Goal: Task Accomplishment & Management: Manage account settings

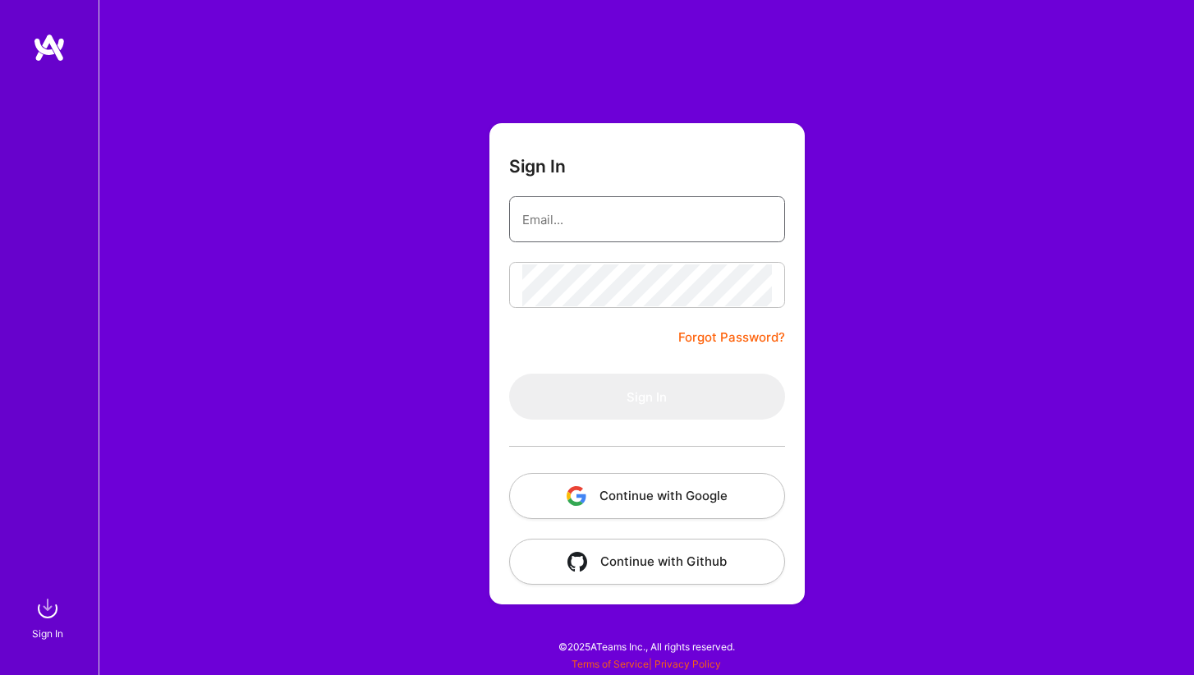
type input "[PERSON_NAME][EMAIL_ADDRESS][DOMAIN_NAME]"
click at [646, 397] on button "Sign In" at bounding box center [647, 397] width 276 height 46
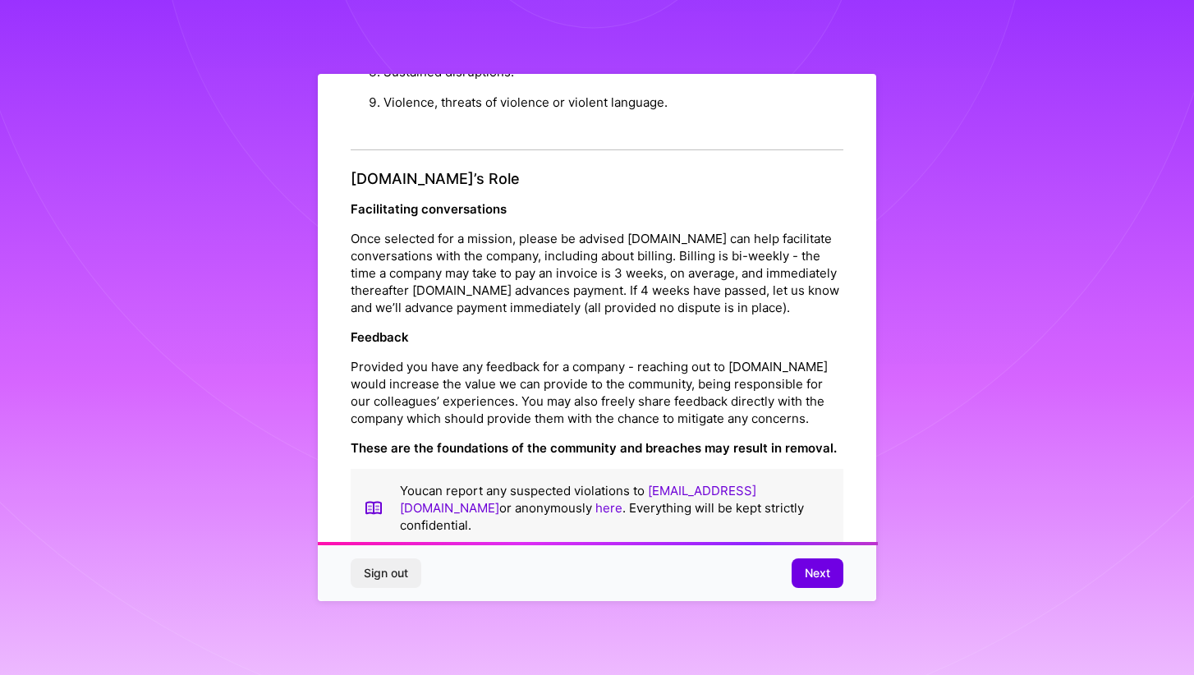
scroll to position [1730, 0]
click at [808, 574] on span "Next" at bounding box center [817, 573] width 25 height 16
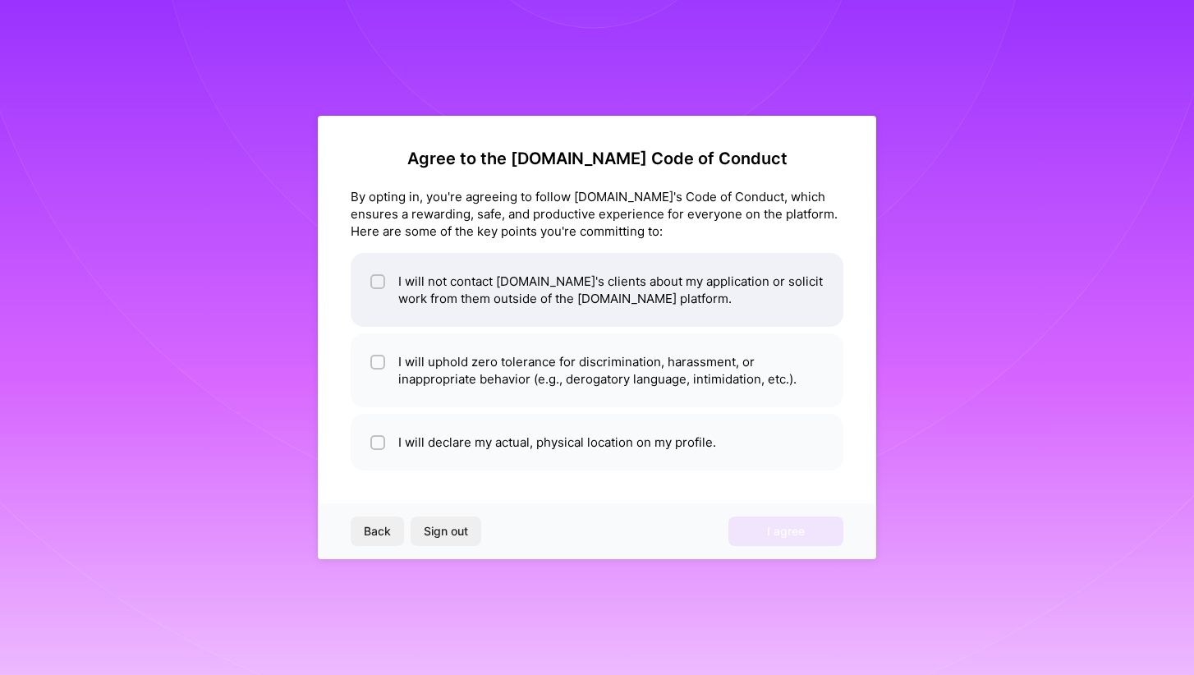
click at [631, 287] on li "I will not contact [DOMAIN_NAME]'s clients about my application or solicit work…" at bounding box center [597, 290] width 493 height 74
checkbox input "true"
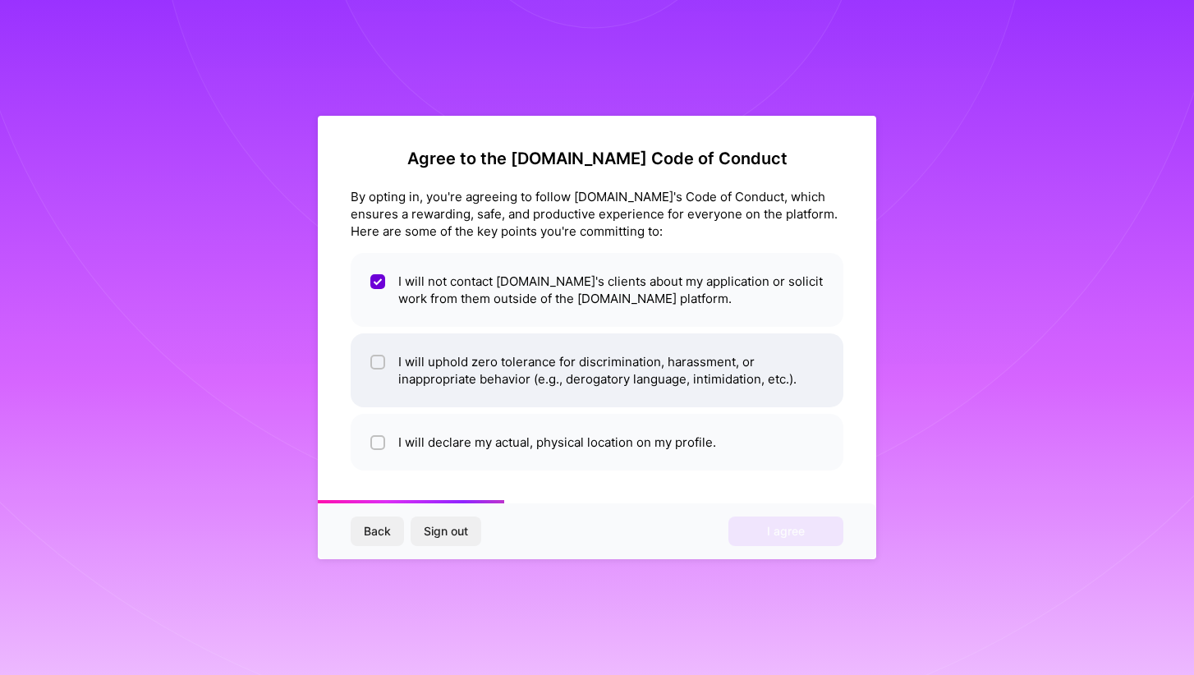
click at [634, 378] on li "I will uphold zero tolerance for discrimination, harassment, or inappropriate b…" at bounding box center [597, 370] width 493 height 74
checkbox input "true"
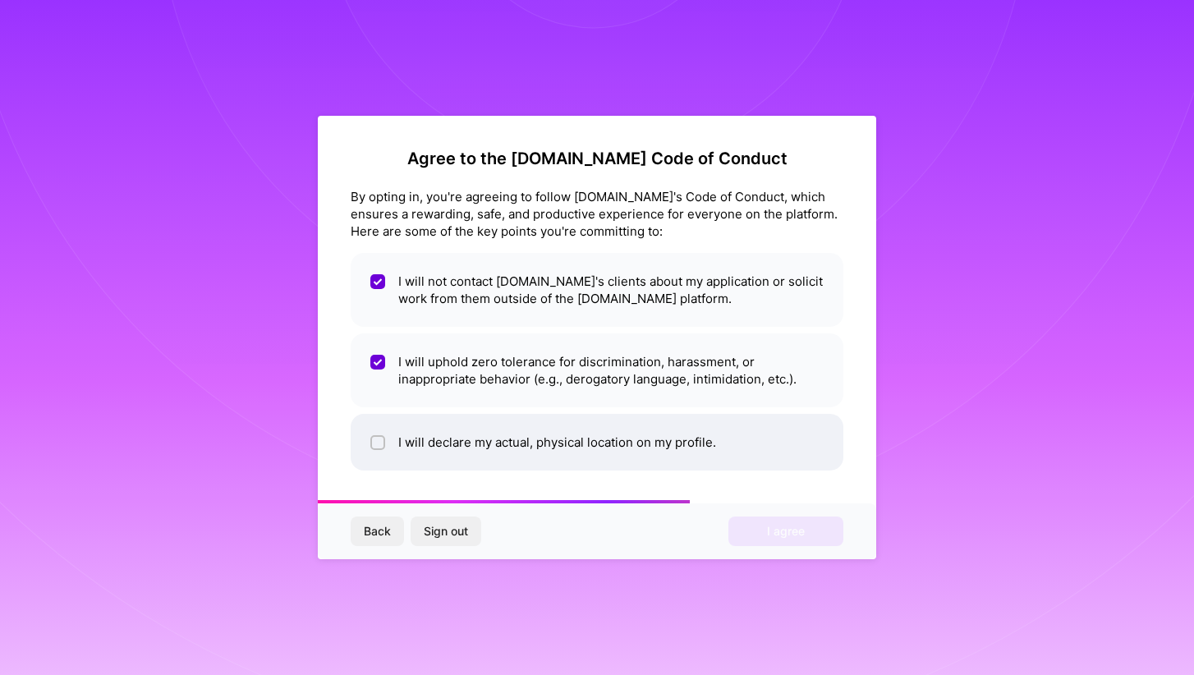
click at [635, 445] on li "I will declare my actual, physical location on my profile." at bounding box center [597, 442] width 493 height 57
checkbox input "true"
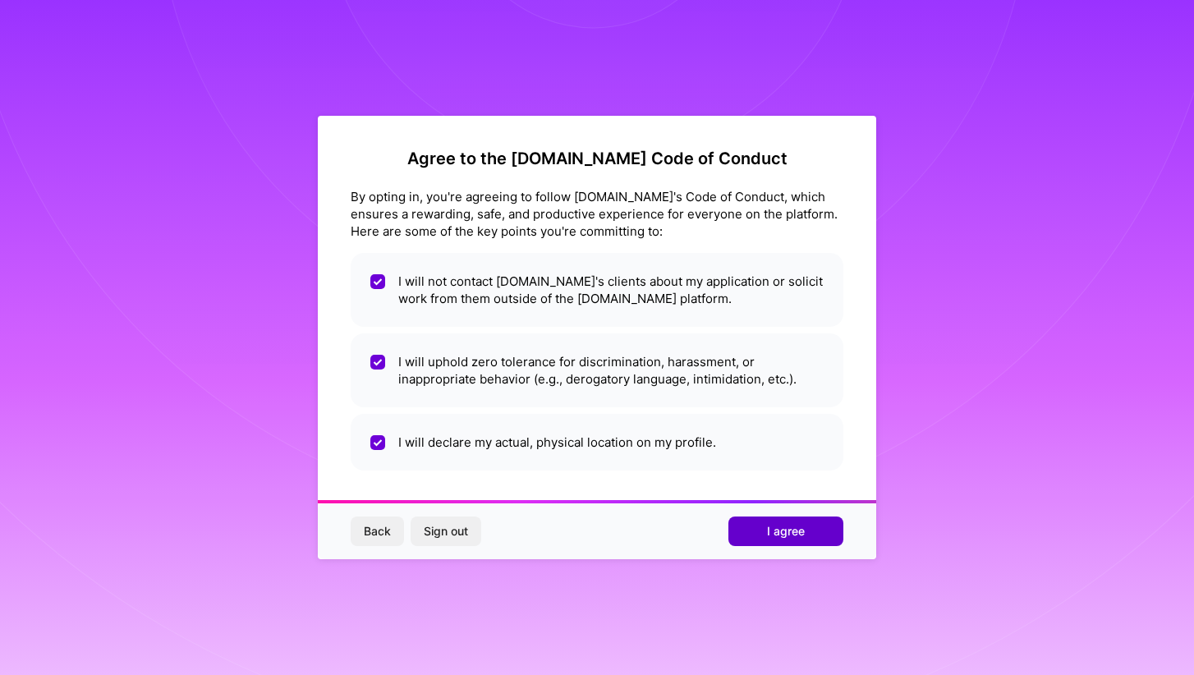
click at [781, 533] on span "I agree" at bounding box center [786, 531] width 38 height 16
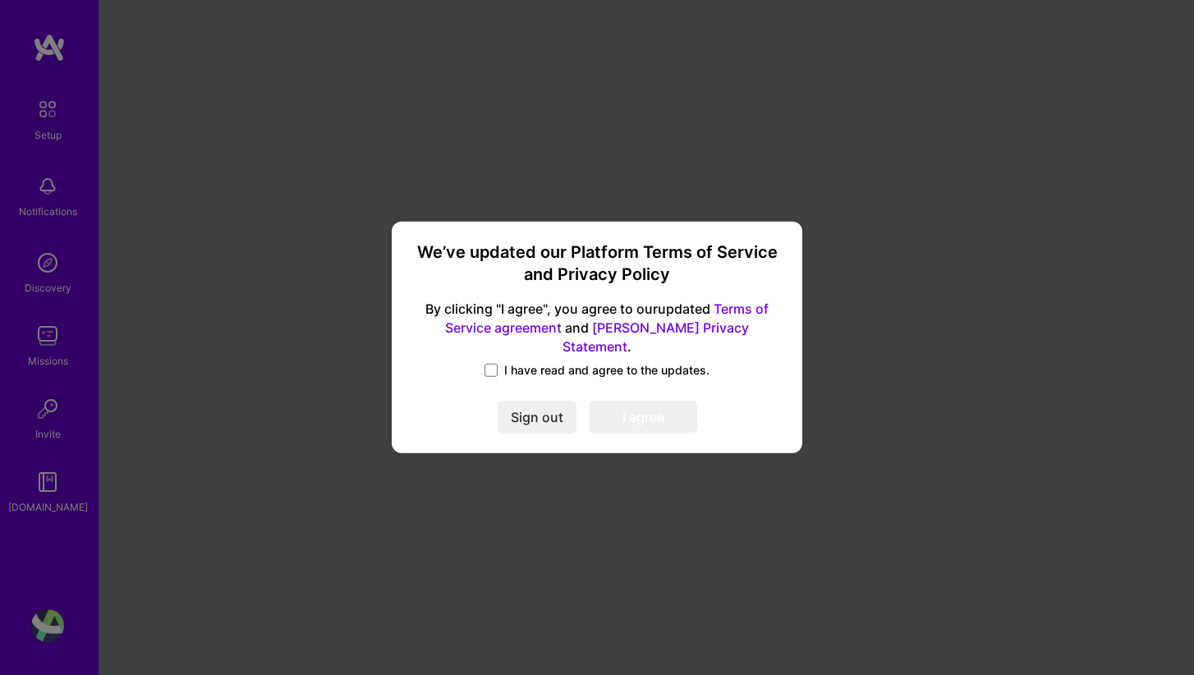
click at [599, 364] on span "I have read and agree to the updates." at bounding box center [606, 370] width 205 height 16
click at [0, 0] on input "I have read and agree to the updates." at bounding box center [0, 0] width 0 height 0
click at [655, 405] on button "I agree" at bounding box center [644, 418] width 108 height 33
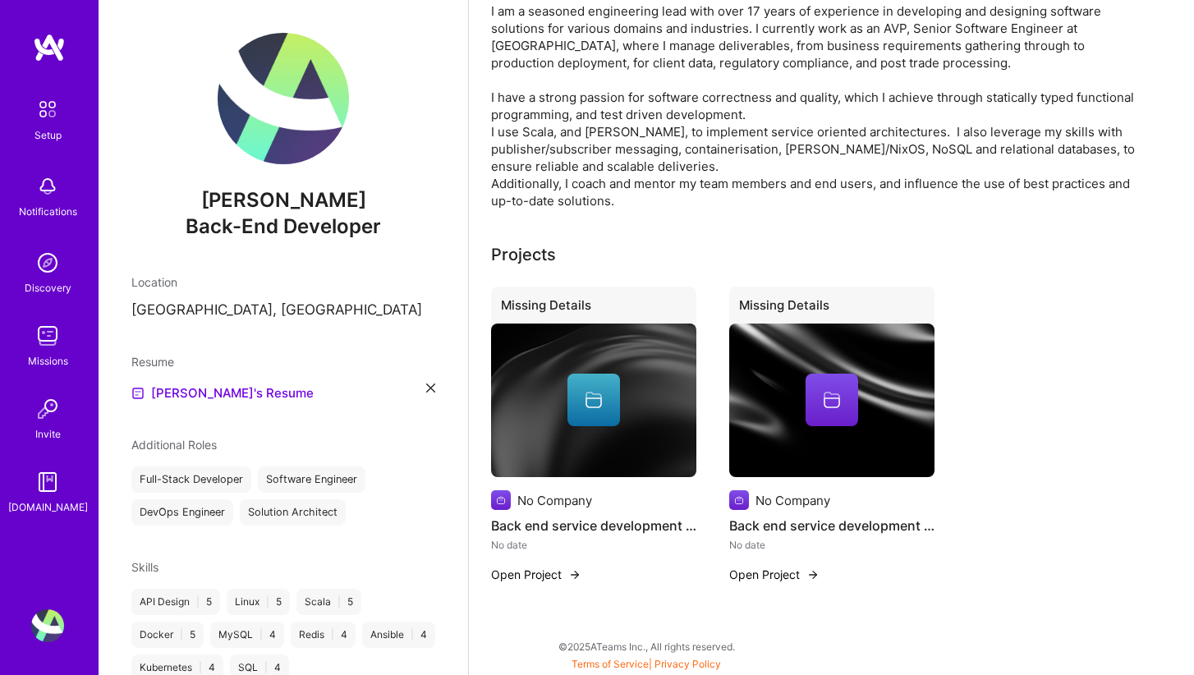
scroll to position [415, 0]
click at [198, 308] on p "[GEOGRAPHIC_DATA], [GEOGRAPHIC_DATA]" at bounding box center [283, 311] width 304 height 20
click at [606, 415] on div at bounding box center [593, 400] width 53 height 53
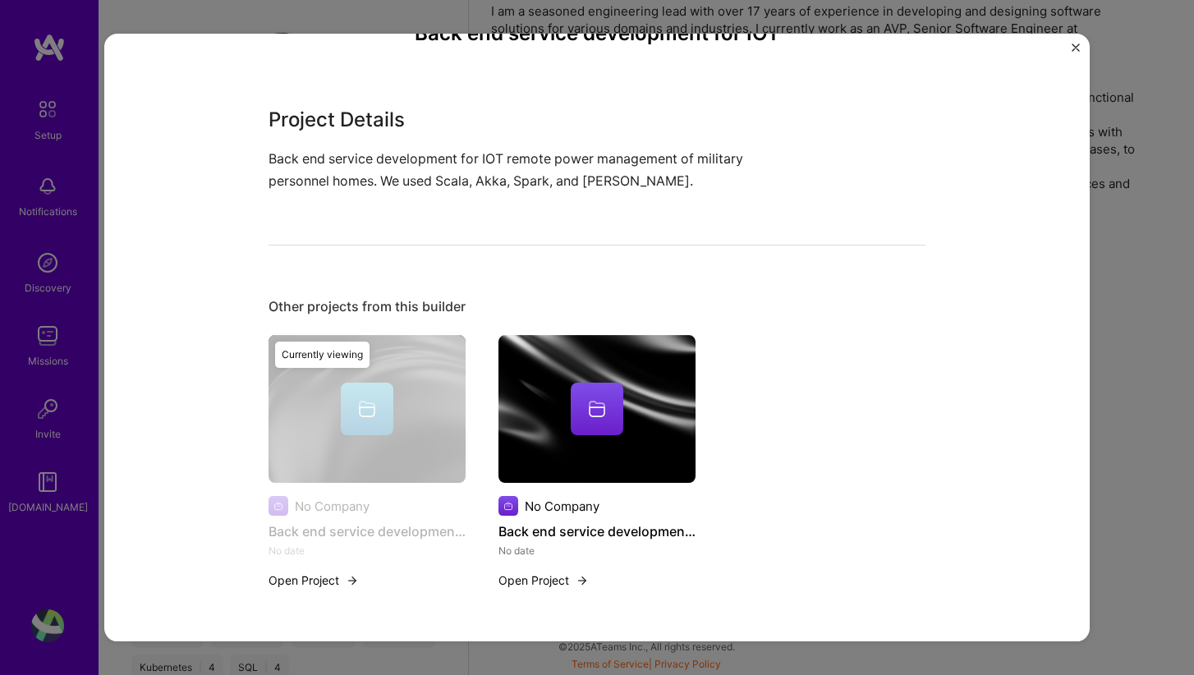
scroll to position [116, 0]
click at [1126, 393] on div "Back end service development for IOT Project Details Back end service developme…" at bounding box center [597, 337] width 1194 height 675
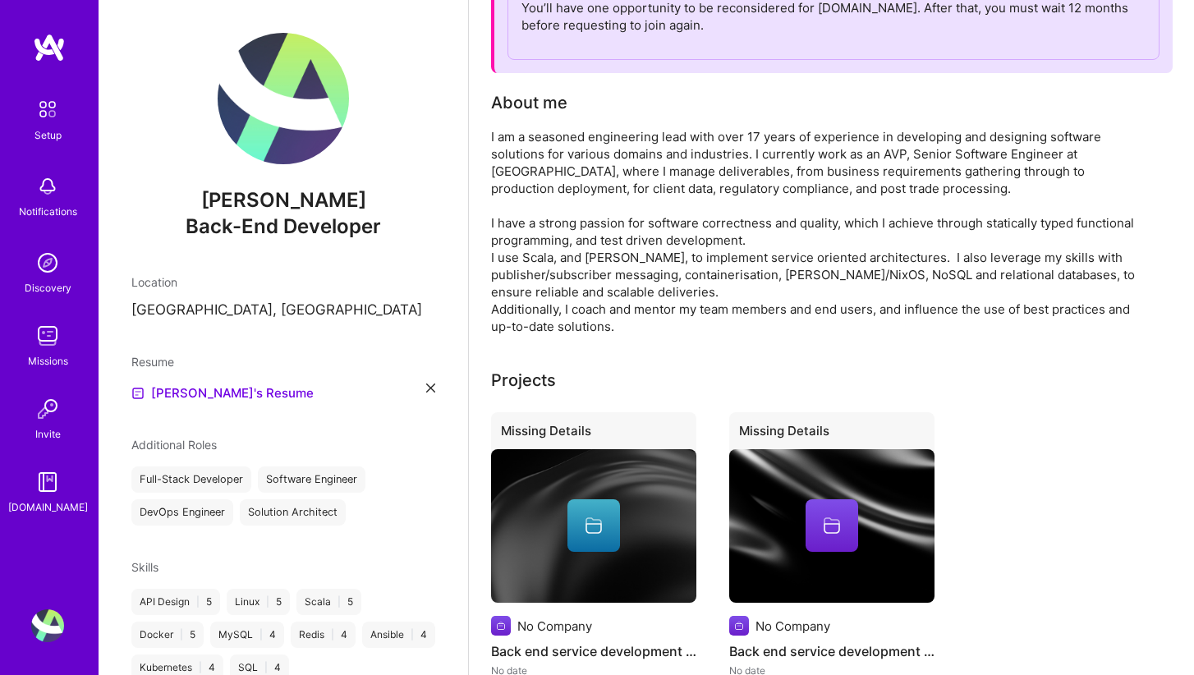
scroll to position [292, 0]
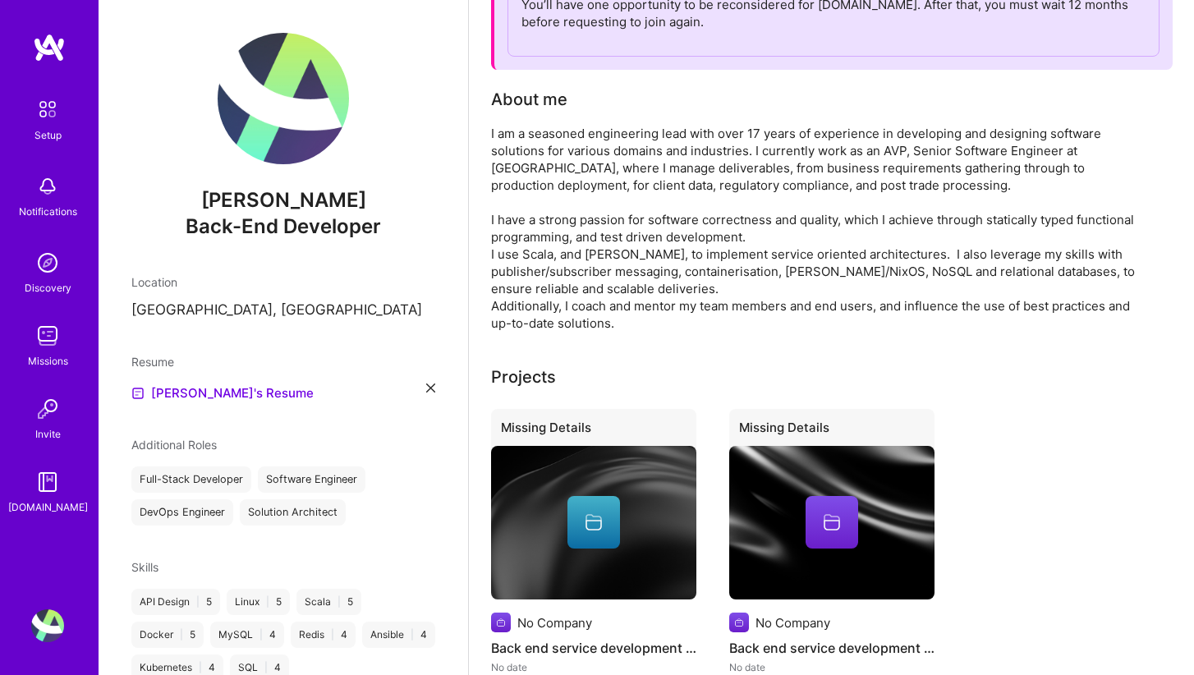
click at [625, 543] on div at bounding box center [593, 522] width 205 height 53
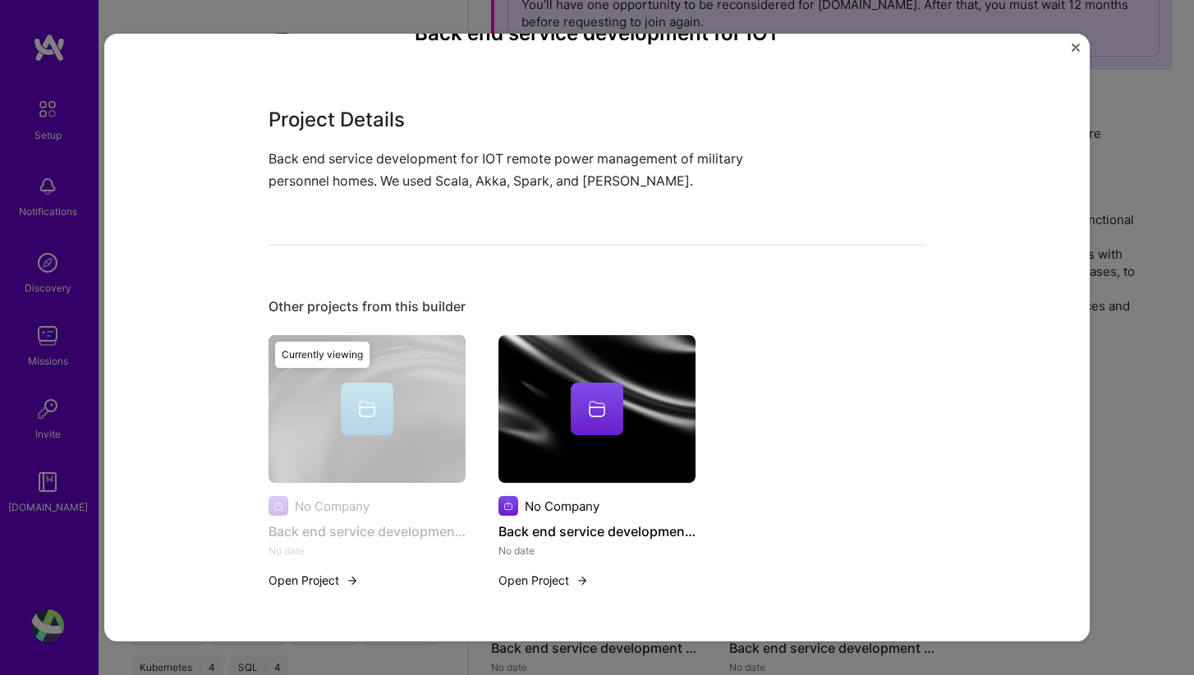
scroll to position [116, 0]
click at [358, 163] on p "Back end service development for IOT remote power management of military person…" at bounding box center [536, 171] width 534 height 44
click at [313, 584] on button "Open Project" at bounding box center [314, 580] width 90 height 17
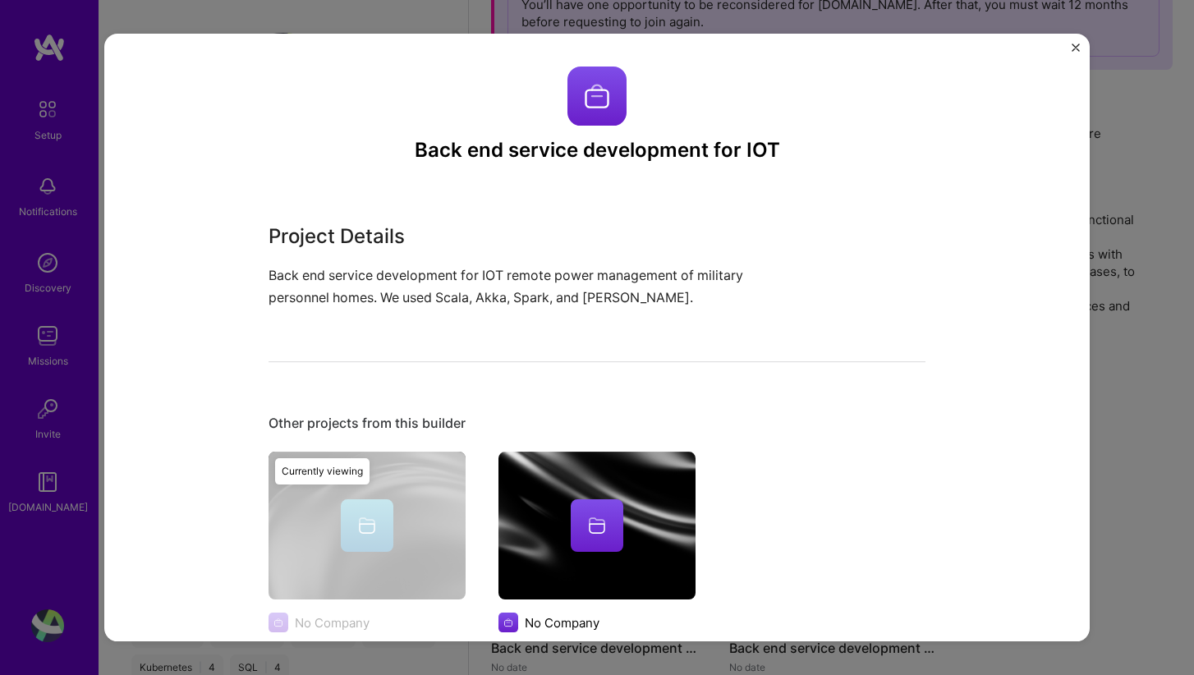
click at [531, 298] on p "Back end service development for IOT remote power management of military person…" at bounding box center [536, 286] width 534 height 44
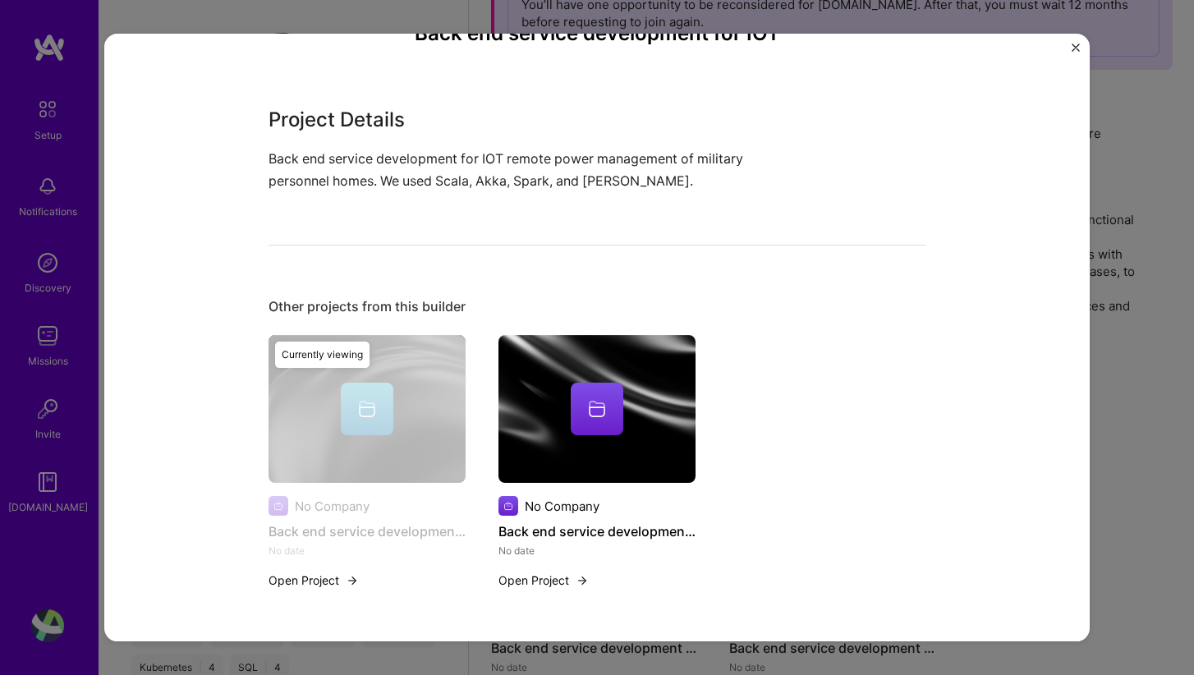
scroll to position [116, 0]
drag, startPoint x: 482, startPoint y: 186, endPoint x: 555, endPoint y: 181, distance: 73.3
click at [555, 181] on p "Back end service development for IOT remote power management of military person…" at bounding box center [536, 171] width 534 height 44
click at [559, 195] on div "Back end service development for IOT Project Details Back end service developme…" at bounding box center [597, 280] width 657 height 659
click at [533, 424] on div at bounding box center [597, 410] width 197 height 53
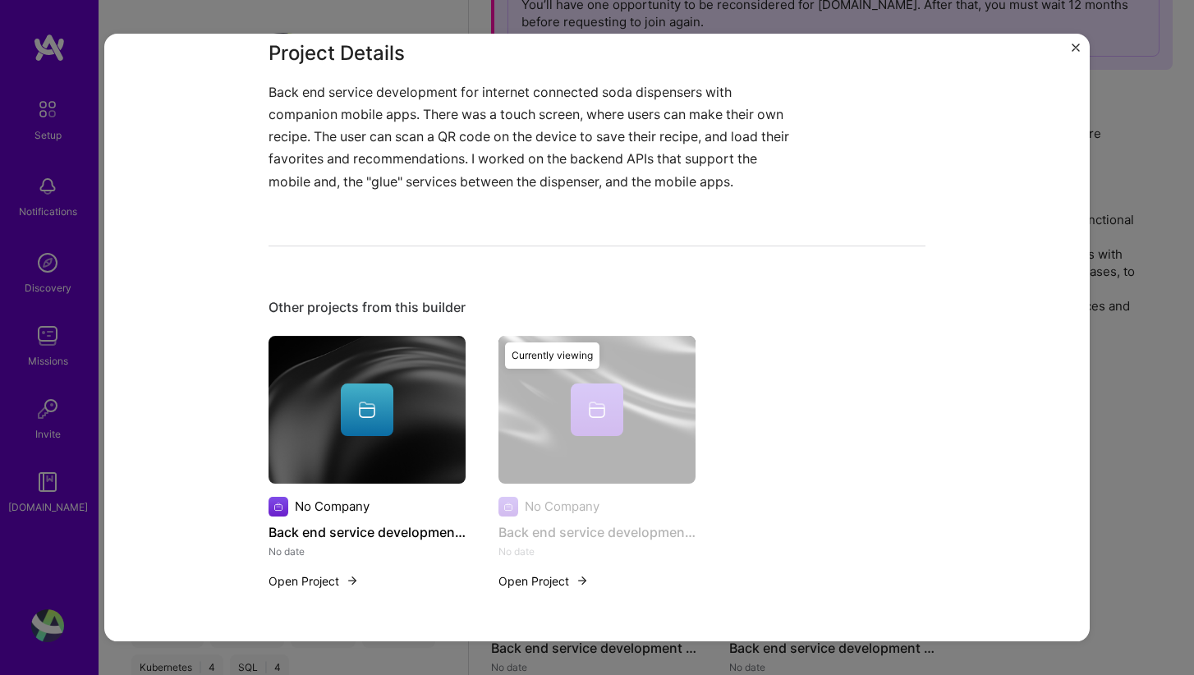
scroll to position [182, 0]
click at [549, 585] on button "Open Project" at bounding box center [544, 581] width 90 height 17
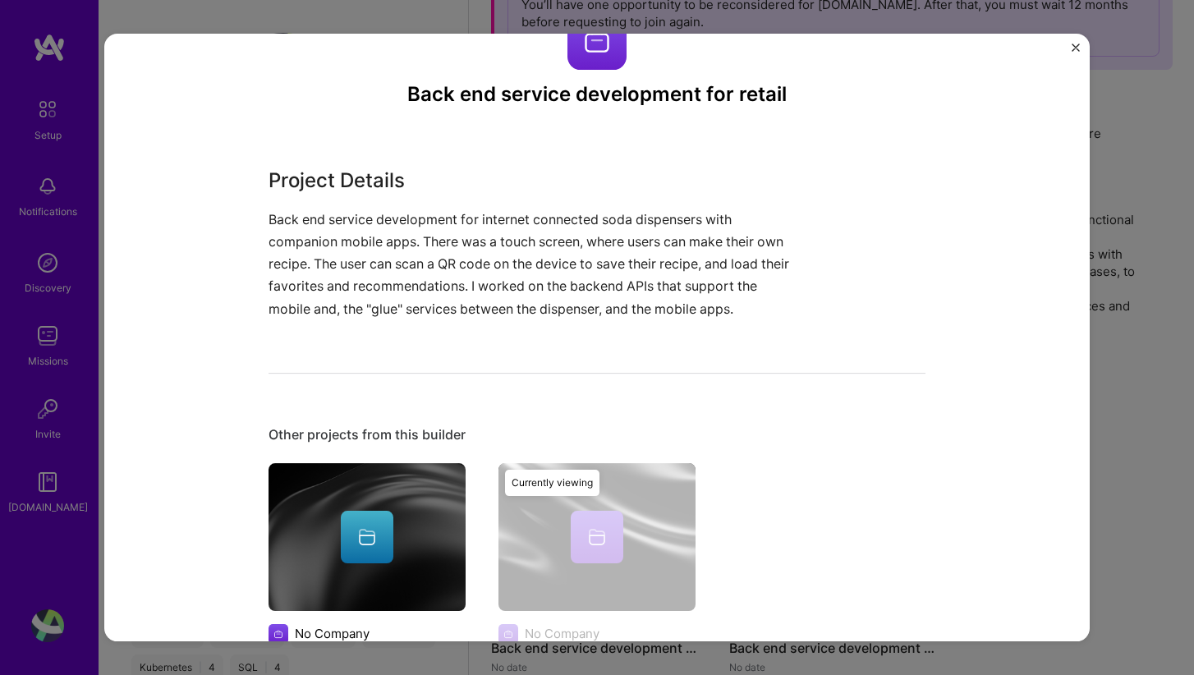
scroll to position [76, 0]
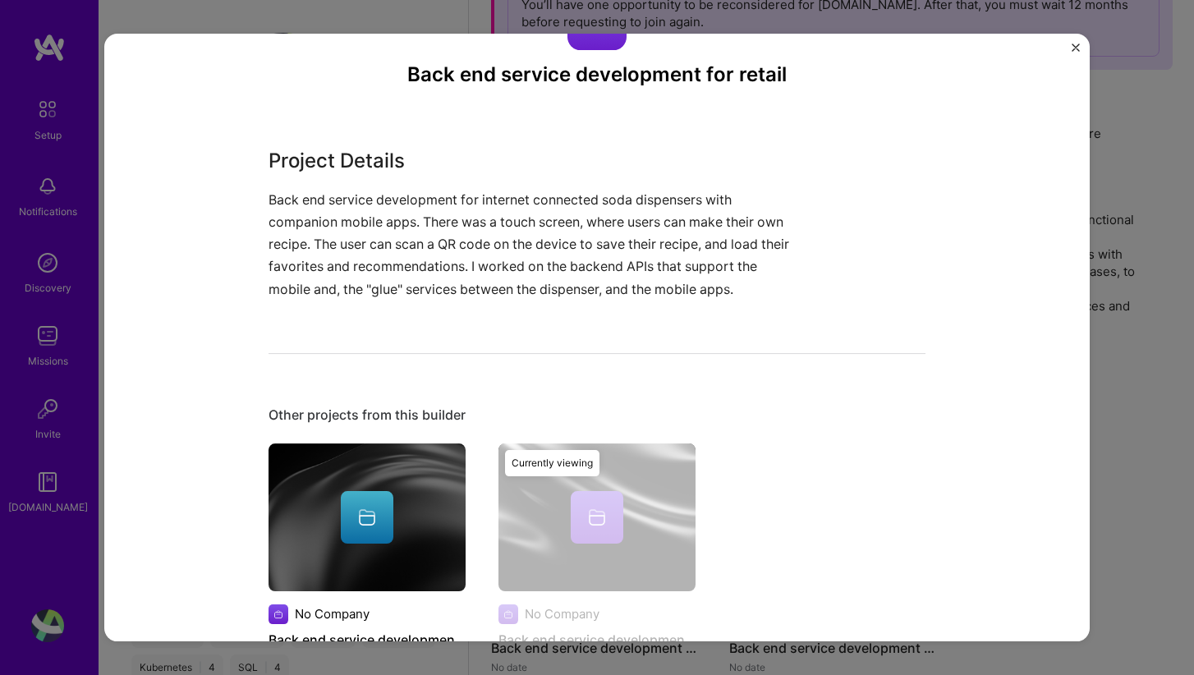
click at [530, 282] on p "Back end service development for internet connected soda dispensers with compan…" at bounding box center [536, 245] width 534 height 112
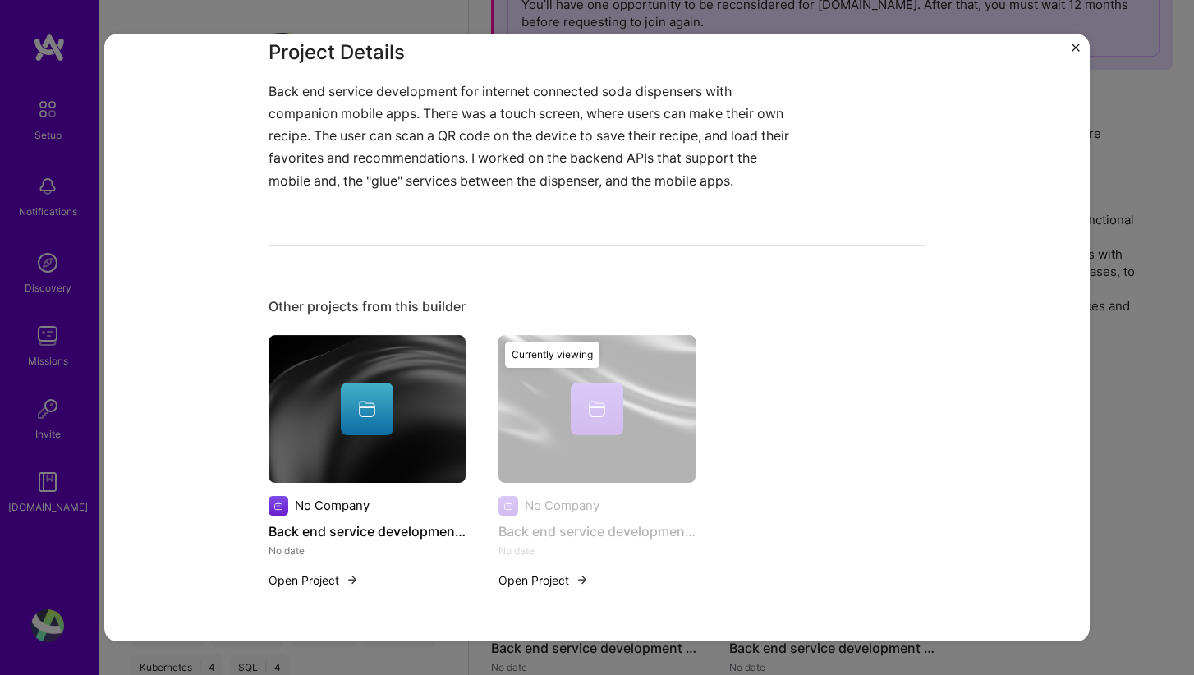
scroll to position [182, 0]
click at [1078, 50] on img "Close" at bounding box center [1076, 48] width 8 height 8
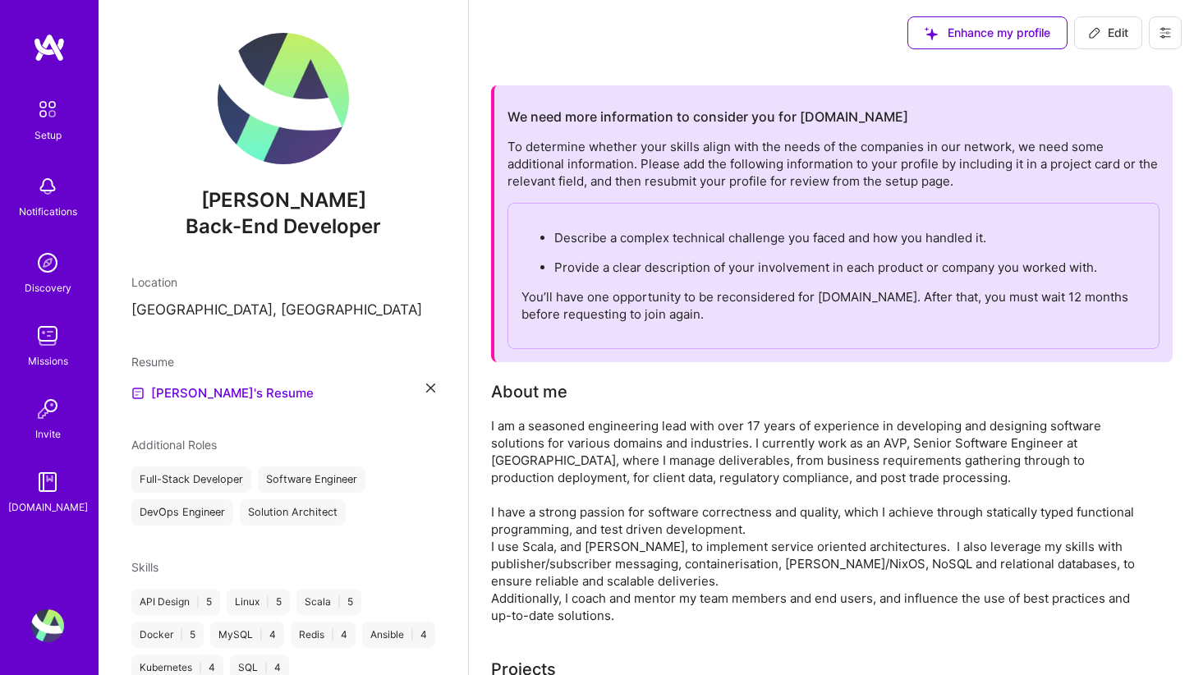
click at [1117, 34] on span "Edit" at bounding box center [1108, 33] width 40 height 16
select select "US"
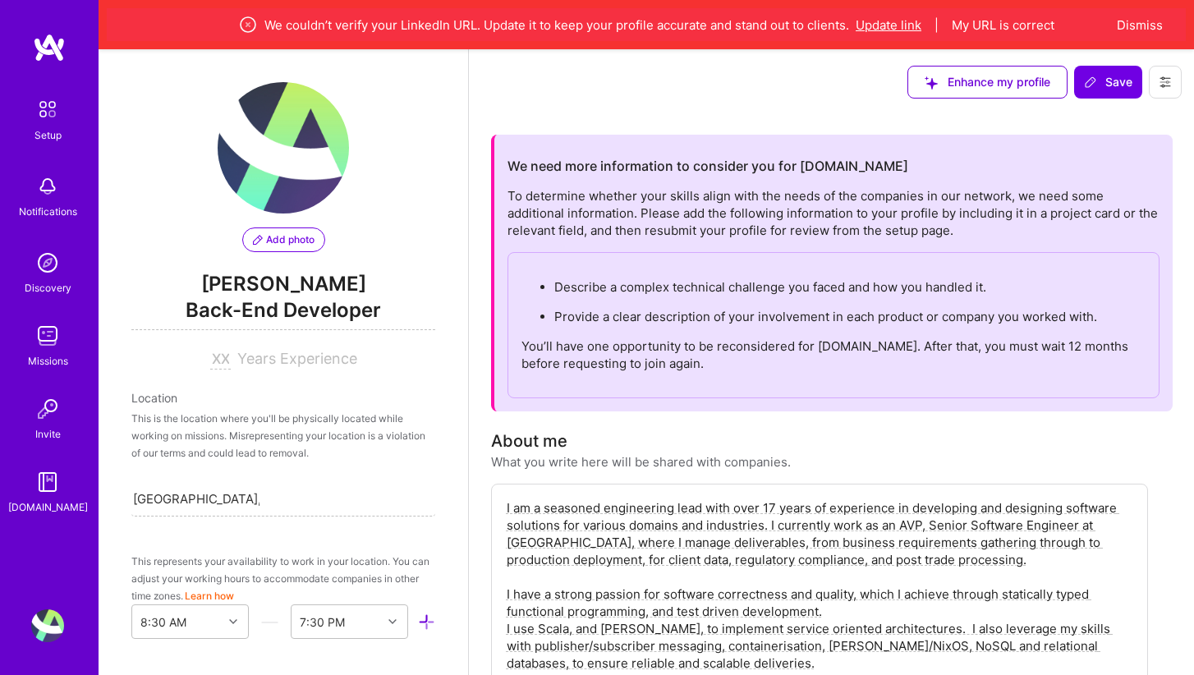
click at [900, 26] on button "Update link" at bounding box center [889, 24] width 66 height 17
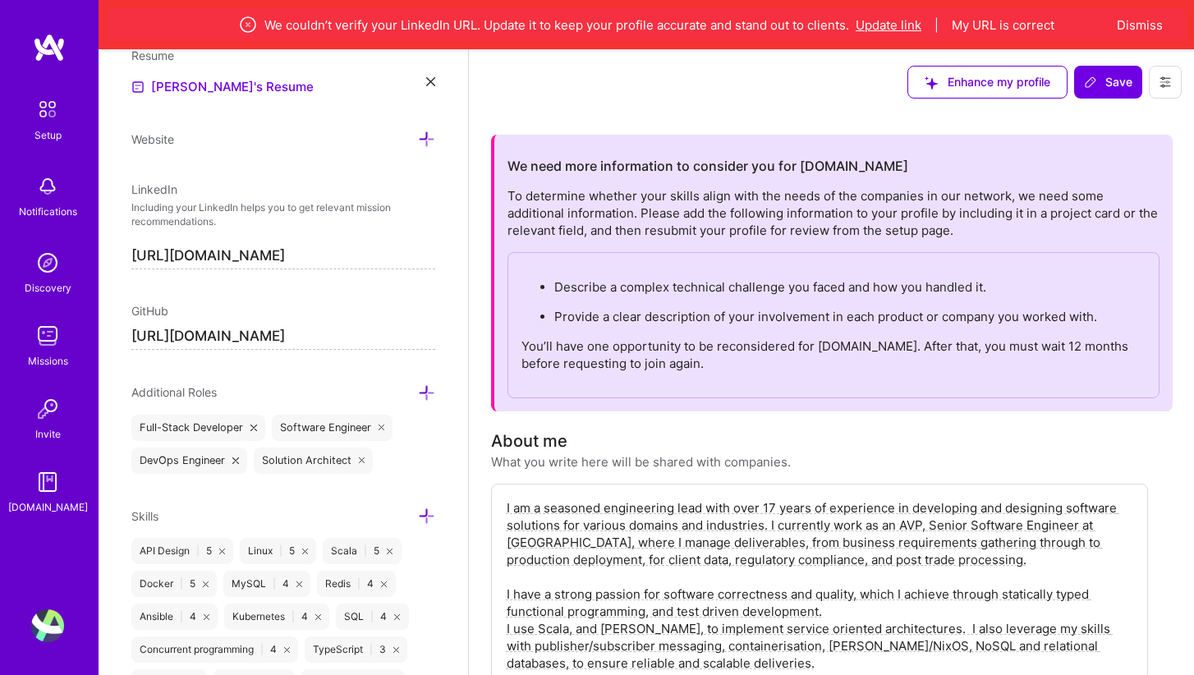
scroll to position [852, 0]
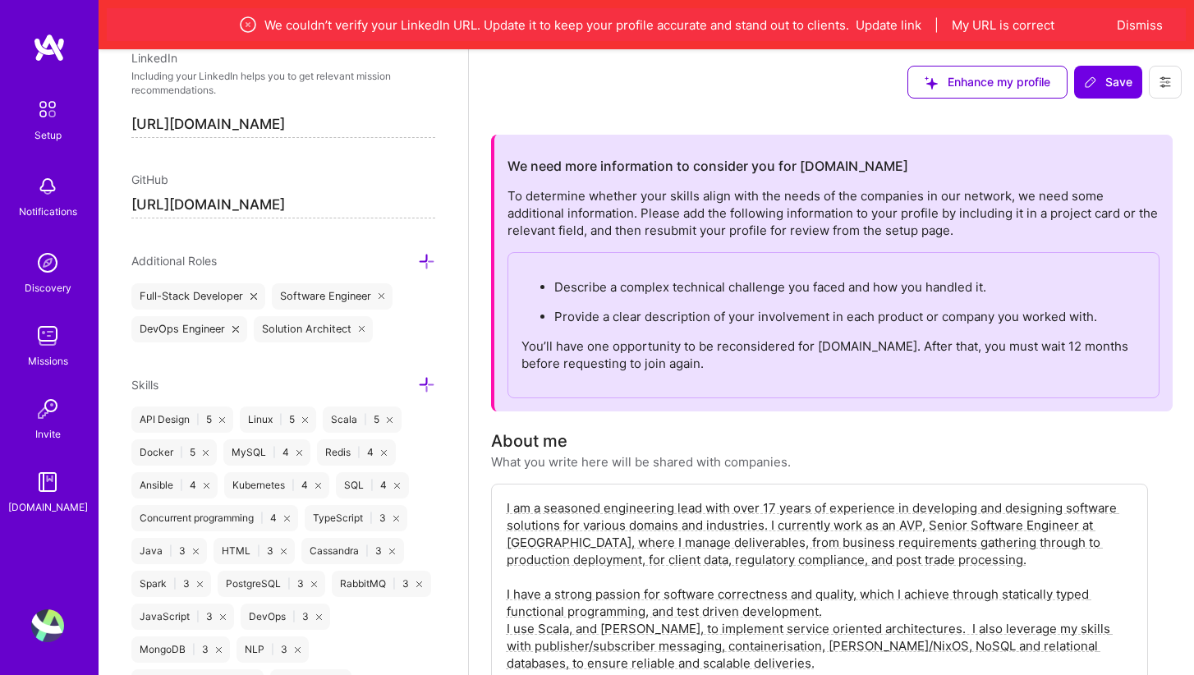
click at [180, 124] on input "[URL][DOMAIN_NAME]" at bounding box center [283, 125] width 304 height 26
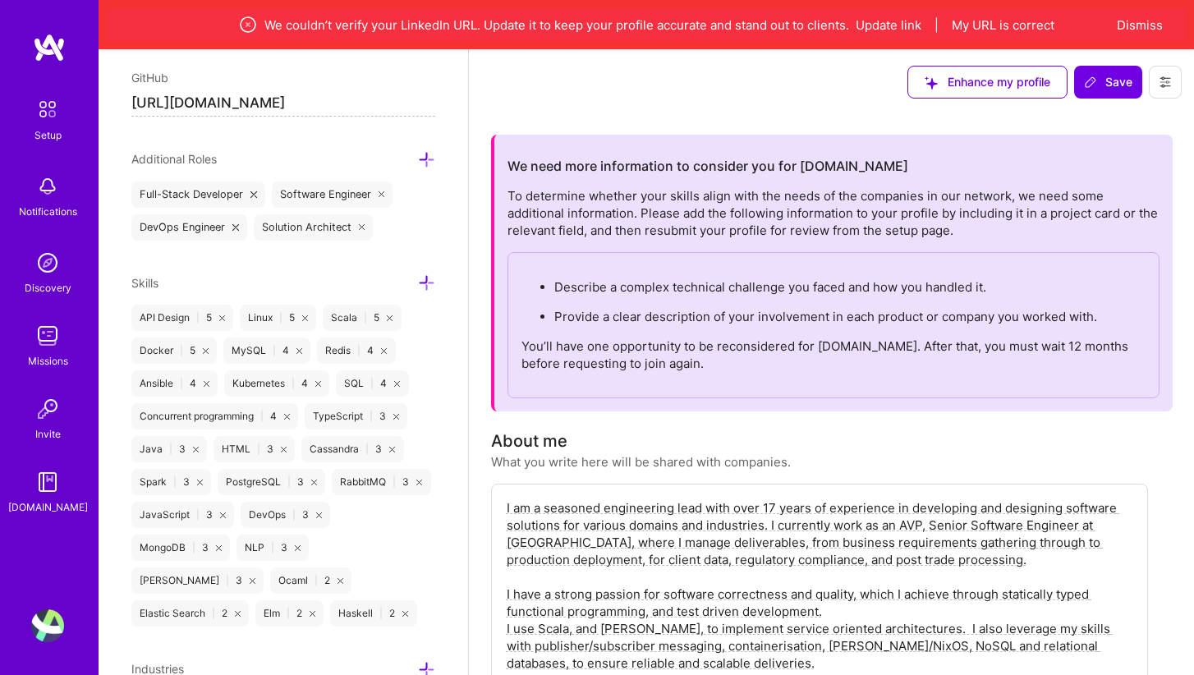
scroll to position [953, 0]
type input "[URL][DOMAIN_NAME]"
click at [315, 612] on icon at bounding box center [313, 615] width 6 height 6
click at [343, 579] on icon at bounding box center [341, 582] width 6 height 6
click at [224, 515] on icon at bounding box center [223, 516] width 6 height 6
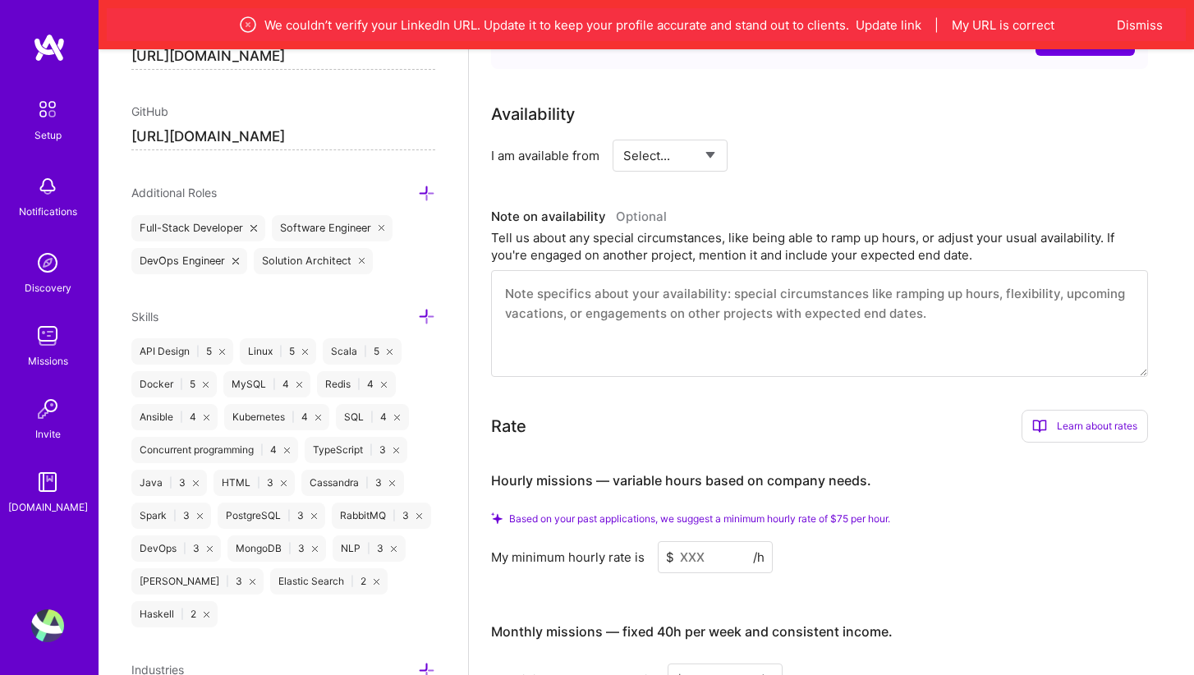
scroll to position [750, 0]
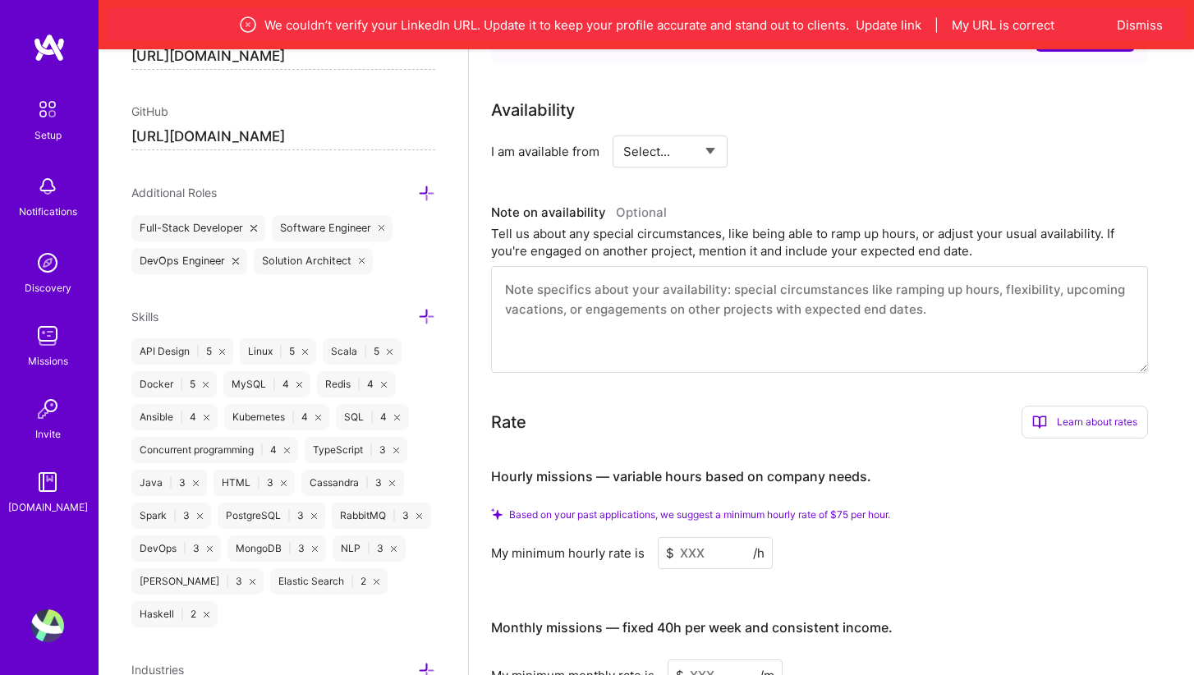
select select "Right Now"
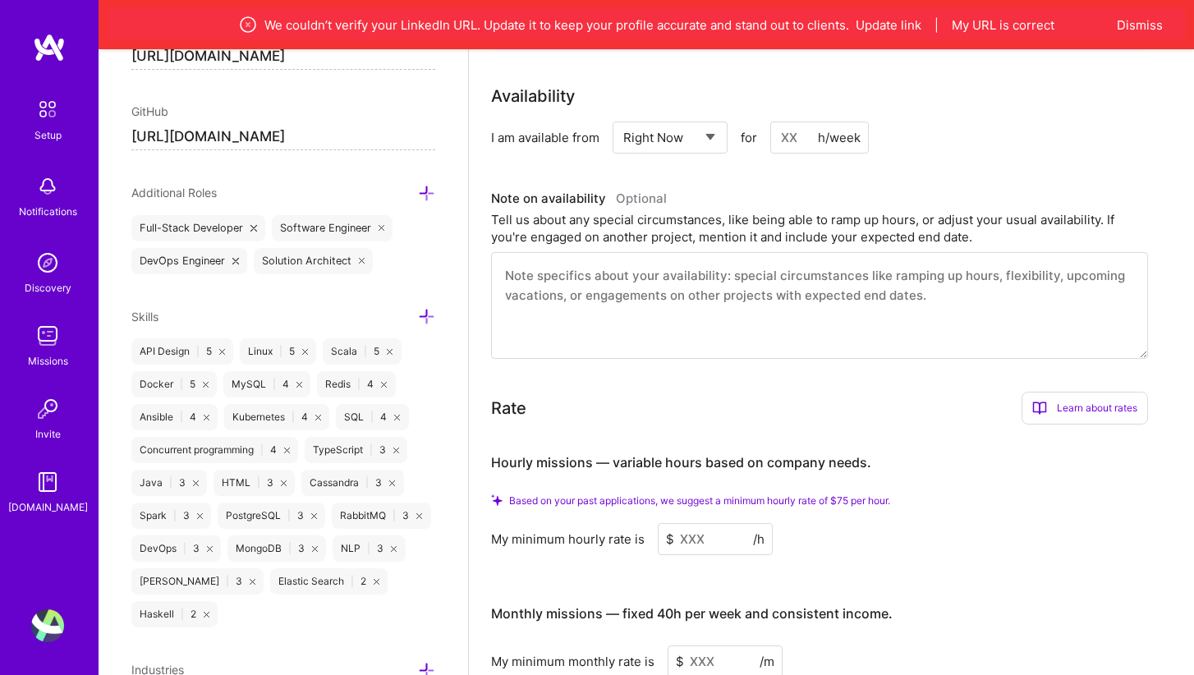
scroll to position [765, 0]
click at [820, 140] on div "h/week" at bounding box center [839, 135] width 43 height 17
click at [786, 136] on input at bounding box center [819, 136] width 99 height 32
type input "2"
type input "35"
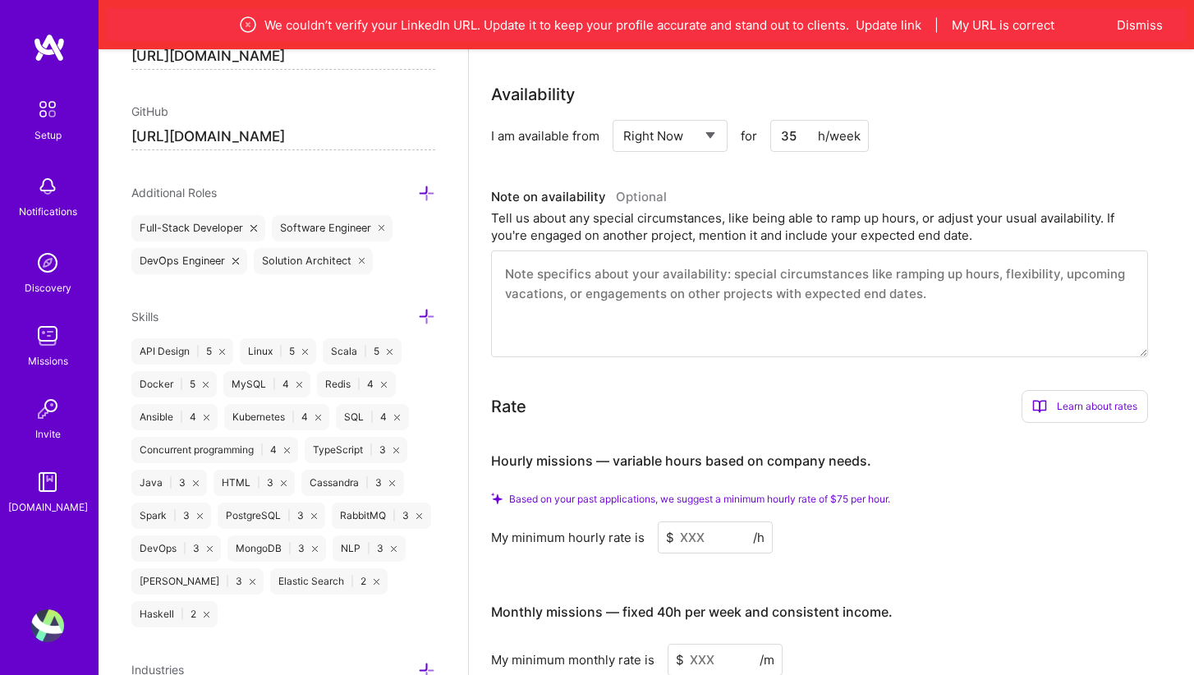
click at [796, 210] on div "Tell us about any special circumstances, like being able to ramp up hours, or a…" at bounding box center [819, 226] width 657 height 34
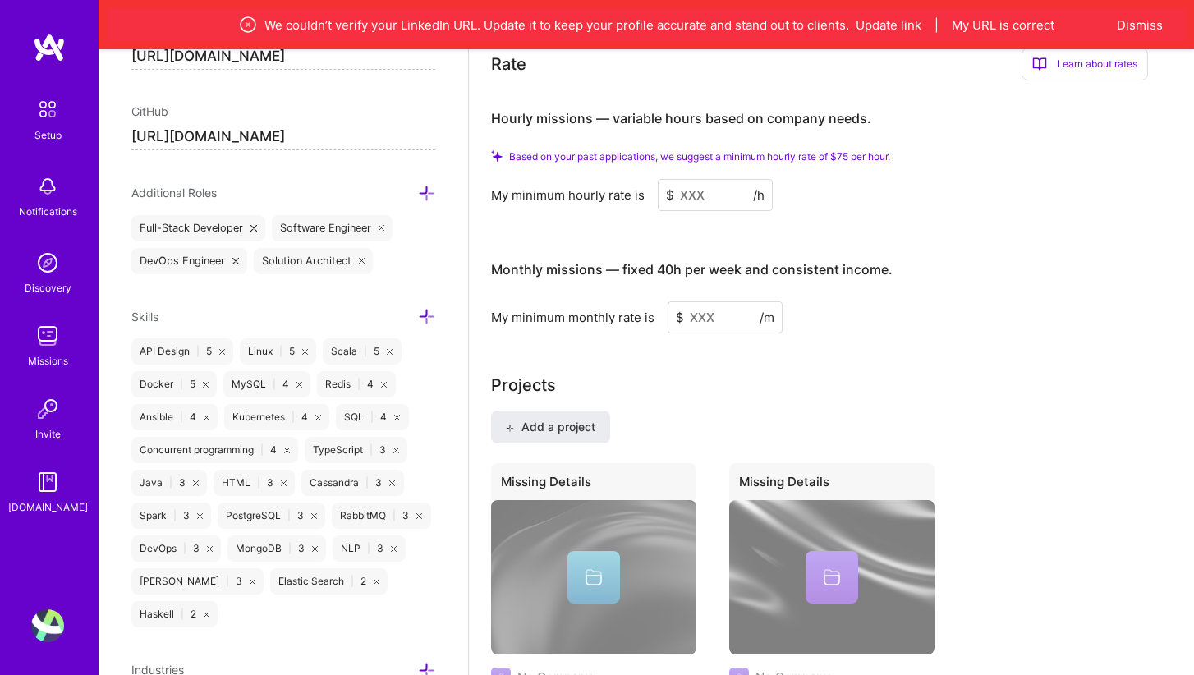
scroll to position [1107, 0]
click at [691, 200] on input at bounding box center [715, 196] width 115 height 32
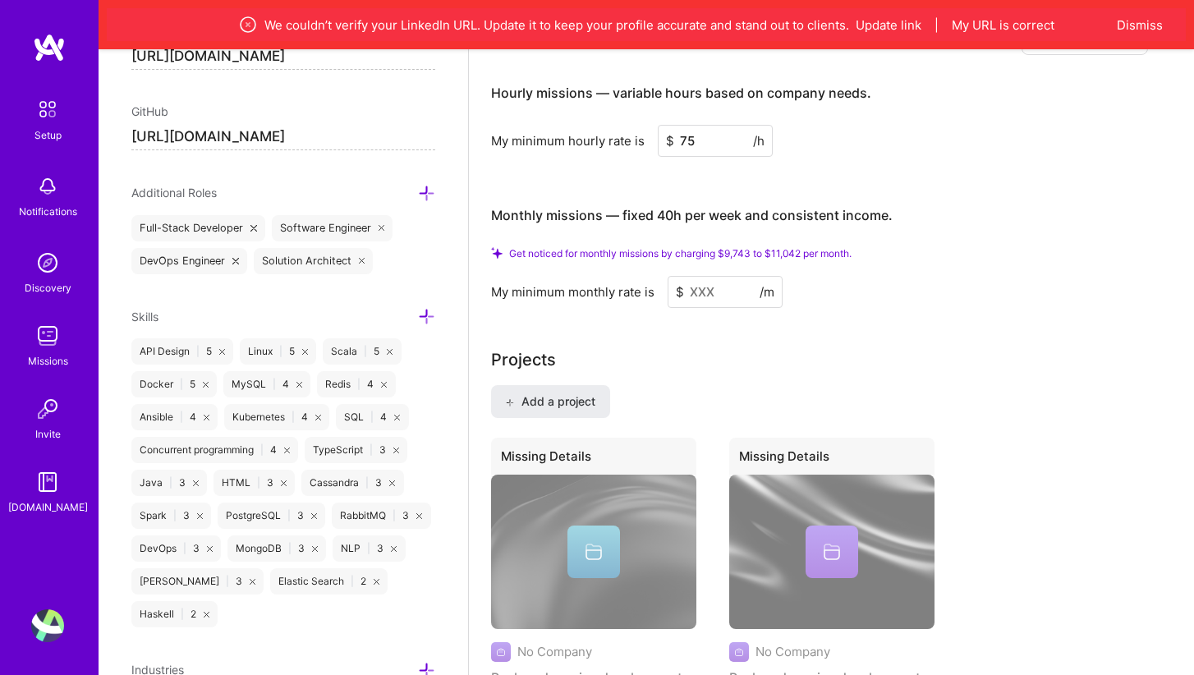
scroll to position [1144, 0]
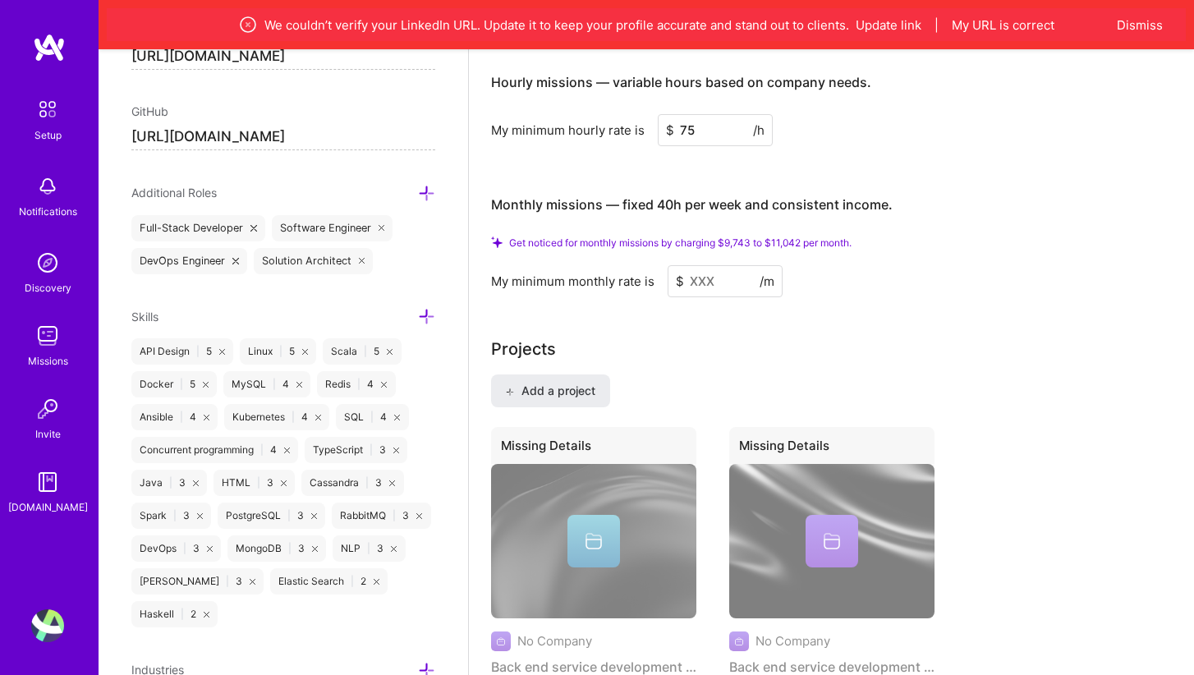
type input "75"
click at [691, 283] on input at bounding box center [725, 281] width 115 height 32
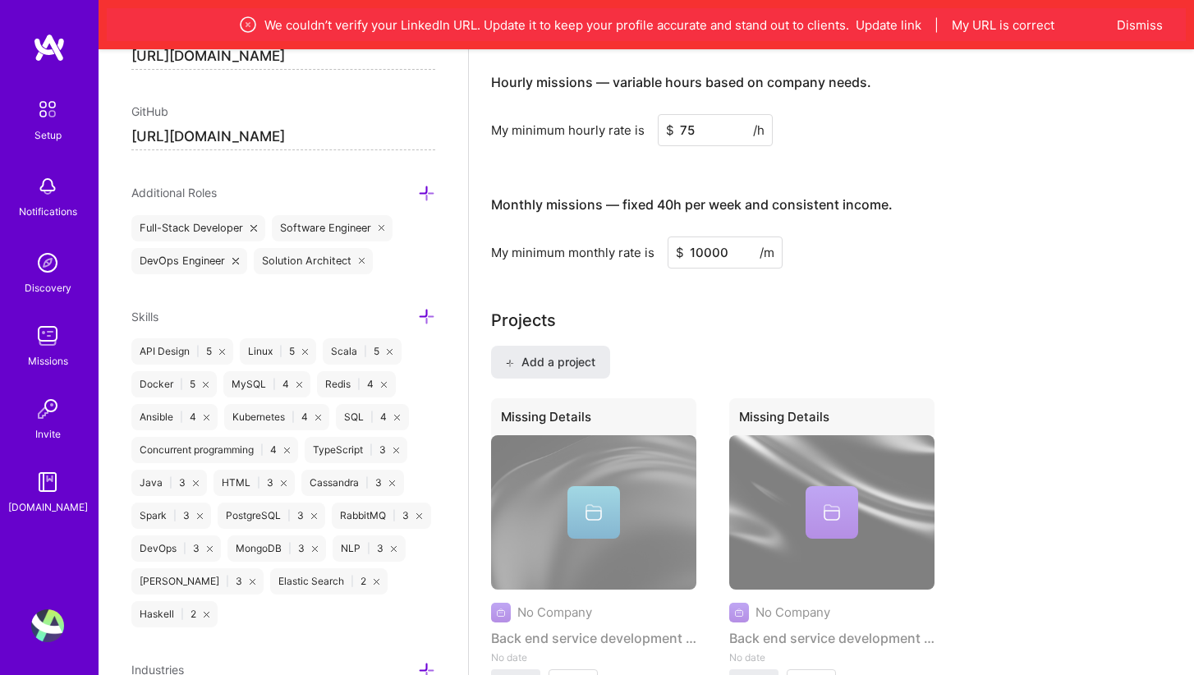
type input "10000"
click at [826, 333] on div "Projects Add a project Missing Details No Company Back end service development …" at bounding box center [832, 511] width 682 height 407
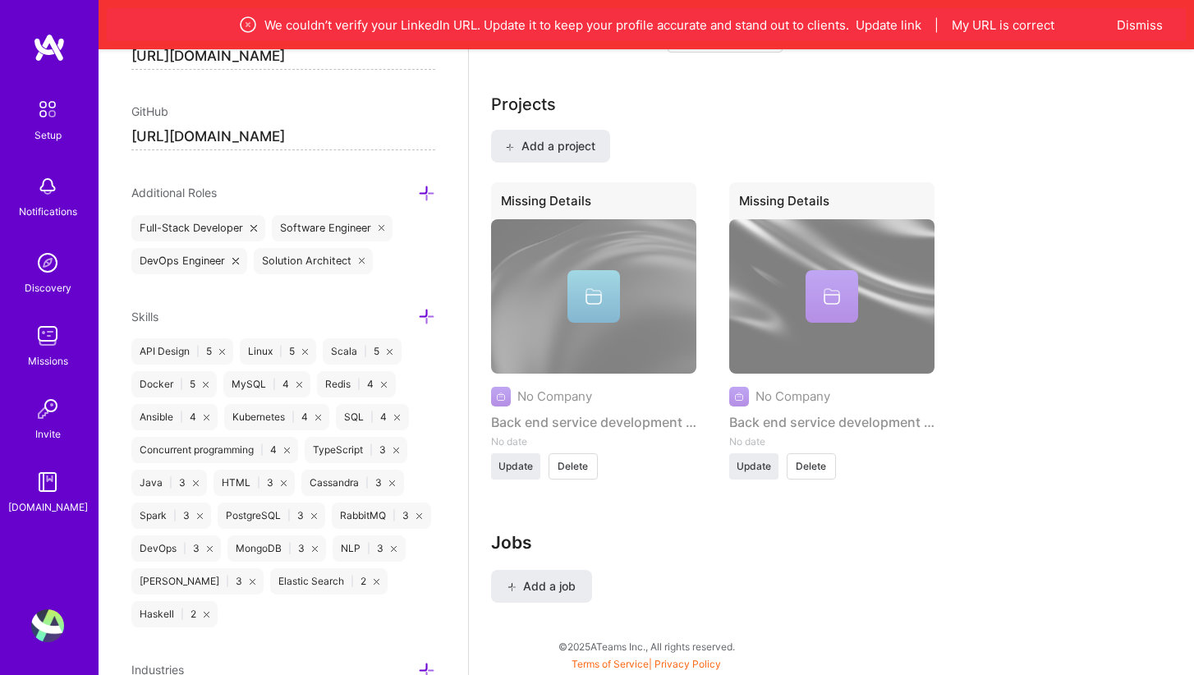
scroll to position [1359, 0]
click at [518, 469] on span "Update" at bounding box center [516, 467] width 34 height 15
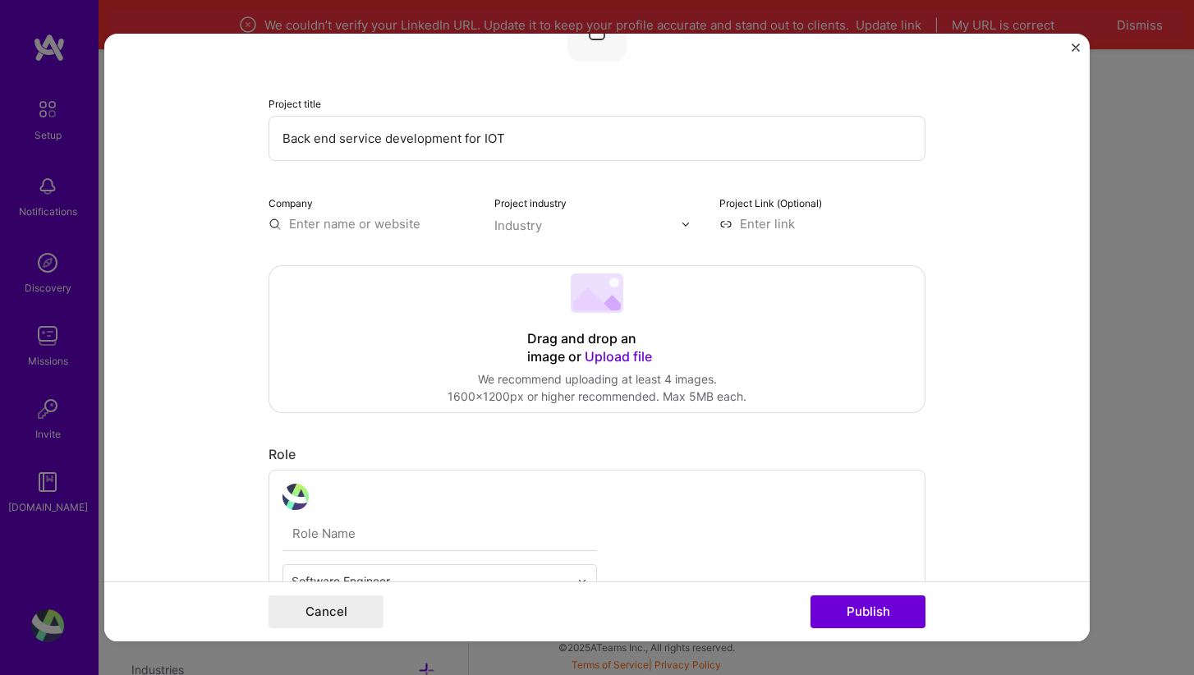
scroll to position [213, 0]
click at [687, 221] on img at bounding box center [686, 222] width 10 height 10
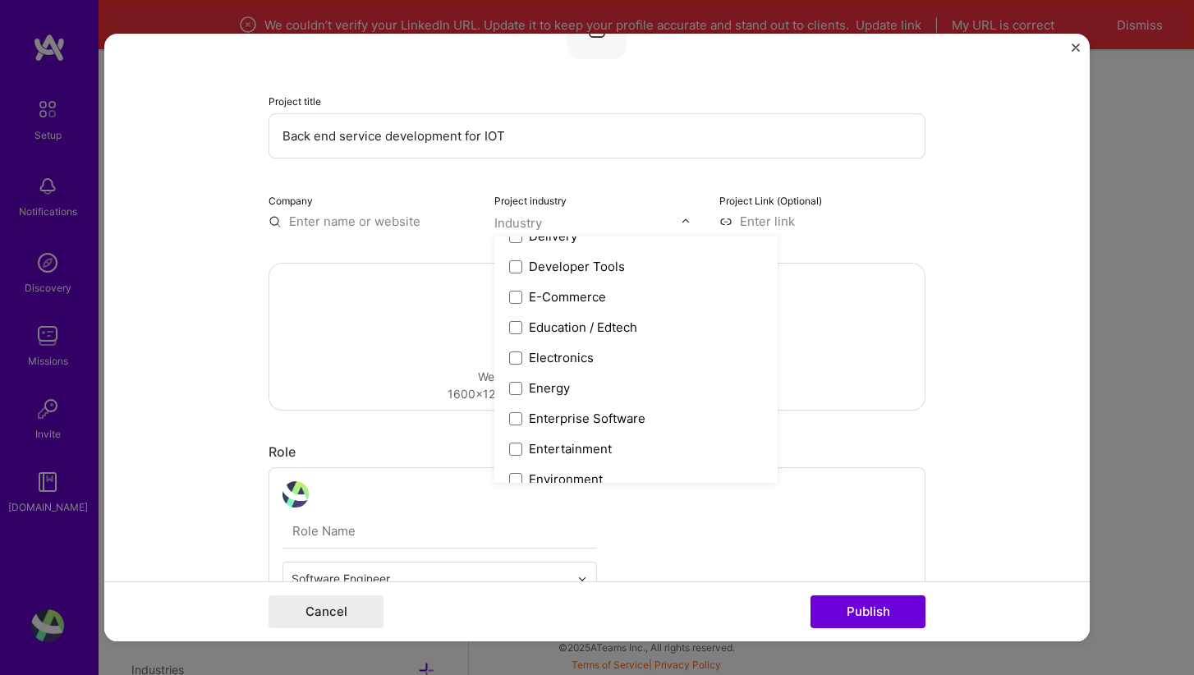
scroll to position [1420, 0]
click at [521, 386] on span at bounding box center [515, 386] width 13 height 13
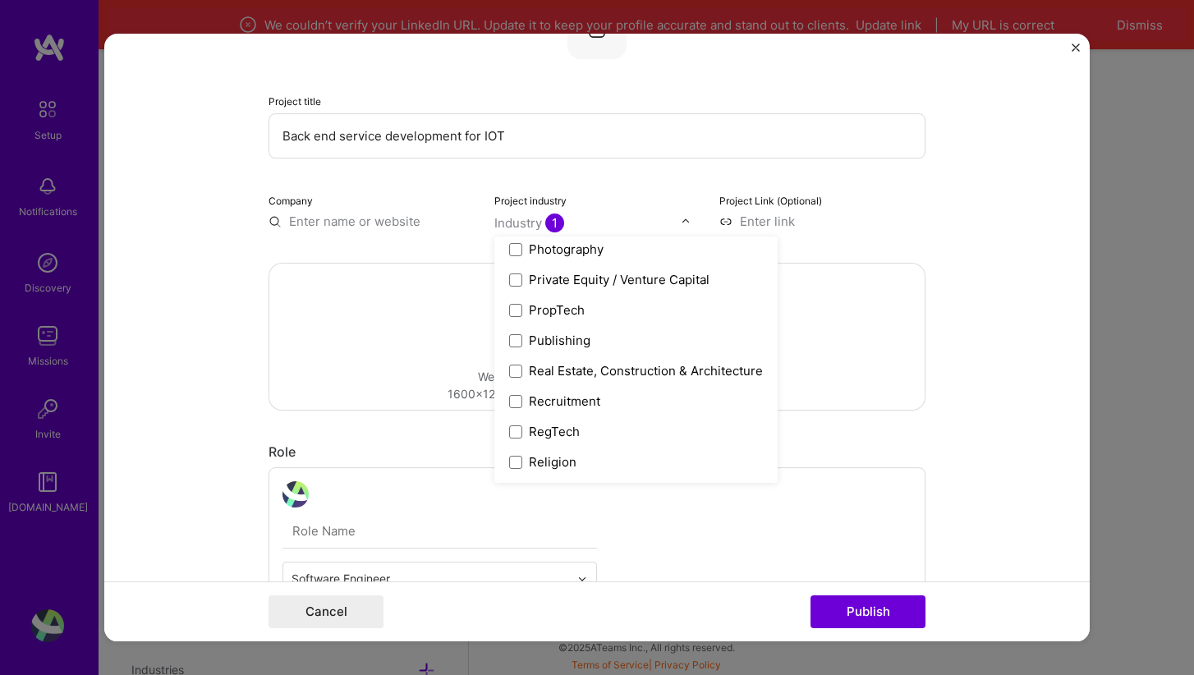
scroll to position [3278, 0]
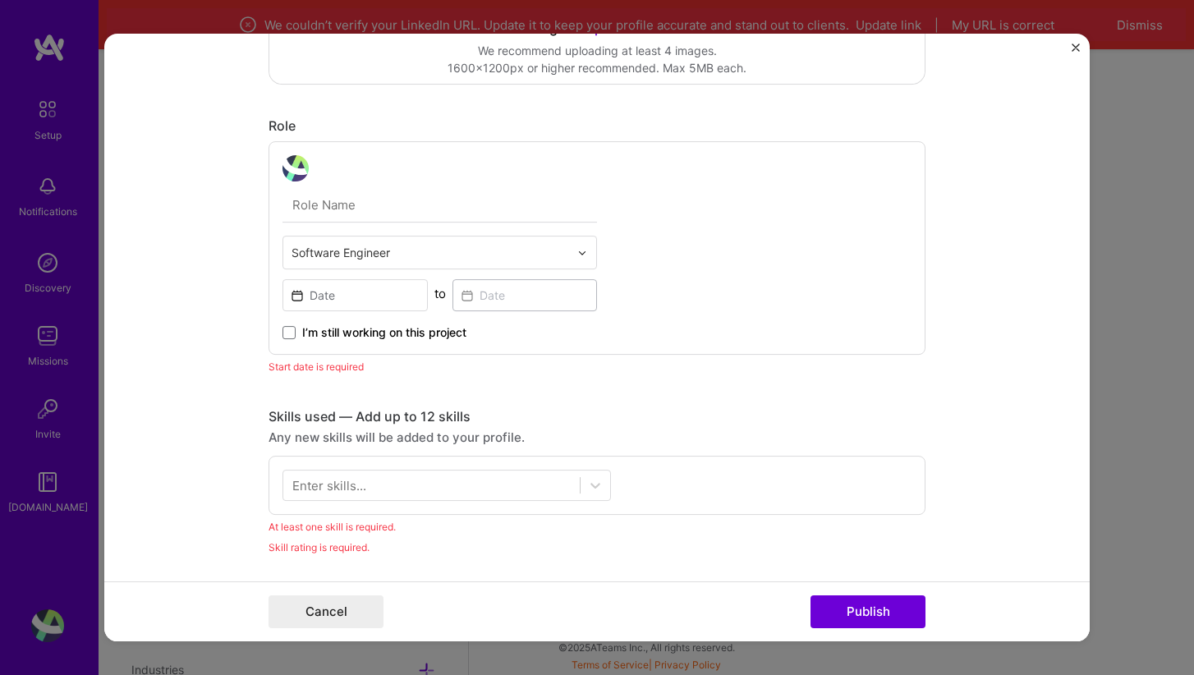
scroll to position [523, 0]
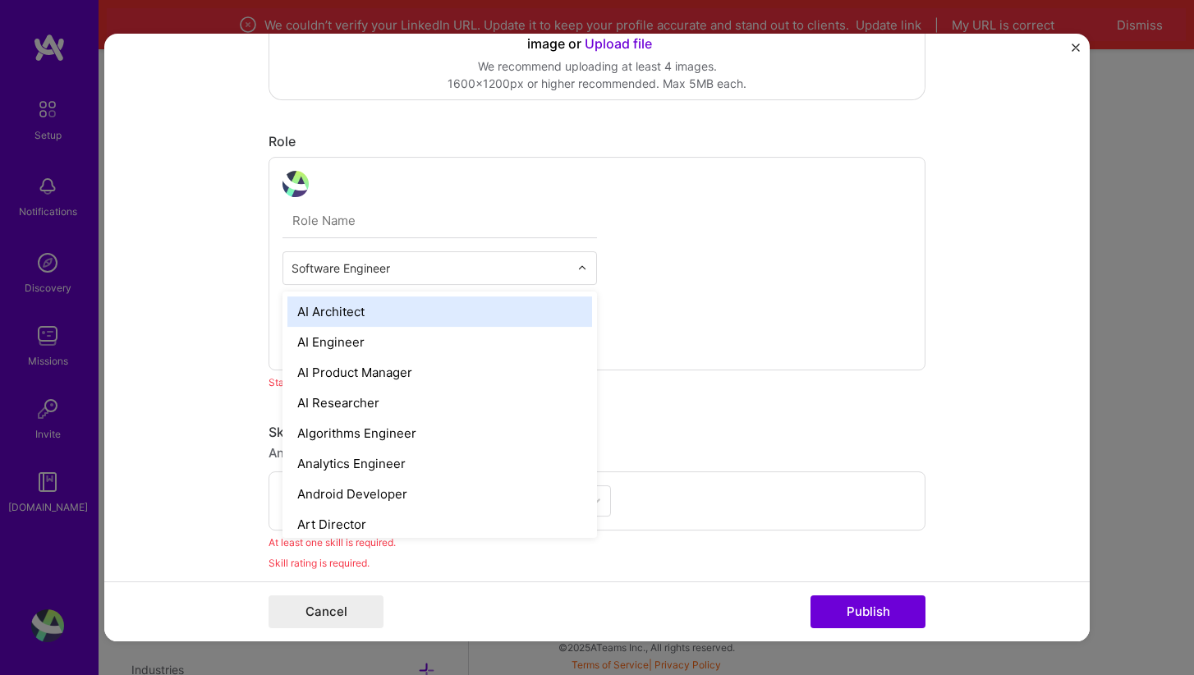
click at [582, 268] on img at bounding box center [582, 269] width 10 height 10
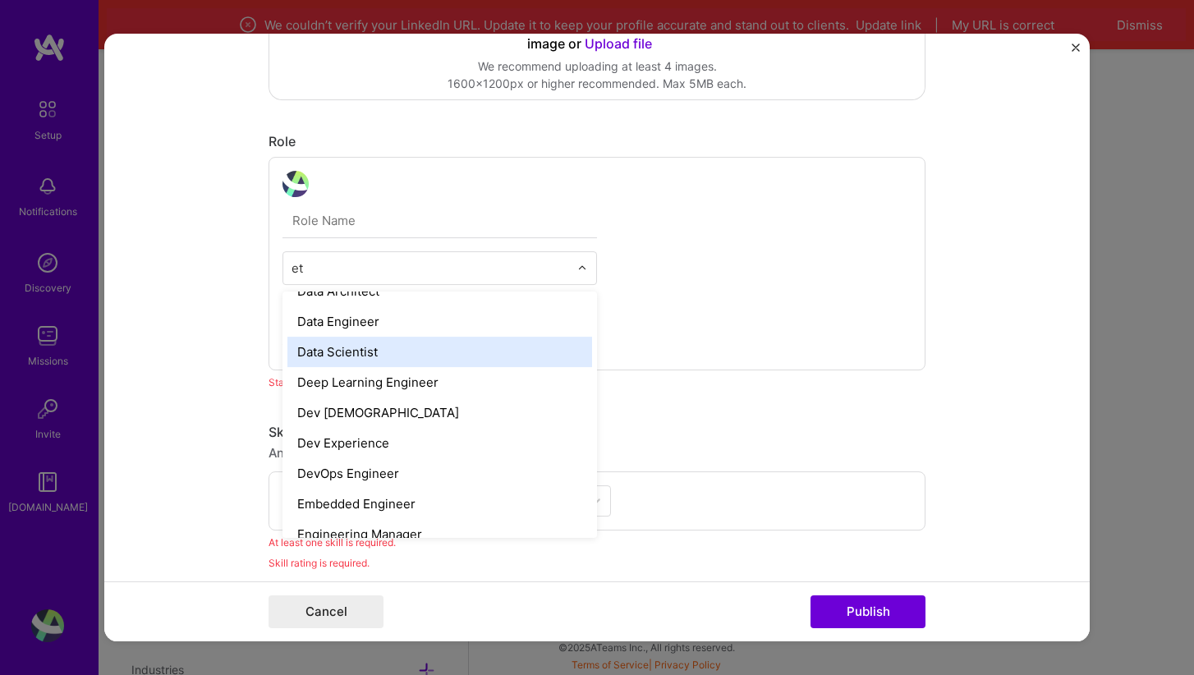
scroll to position [0, 0]
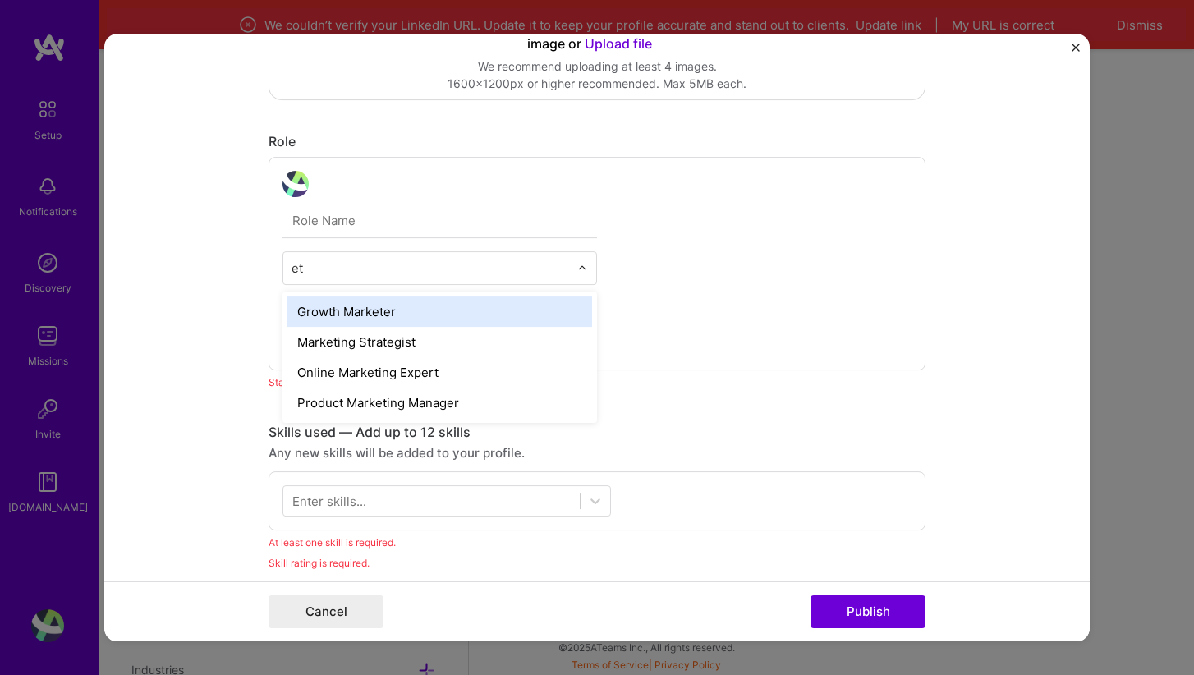
type input "e"
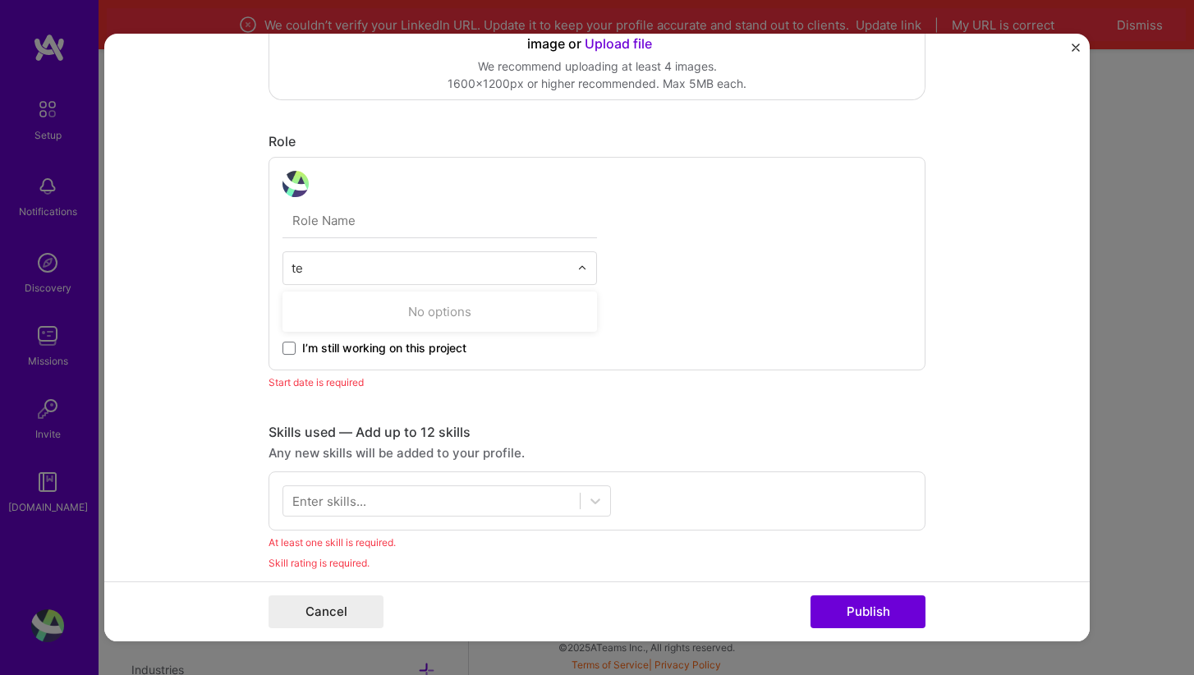
type input "t"
type input "Senior Software Engin"
type input "Team Lead"
click at [792, 349] on div "0 results available for search term Team Lead. Use Up and Down to choose option…" at bounding box center [597, 264] width 657 height 214
type input "Team Lead"
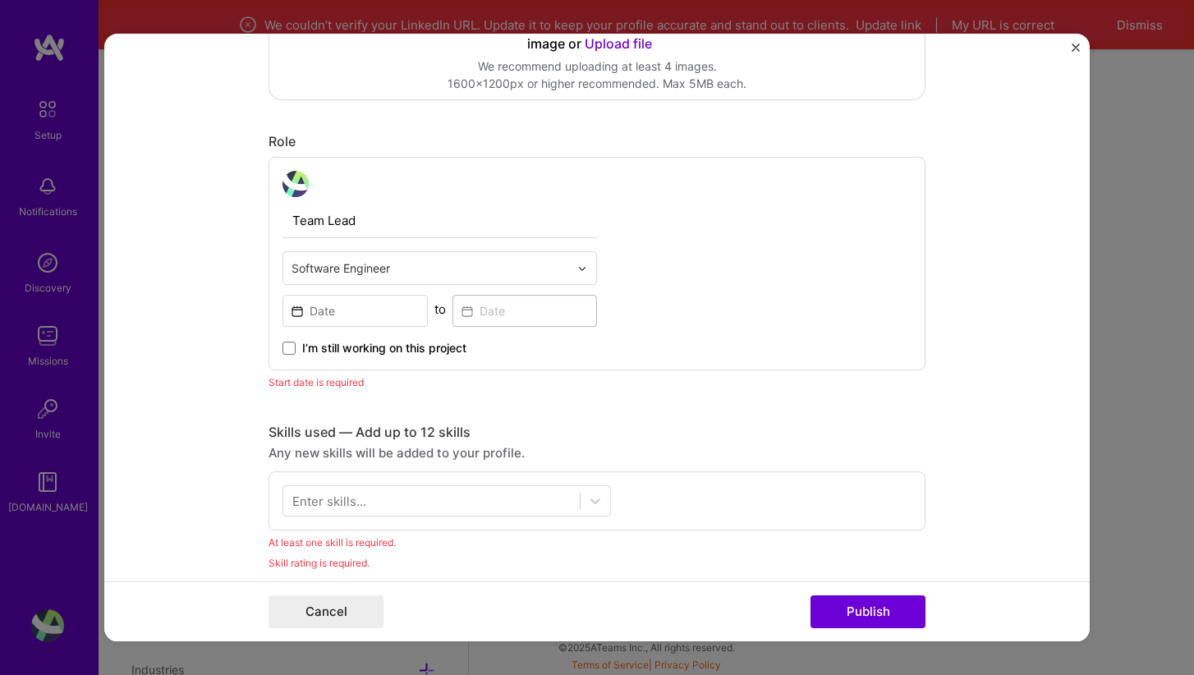
click at [657, 319] on div "Team Lead Software Engineer to I’m still working on this project" at bounding box center [597, 264] width 657 height 214
click at [518, 222] on input "Team Lead" at bounding box center [440, 221] width 315 height 34
click at [363, 320] on input at bounding box center [355, 311] width 145 height 32
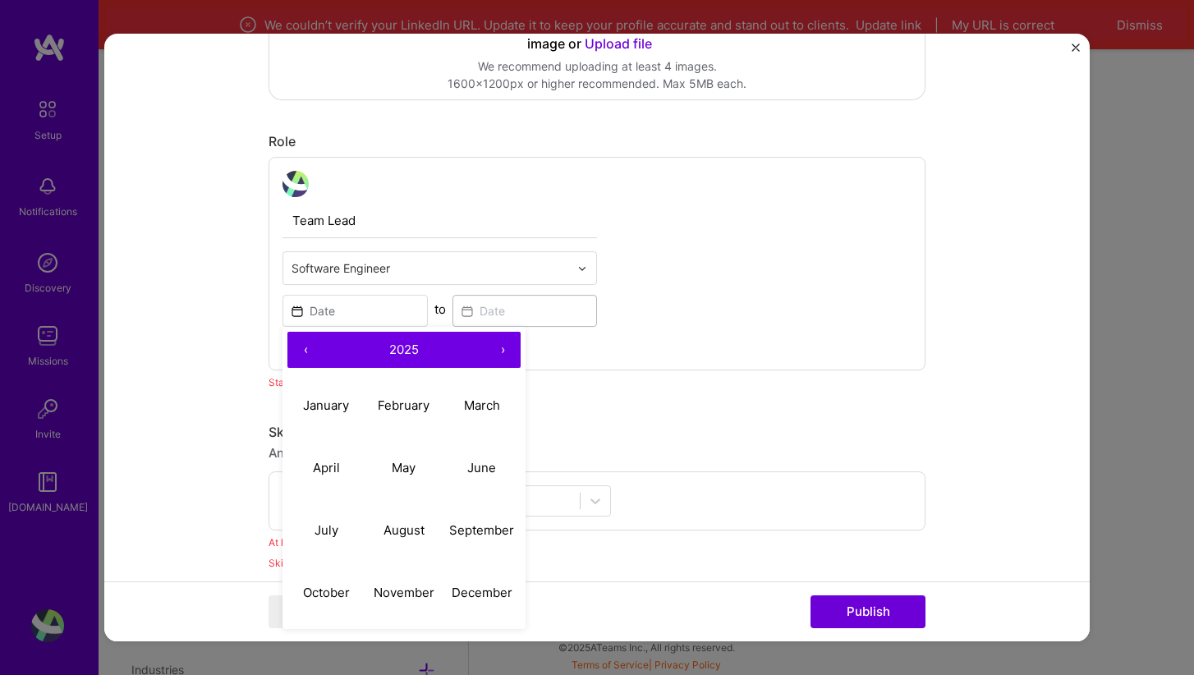
click at [306, 348] on button "‹" at bounding box center [305, 350] width 36 height 36
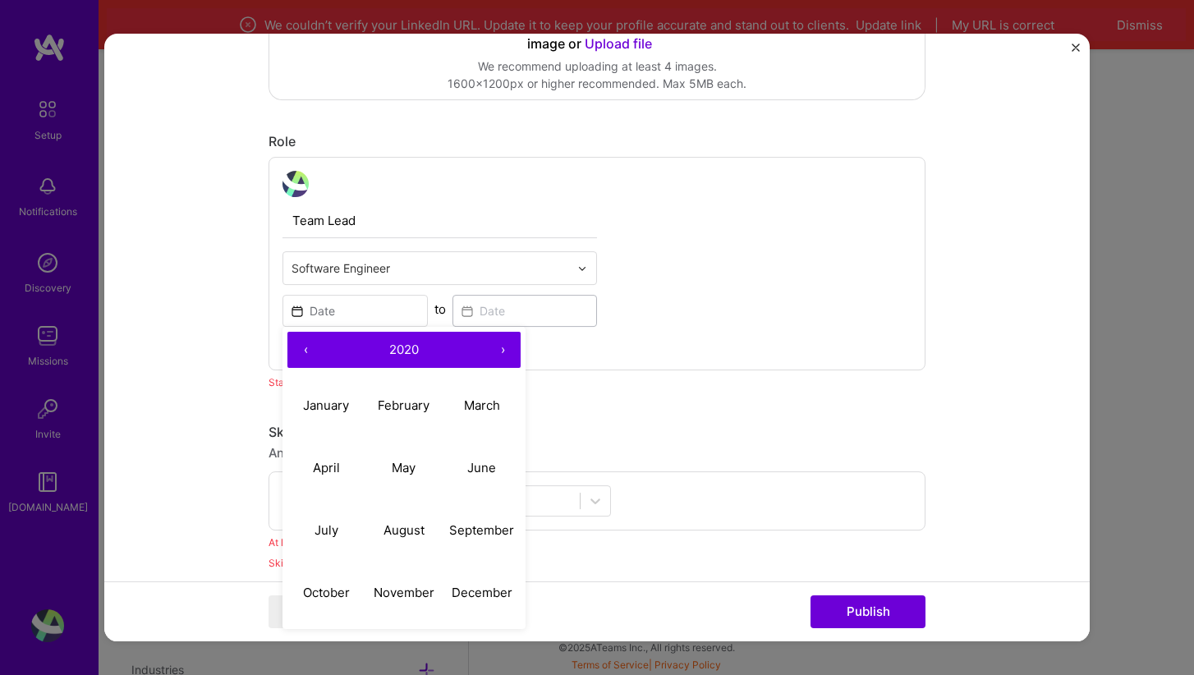
click at [306, 348] on button "‹" at bounding box center [305, 350] width 36 height 36
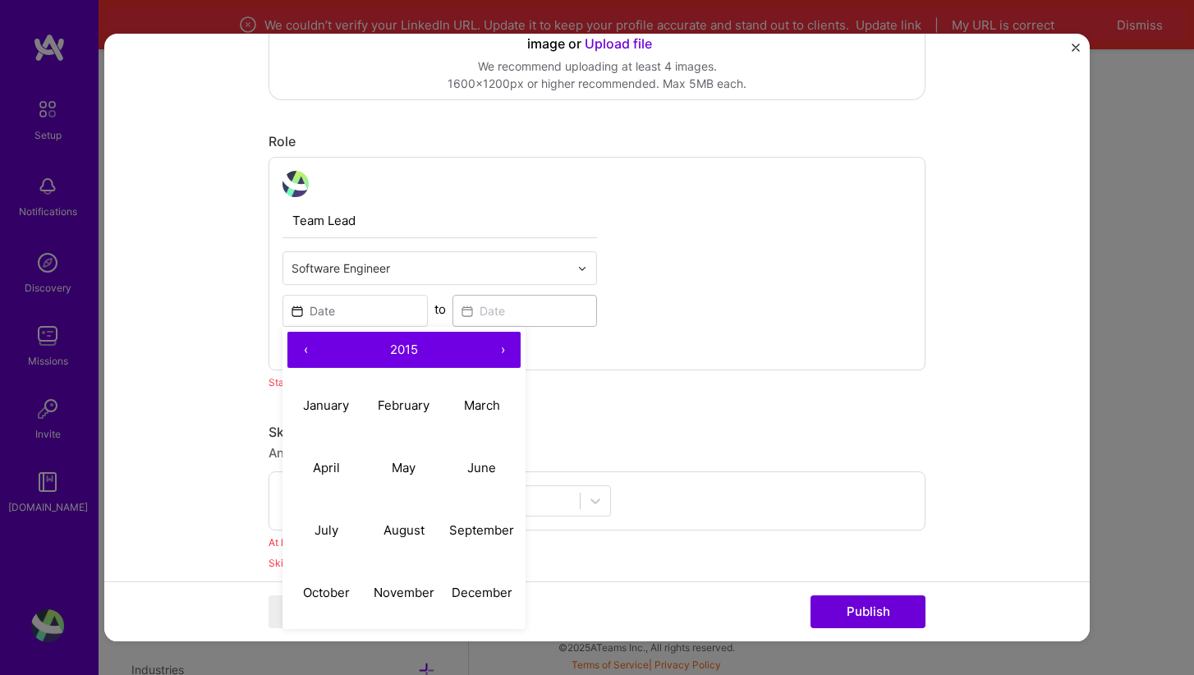
click at [306, 348] on button "‹" at bounding box center [305, 350] width 36 height 36
click at [503, 352] on button "›" at bounding box center [503, 350] width 36 height 36
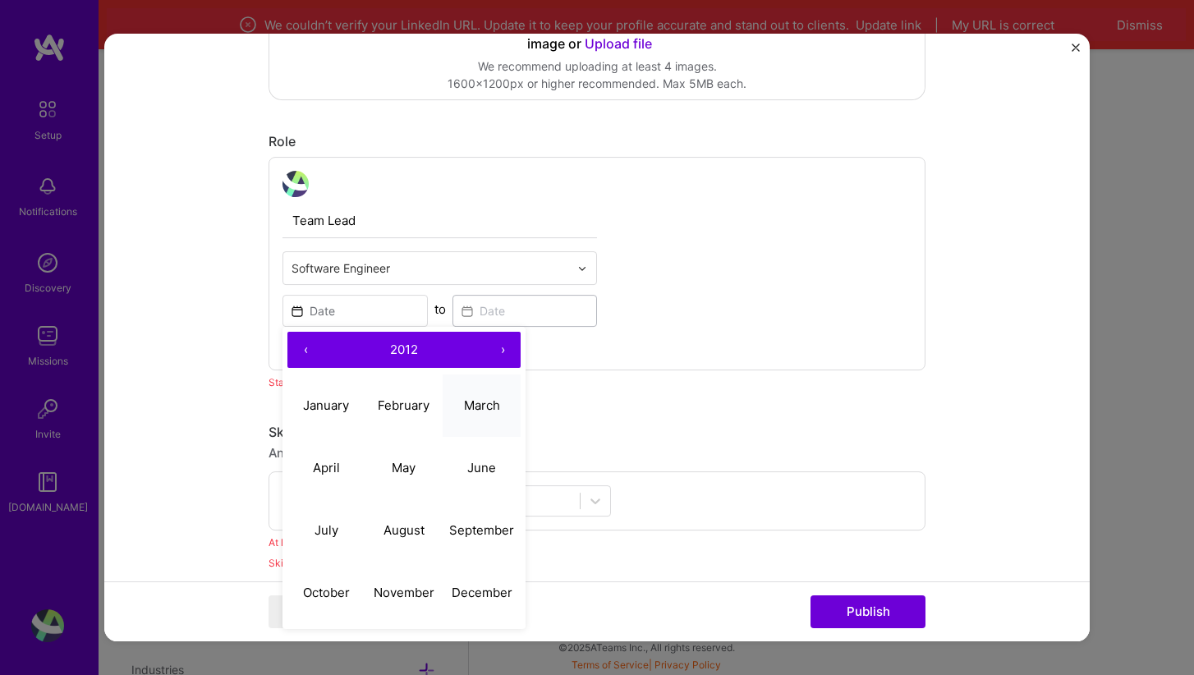
click at [489, 407] on abbr "March" at bounding box center [482, 405] width 36 height 16
type input "[DATE]"
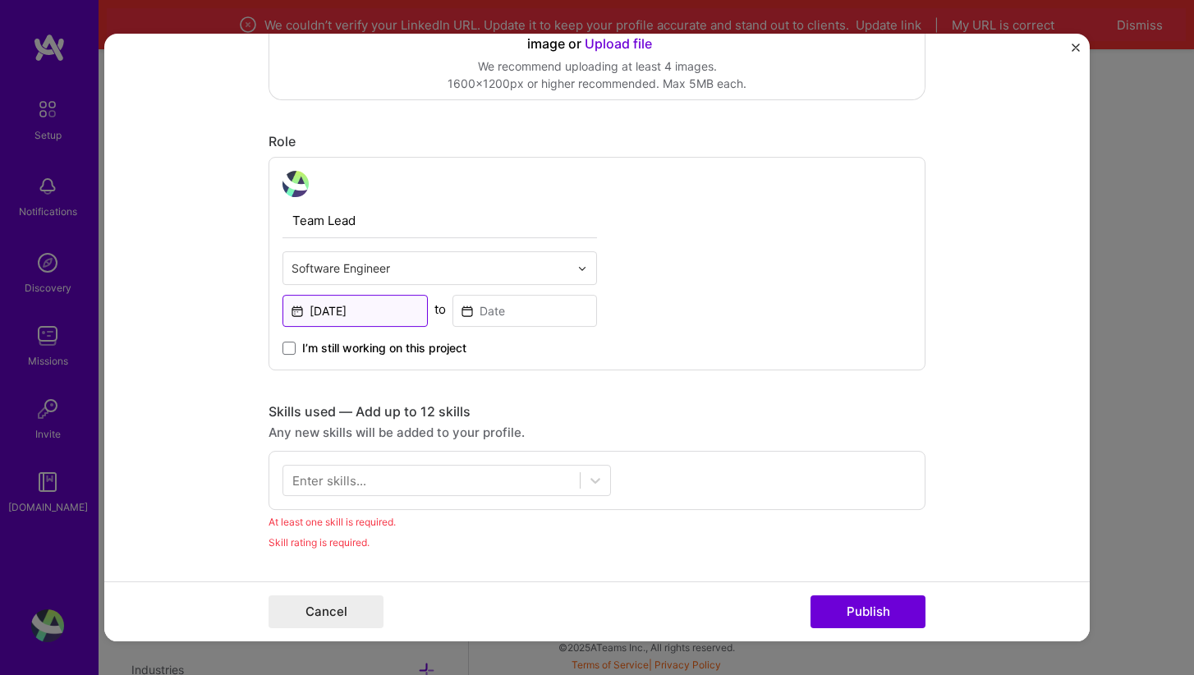
click at [361, 310] on input "[DATE]" at bounding box center [355, 311] width 145 height 32
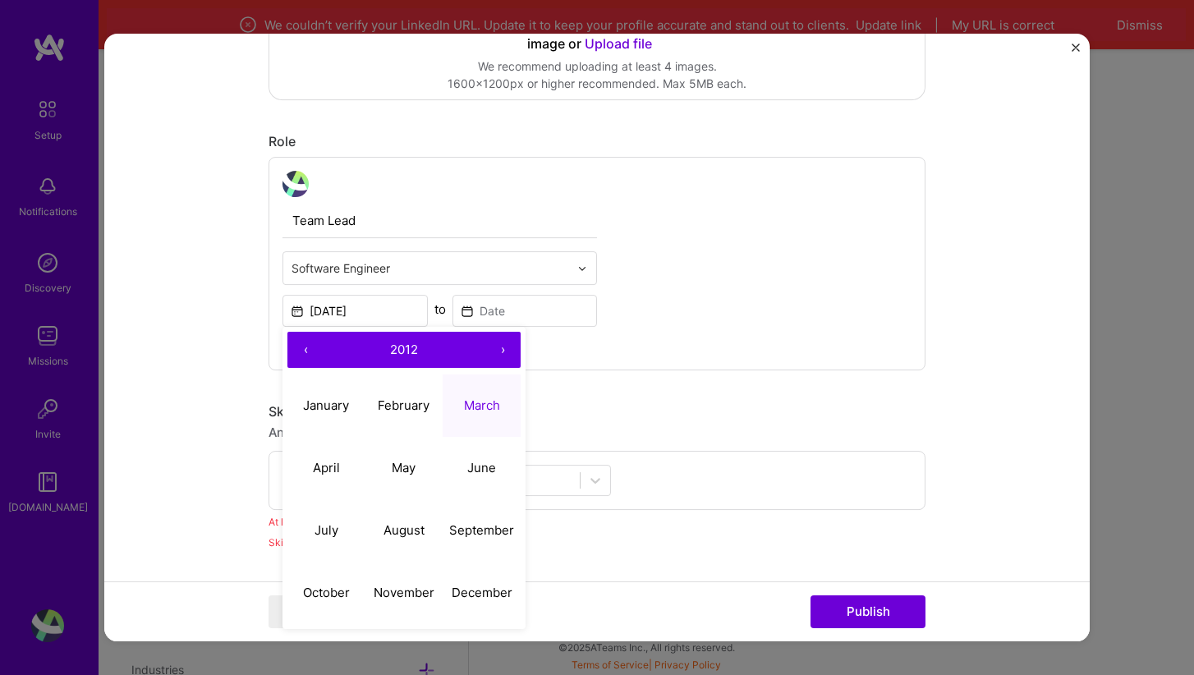
click at [505, 347] on button "›" at bounding box center [503, 350] width 36 height 36
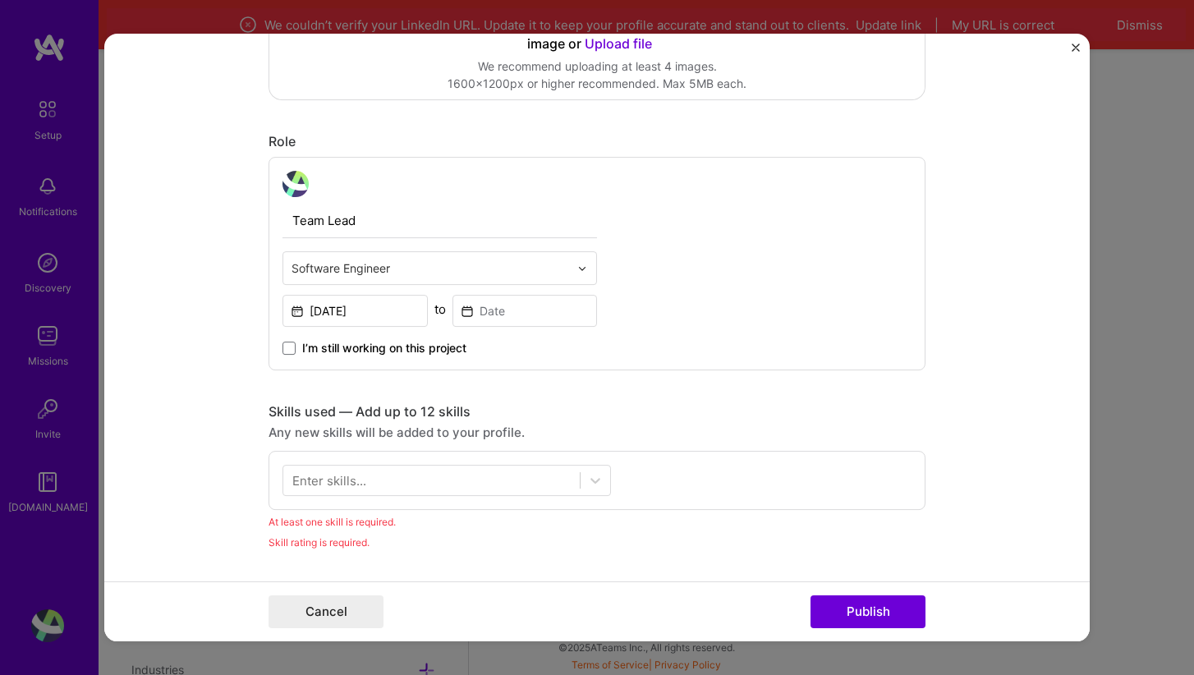
click at [585, 350] on div "I’m still working on this project" at bounding box center [440, 342] width 315 height 30
click at [522, 311] on input at bounding box center [525, 311] width 145 height 32
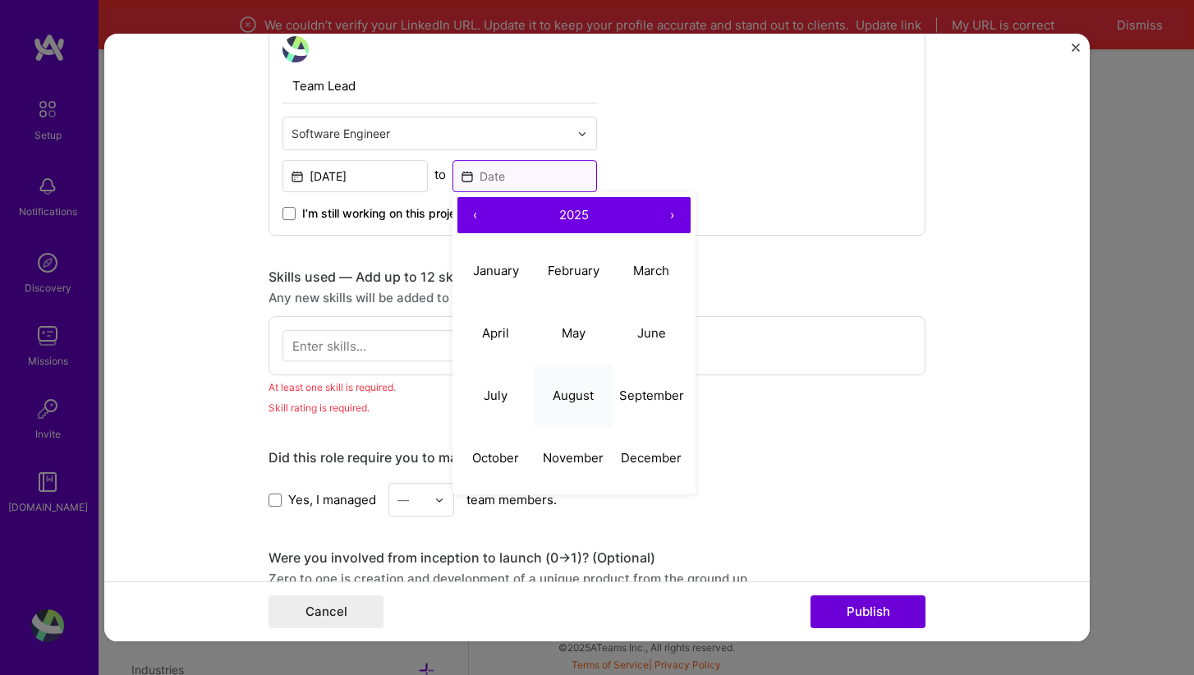
scroll to position [661, 0]
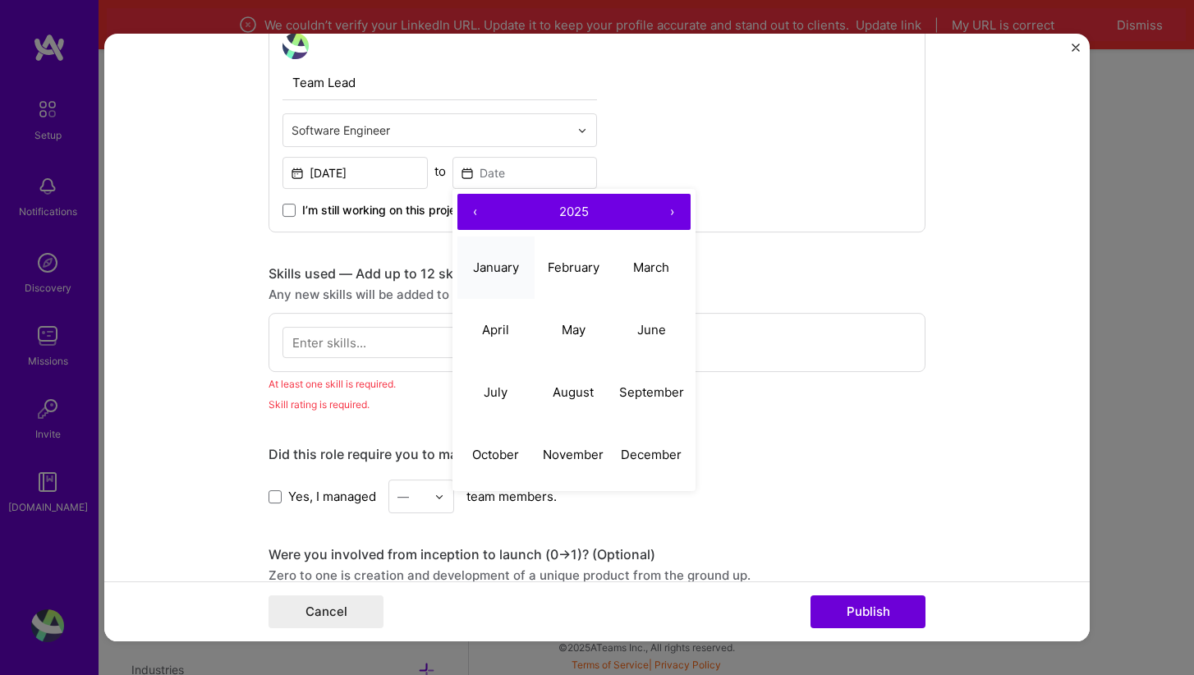
click at [503, 260] on abbr "January" at bounding box center [496, 268] width 46 height 16
type input "[DATE]"
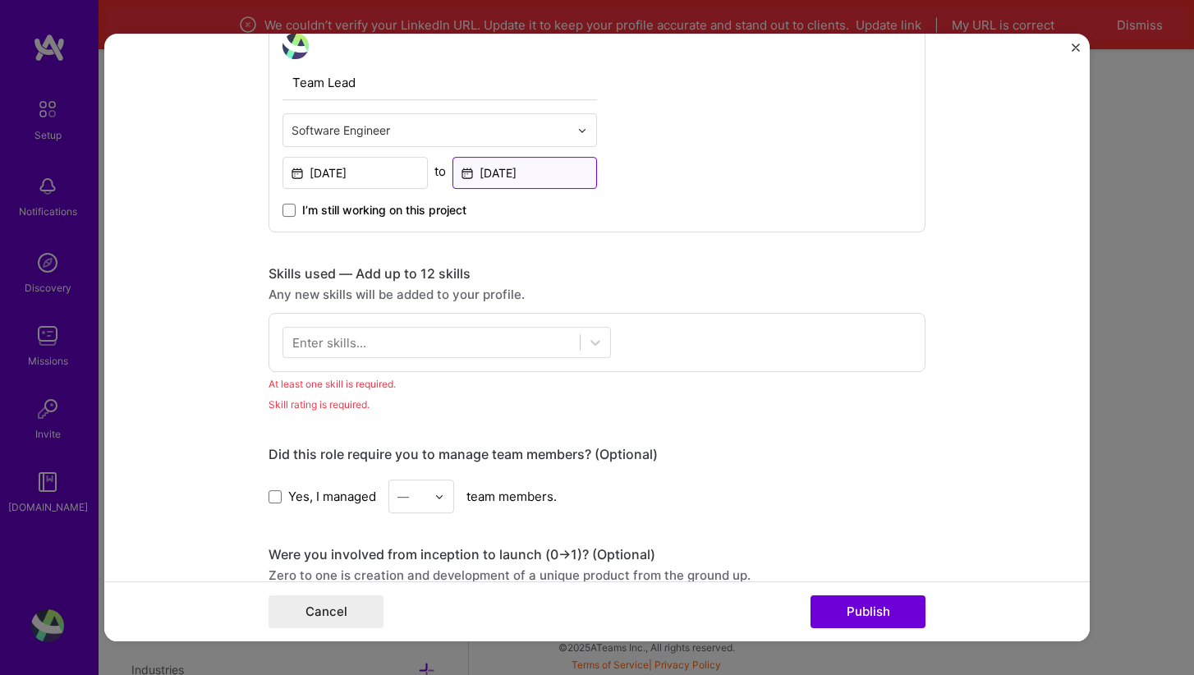
click at [524, 167] on input "[DATE]" at bounding box center [525, 173] width 145 height 32
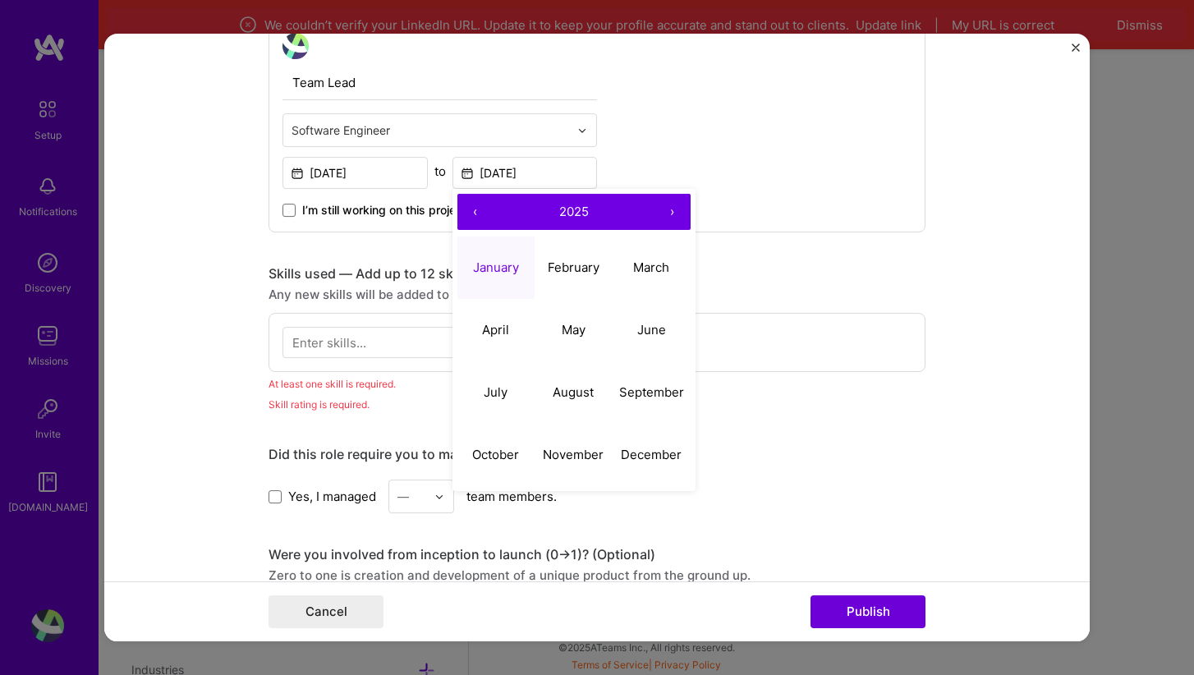
click at [473, 212] on button "‹" at bounding box center [475, 212] width 36 height 36
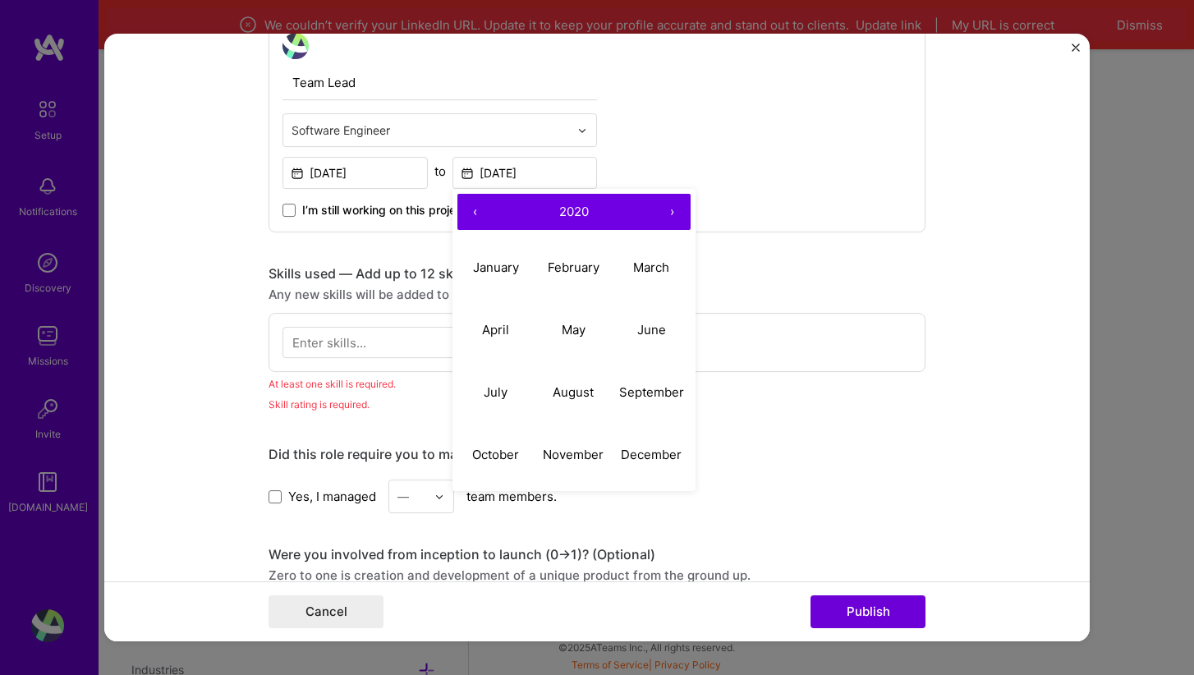
click at [473, 212] on button "‹" at bounding box center [475, 212] width 36 height 36
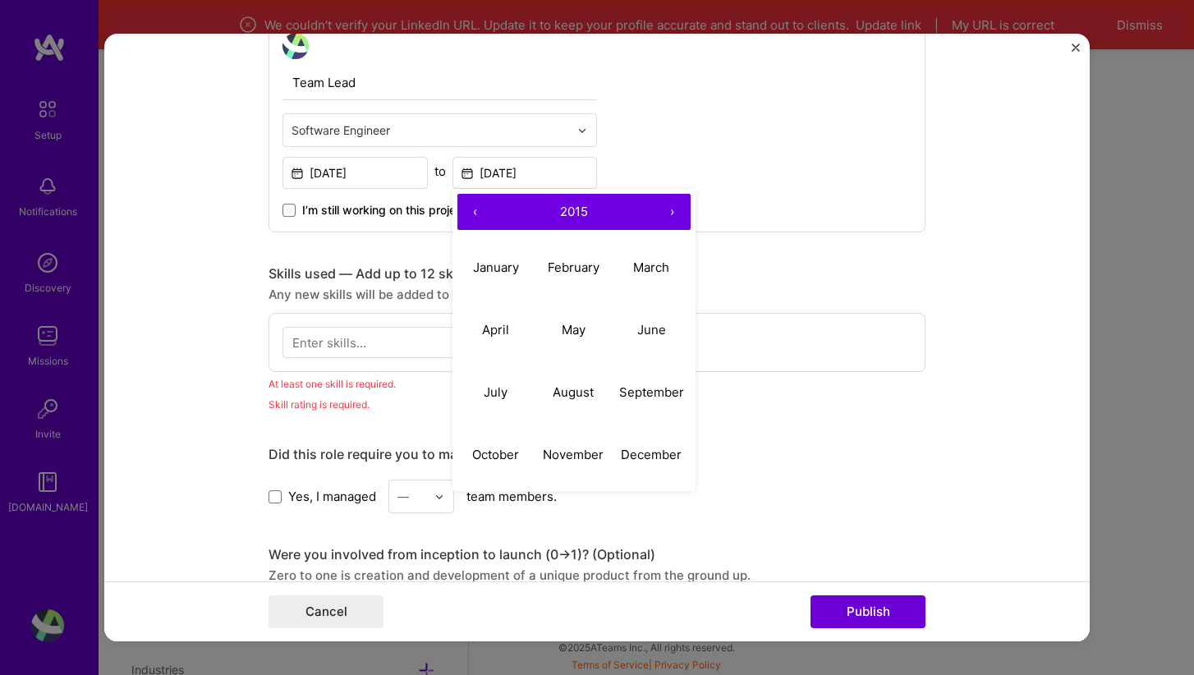
click at [423, 204] on span "I’m still working on this project" at bounding box center [384, 210] width 164 height 16
click at [0, 0] on input "I’m still working on this project" at bounding box center [0, 0] width 0 height 0
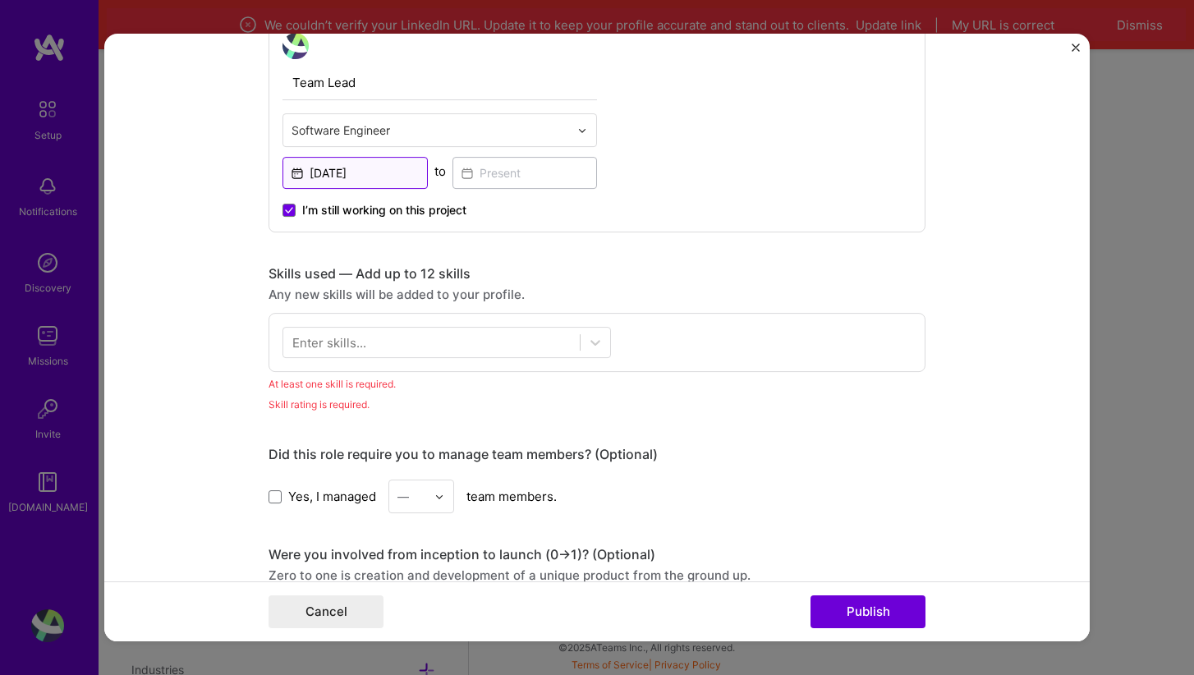
click at [356, 172] on input "[DATE]" at bounding box center [355, 173] width 145 height 32
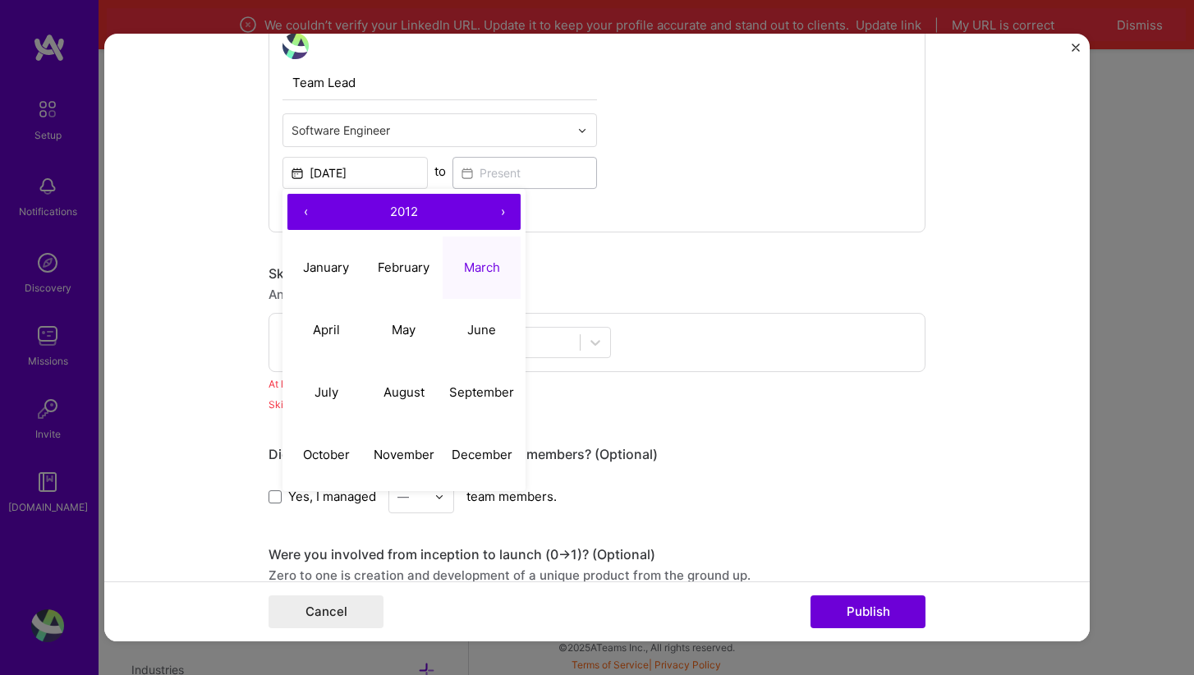
click at [502, 211] on button "›" at bounding box center [503, 212] width 36 height 36
click at [491, 273] on abbr "March" at bounding box center [482, 268] width 36 height 16
type input "[DATE]"
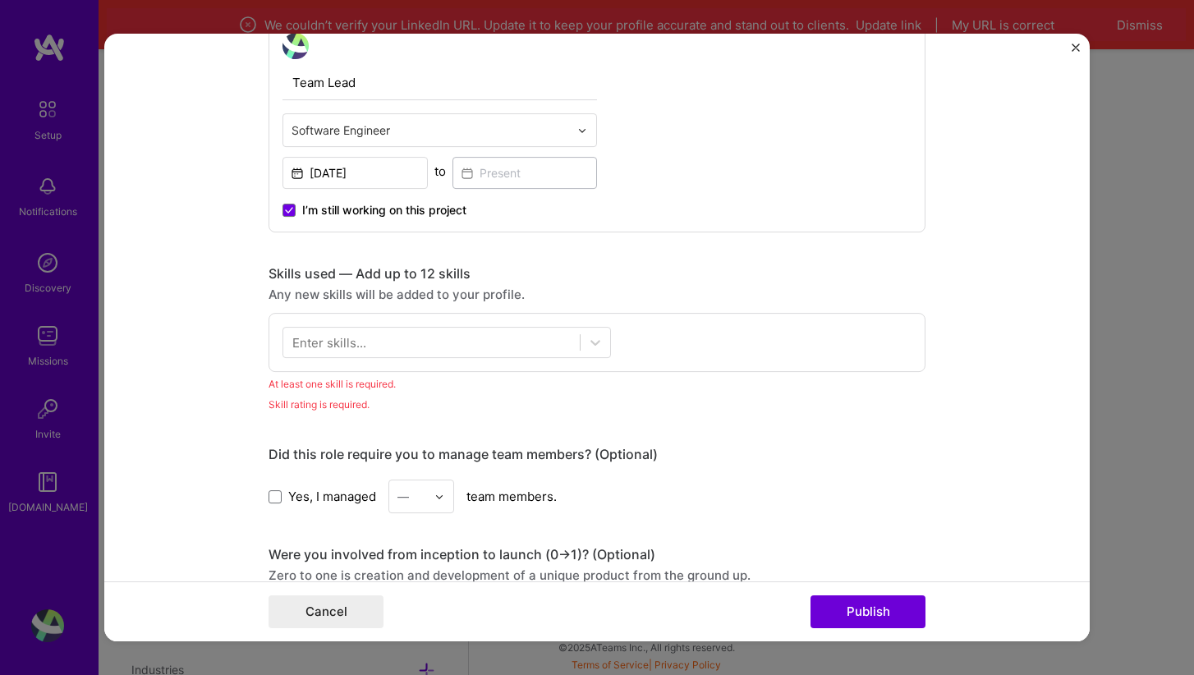
click at [650, 209] on div "Team Lead Software Engineer [DATE] to I’m still working on this project" at bounding box center [597, 126] width 657 height 214
click at [430, 204] on span "I’m still working on this project" at bounding box center [384, 210] width 164 height 16
click at [0, 0] on input "I’m still working on this project" at bounding box center [0, 0] width 0 height 0
click at [499, 164] on input at bounding box center [525, 173] width 145 height 32
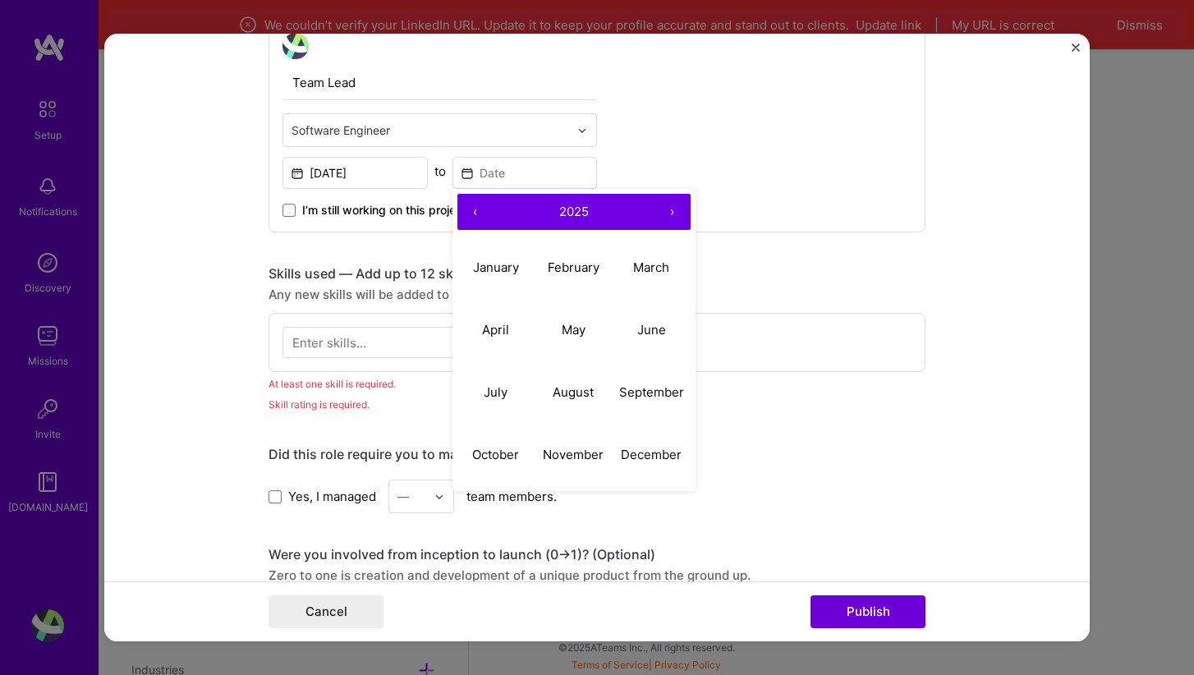
click at [473, 207] on button "‹" at bounding box center [475, 212] width 36 height 36
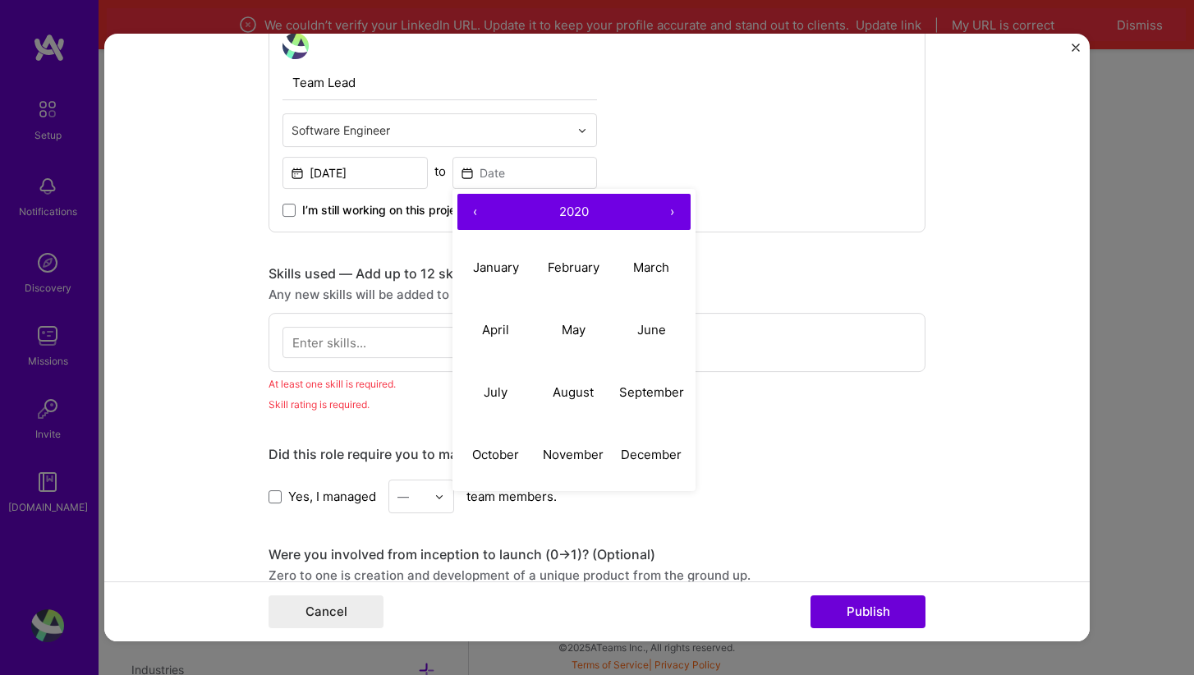
click at [473, 207] on button "‹" at bounding box center [475, 212] width 36 height 36
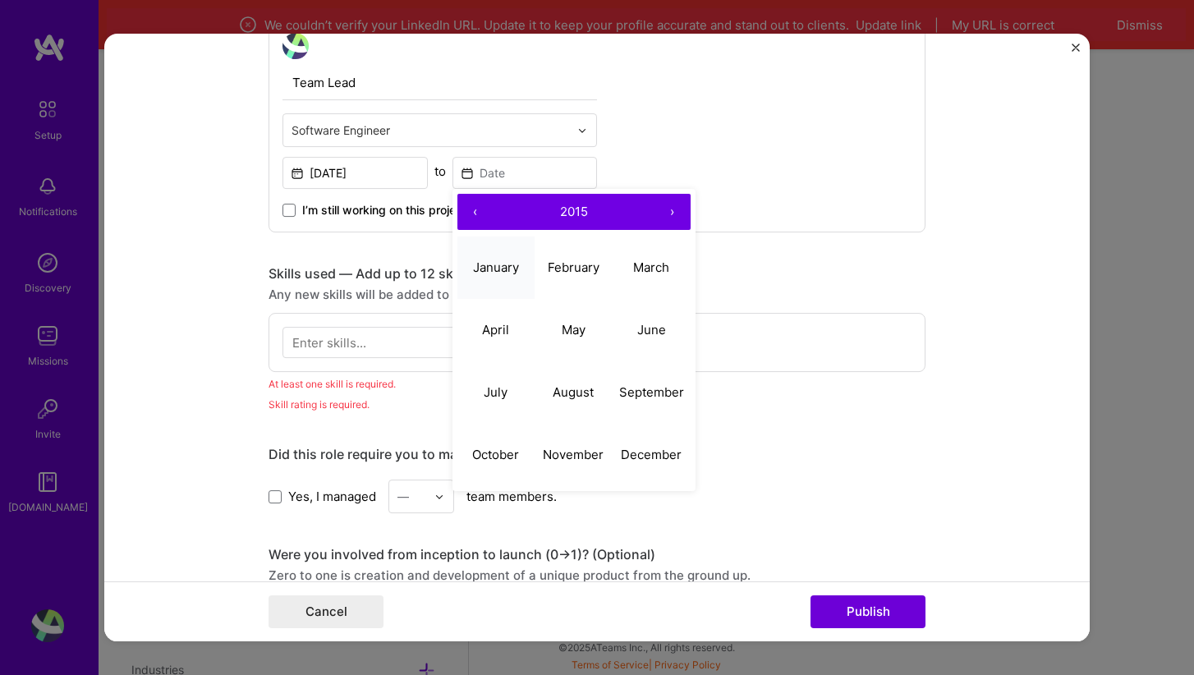
click at [506, 269] on abbr "January" at bounding box center [496, 268] width 46 height 16
type input "[DATE]"
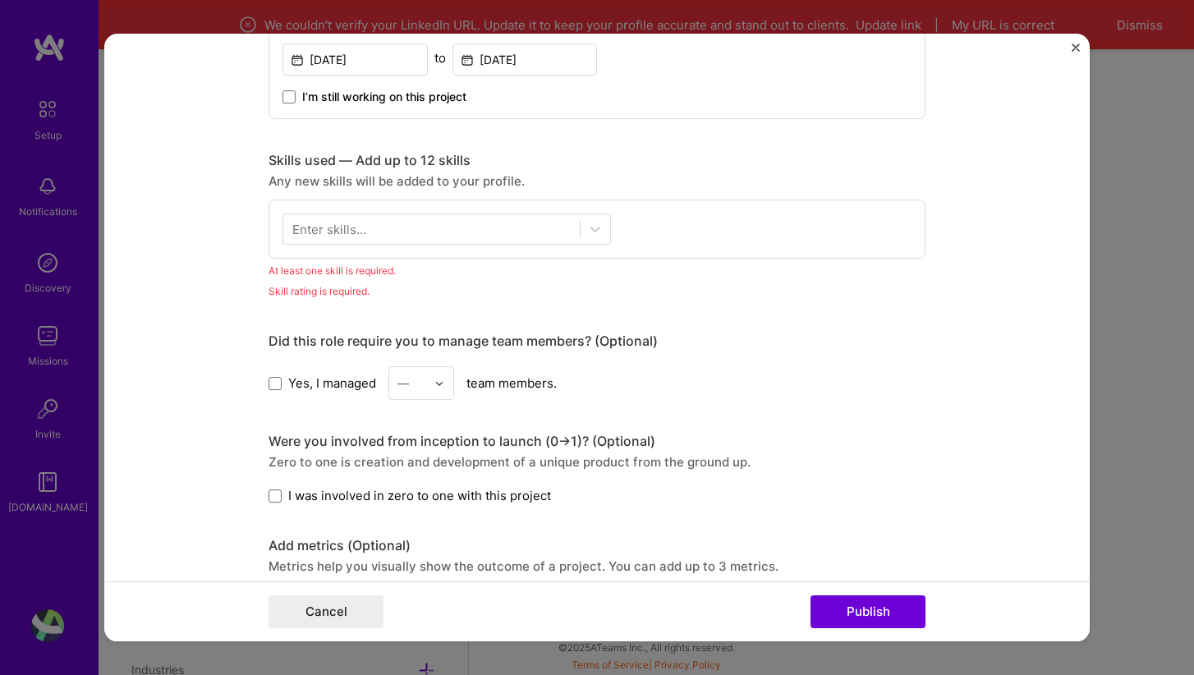
scroll to position [769, 0]
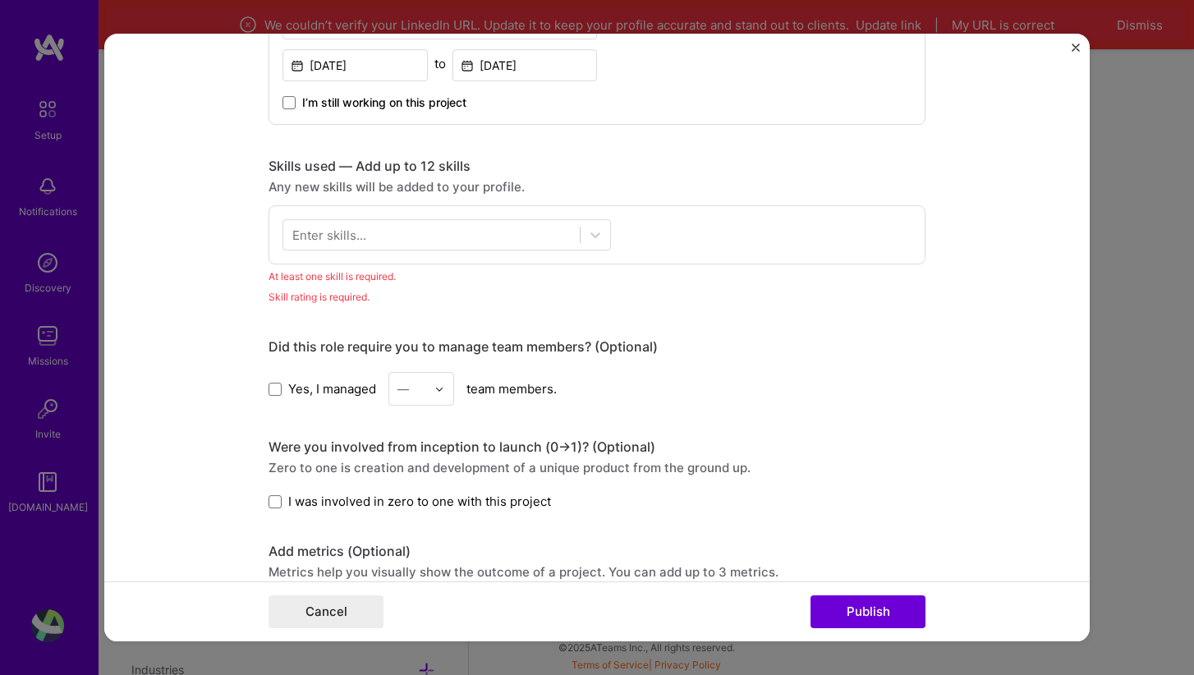
click at [347, 388] on span "Yes, I managed" at bounding box center [332, 388] width 88 height 17
click at [0, 0] on input "Yes, I managed" at bounding box center [0, 0] width 0 height 0
click at [441, 391] on img at bounding box center [439, 389] width 10 height 10
click at [425, 550] on div "5" at bounding box center [421, 554] width 56 height 30
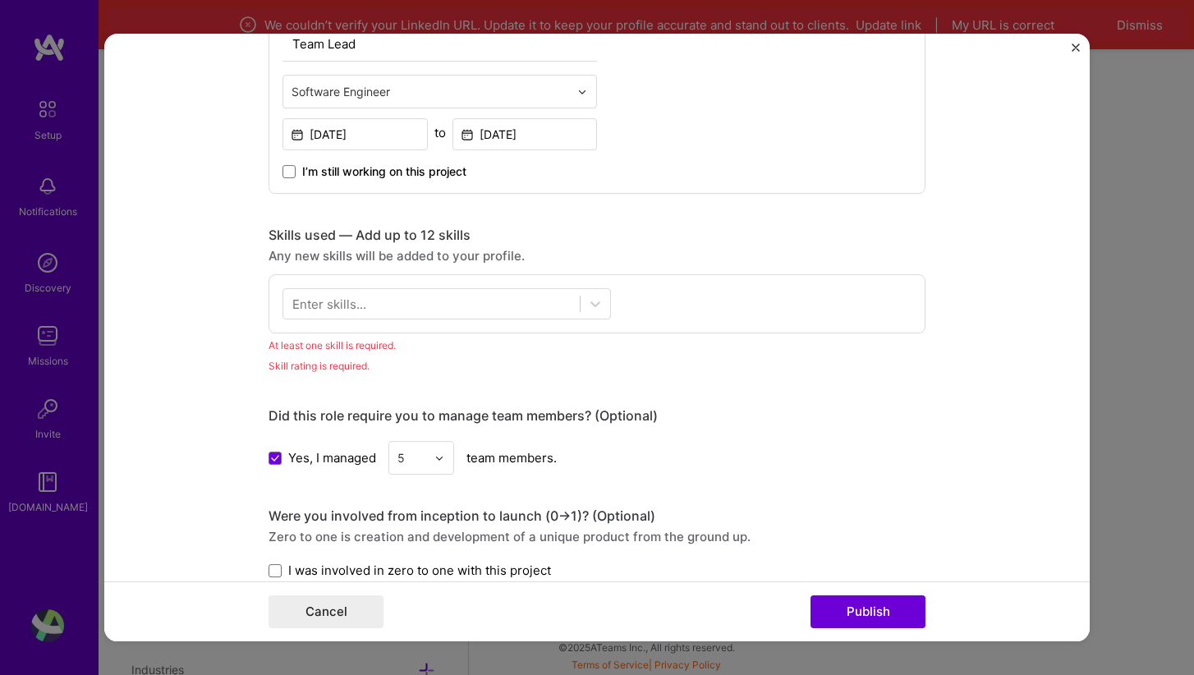
scroll to position [699, 0]
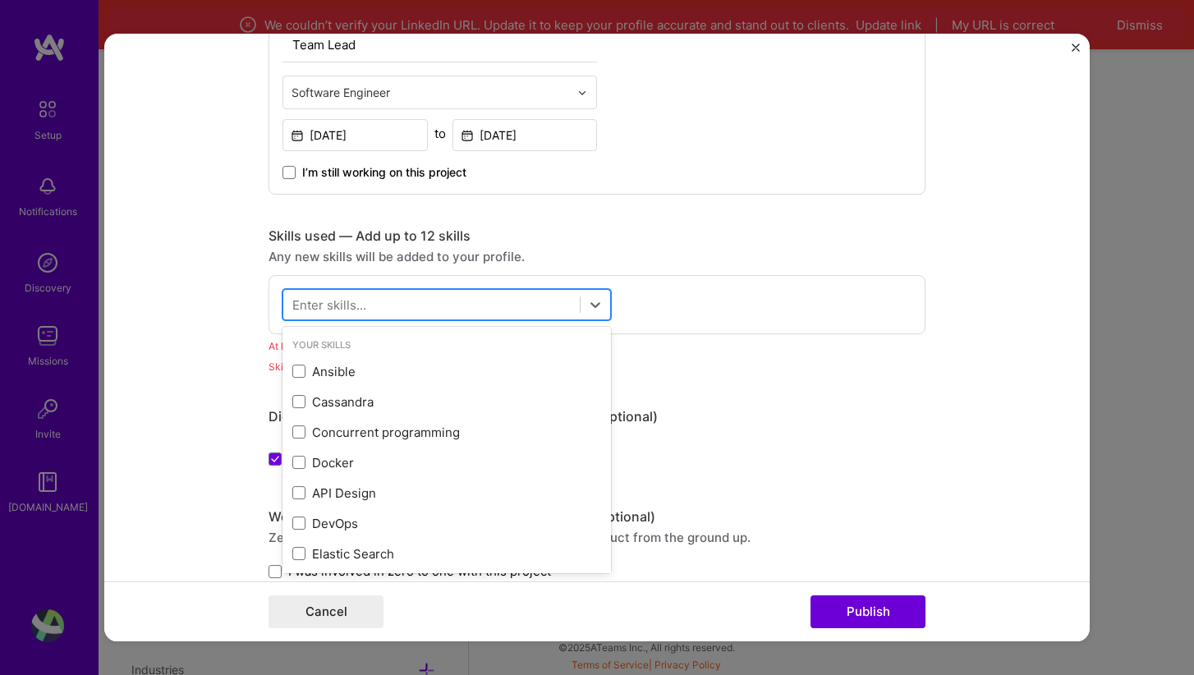
click at [522, 302] on div at bounding box center [431, 305] width 296 height 27
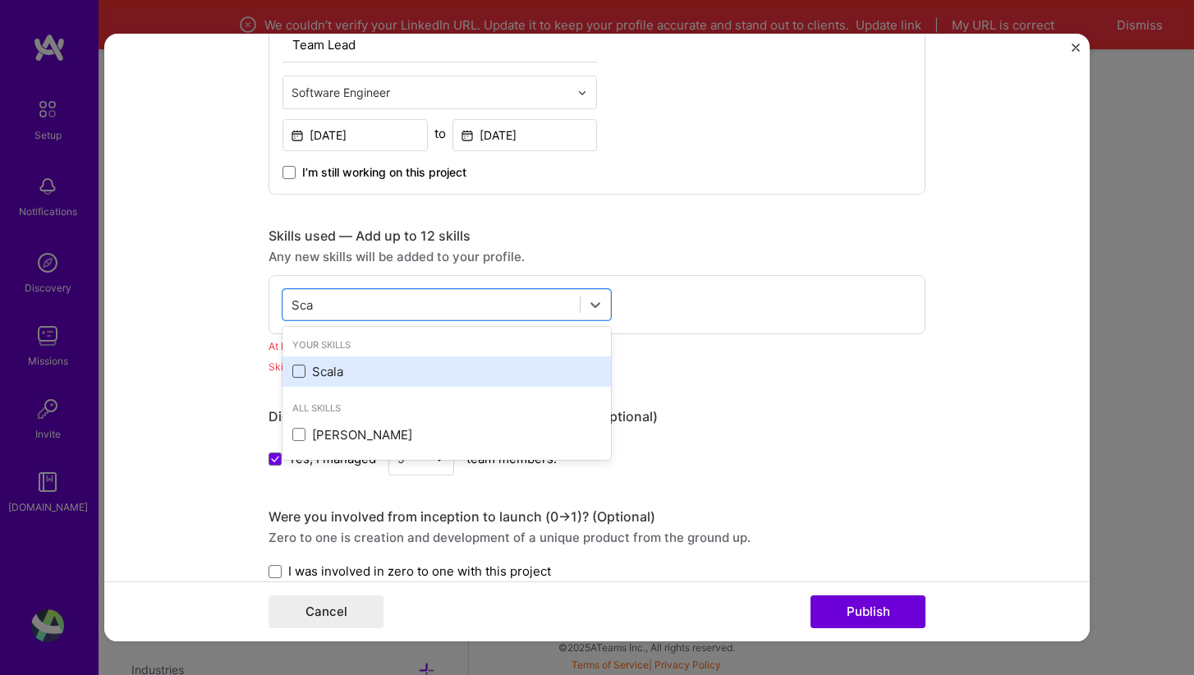
click at [302, 371] on span at bounding box center [298, 371] width 13 height 13
click at [0, 0] on input "checkbox" at bounding box center [0, 0] width 0 height 0
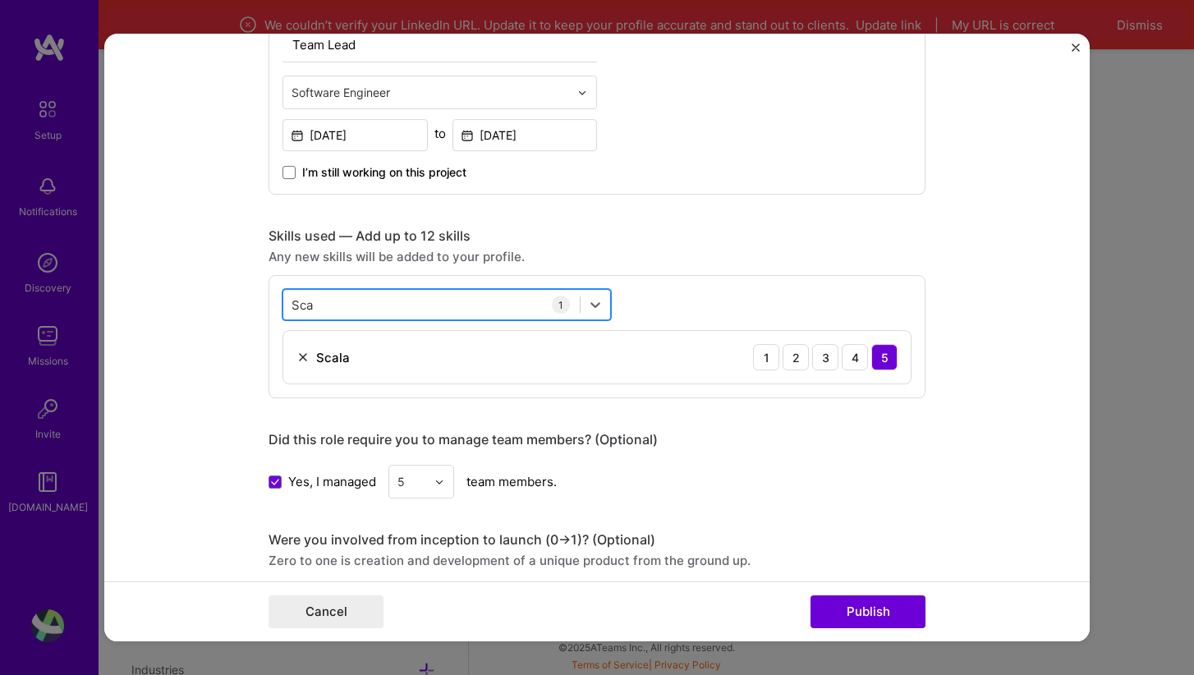
click at [410, 309] on div "Sca Sca" at bounding box center [431, 305] width 296 height 27
click at [390, 300] on div "Sca Sca" at bounding box center [431, 305] width 296 height 27
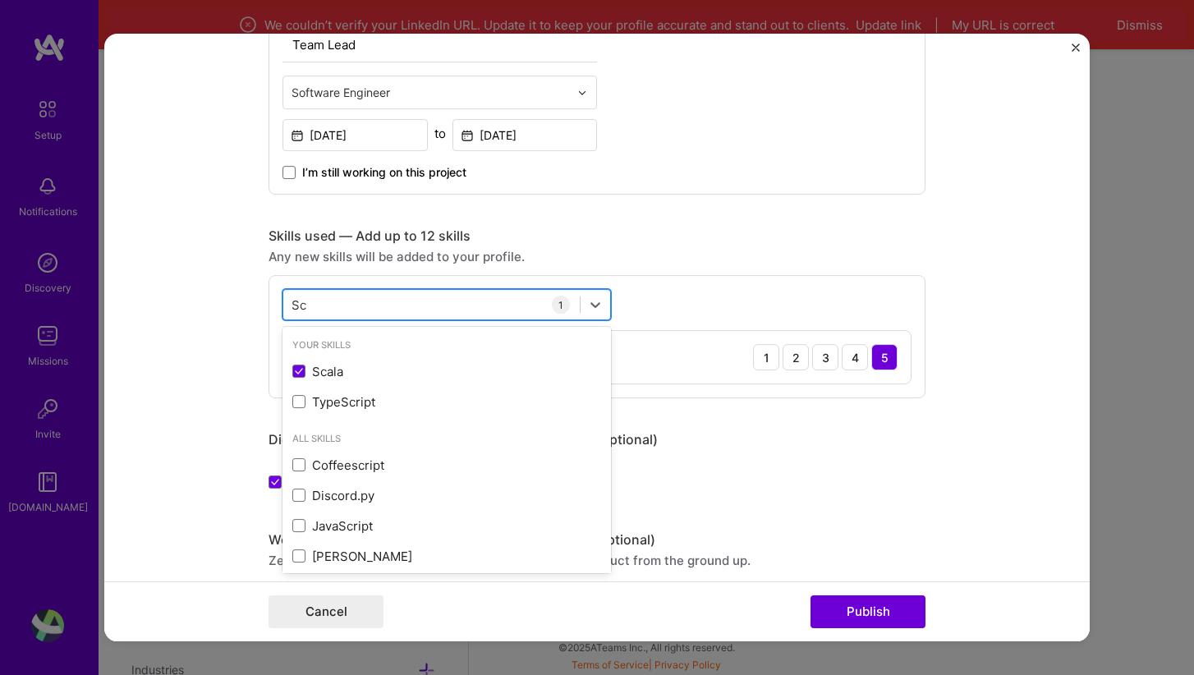
type input "S"
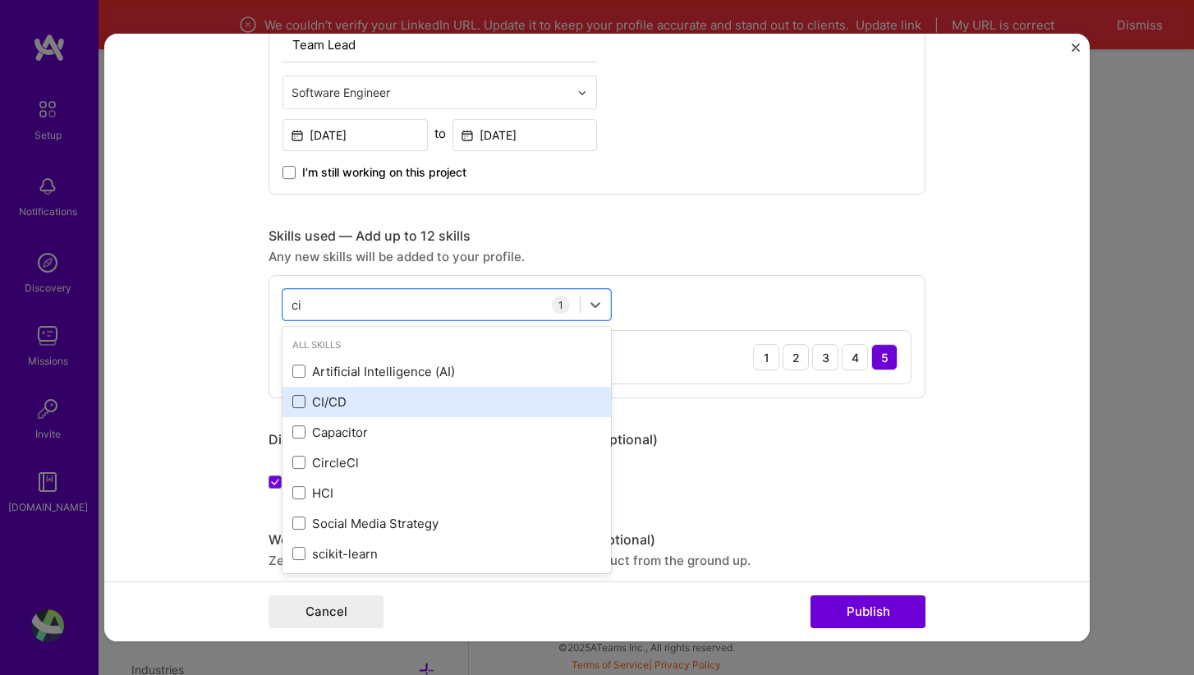
click at [298, 402] on span at bounding box center [298, 401] width 13 height 13
click at [0, 0] on input "checkbox" at bounding box center [0, 0] width 0 height 0
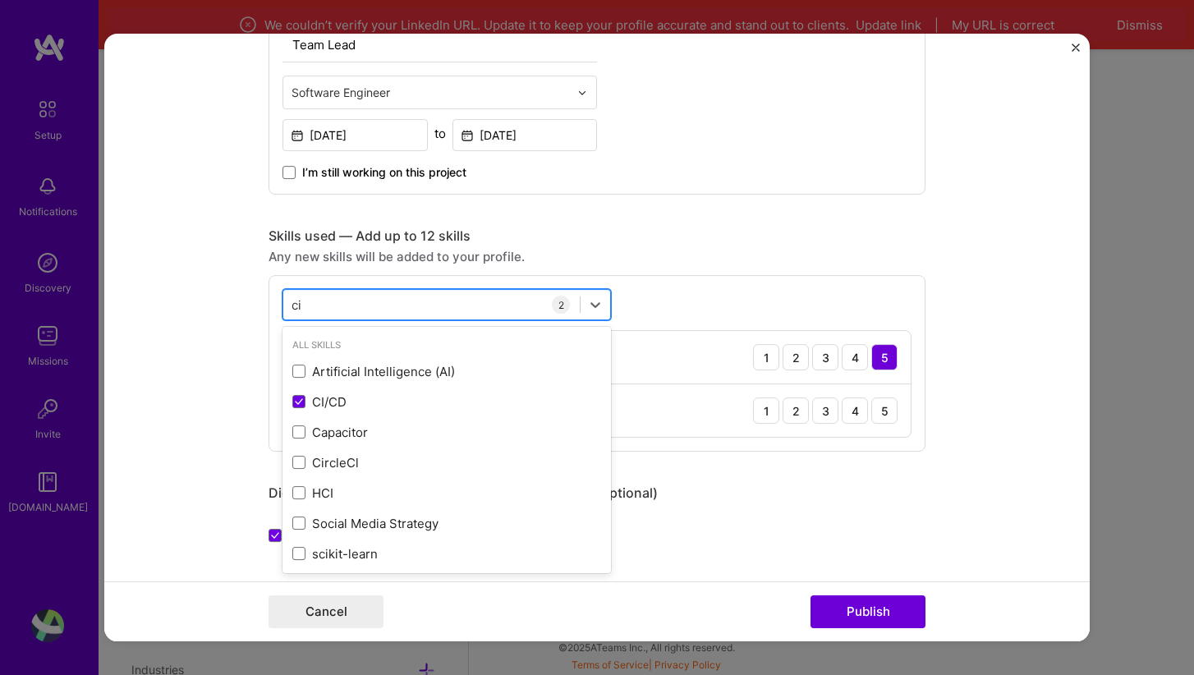
click at [379, 306] on div "ci ci" at bounding box center [431, 305] width 296 height 27
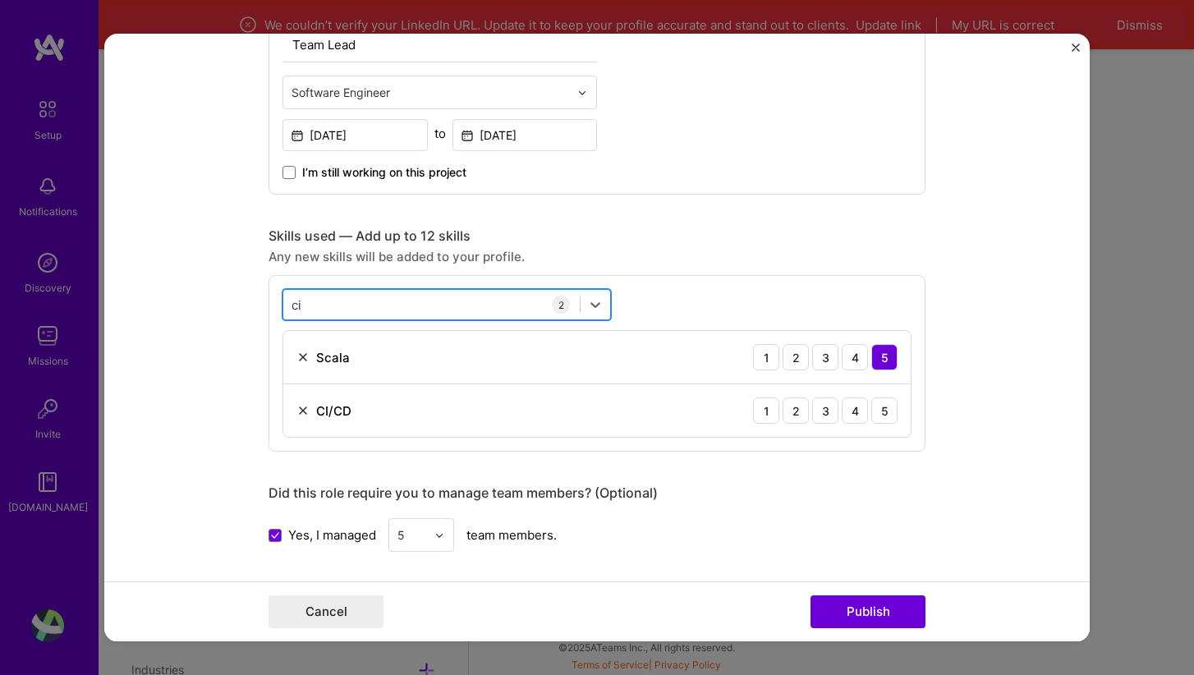
click at [379, 306] on div "ci ci" at bounding box center [431, 305] width 296 height 27
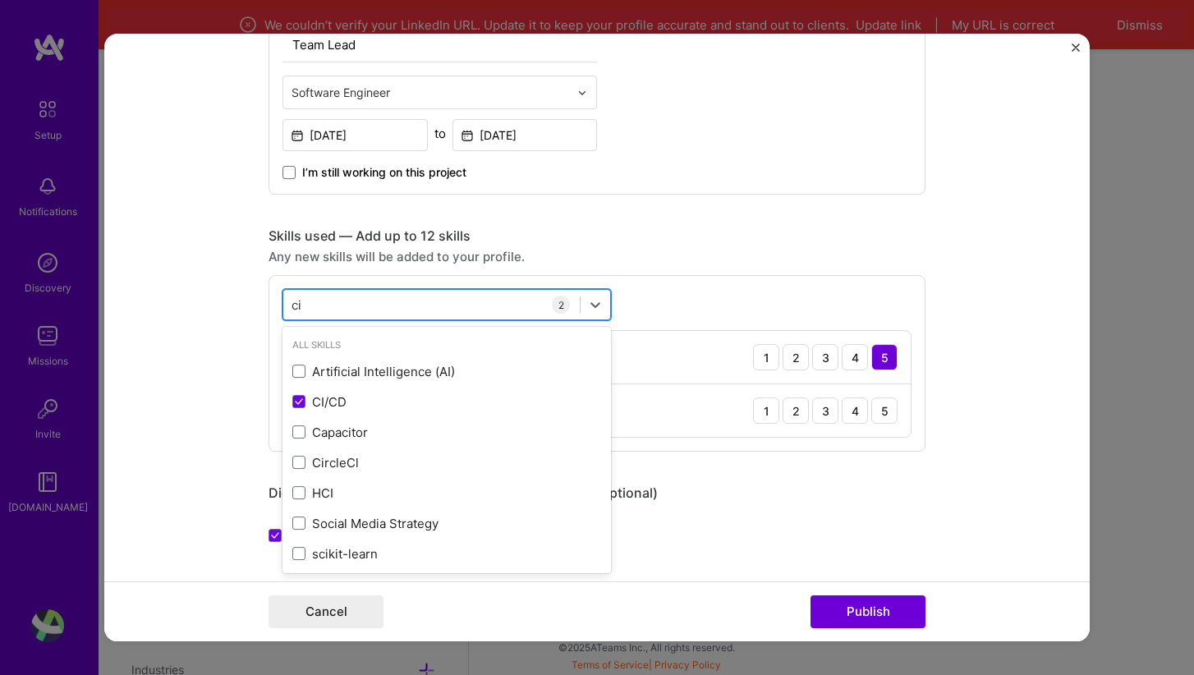
type input "c"
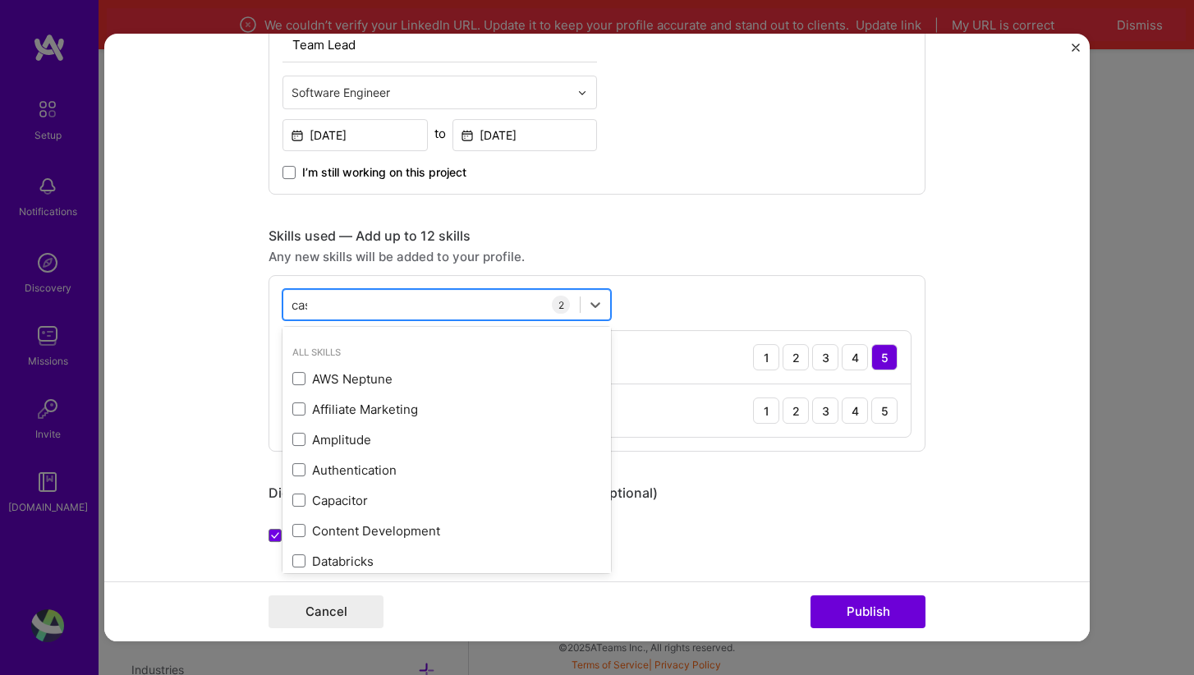
scroll to position [0, 0]
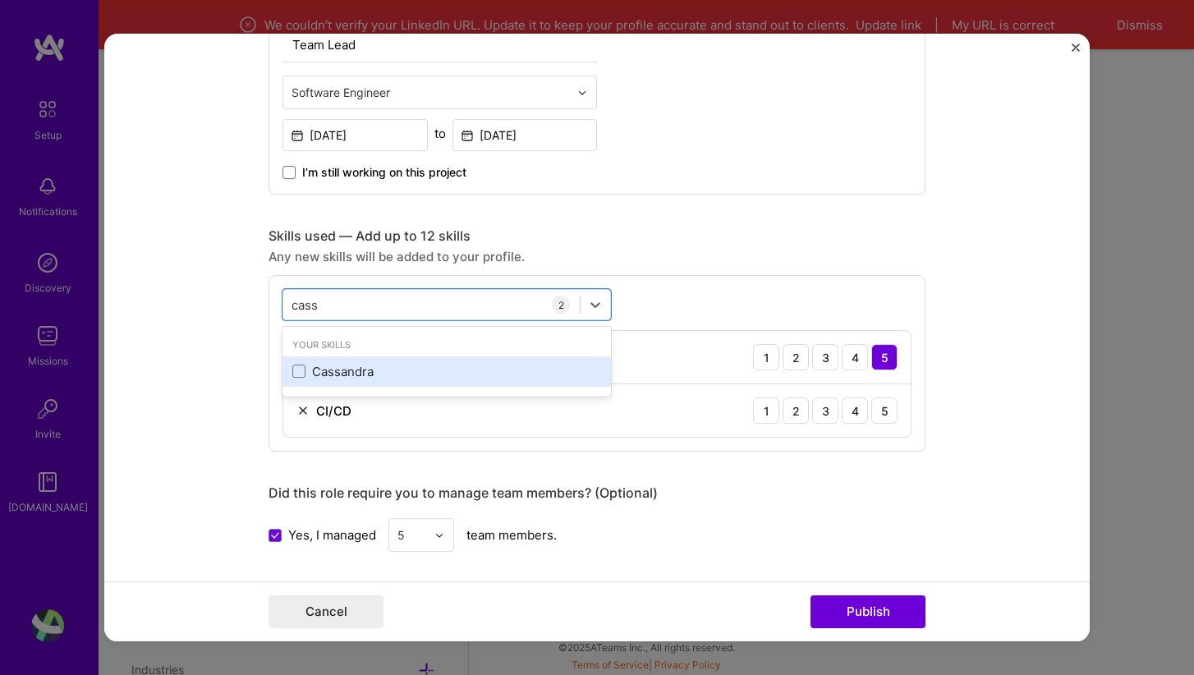
click at [342, 374] on div "Cassandra" at bounding box center [446, 371] width 309 height 17
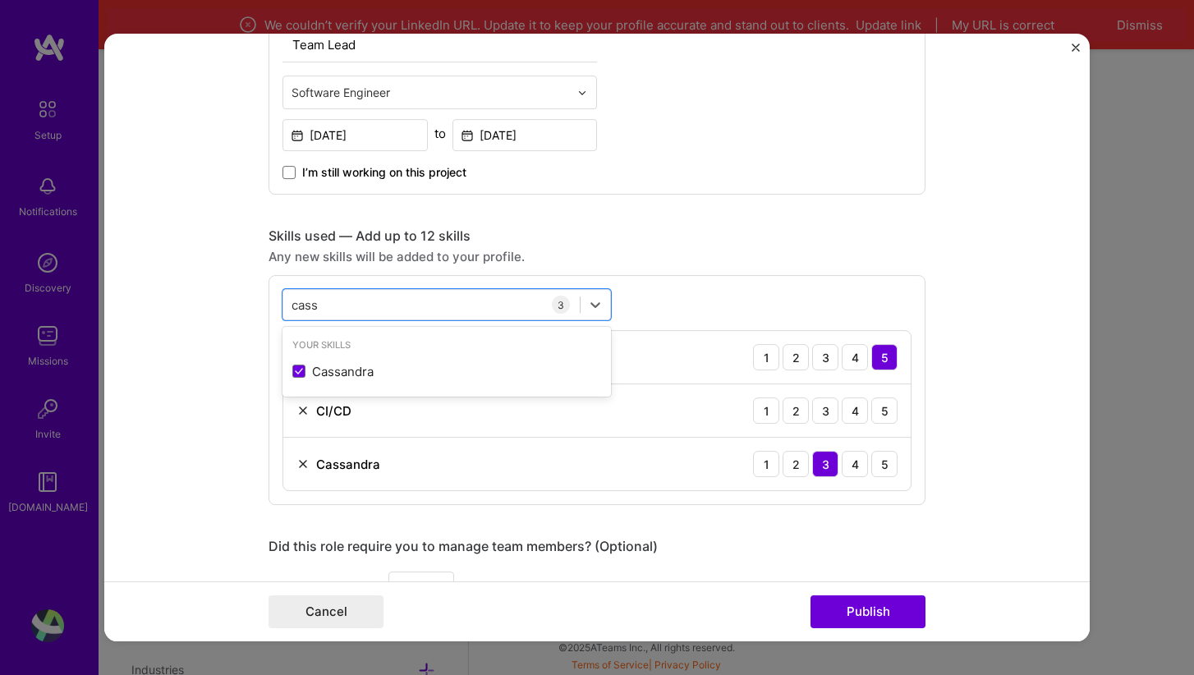
type input "cass"
click at [661, 307] on div "option [PERSON_NAME], selected. option [PERSON_NAME] selected, 0 of 2. 1 result…" at bounding box center [597, 390] width 657 height 230
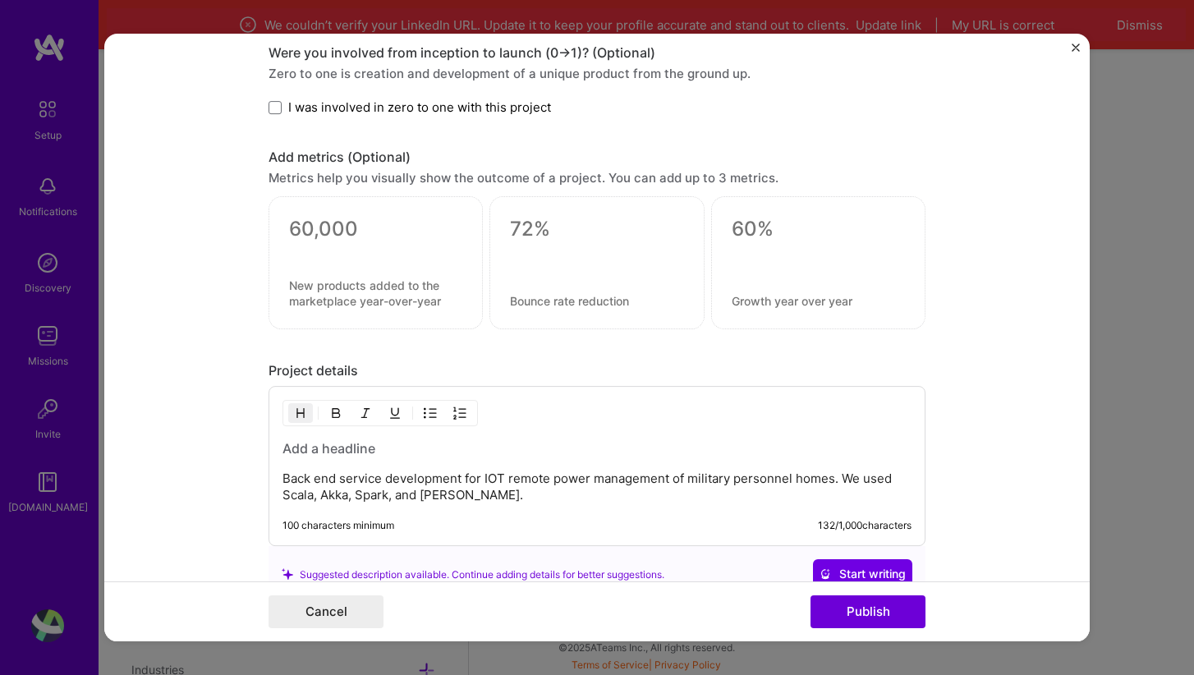
scroll to position [1293, 0]
click at [509, 110] on span "I was involved in zero to one with this project" at bounding box center [419, 106] width 263 height 17
click at [0, 0] on input "I was involved in zero to one with this project" at bounding box center [0, 0] width 0 height 0
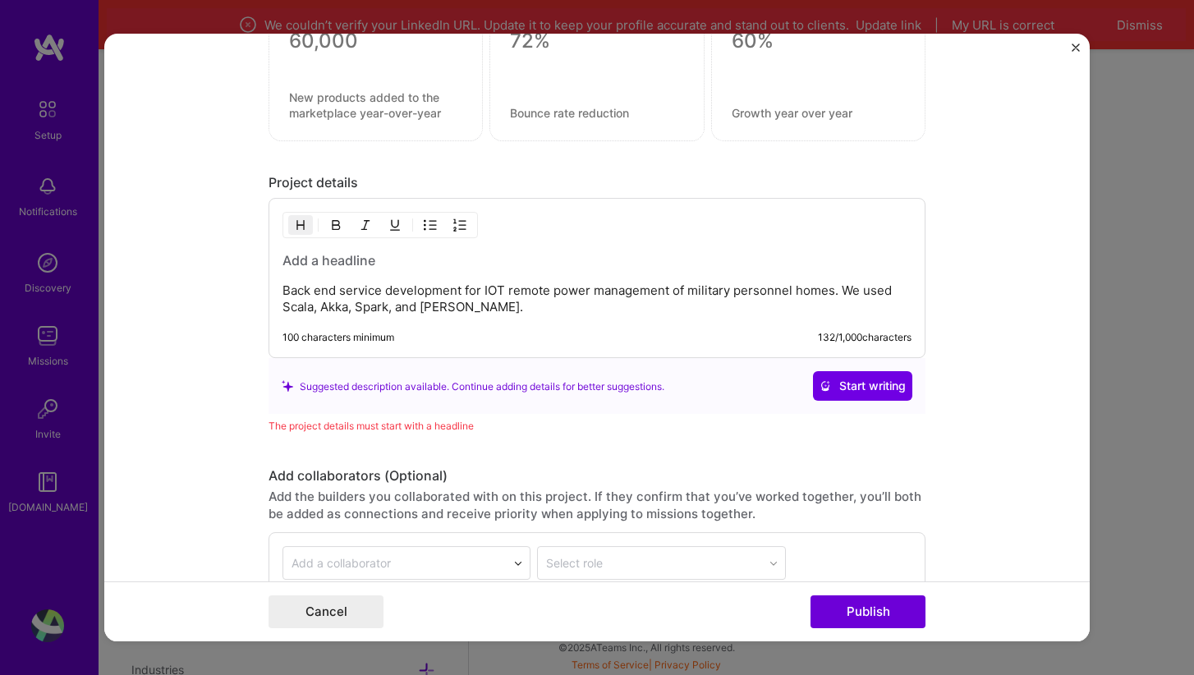
scroll to position [1480, 0]
click at [526, 306] on p "Back end service development for IOT remote power management of military person…" at bounding box center [597, 300] width 629 height 33
click at [866, 294] on p "Back end service development for IOT remote power management of military person…" at bounding box center [597, 300] width 629 height 33
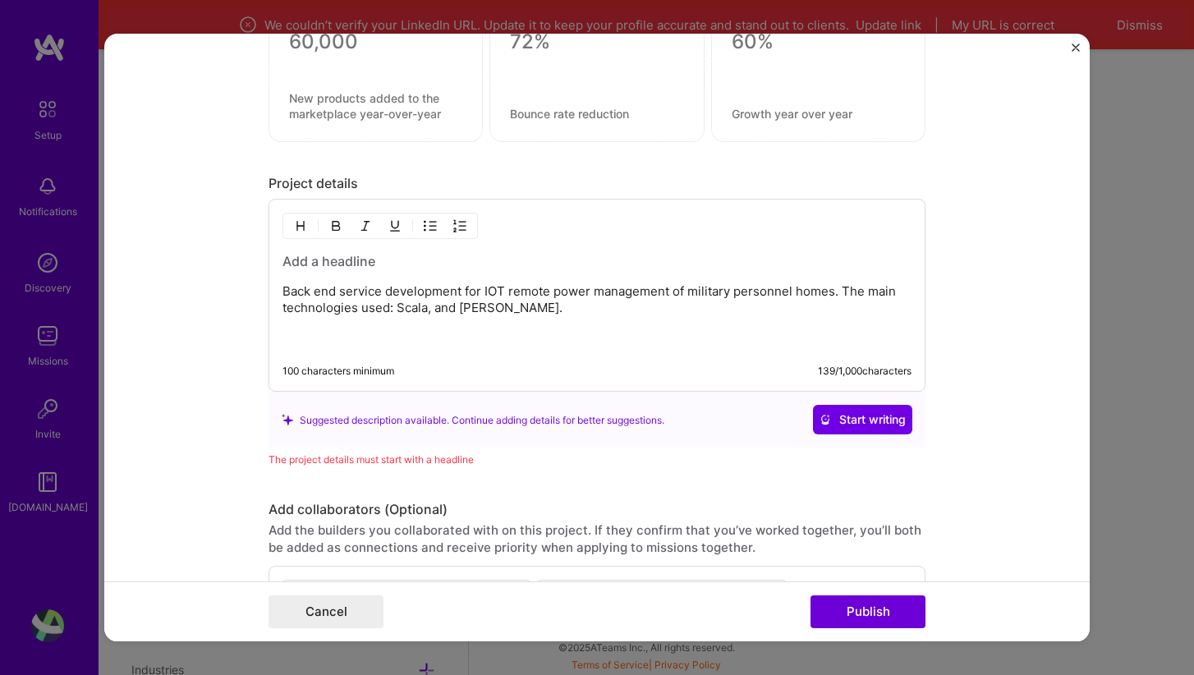
click at [342, 291] on p "Back end service development for IOT remote power management of military person…" at bounding box center [597, 317] width 629 height 66
click at [537, 311] on p "Back end service development for IOT remote power management of military person…" at bounding box center [597, 317] width 629 height 66
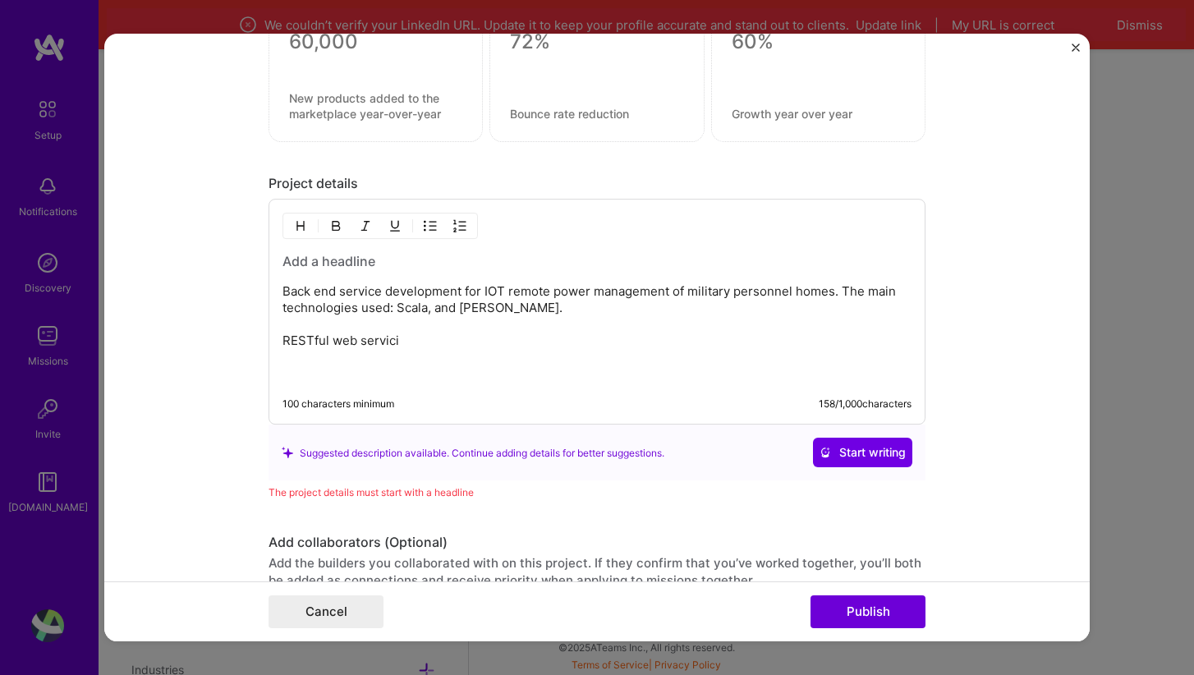
click at [286, 340] on p "Back end service development for IOT remote power management of military person…" at bounding box center [597, 333] width 629 height 99
click at [562, 341] on p "Back end service development for IOT remote power management of military person…" at bounding box center [597, 333] width 629 height 99
click at [490, 343] on p "Back end service development for IOT remote power management of military person…" at bounding box center [597, 333] width 629 height 99
click at [567, 342] on p "Back end service development for IOT remote power management of military person…" at bounding box center [597, 333] width 629 height 99
click at [353, 342] on p "Back end service development for IOT remote power management of military person…" at bounding box center [597, 333] width 629 height 99
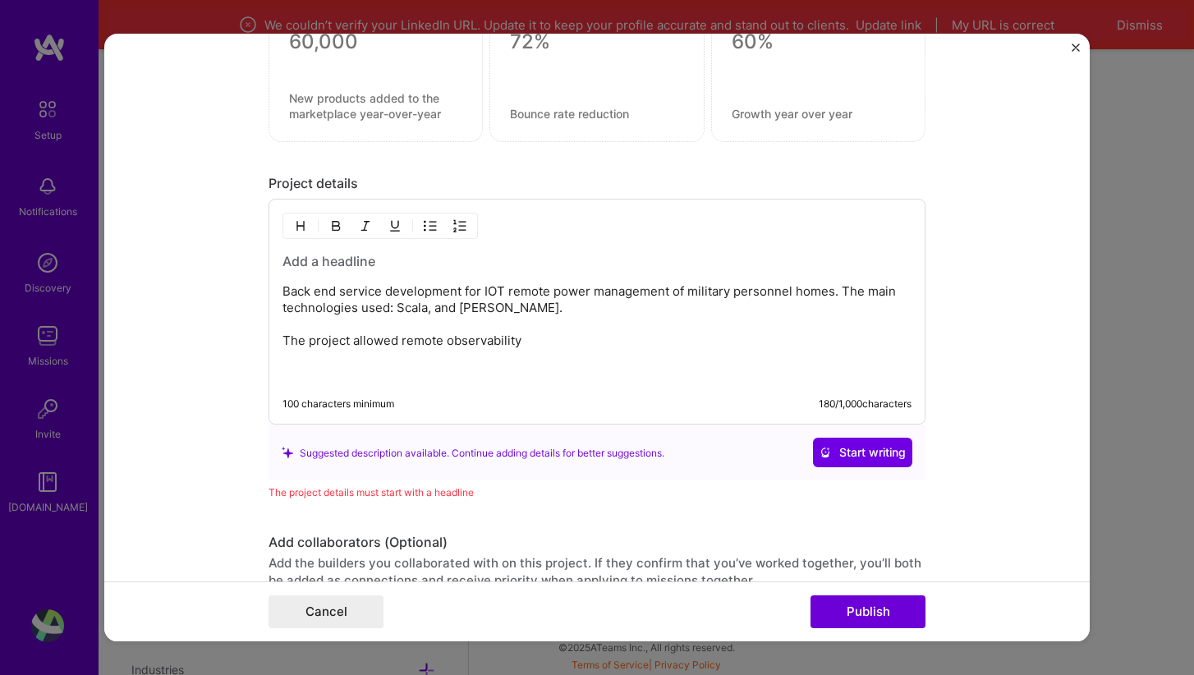
click at [388, 338] on p "Back end service development for IOT remote power management of military person…" at bounding box center [597, 333] width 629 height 99
click at [530, 344] on p "Back end service development for IOT remote power management of military person…" at bounding box center [597, 333] width 629 height 99
click at [508, 291] on p "Back end service development for IOT remote power management of military person…" at bounding box center [597, 333] width 629 height 99
click at [511, 291] on p "Back end service development for remote power management of military personnel …" at bounding box center [597, 333] width 629 height 99
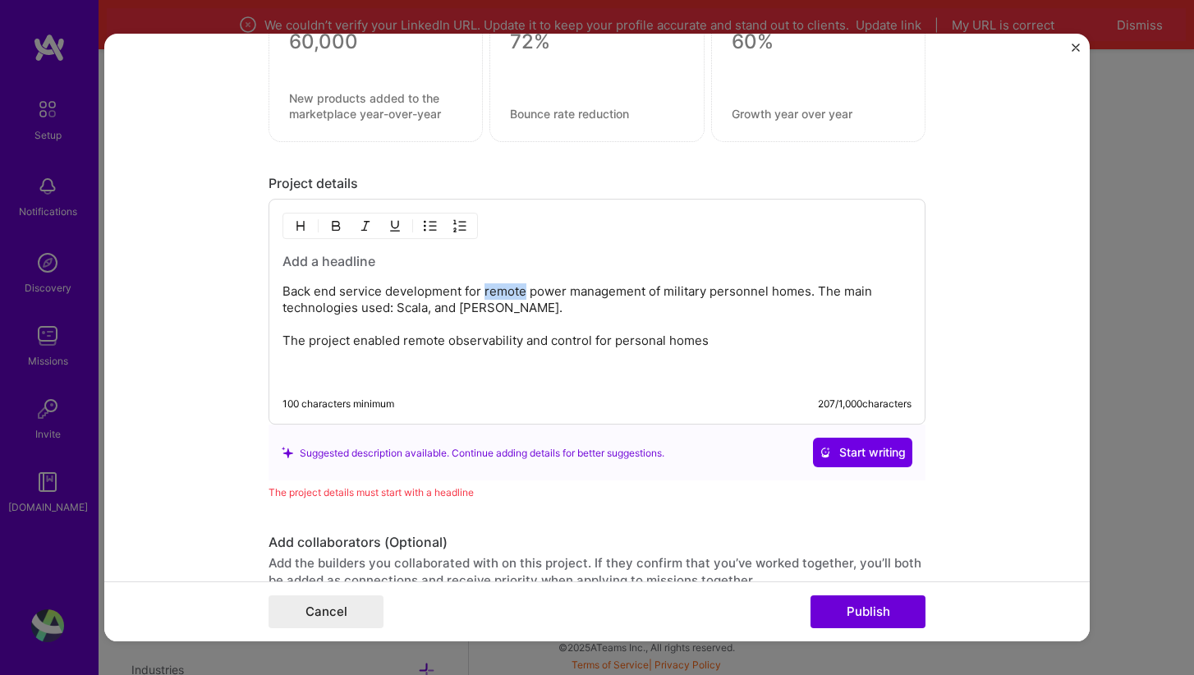
click at [511, 291] on p "Back end service development for remote power management of military personnel …" at bounding box center [597, 333] width 629 height 99
click at [643, 292] on p "Back end service development for remote power management of military personnel …" at bounding box center [597, 333] width 629 height 99
drag, startPoint x: 710, startPoint y: 338, endPoint x: 283, endPoint y: 293, distance: 428.5
click at [283, 293] on p "Back end service development for remote [PERSON_NAME] of military personnel hom…" at bounding box center [597, 333] width 629 height 99
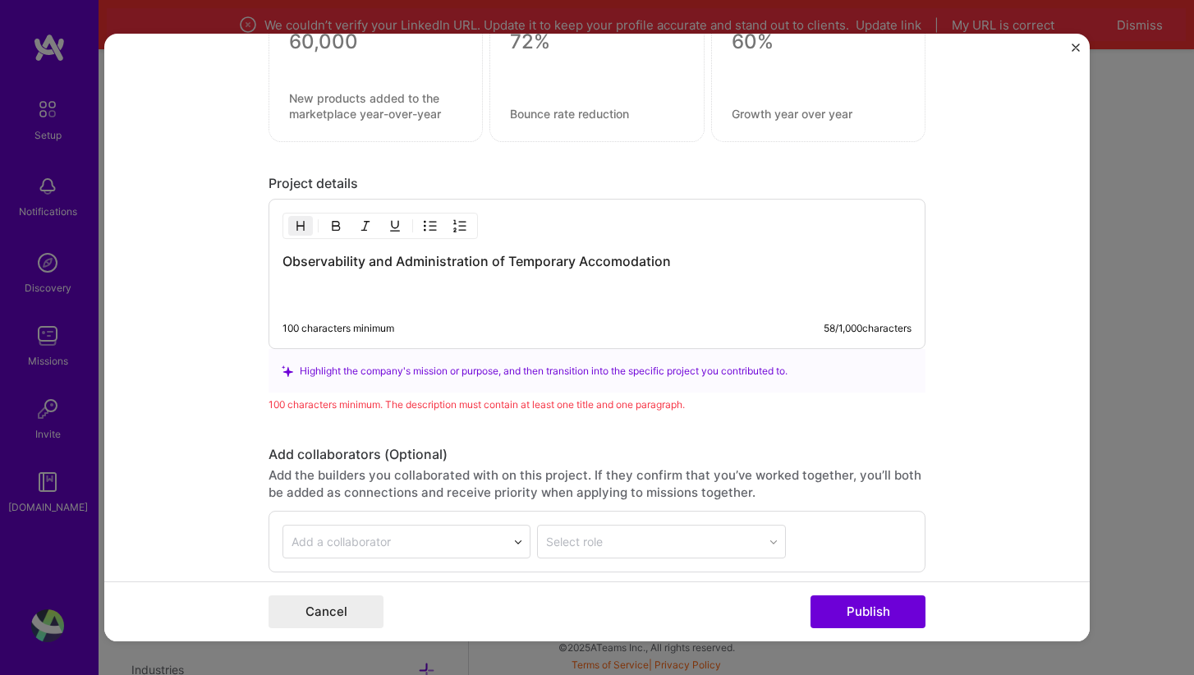
drag, startPoint x: 344, startPoint y: 279, endPoint x: 509, endPoint y: 272, distance: 165.2
click at [504, 267] on h3 "Observability and Administration of Temporary Accomodation" at bounding box center [597, 280] width 629 height 54
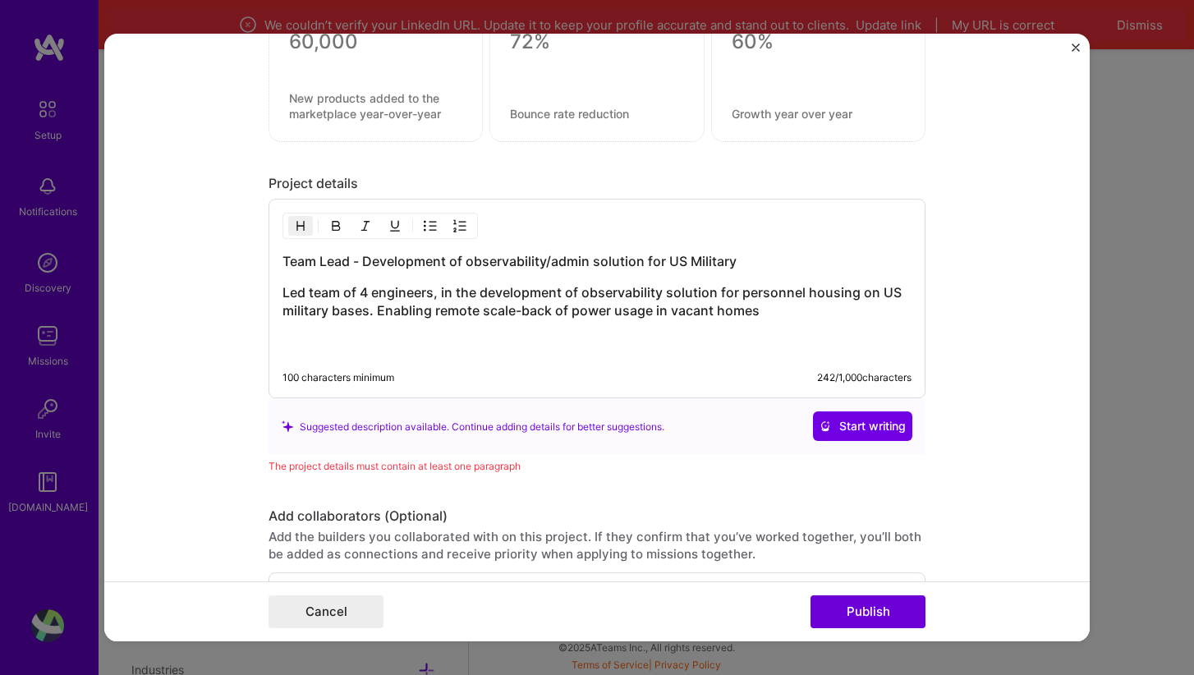
click at [485, 314] on h3 "Led team of 4 engineers, in the development of observability solution for perso…" at bounding box center [597, 320] width 629 height 72
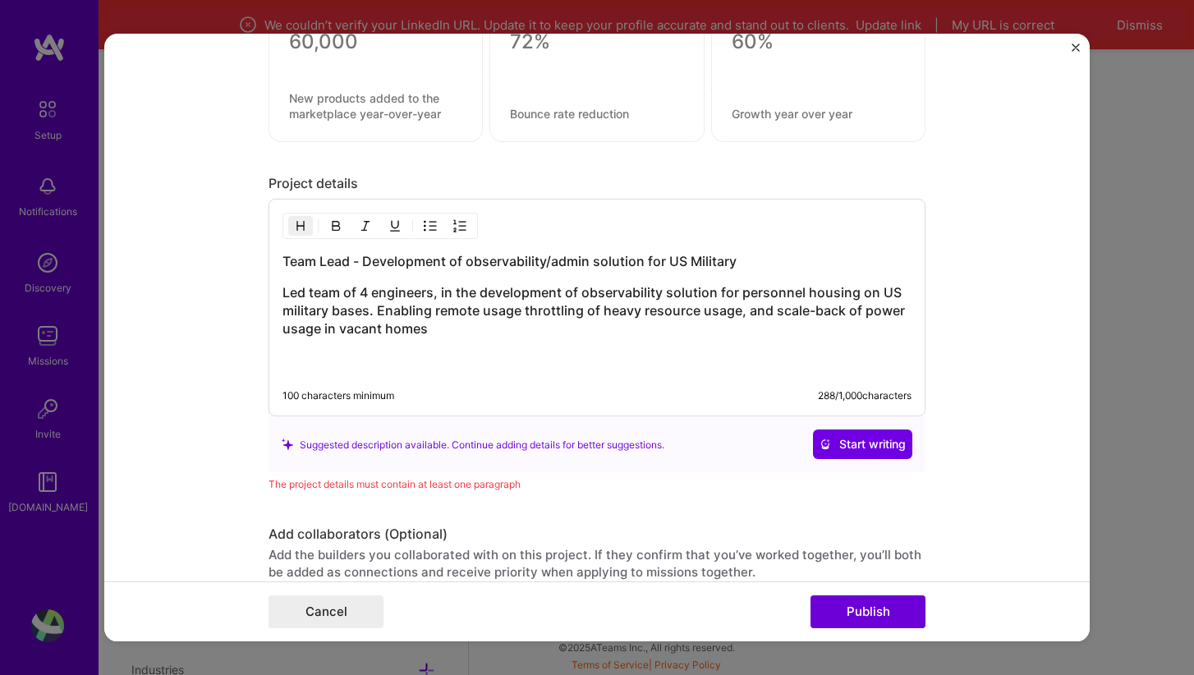
click at [436, 330] on h3 "Led team of 4 engineers, in the development of observability solution for perso…" at bounding box center [597, 329] width 629 height 90
click at [665, 313] on h3 "Led team of 4 engineers, in the development of observability solution for perso…" at bounding box center [597, 329] width 629 height 90
click at [506, 333] on h3 "Led team of 4 engineers, in the development of observability solution for perso…" at bounding box center [597, 329] width 629 height 90
click at [522, 314] on h3 "Led team of 4 engineers, in the development of observability solution for perso…" at bounding box center [597, 329] width 629 height 90
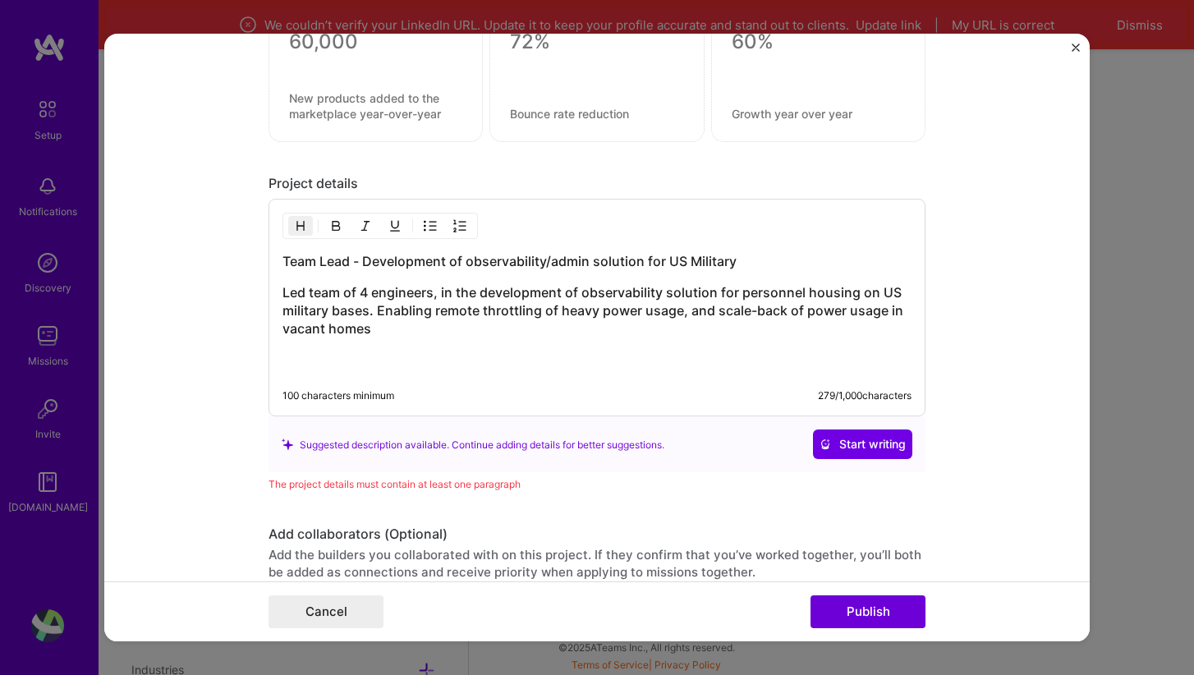
click at [559, 324] on h3 "Led team of 4 engineers, in the development of observability solution for perso…" at bounding box center [597, 329] width 629 height 90
drag, startPoint x: 886, startPoint y: 311, endPoint x: 790, endPoint y: 314, distance: 96.1
click at [790, 314] on h3 "Led team of 4 engineers, in the development of observability solution for perso…" at bounding box center [597, 329] width 629 height 90
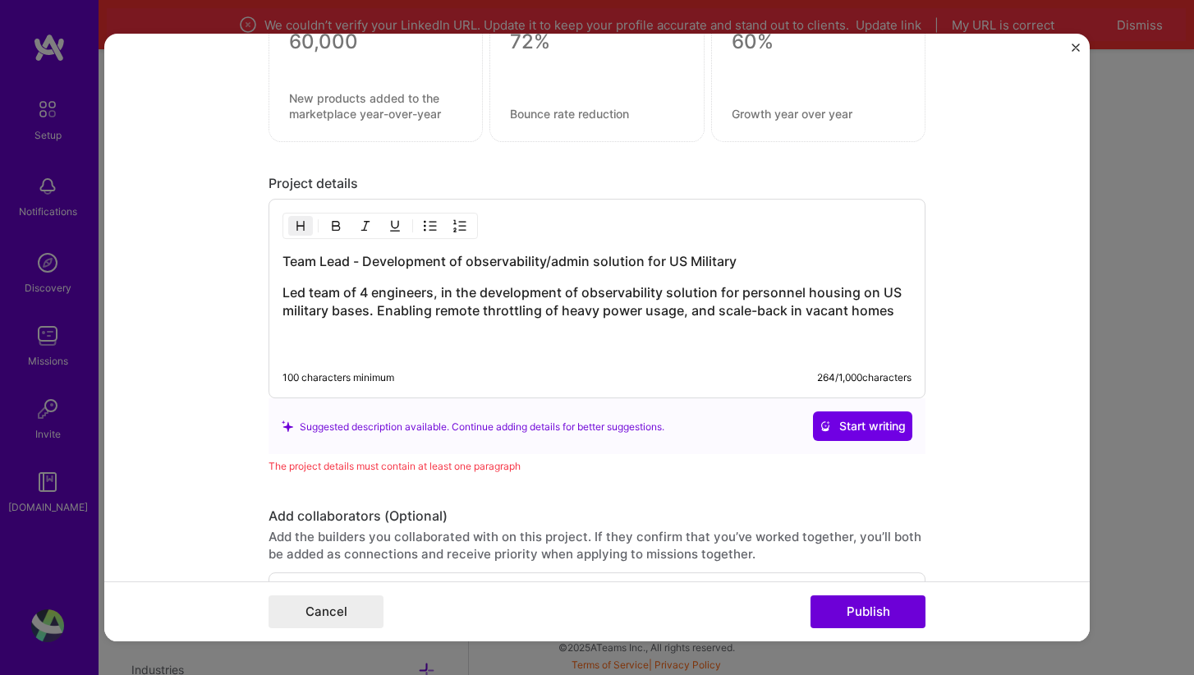
click at [897, 312] on h3 "Led team of 4 engineers, in the development of observability solution for perso…" at bounding box center [597, 320] width 629 height 72
click at [743, 296] on h3 "Led team of 4 engineers, in the development of observability solution for perso…" at bounding box center [597, 320] width 629 height 72
click at [470, 264] on h3 "Team Lead - Development of observability/admin solution for US Military" at bounding box center [597, 262] width 629 height 18
click at [898, 314] on h3 "Led team of 4 engineers, in the development of observability solution for perso…" at bounding box center [597, 320] width 629 height 72
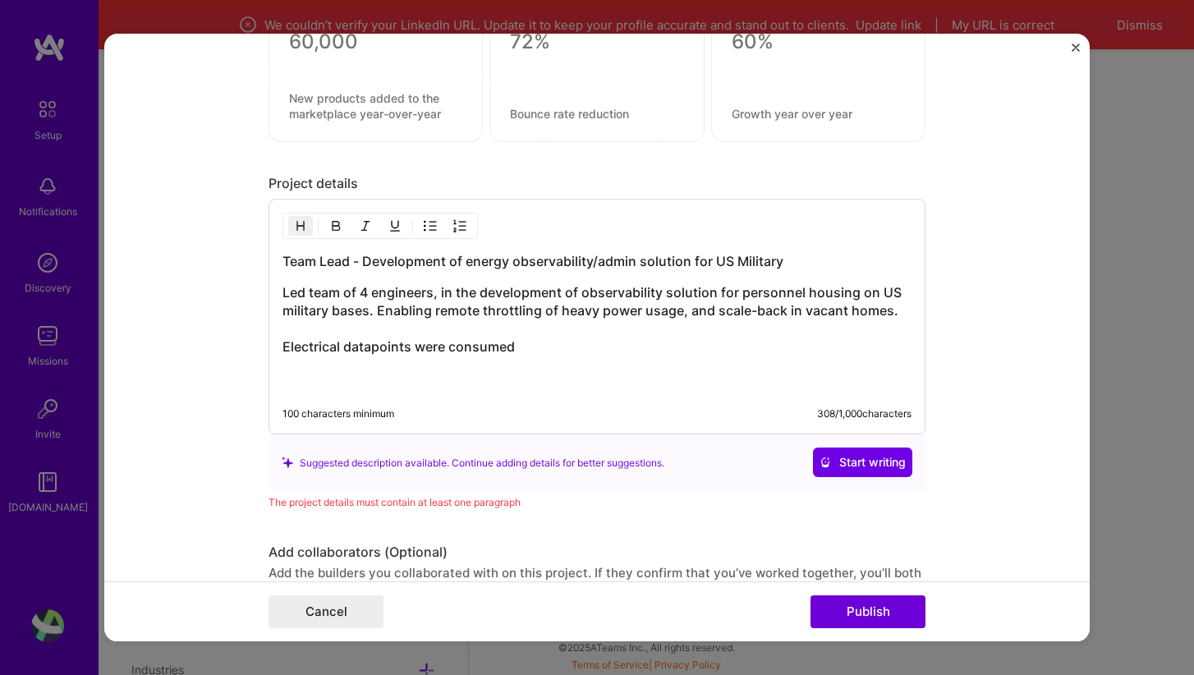
click at [284, 351] on h3 "Led team of 4 engineers, in the development of observability solution for perso…" at bounding box center [597, 338] width 629 height 108
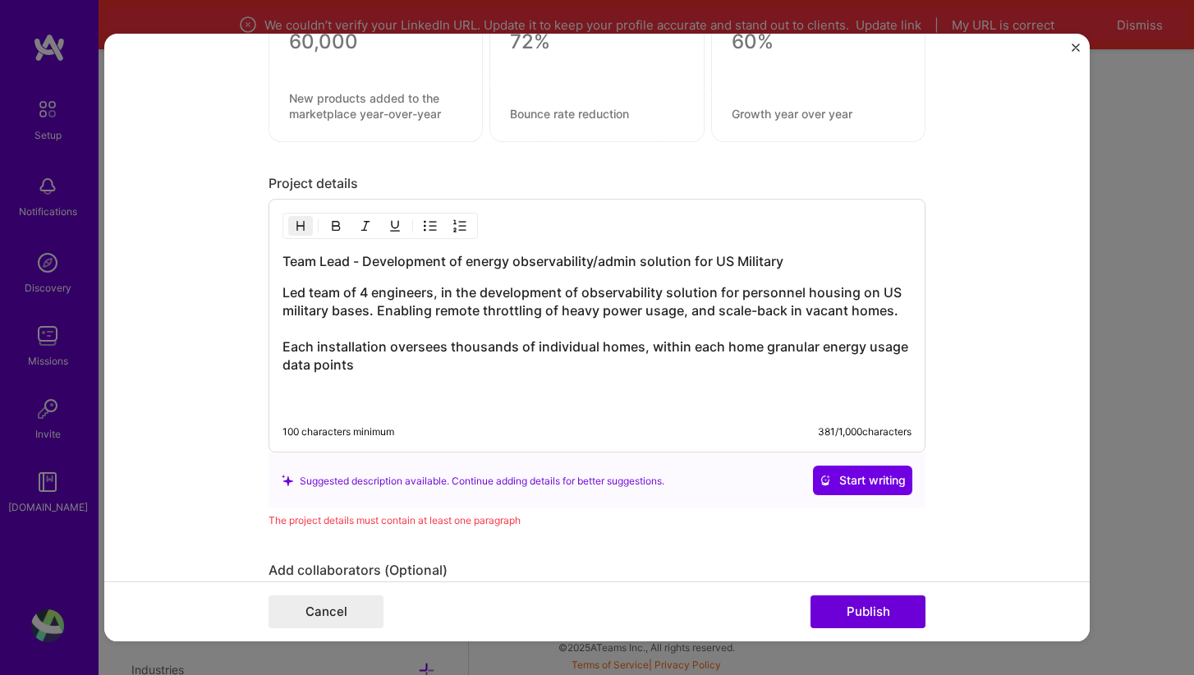
click at [893, 348] on h3 "Led team of 4 engineers, in the development of observability solution for perso…" at bounding box center [597, 347] width 629 height 126
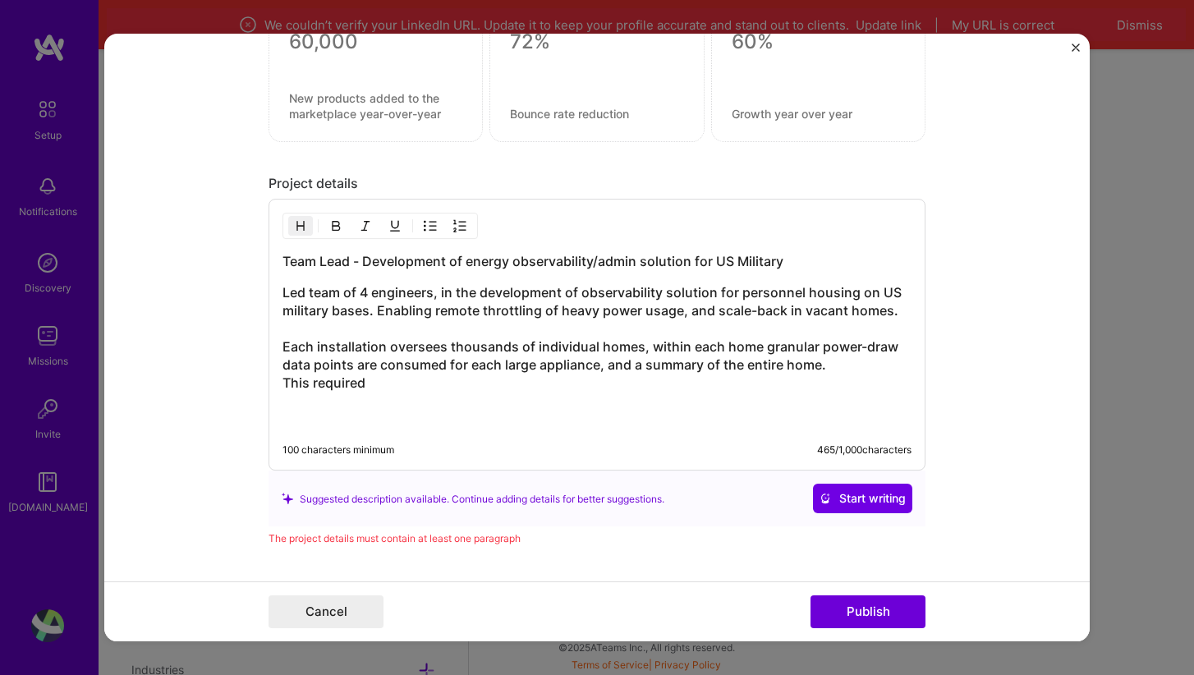
click at [287, 384] on h3 "Led team of 4 engineers, in the development of observability solution for perso…" at bounding box center [597, 356] width 629 height 145
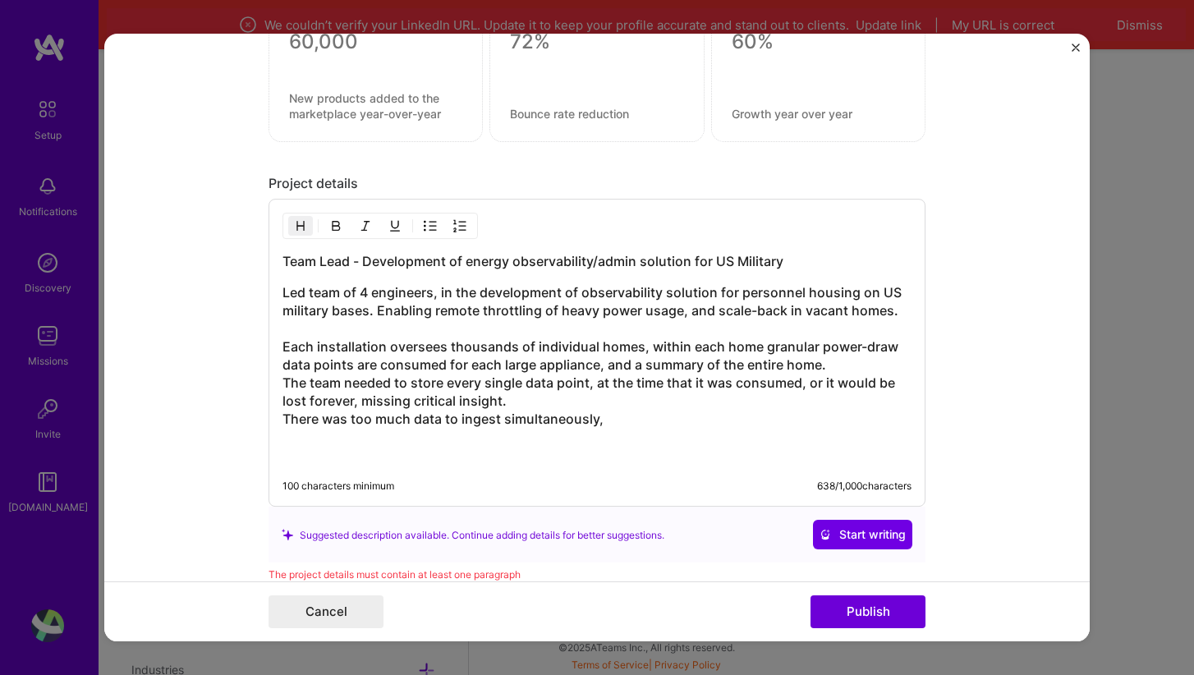
click at [284, 420] on h3 "Led team of 4 engineers, in the development of observability solution for perso…" at bounding box center [597, 374] width 629 height 181
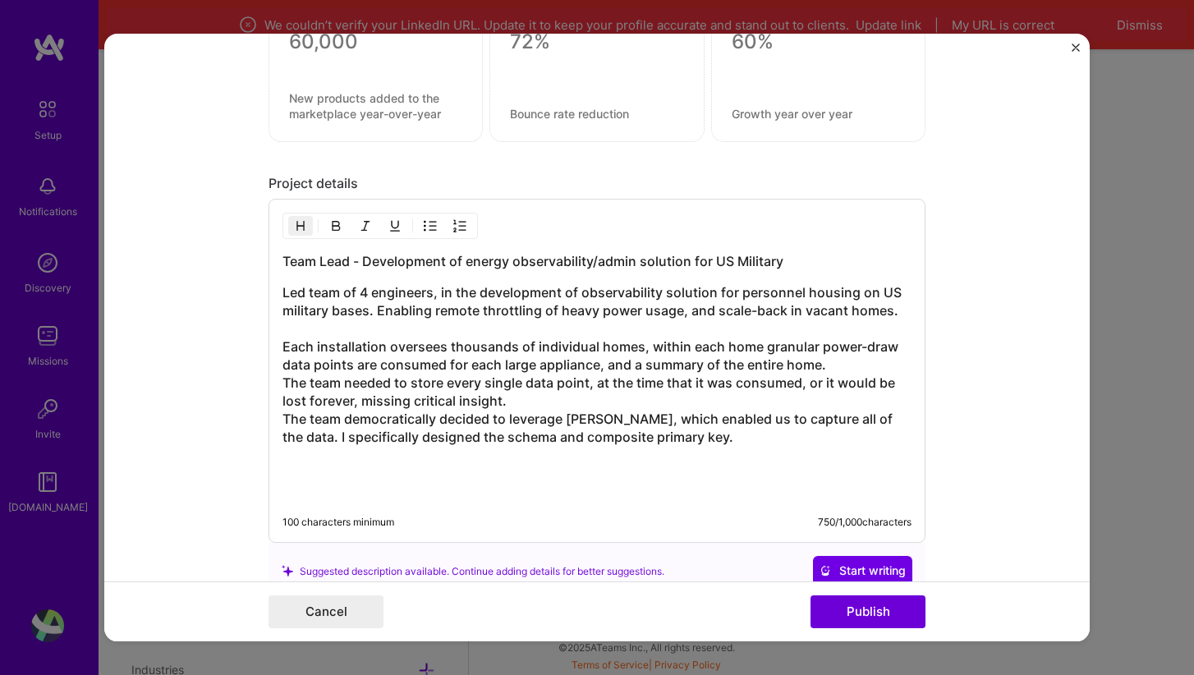
click at [572, 420] on h3 "Led team of 4 engineers, in the development of observability solution for perso…" at bounding box center [597, 392] width 629 height 217
click at [685, 440] on h3 "Led team of 4 engineers, in the development of observability solution for perso…" at bounding box center [597, 392] width 629 height 217
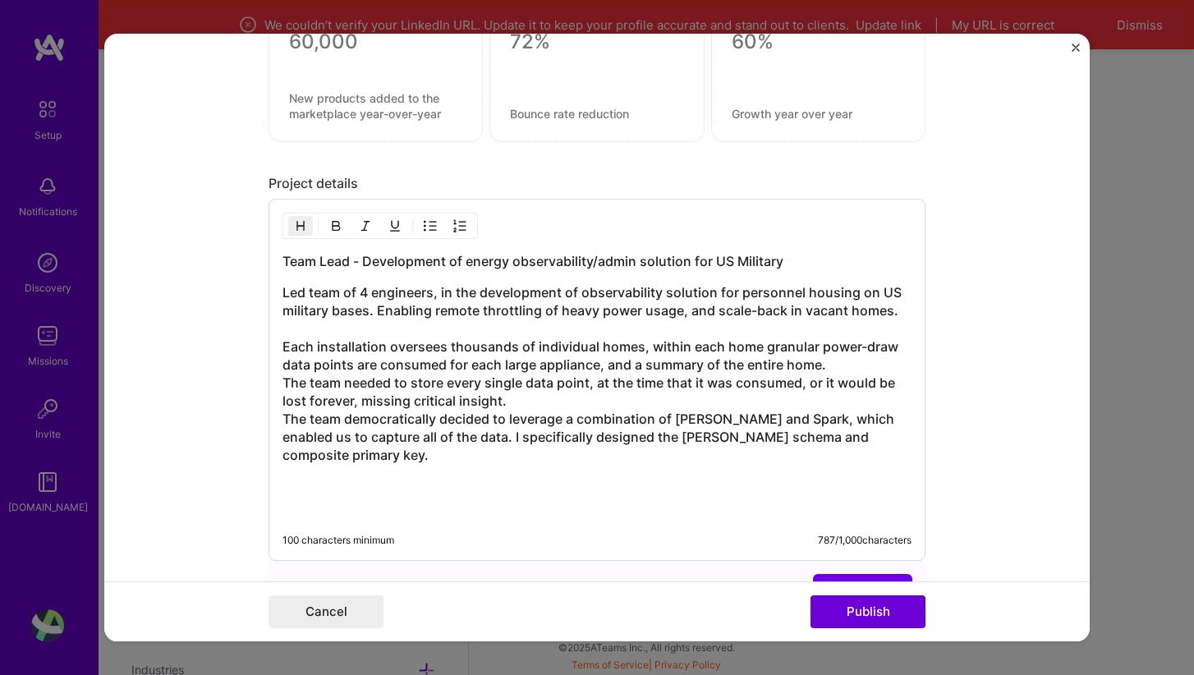
click at [552, 462] on h3 "Led team of 4 engineers, in the development of observability solution for perso…" at bounding box center [597, 401] width 629 height 235
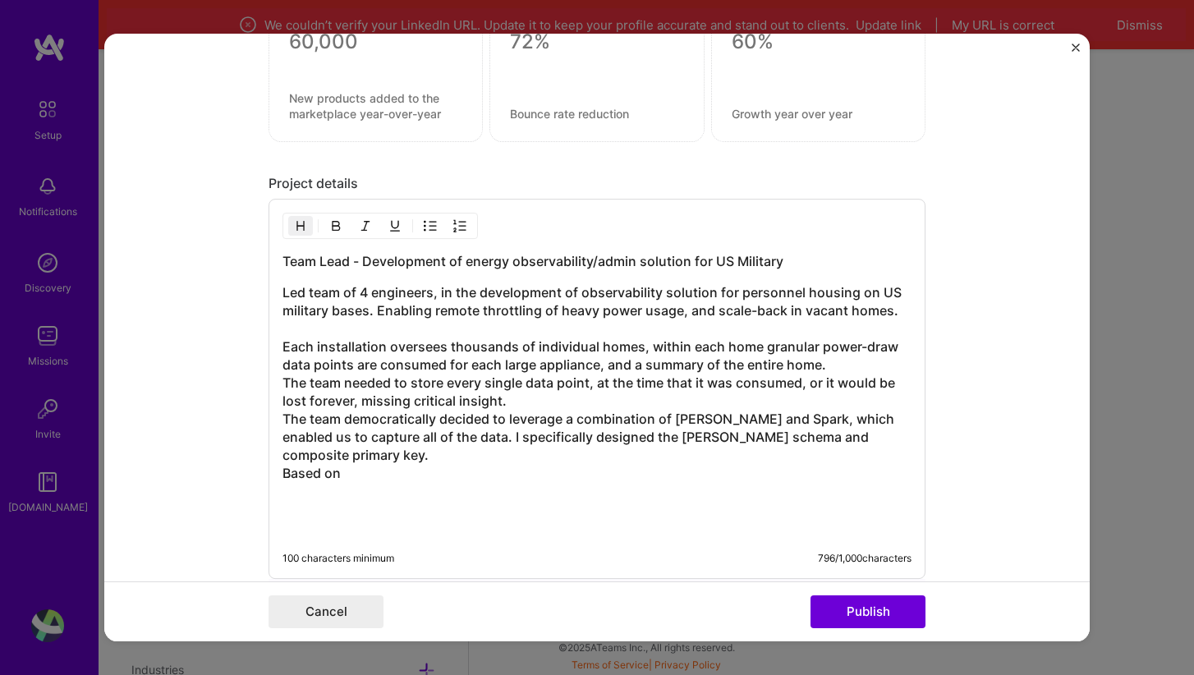
click at [447, 454] on h3 "Led team of 4 engineers, in the development of observability solution for perso…" at bounding box center [597, 410] width 629 height 253
click at [379, 494] on h3 "Led team of 4 engineers, in the development of observability solution for perso…" at bounding box center [597, 419] width 629 height 271
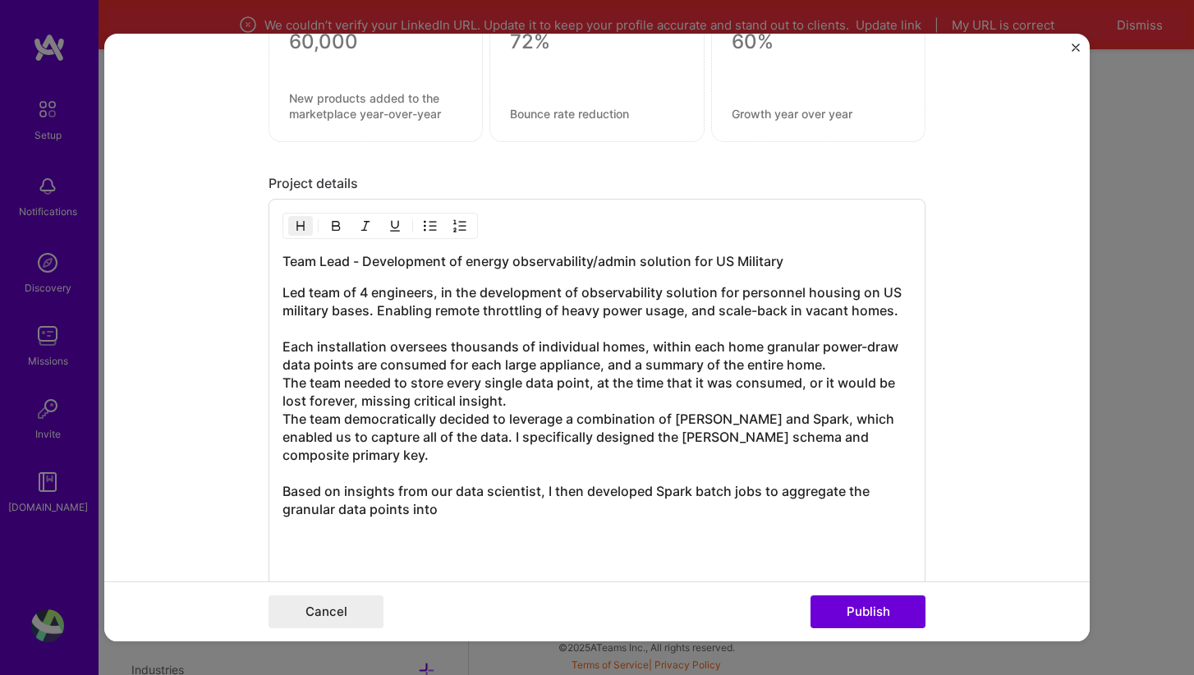
click at [728, 495] on h3 "Led team of 4 engineers, in the development of observability solution for perso…" at bounding box center [597, 428] width 629 height 289
click at [402, 508] on h3 "Led team of 4 engineers, in the development of observability solution for perso…" at bounding box center [597, 428] width 629 height 289
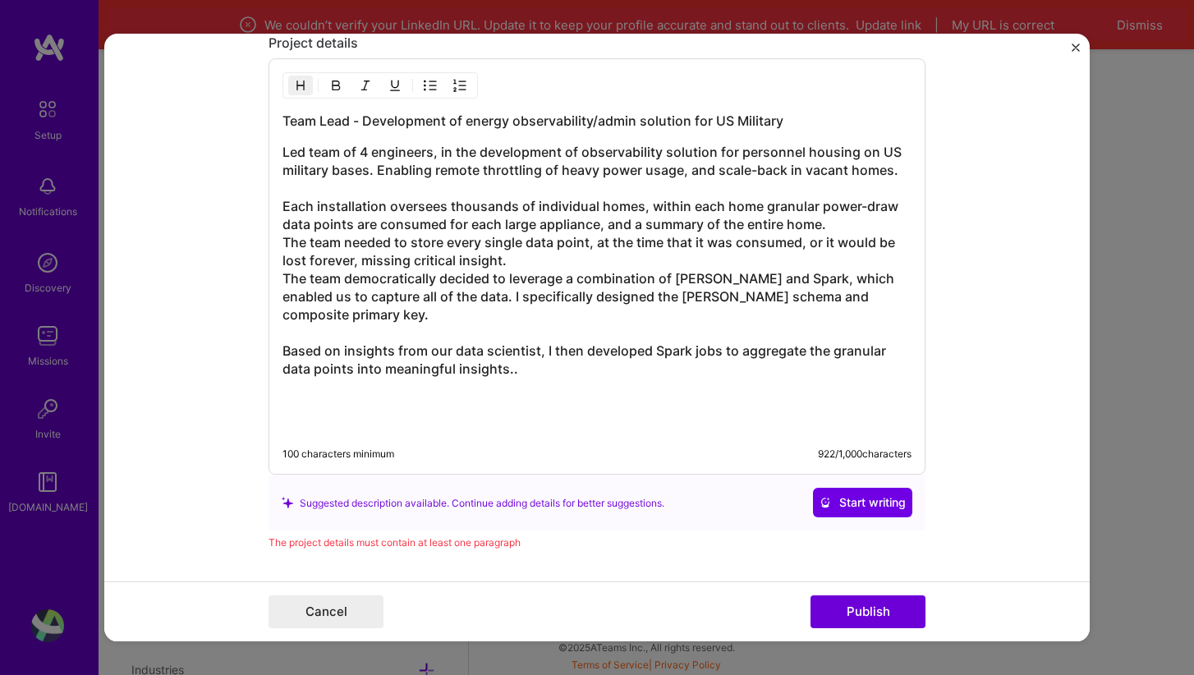
scroll to position [1616, 0]
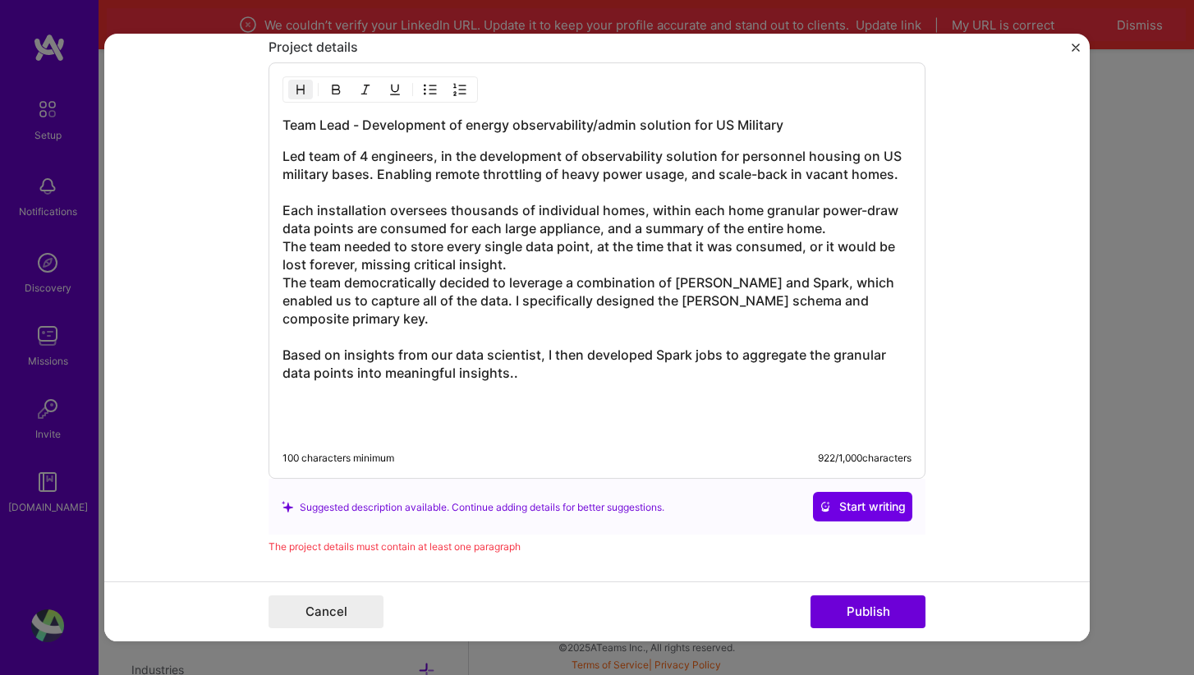
click at [536, 268] on h3 "Led team of 4 engineers, in the development of observability solution for perso…" at bounding box center [597, 292] width 629 height 289
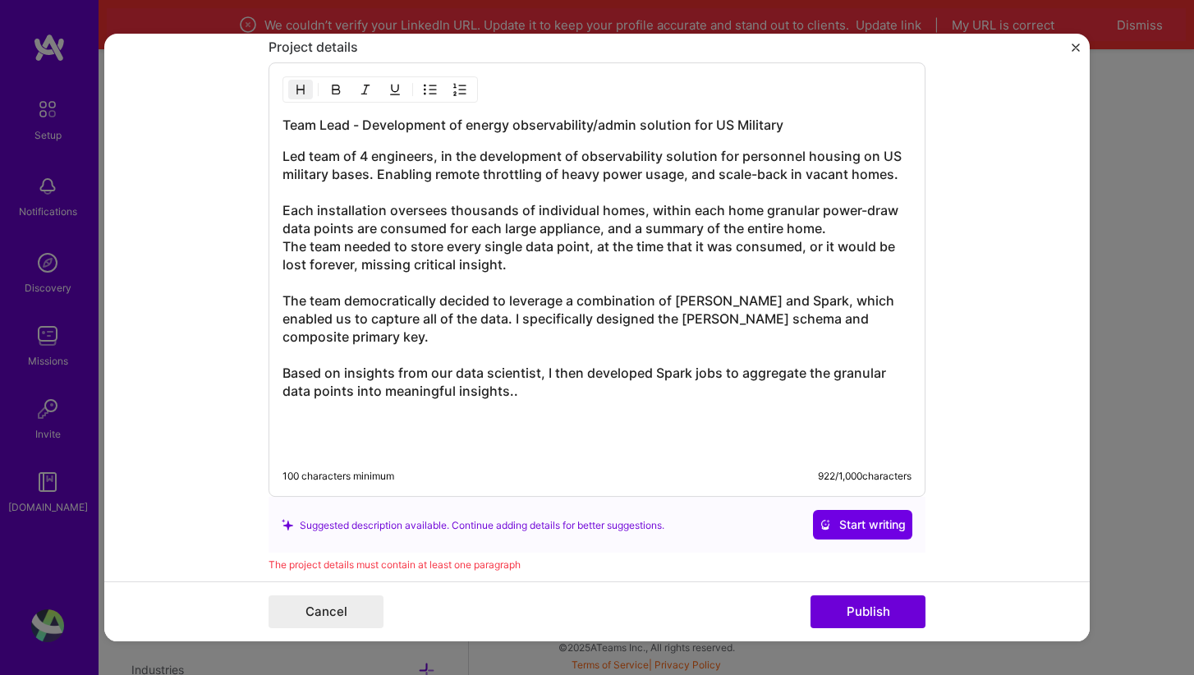
click at [590, 424] on h3 "Led team of 4 engineers, in the development of observability solution for perso…" at bounding box center [597, 301] width 629 height 307
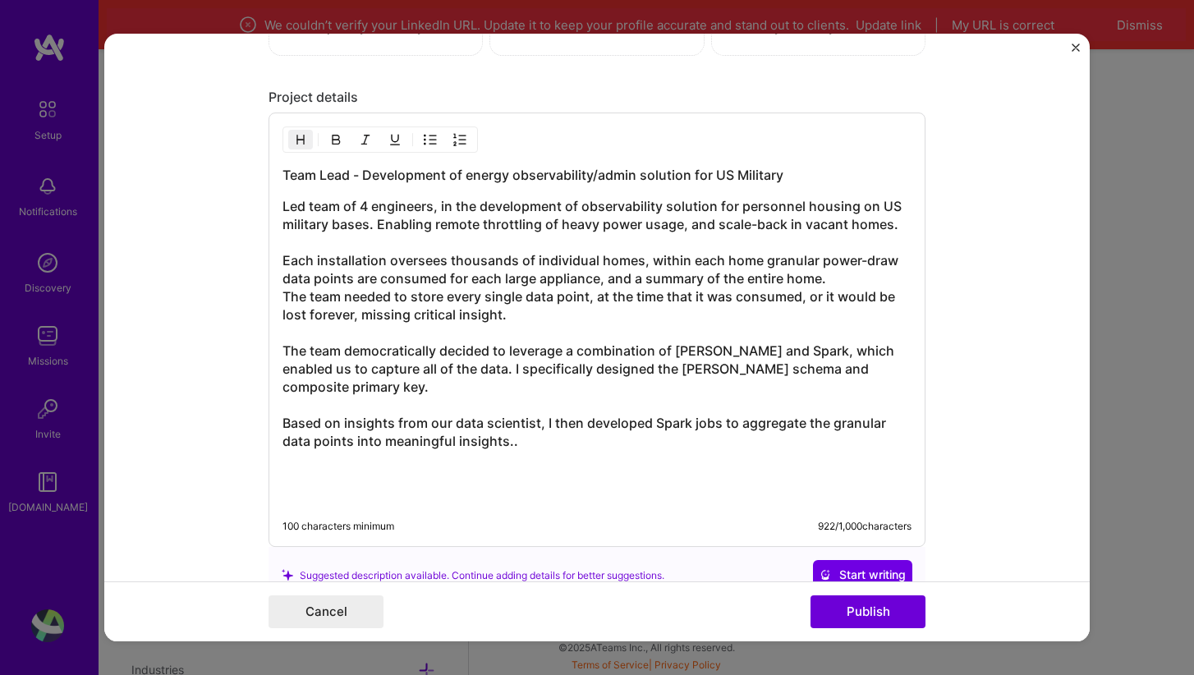
click at [600, 449] on h3 "Led team of 4 engineers, in the development of observability solution for perso…" at bounding box center [597, 351] width 629 height 307
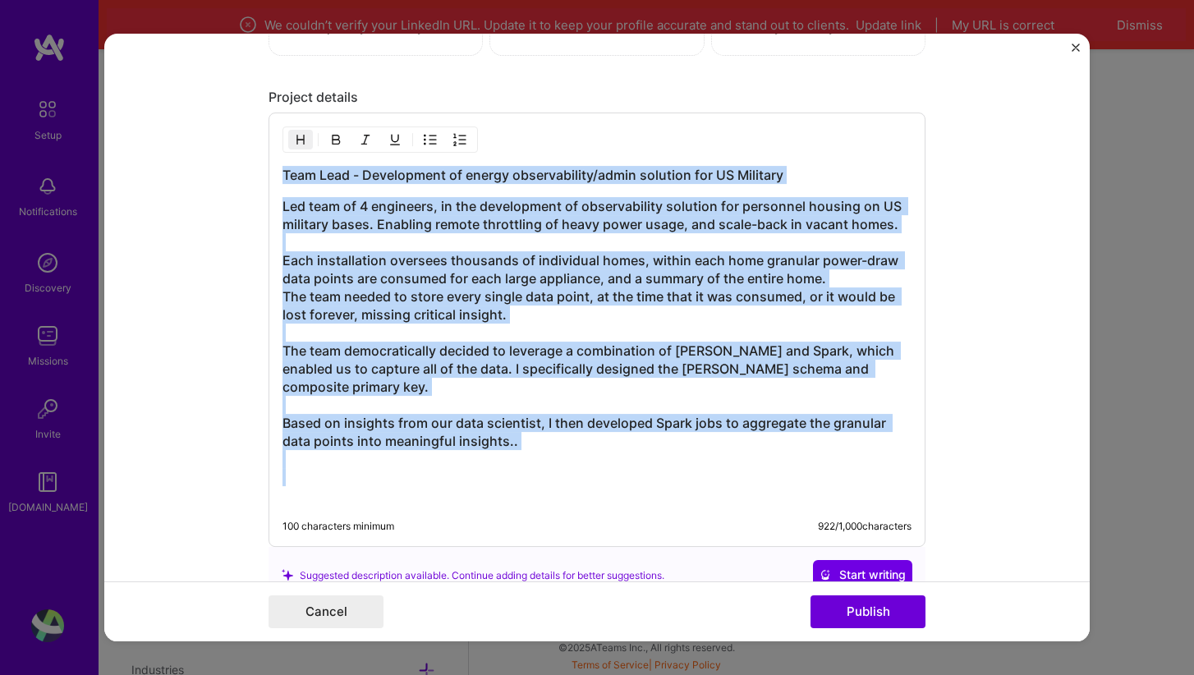
copy div "Team Lead - Development of energy observability/admin solution for [DEMOGRAPHIC…"
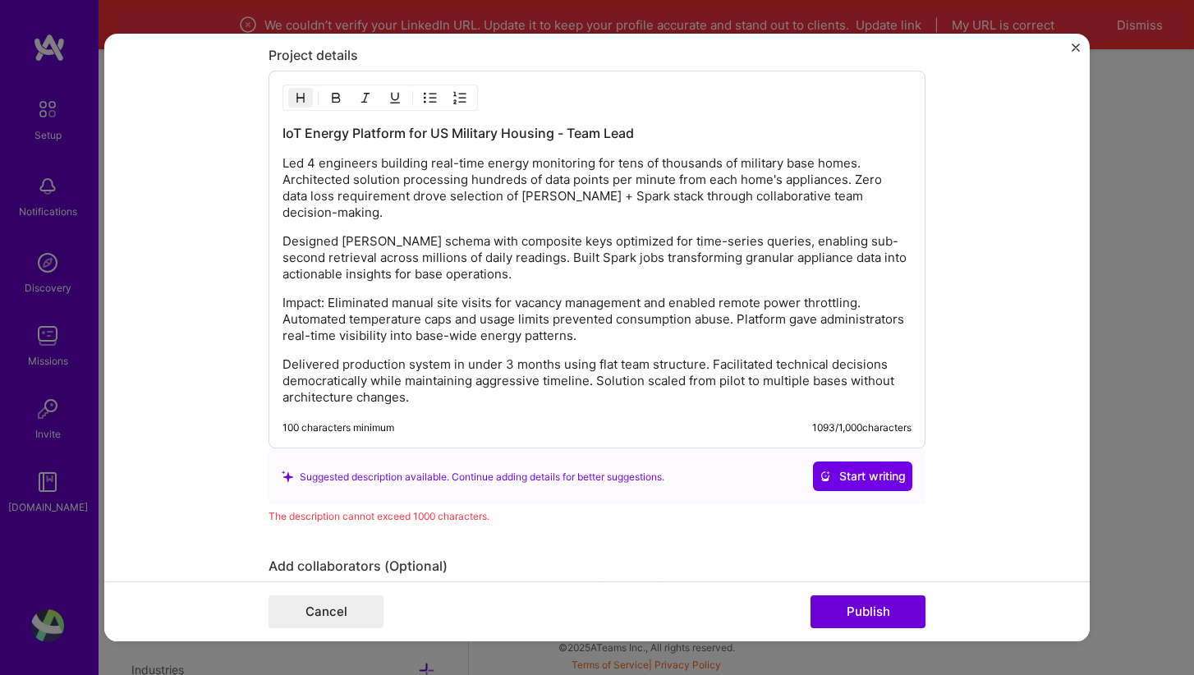
scroll to position [1610, 0]
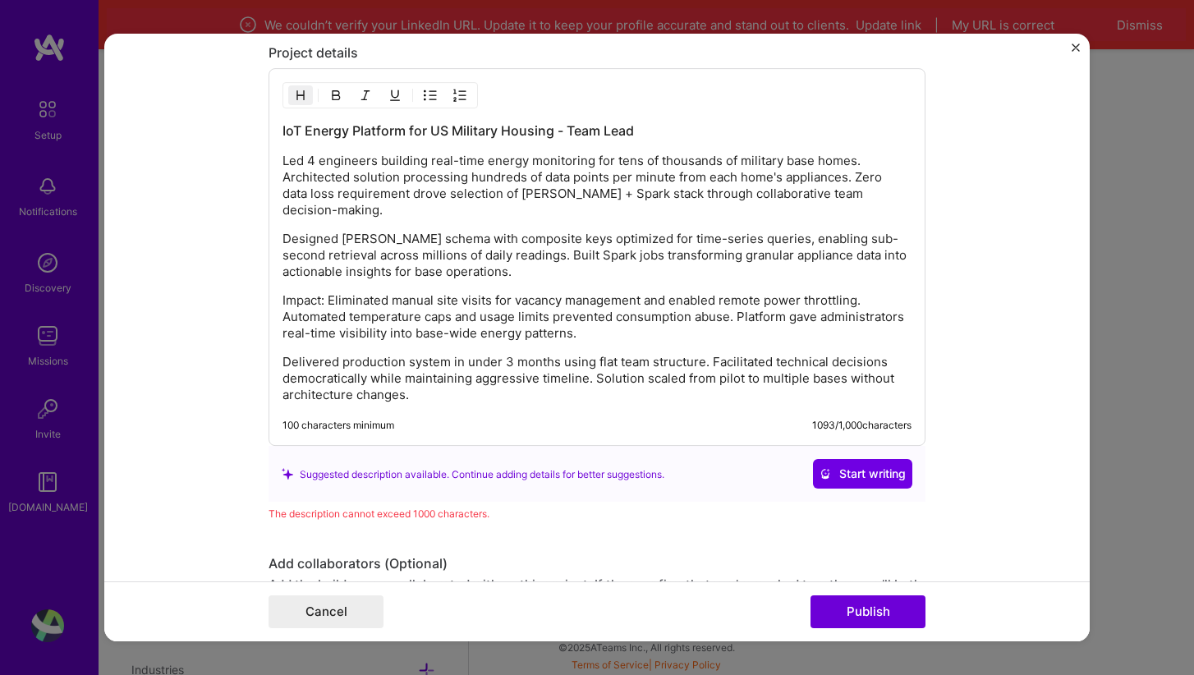
click at [815, 160] on p "Led 4 engineers building real-time energy monitoring for tens of thousands of m…" at bounding box center [597, 187] width 629 height 66
click at [765, 241] on p "Designed [PERSON_NAME] schema with composite keys optimized for time-series que…" at bounding box center [597, 256] width 629 height 49
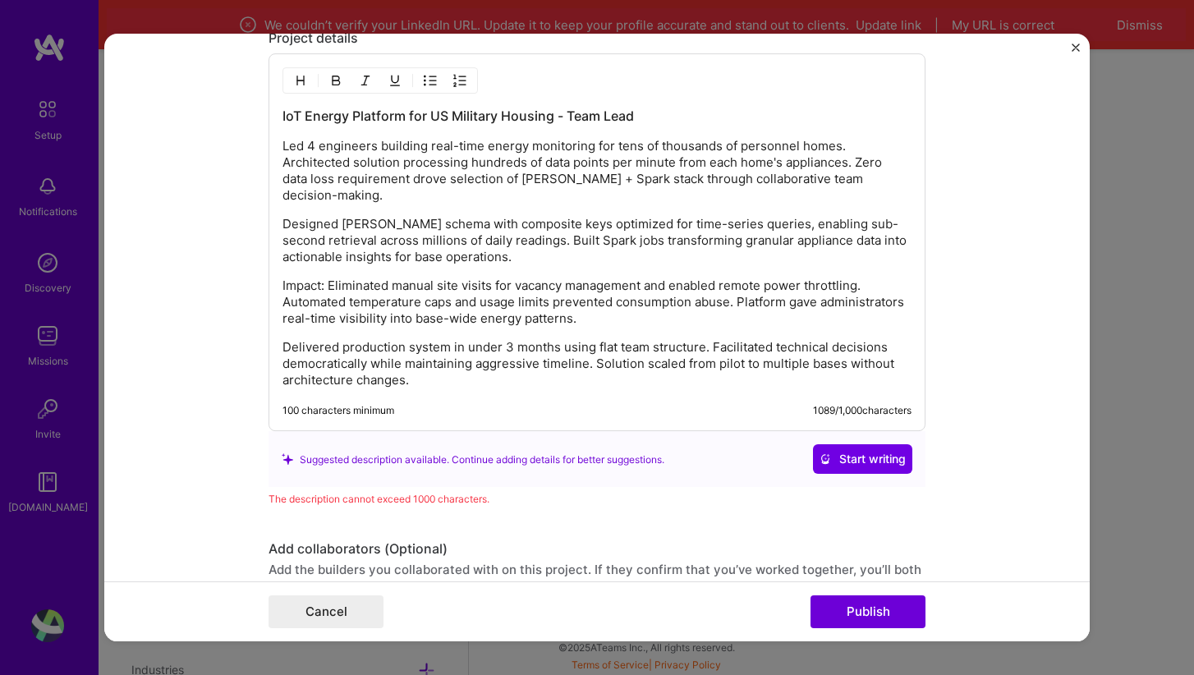
scroll to position [1628, 0]
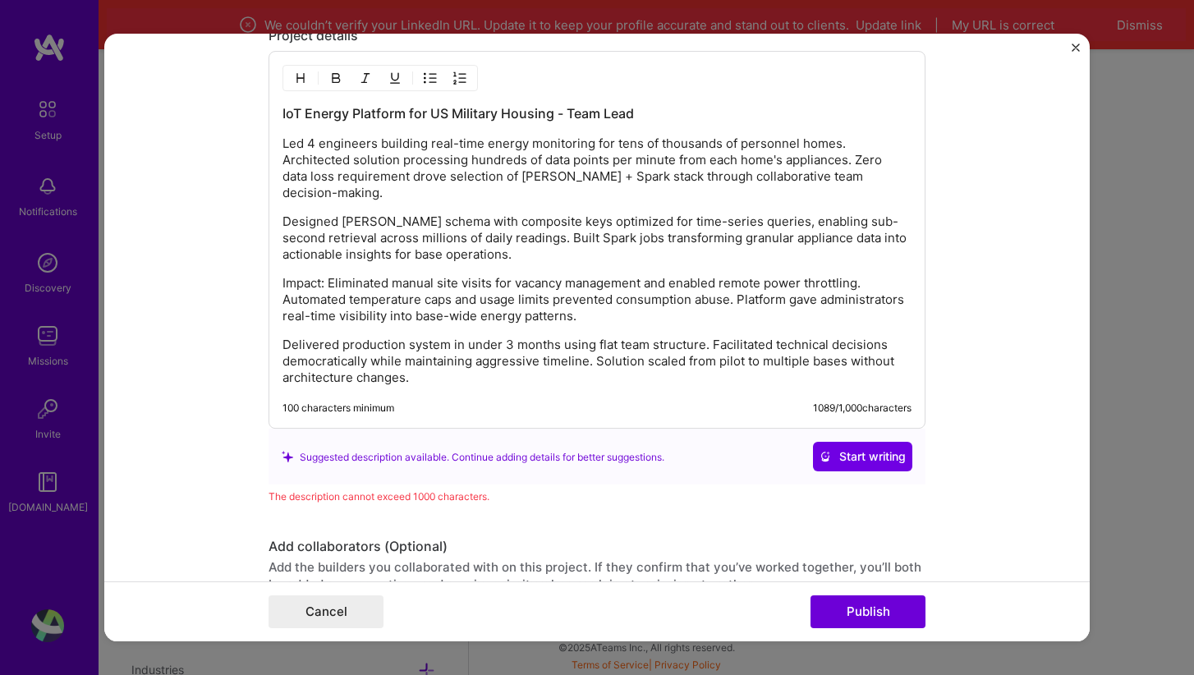
click at [322, 162] on p "Led 4 engineers building real-time energy monitoring for tens of thousands of p…" at bounding box center [597, 169] width 629 height 66
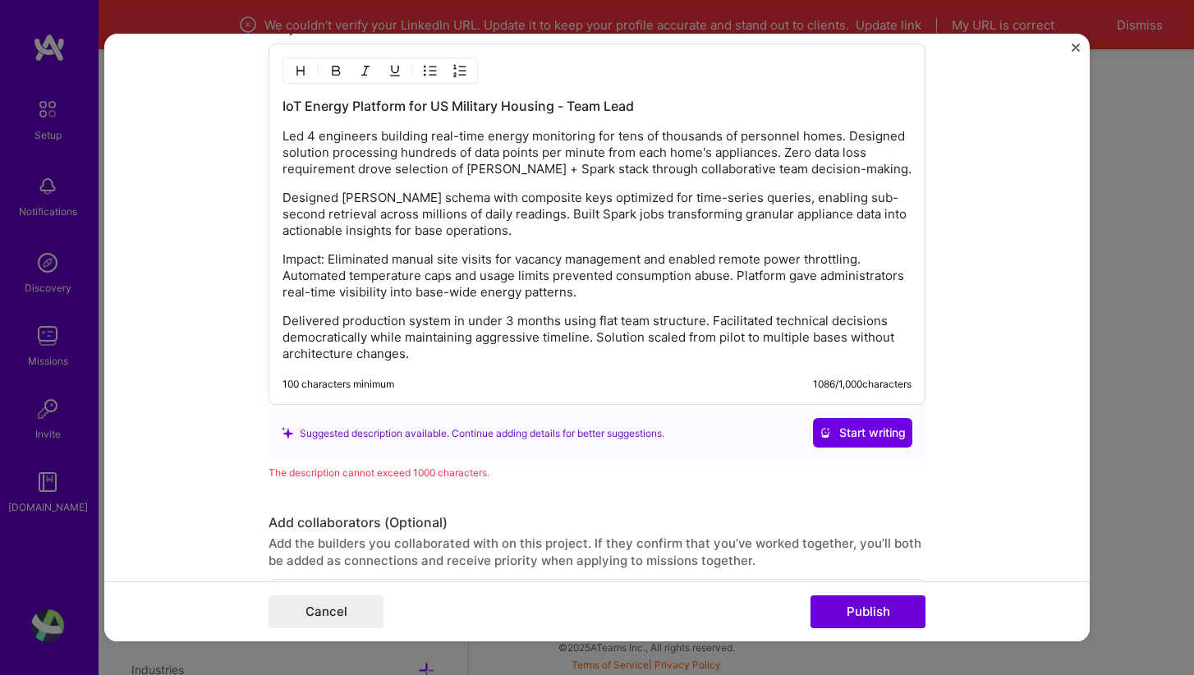
scroll to position [1636, 0]
click at [590, 169] on p "Led 4 engineers building real-time energy monitoring for tens of thousands of p…" at bounding box center [597, 152] width 629 height 49
click at [558, 177] on div "IoT Energy Platform for US Military Housing - Team Lead Led 4 engineers buildin…" at bounding box center [597, 229] width 629 height 265
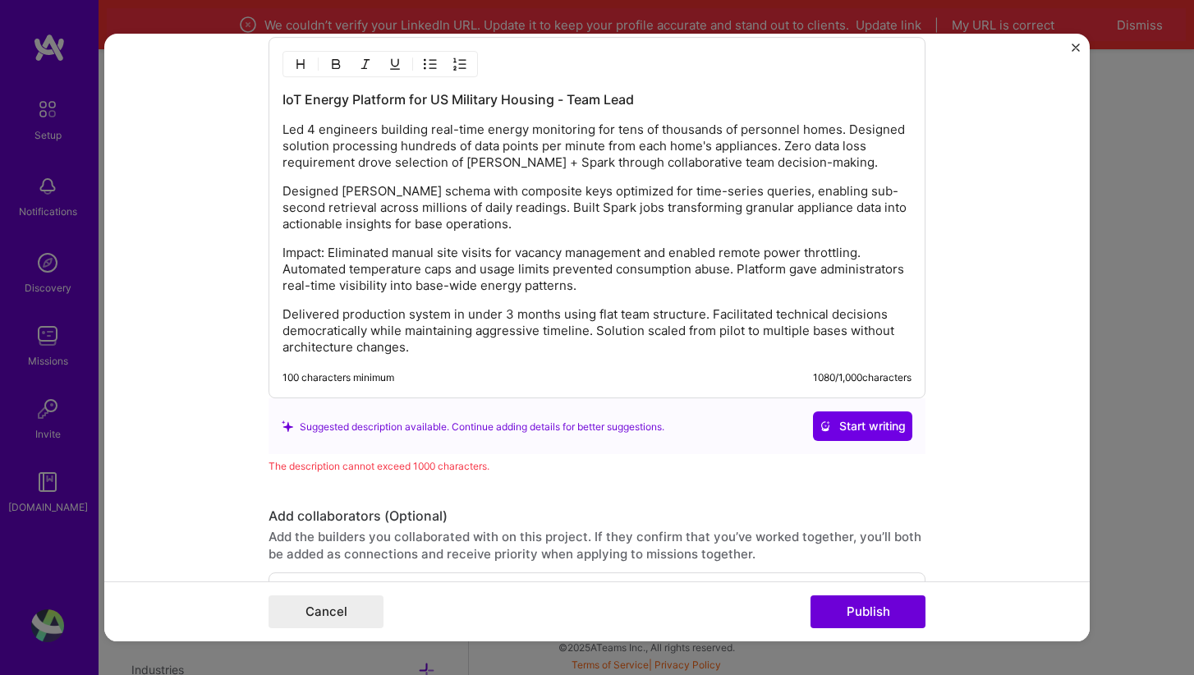
scroll to position [1643, 0]
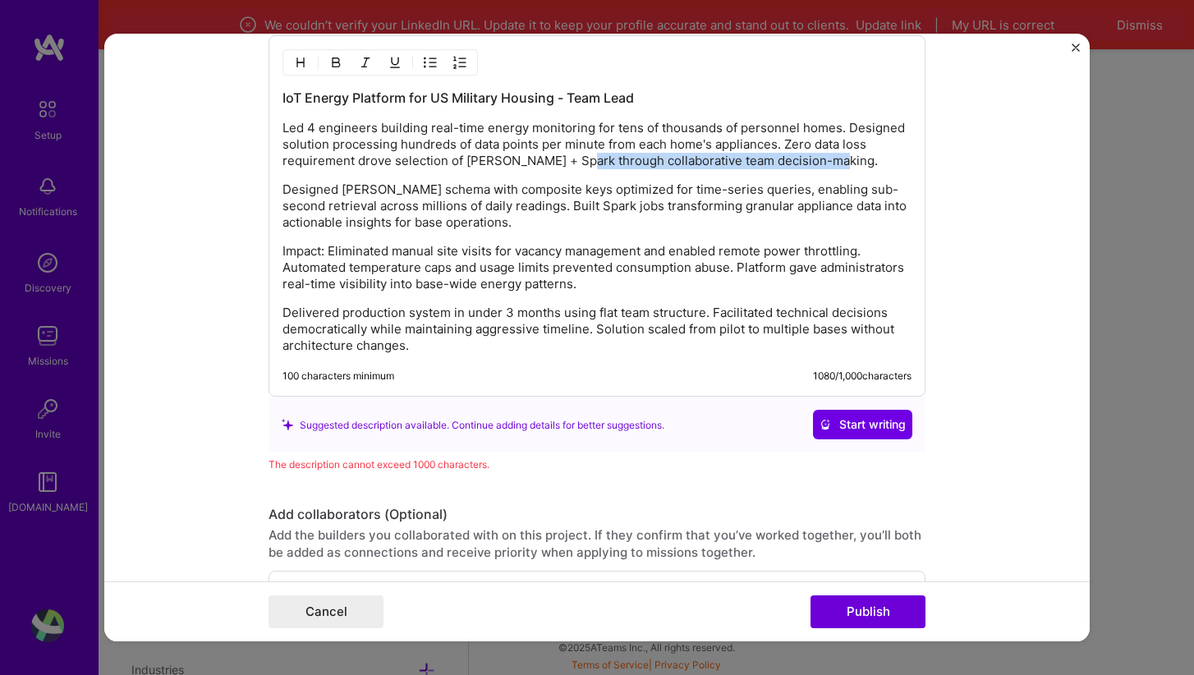
drag, startPoint x: 577, startPoint y: 162, endPoint x: 833, endPoint y: 158, distance: 256.3
click at [833, 158] on p "Led 4 engineers building real-time energy monitoring for tens of thousands of p…" at bounding box center [597, 145] width 629 height 49
click at [712, 223] on p "Designed [PERSON_NAME] schema with composite keys optimized for time-series que…" at bounding box center [597, 206] width 629 height 49
click at [870, 124] on p "Led 4 engineers building real-time energy monitoring for tens of thousands of p…" at bounding box center [597, 145] width 629 height 49
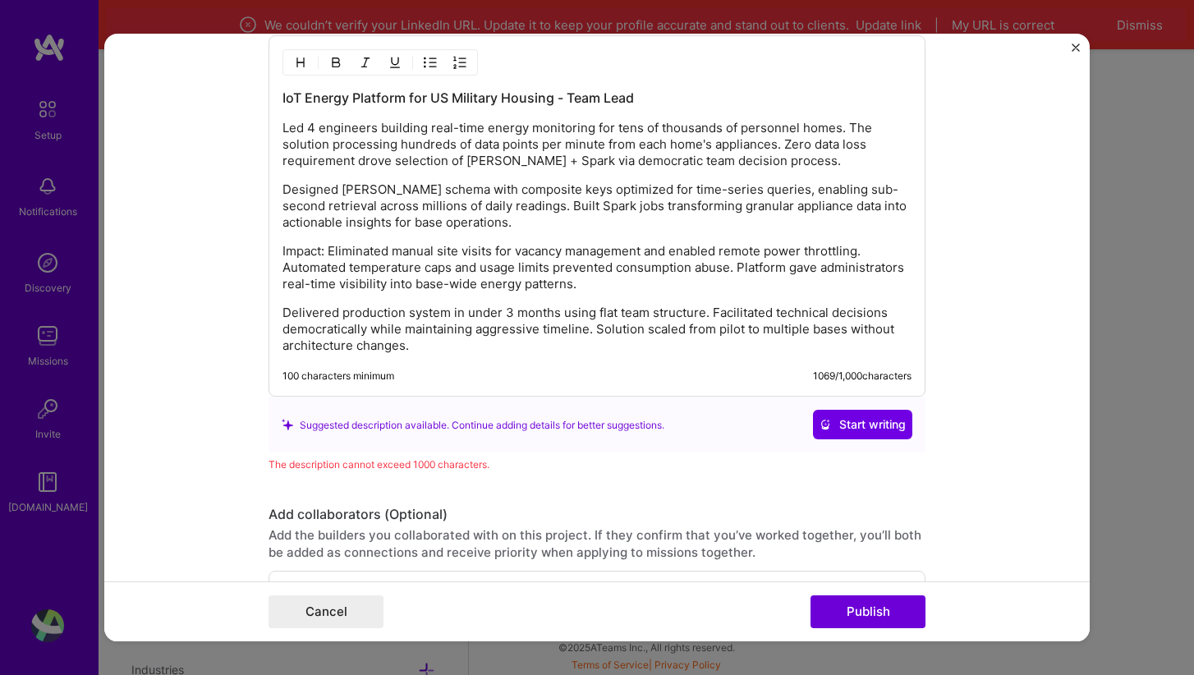
click at [356, 146] on p "Led 4 engineers building real-time energy monitoring for tens of thousands of p…" at bounding box center [597, 145] width 629 height 49
click at [353, 191] on p "Designed [PERSON_NAME] schema with composite keys optimized for time-series que…" at bounding box center [597, 206] width 629 height 49
click at [726, 191] on p "Designed [PERSON_NAME] schema with composite keys optimized for time-series que…" at bounding box center [597, 206] width 629 height 49
drag, startPoint x: 782, startPoint y: 240, endPoint x: 619, endPoint y: 191, distance: 169.7
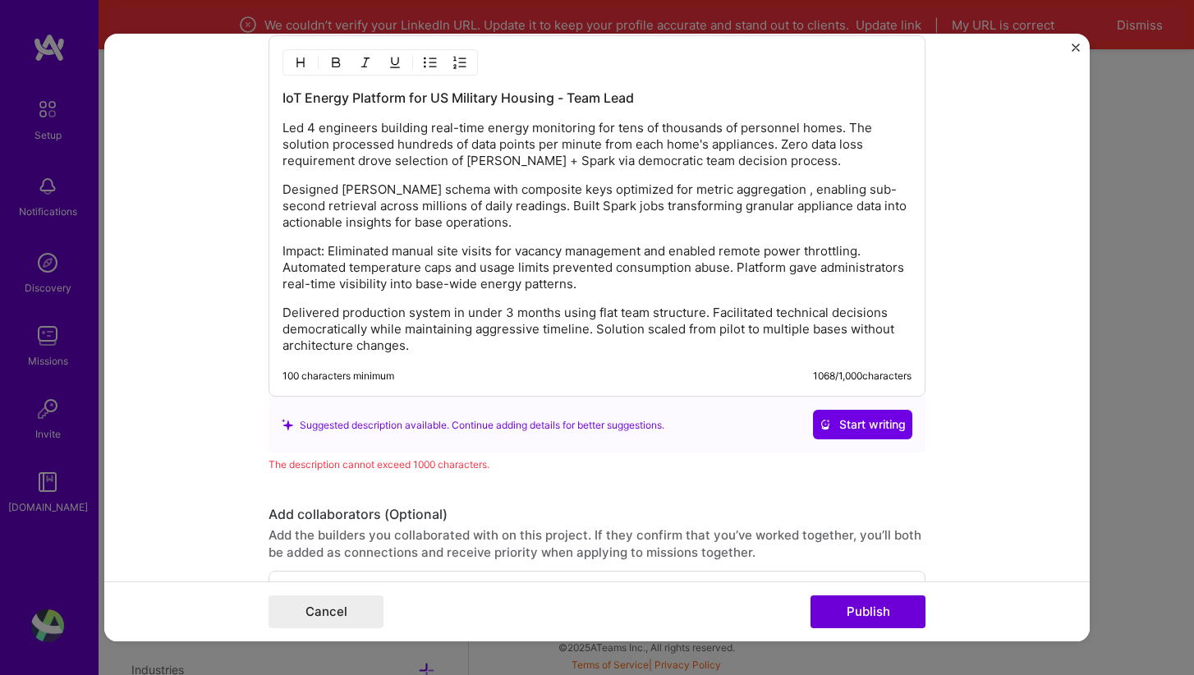
click at [619, 191] on p "Designed [PERSON_NAME] schema with composite keys optimized for metric aggregat…" at bounding box center [597, 206] width 629 height 49
click at [774, 194] on p "Designed [PERSON_NAME] schema with composite keys optimized for metric aggregat…" at bounding box center [597, 206] width 629 height 49
click at [619, 191] on p "Designed [PERSON_NAME] schema with composite keys optimized for metric aggregat…" at bounding box center [597, 206] width 629 height 49
click at [636, 209] on p "Designed [PERSON_NAME] schema with composite keys optimised for metric aggregat…" at bounding box center [597, 206] width 629 height 49
click at [897, 189] on p "Designed [PERSON_NAME] schema with composite keys optimised for metric aggregat…" at bounding box center [597, 206] width 629 height 49
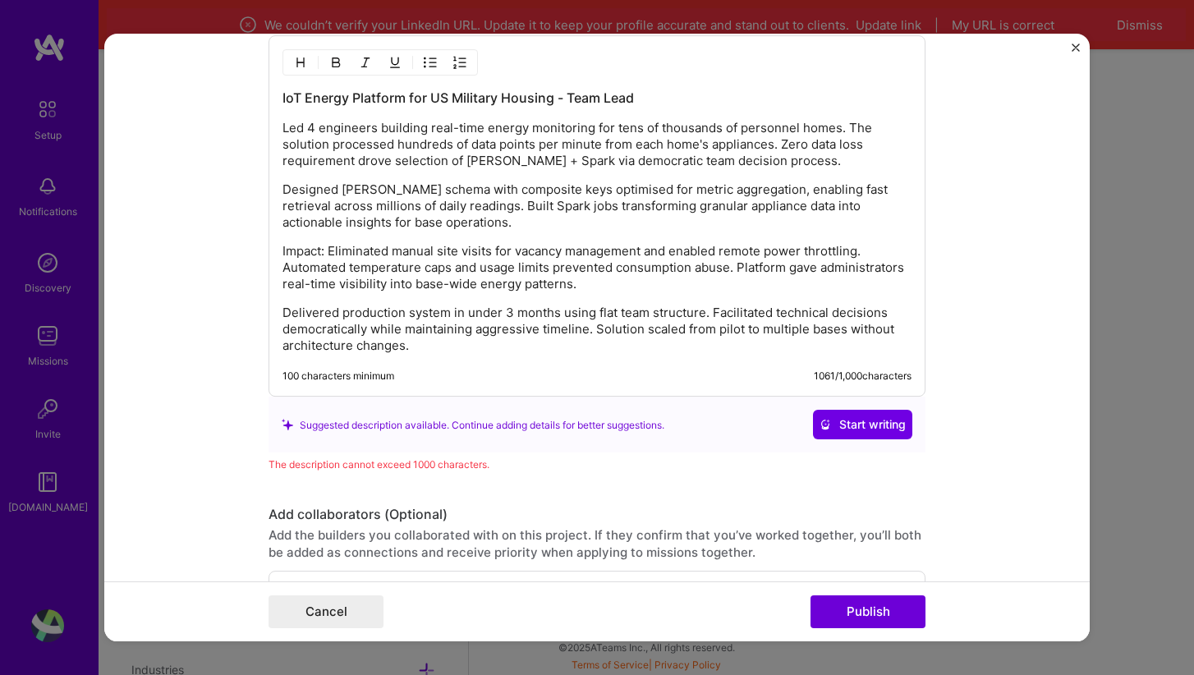
click at [654, 233] on div "IoT Energy Platform for US Military Housing - Team Lead Led 4 engineers buildin…" at bounding box center [597, 222] width 629 height 265
click at [402, 209] on p "Designed [PERSON_NAME] schema with composite keys optimised for metric aggregat…" at bounding box center [597, 206] width 629 height 49
click at [471, 223] on p "Designed [PERSON_NAME] schema with composite keys optimised for metric aggregat…" at bounding box center [597, 206] width 629 height 49
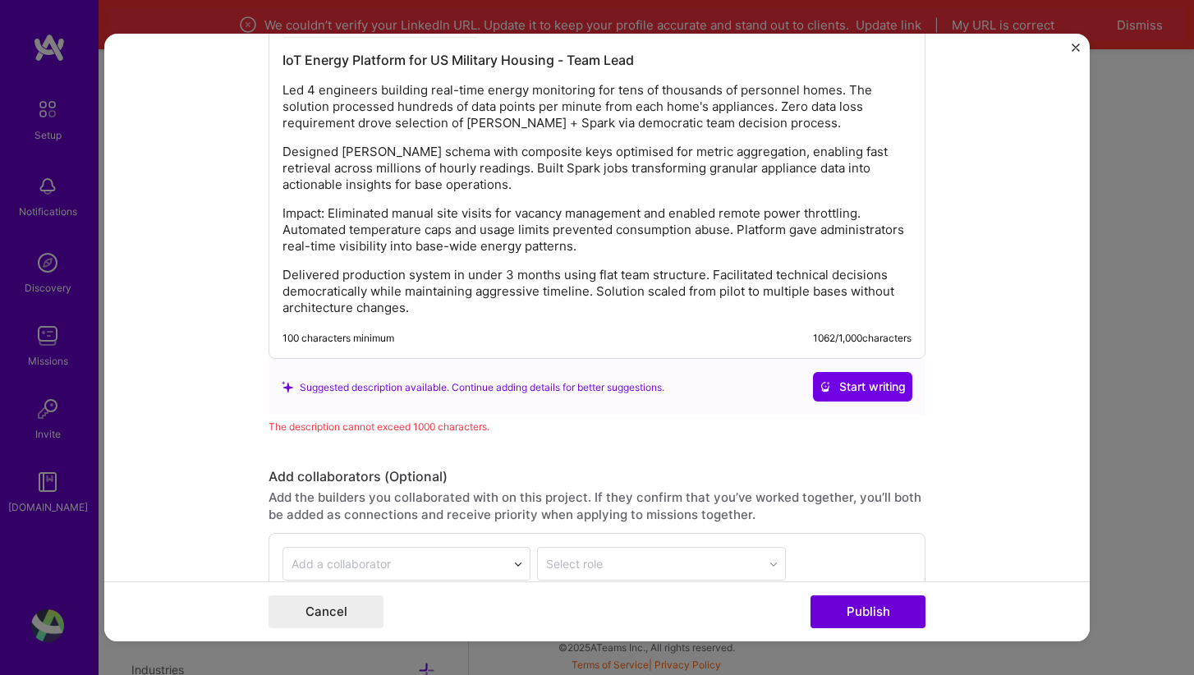
scroll to position [1683, 0]
click at [734, 167] on p "Designed [PERSON_NAME] schema with composite keys optimised for metric aggregat…" at bounding box center [597, 167] width 629 height 49
click at [683, 201] on div "IoT Energy Platform for US Military Housing - Team Lead Led 4 engineers buildin…" at bounding box center [597, 182] width 629 height 265
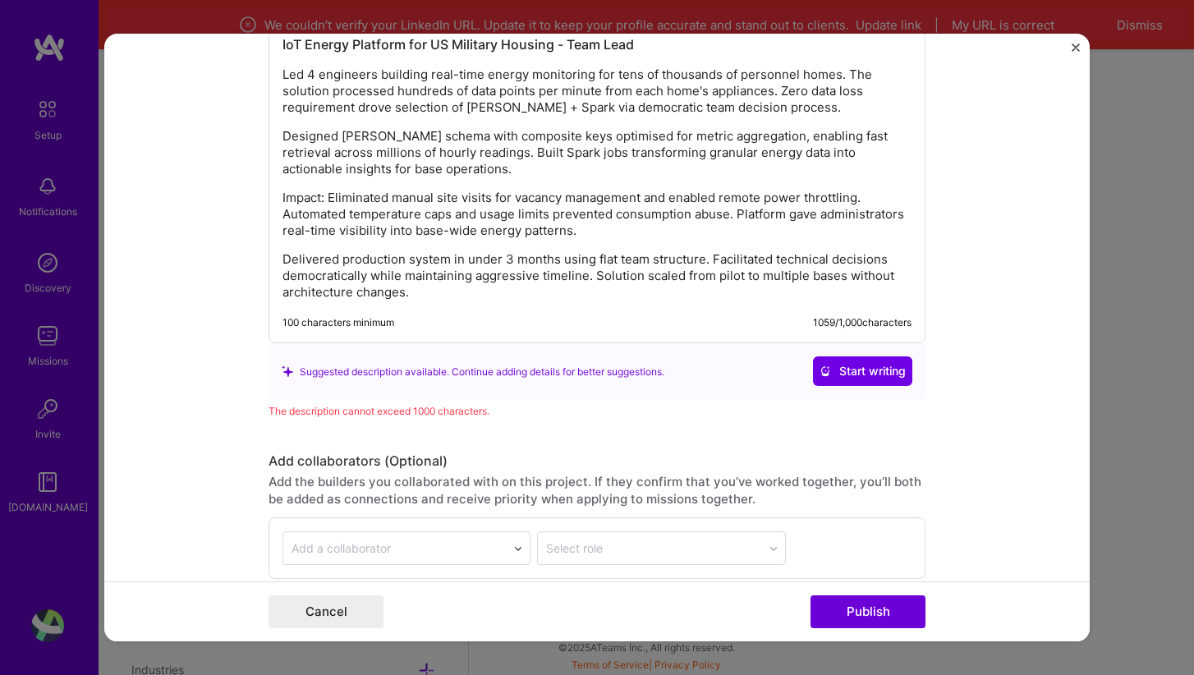
scroll to position [1684, 0]
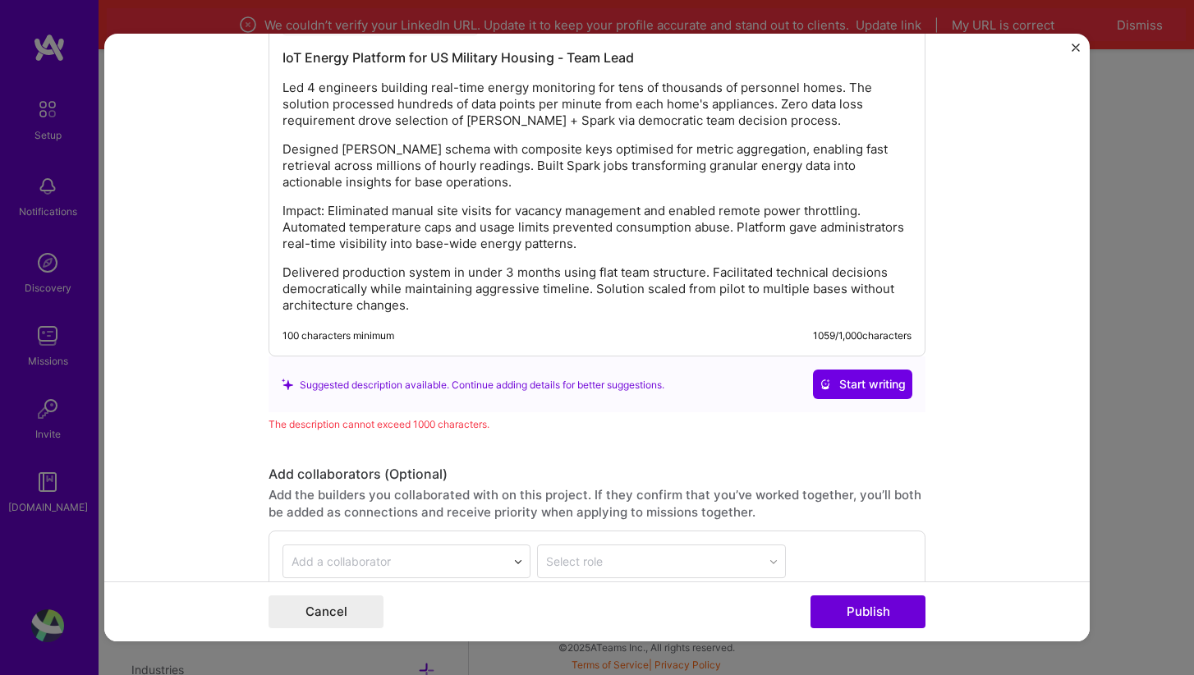
click at [540, 209] on p "Impact: Eliminated manual site visits for vacancy management and enabled remote…" at bounding box center [597, 228] width 629 height 49
click at [546, 233] on p "Impact: Eliminated manual site visits for occupancy management and enabled remo…" at bounding box center [597, 228] width 629 height 49
click at [843, 214] on p "Impact: Eliminated manual site visits for occupancy management and enabled remo…" at bounding box center [597, 228] width 629 height 49
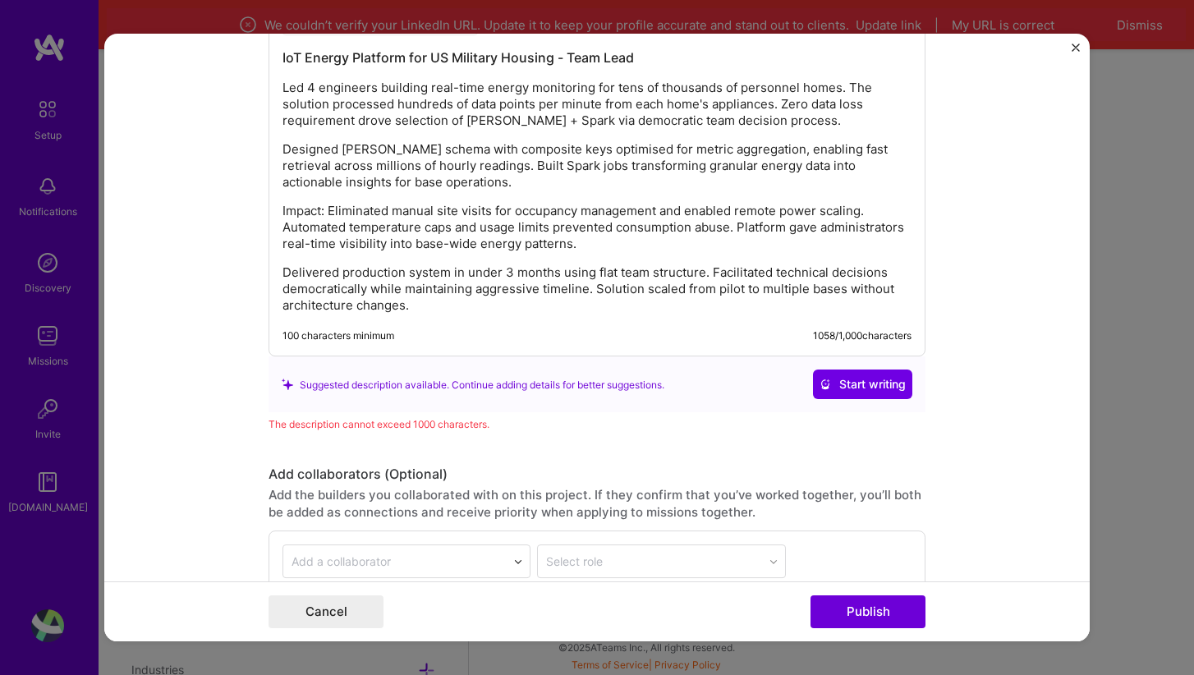
click at [643, 261] on div "IoT Energy Platform for US Military Housing - Team Lead Led 4 engineers buildin…" at bounding box center [597, 181] width 629 height 265
drag, startPoint x: 455, startPoint y: 227, endPoint x: 356, endPoint y: 224, distance: 98.6
click at [356, 224] on p "Impact: Eliminated manual site visits for occupancy management and enabled remo…" at bounding box center [597, 228] width 629 height 49
click at [463, 254] on div "IoT Energy Platform for US Military Housing - Team Lead Led 4 engineers buildin…" at bounding box center [597, 181] width 629 height 265
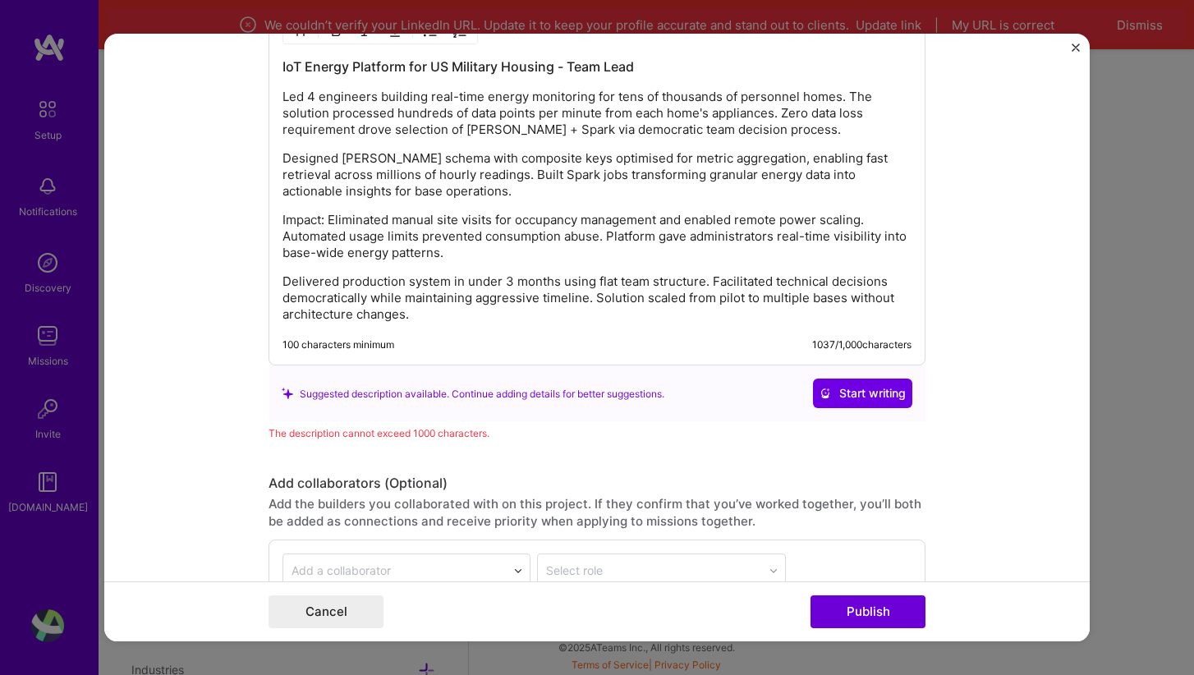
scroll to position [1674, 0]
click at [347, 255] on p "Impact: Eliminated manual site visits for occupancy management and enabled remo…" at bounding box center [597, 238] width 629 height 49
click at [451, 289] on p "Delivered production system in under 3 months using flat team structure. Facili…" at bounding box center [597, 299] width 629 height 49
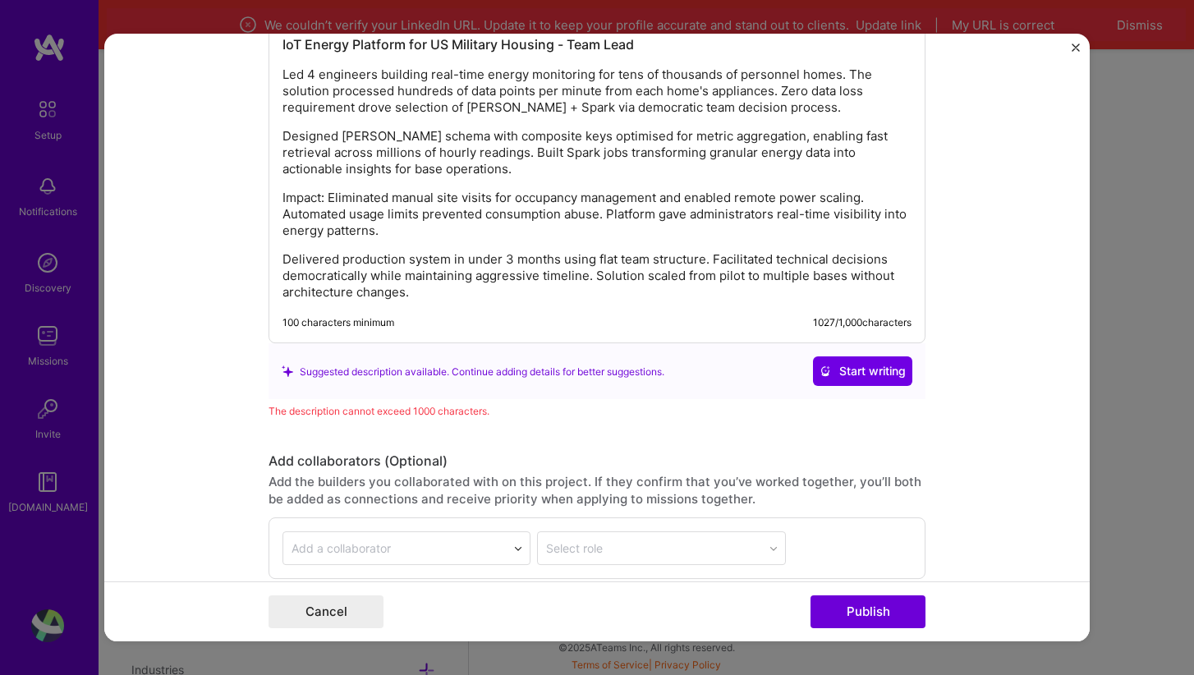
click at [735, 301] on div "IoT Energy Platform for US Military Housing - Team Lead Led 4 engineers buildin…" at bounding box center [597, 163] width 657 height 361
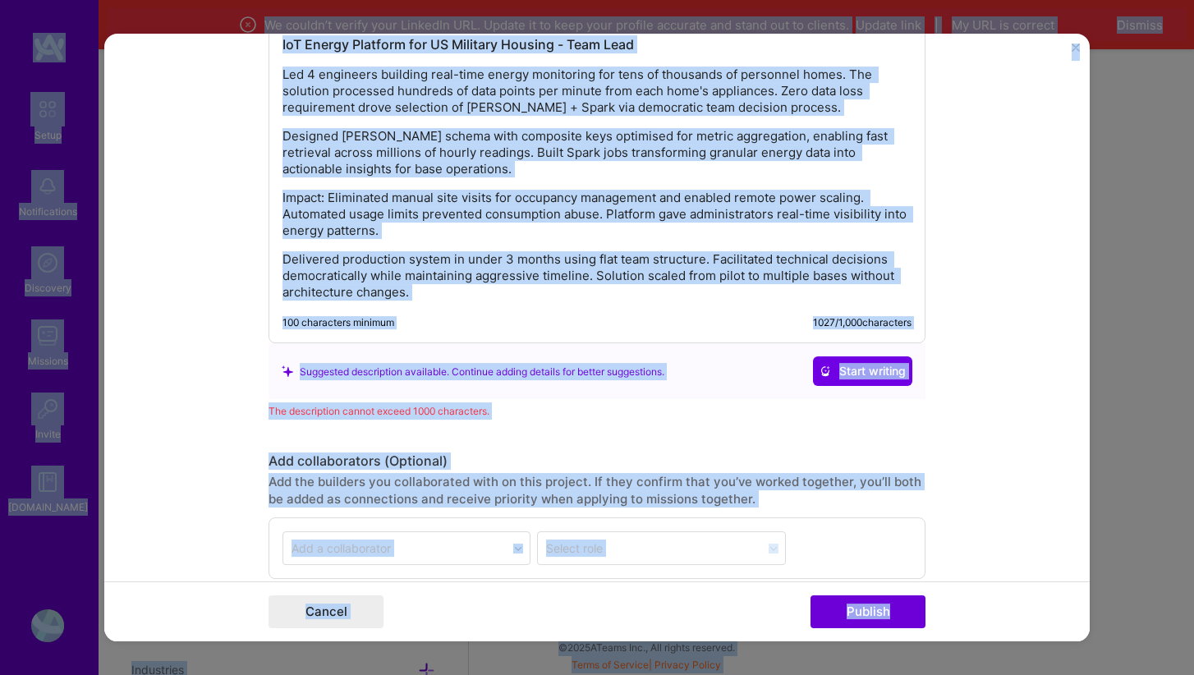
click at [724, 305] on div "IoT Energy Platform for US Military Housing - Team Lead Led 4 engineers buildin…" at bounding box center [597, 163] width 657 height 361
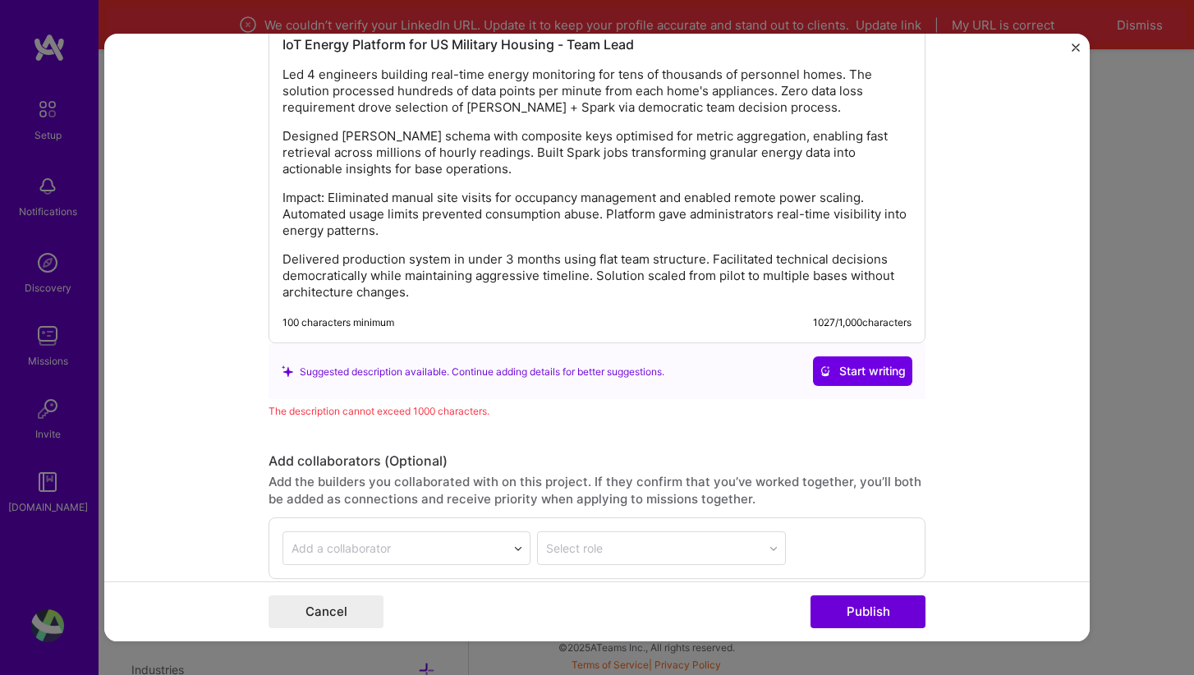
click at [636, 306] on div "IoT Energy Platform for US Military Housing - Team Lead Led 4 engineers buildin…" at bounding box center [597, 163] width 657 height 361
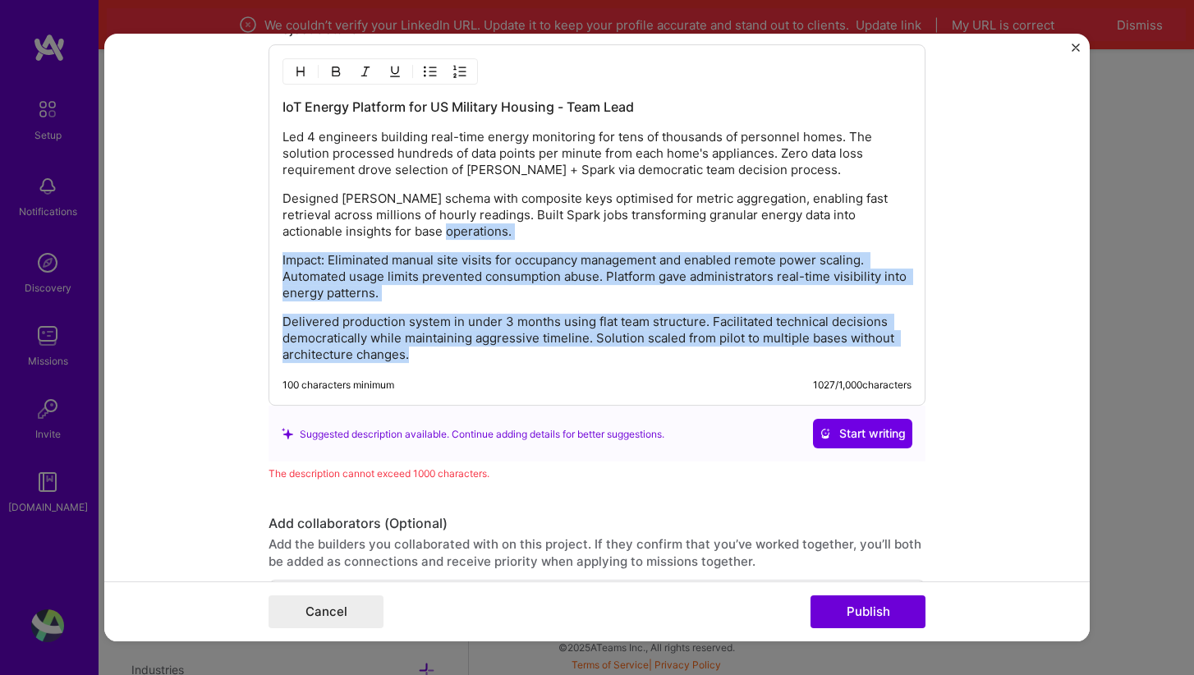
scroll to position [1629, 0]
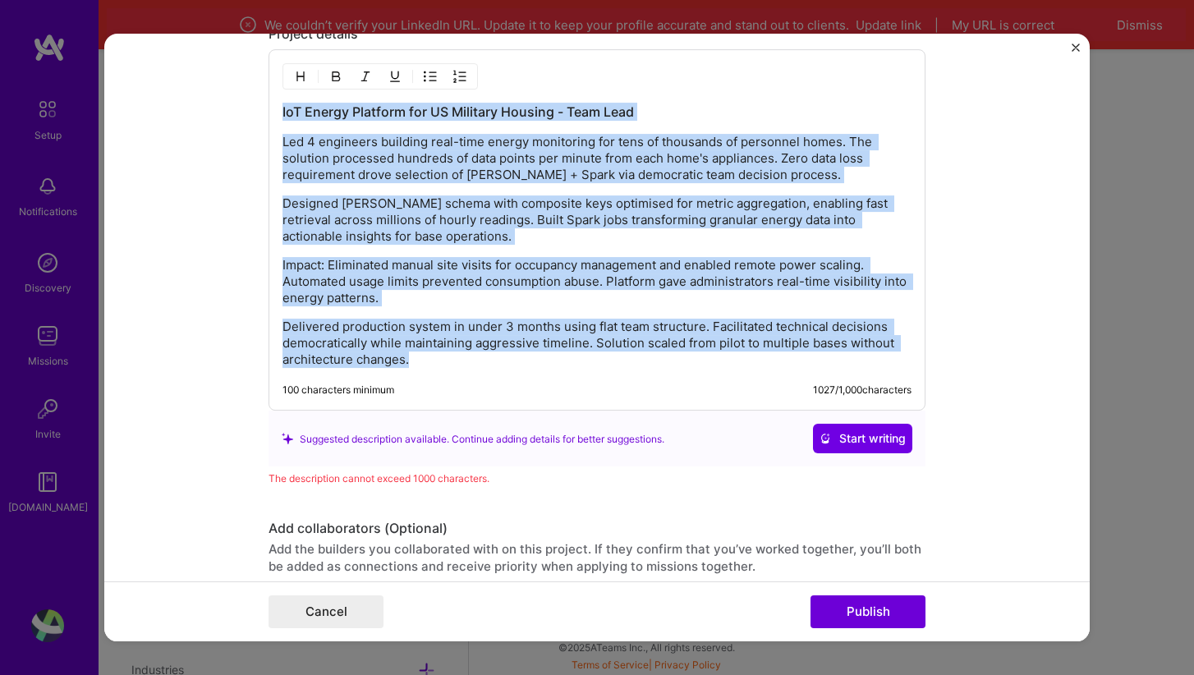
drag, startPoint x: 434, startPoint y: 288, endPoint x: 284, endPoint y: 110, distance: 232.6
click at [284, 110] on div "IoT Energy Platform for US Military Housing - Team Lead Led 4 engineers buildin…" at bounding box center [597, 235] width 629 height 265
copy div "IoT Energy Platform for US Military Housing - Team Lead Led 4 engineers buildin…"
click at [604, 197] on p "Designed [PERSON_NAME] schema with composite keys optimised for metric aggregat…" at bounding box center [597, 220] width 629 height 49
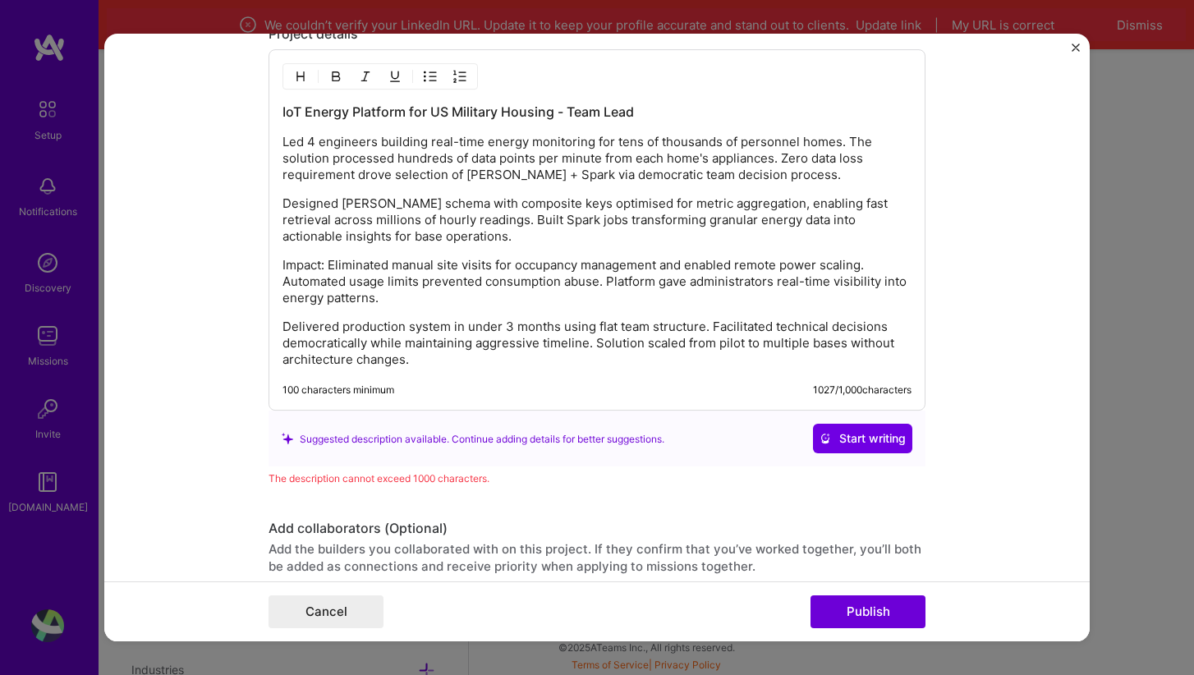
click at [773, 158] on p "Led 4 engineers building real-time energy monitoring for tens of thousands of p…" at bounding box center [597, 159] width 629 height 49
click at [813, 251] on div "IoT Energy Platform for US Military Housing - Team Lead Led 4 engineers buildin…" at bounding box center [597, 235] width 629 height 265
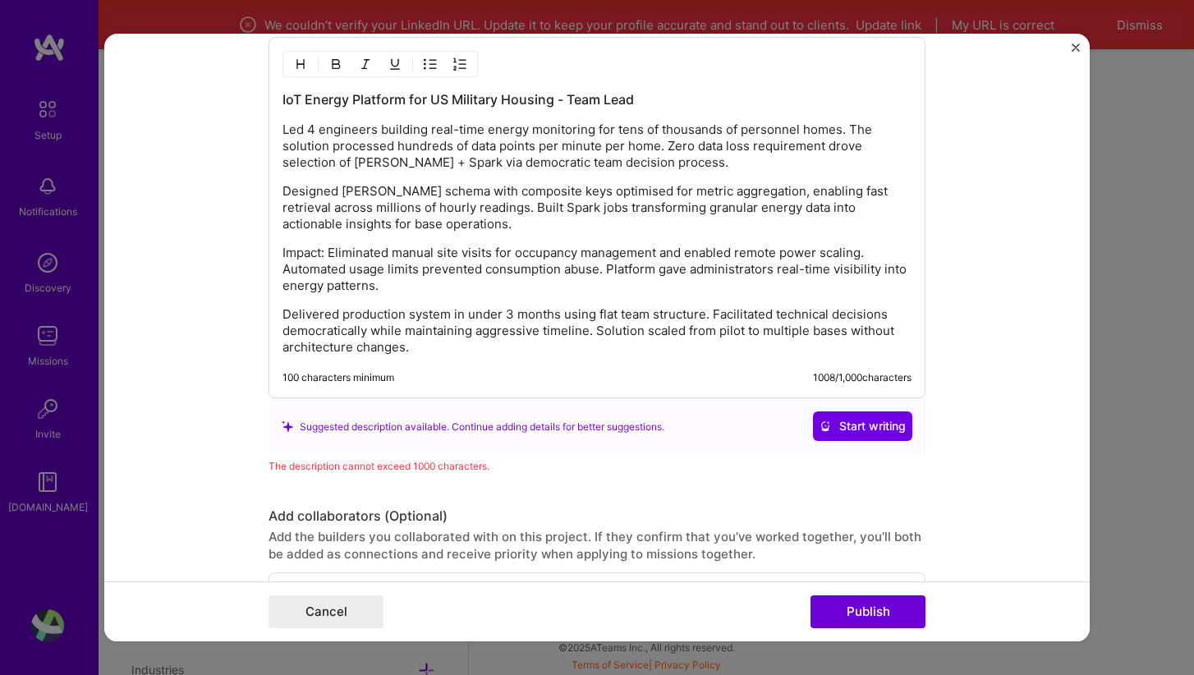
click at [653, 237] on div "IoT Energy Platform for US Military Housing - Team Lead Led 4 engineers buildin…" at bounding box center [597, 223] width 629 height 265
drag, startPoint x: 687, startPoint y: 164, endPoint x: 490, endPoint y: 167, distance: 196.3
click at [490, 167] on p "Led 4 engineers building real-time energy monitoring for tens of thousands of p…" at bounding box center [597, 146] width 629 height 49
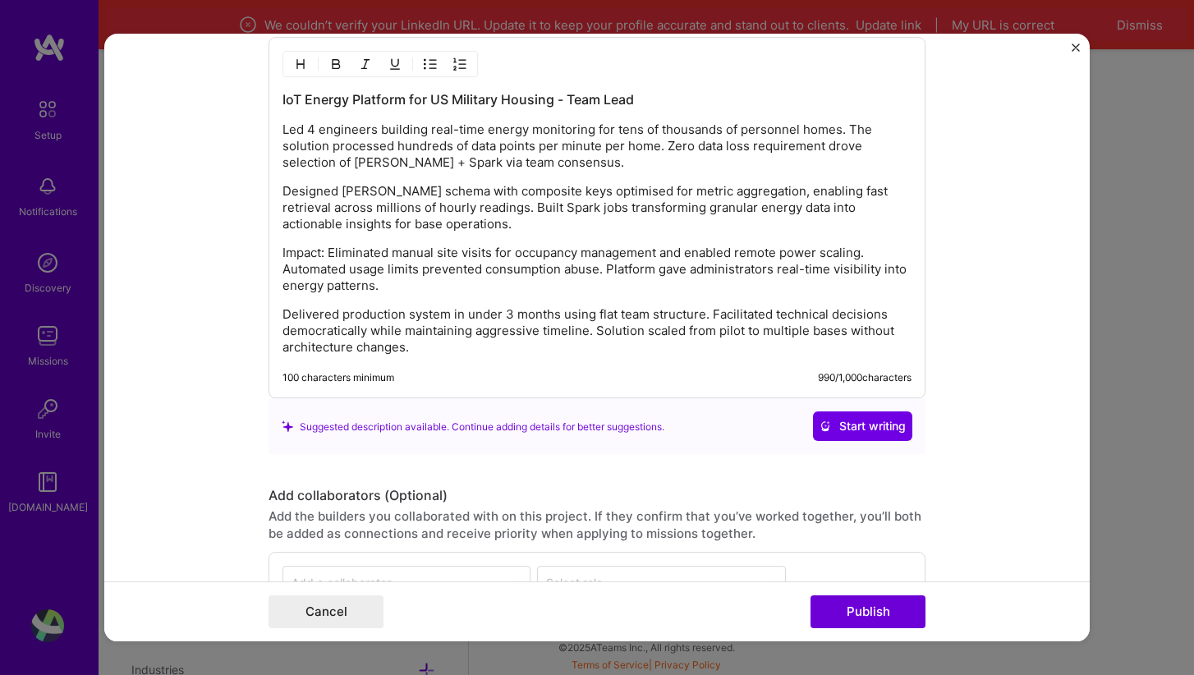
click at [670, 172] on div "IoT Energy Platform for US Military Housing - Team Lead Led 4 engineers buildin…" at bounding box center [597, 223] width 629 height 265
click at [622, 191] on p "Designed [PERSON_NAME] schema with composite keys optimised for metric aggregat…" at bounding box center [597, 208] width 629 height 49
click at [604, 386] on div "100 characters minimum 990 / 1,000 characters" at bounding box center [583, 385] width 655 height 26
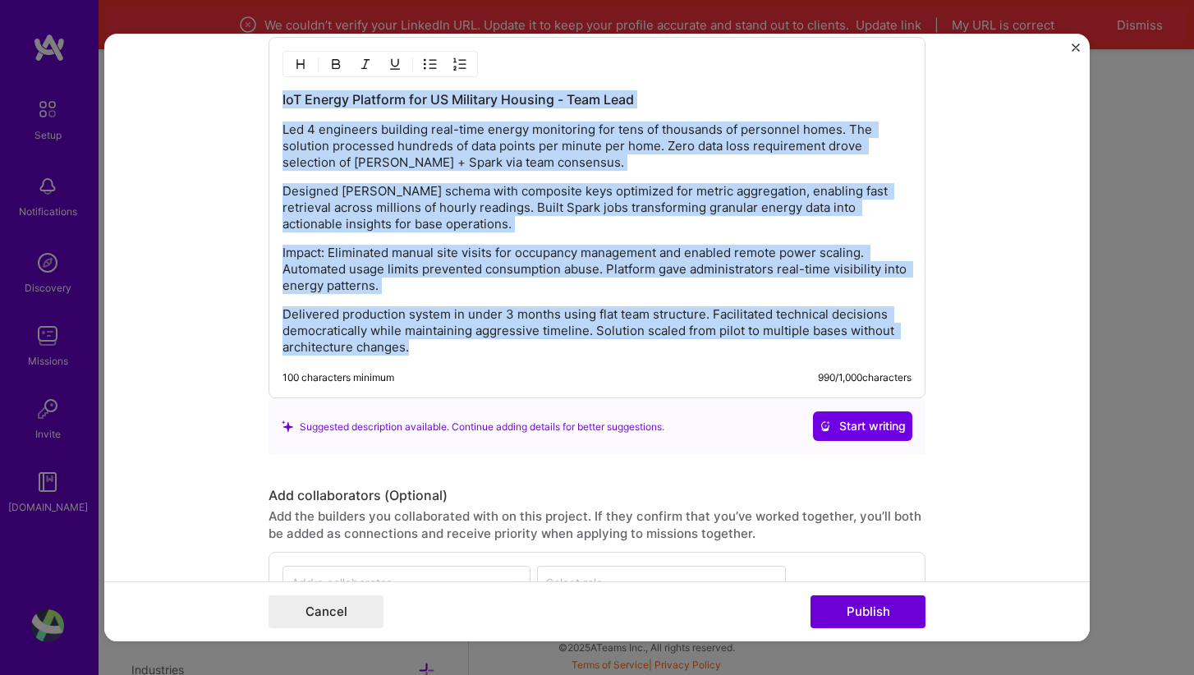
drag, startPoint x: 414, startPoint y: 348, endPoint x: 283, endPoint y: 101, distance: 279.6
click at [283, 101] on div "IoT Energy Platform for US Military Housing - Team Lead Led 4 engineers buildin…" at bounding box center [597, 223] width 629 height 265
copy div "IoT Energy Platform for US Military Housing - Team Lead Led 4 engineers buildin…"
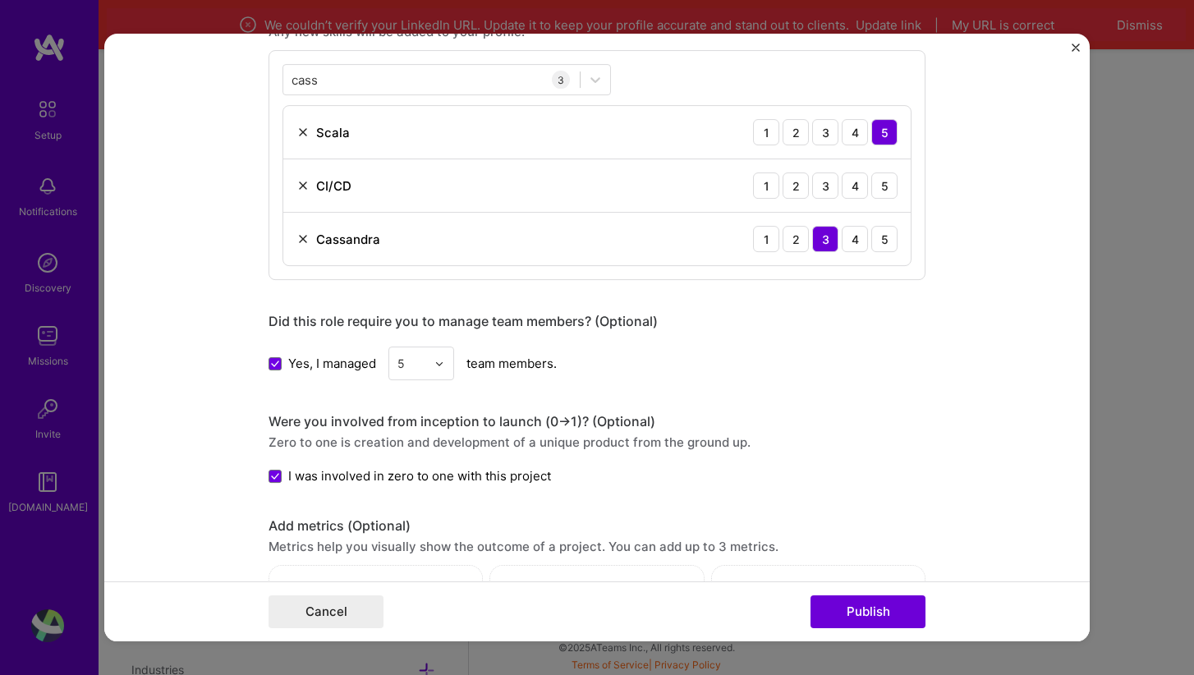
scroll to position [924, 0]
click at [442, 365] on img at bounding box center [439, 364] width 10 height 10
click at [420, 495] on div "4" at bounding box center [421, 498] width 56 height 30
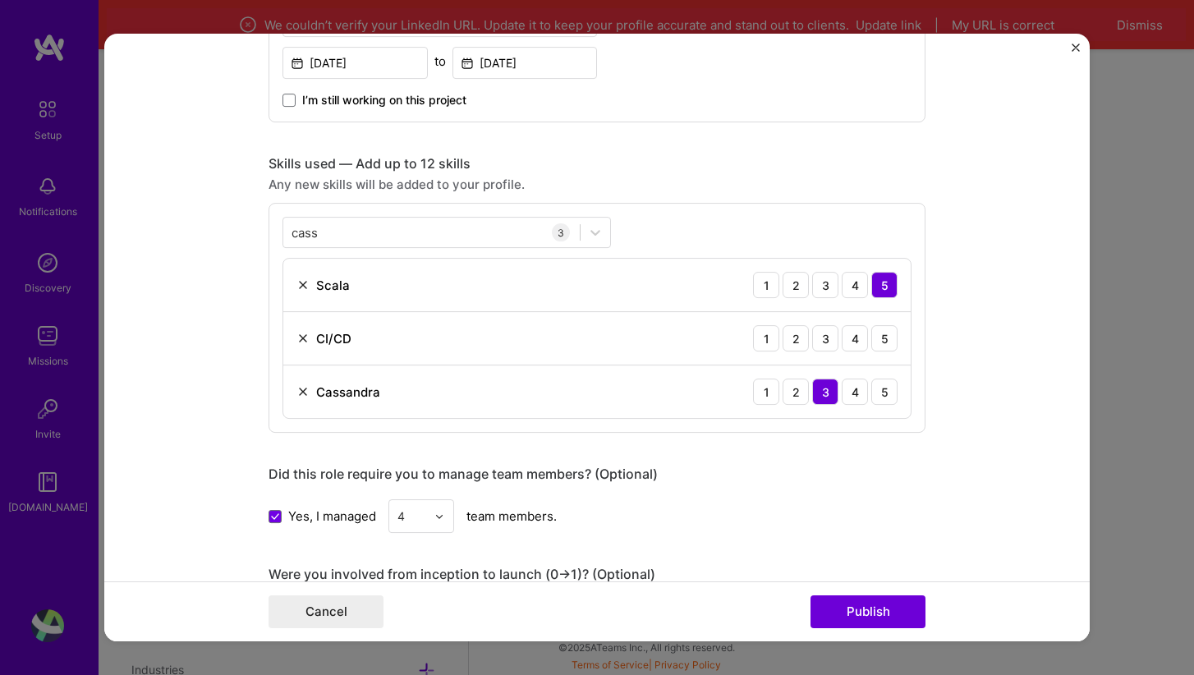
scroll to position [774, 0]
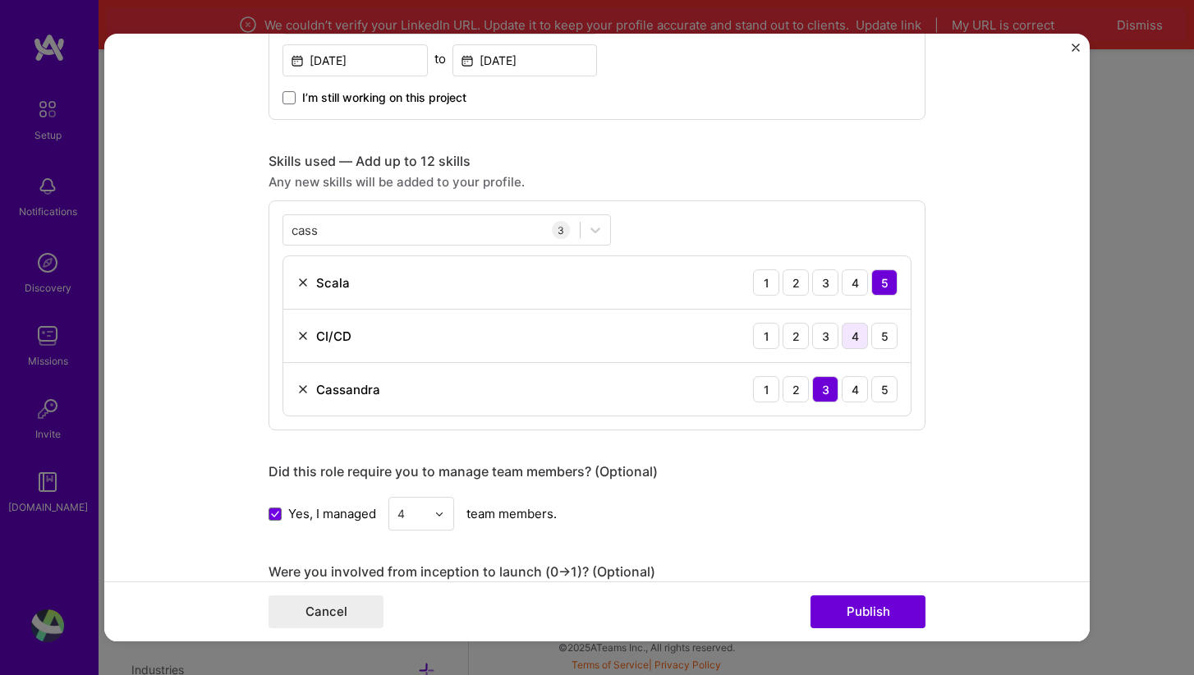
click at [862, 336] on div "4" at bounding box center [855, 336] width 26 height 26
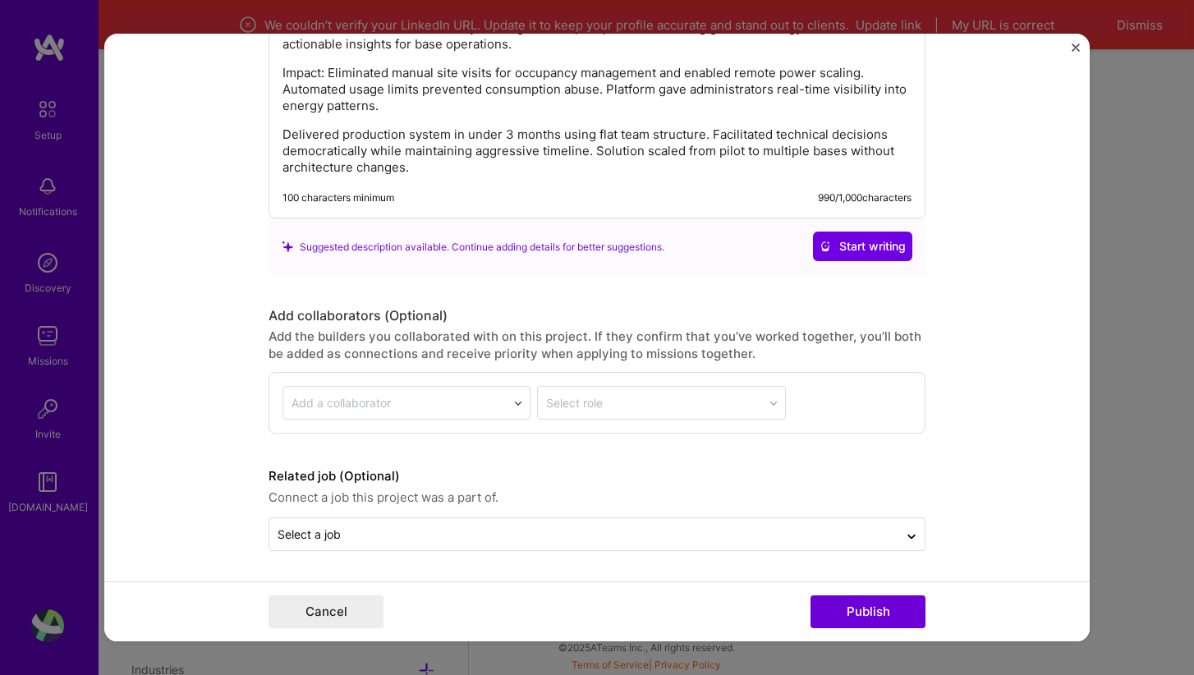
scroll to position [1822, 0]
click at [852, 613] on button "Publish" at bounding box center [868, 611] width 115 height 33
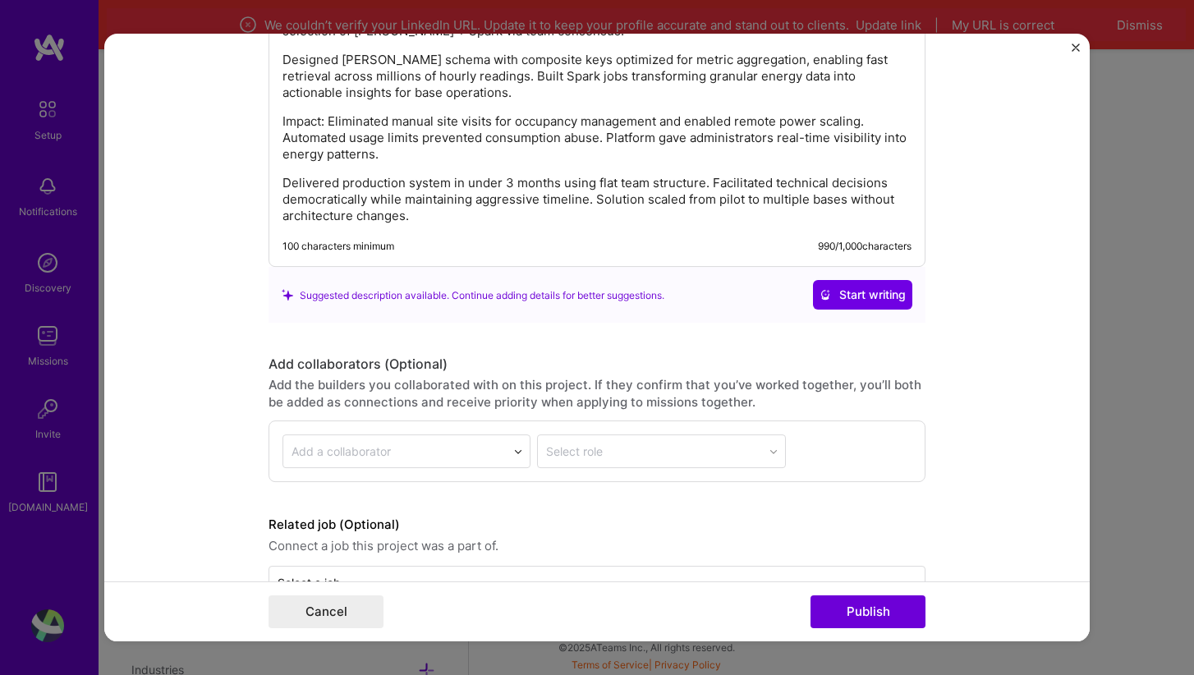
scroll to position [179, 0]
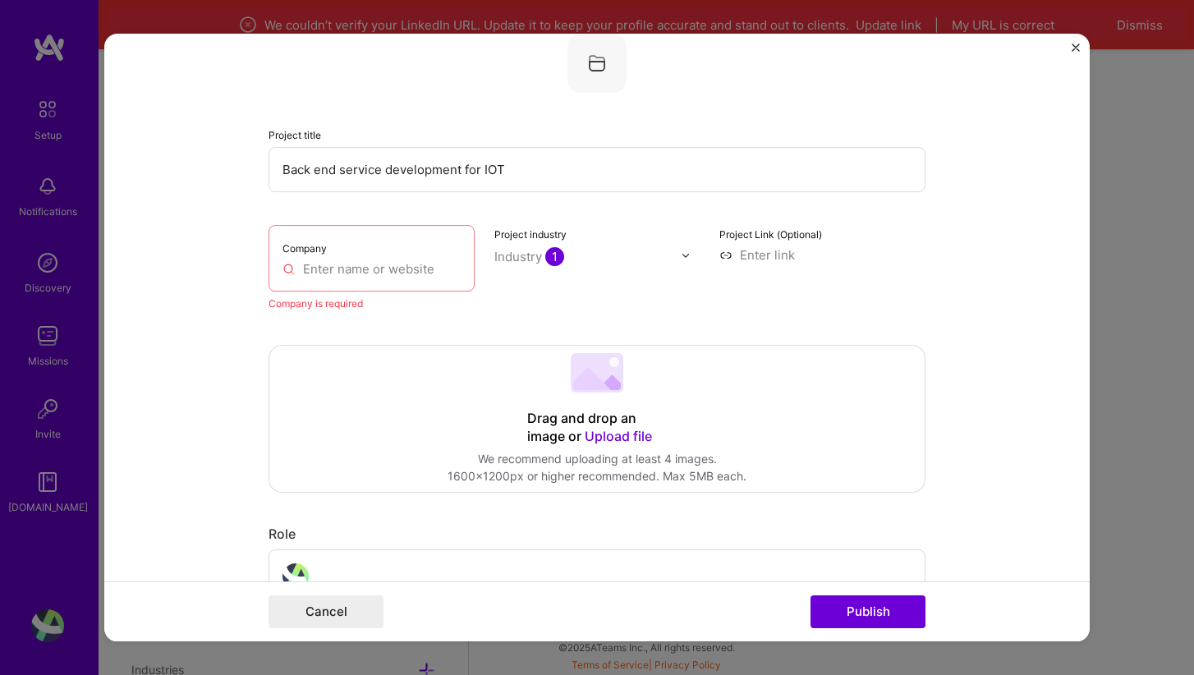
click at [507, 166] on input "Back end service development for IOT" at bounding box center [597, 169] width 657 height 45
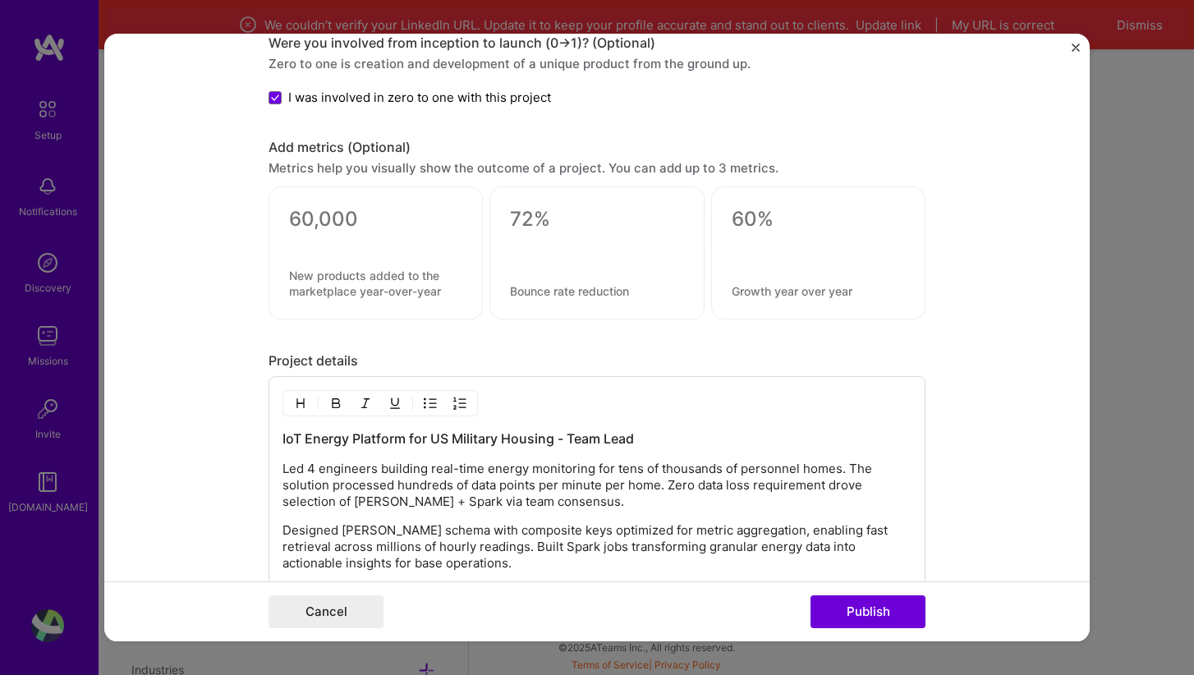
scroll to position [1352, 0]
click at [603, 435] on h3 "IoT Energy Platform for US Military Housing - Team Lead" at bounding box center [597, 439] width 629 height 18
copy h3 "IoT Energy Platform for US Military Housing - Team Lead"
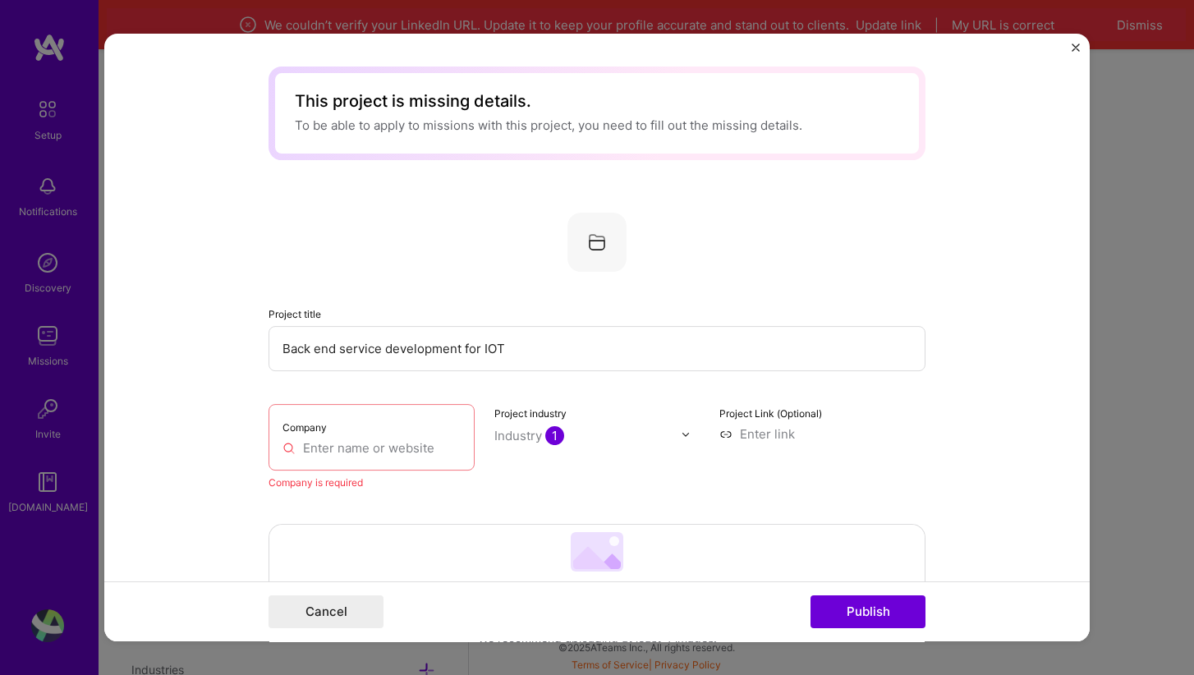
scroll to position [0, 0]
click at [413, 343] on input "Back end service development for IOT" at bounding box center [597, 348] width 657 height 45
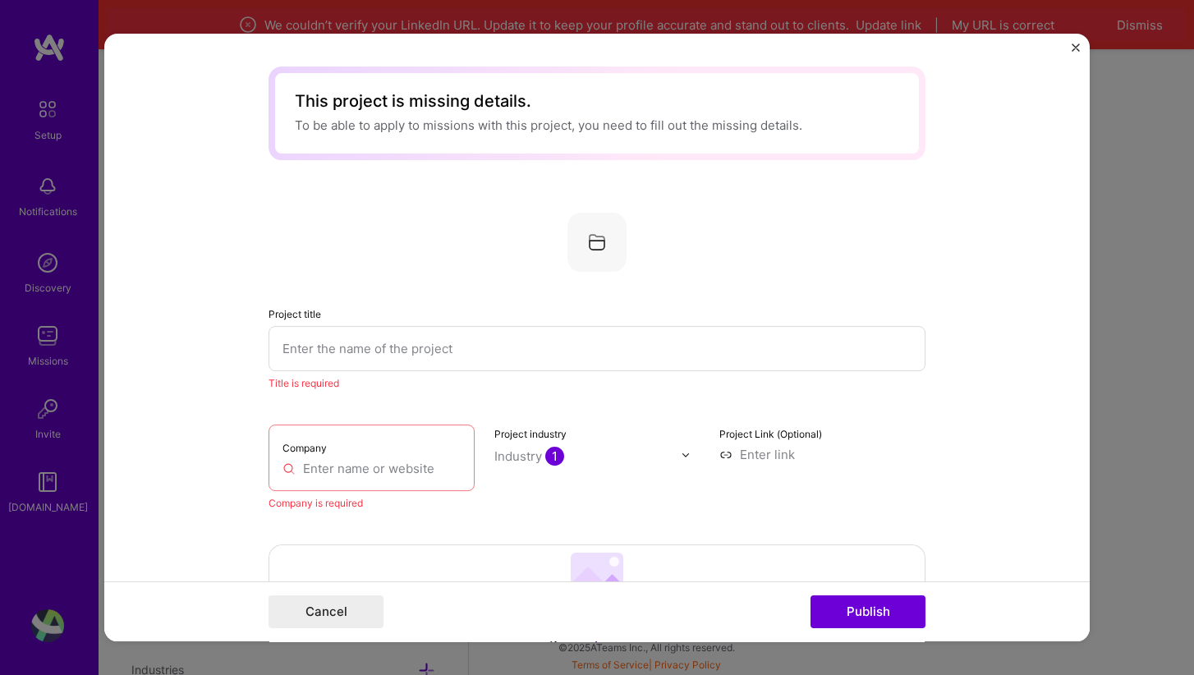
paste input "IoT Energy Platform for US Military Housing - Team Lead"
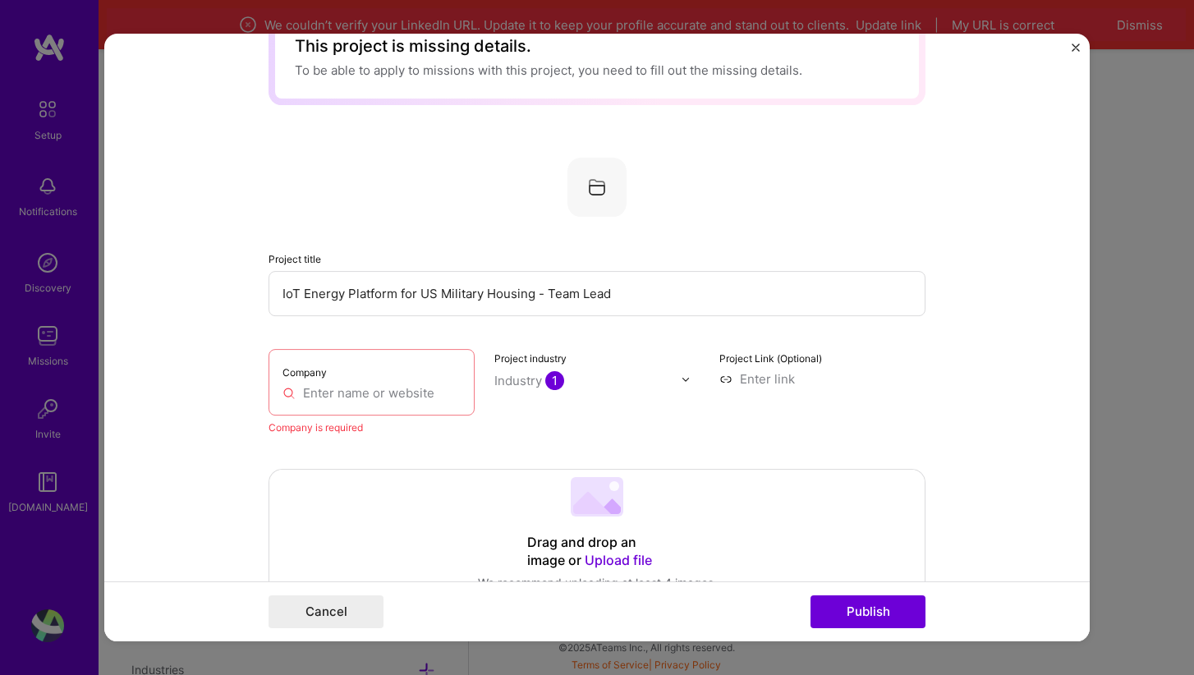
scroll to position [67, 0]
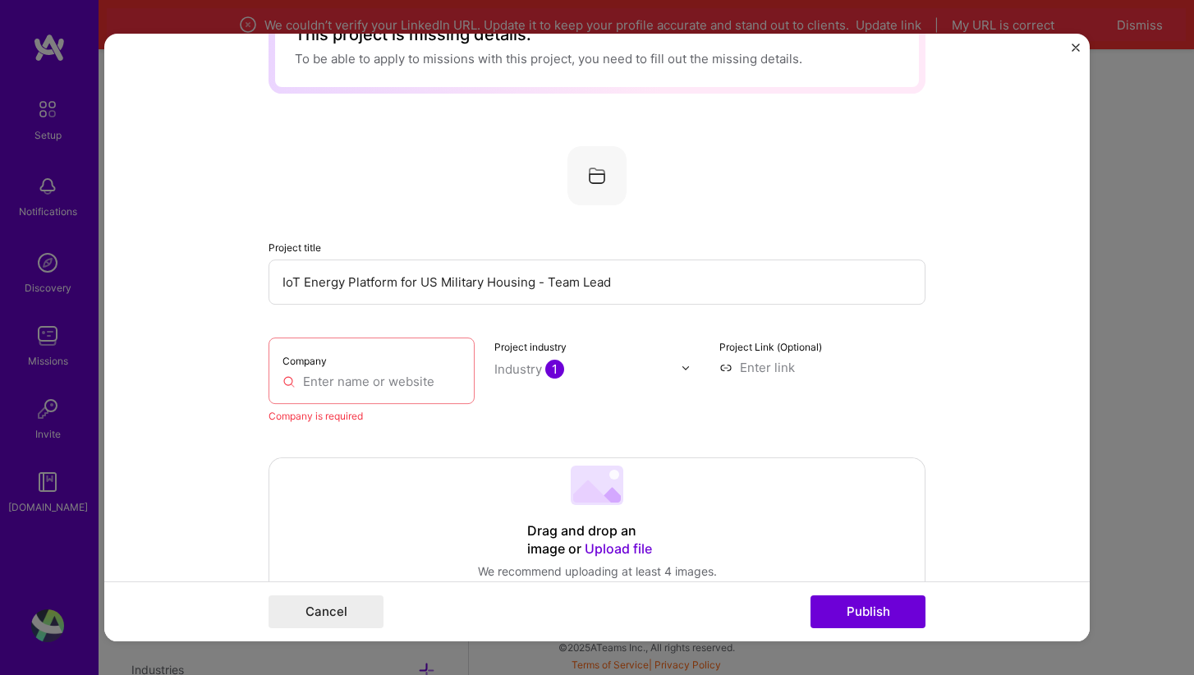
type input "IoT Energy Platform for US Military Housing - Team Lead"
click at [333, 381] on input "text" at bounding box center [372, 381] width 178 height 17
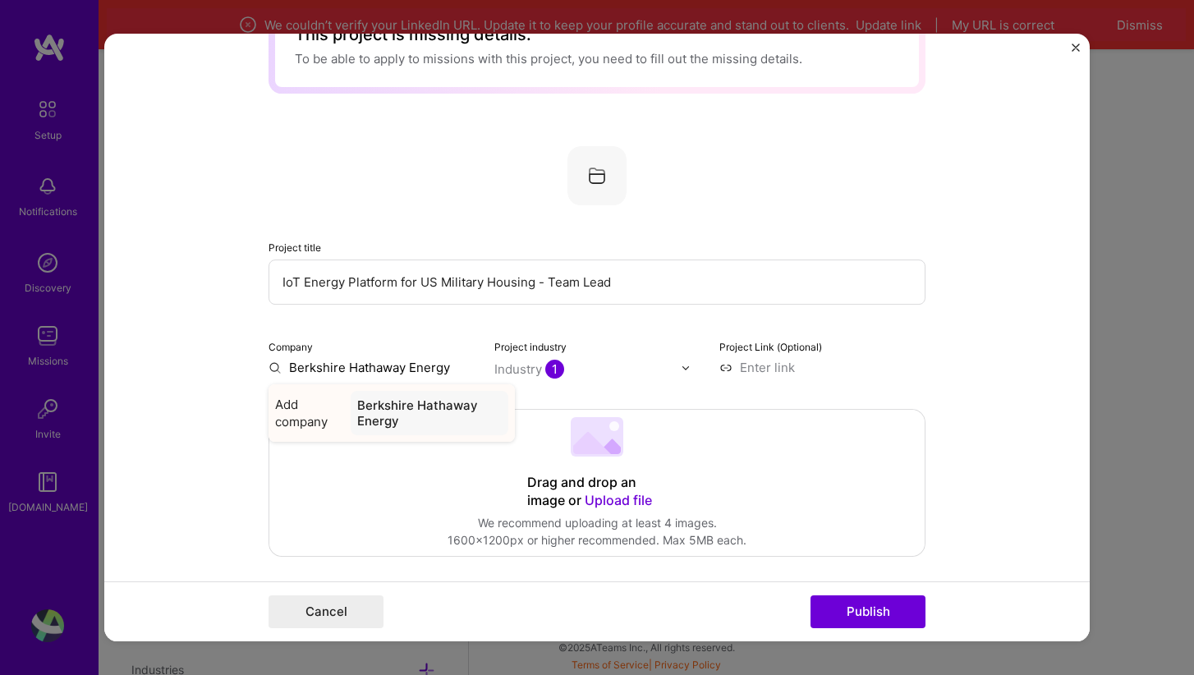
type input "Berkshire Hathaway Energy"
click at [388, 420] on div "Berkshire Hathaway Energy" at bounding box center [430, 413] width 158 height 44
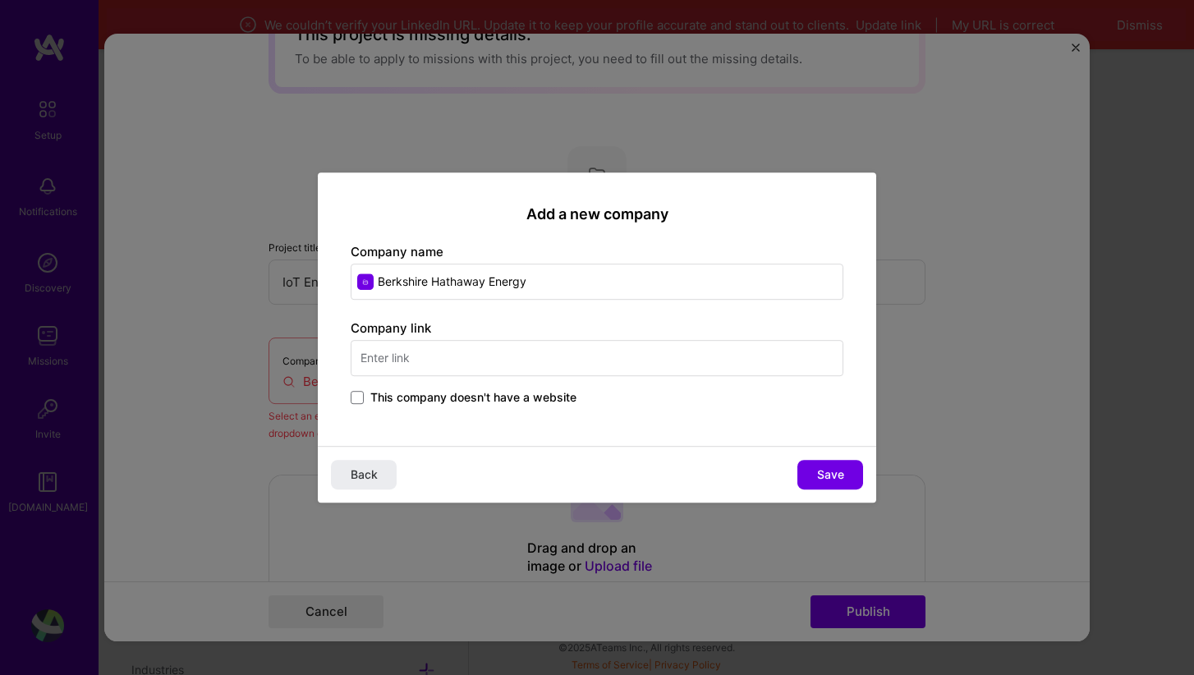
click at [484, 370] on input "text" at bounding box center [597, 358] width 493 height 36
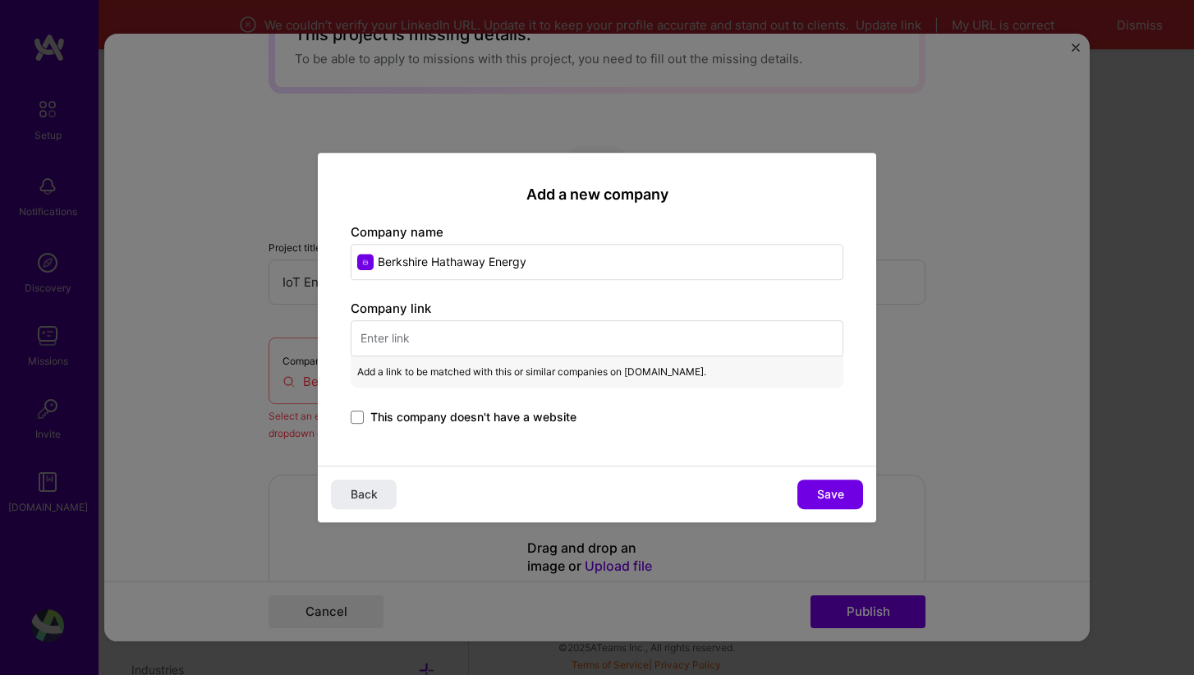
paste input "[URL][DOMAIN_NAME]"
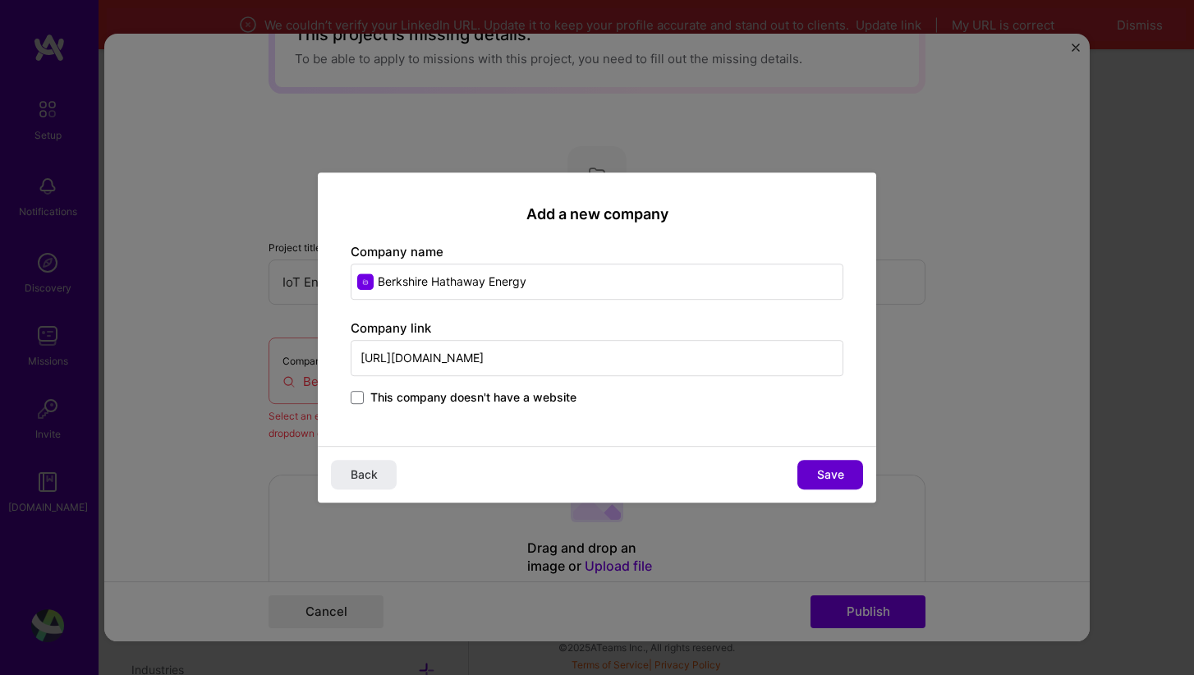
type input "[URL][DOMAIN_NAME]"
click at [836, 475] on span "Save" at bounding box center [830, 474] width 27 height 16
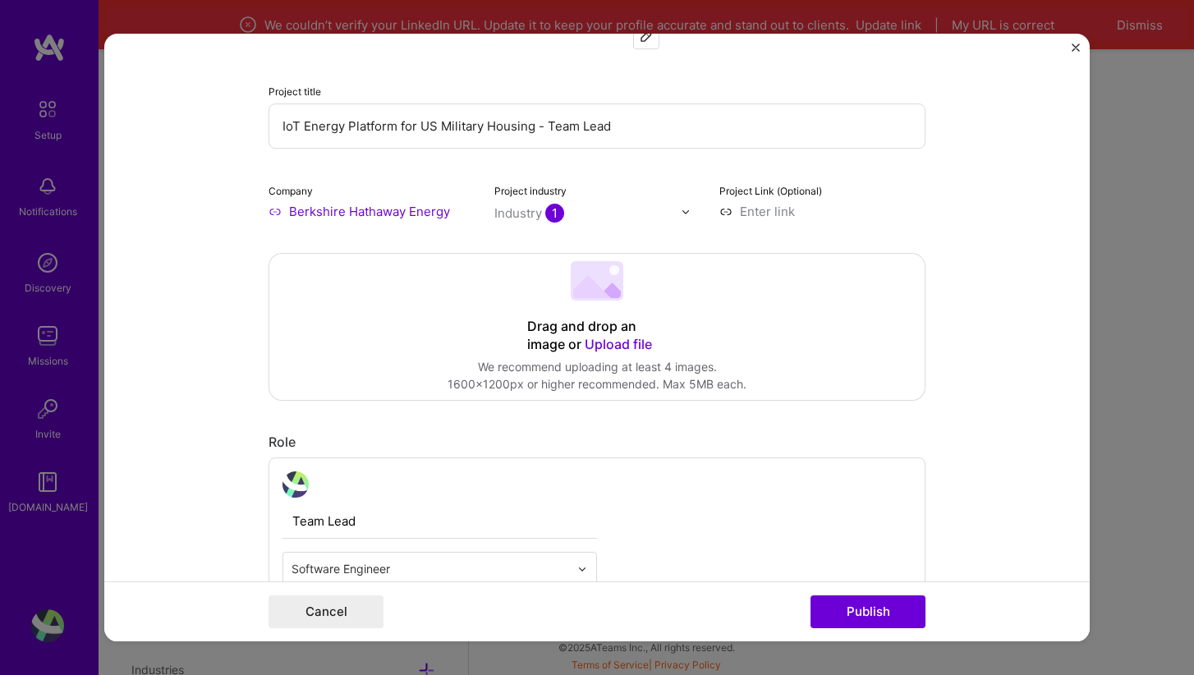
scroll to position [229, 0]
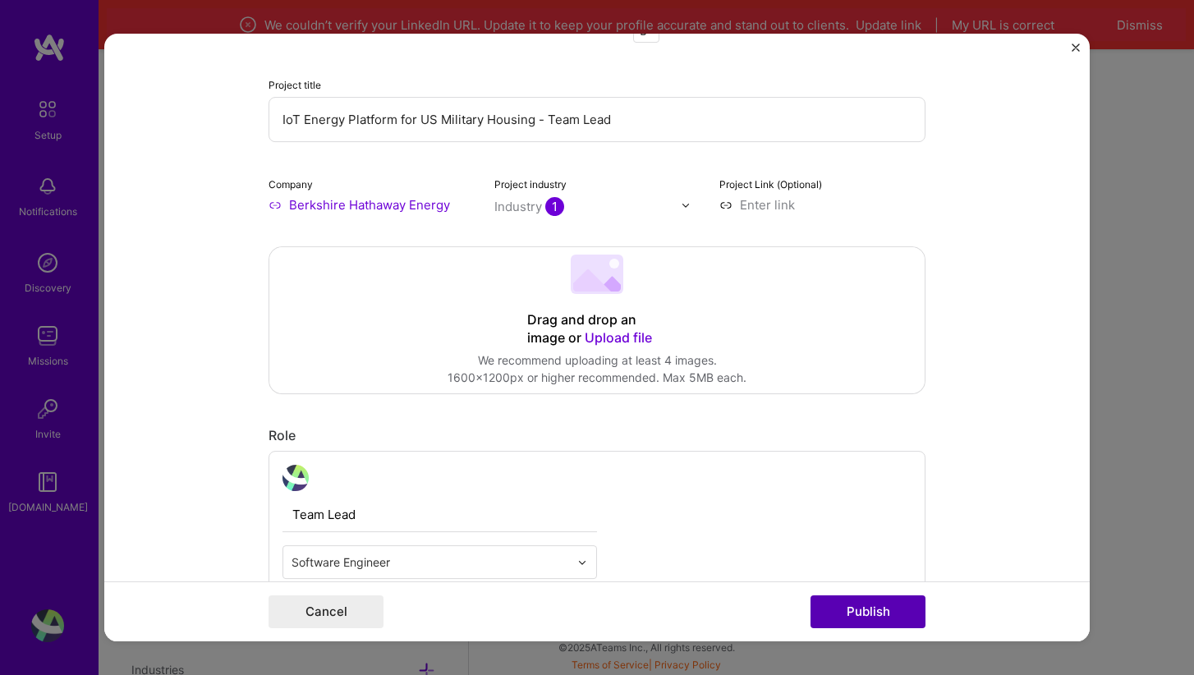
click at [881, 614] on button "Publish" at bounding box center [868, 611] width 115 height 33
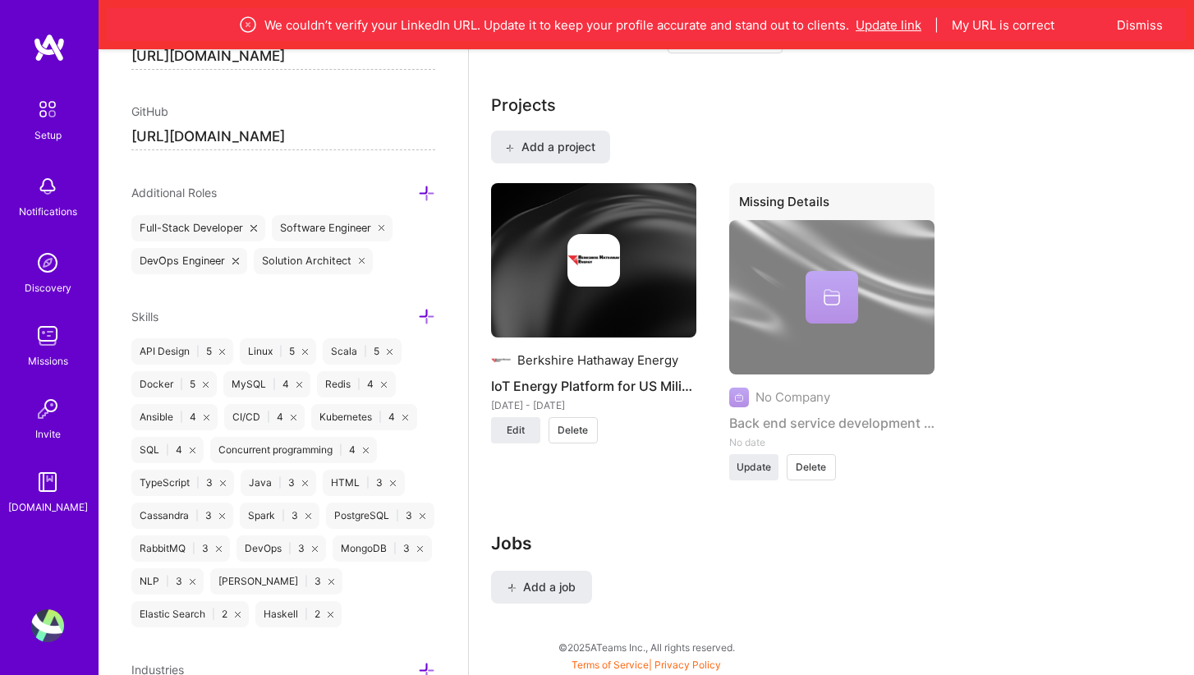
click at [878, 27] on button "Update link" at bounding box center [889, 24] width 66 height 17
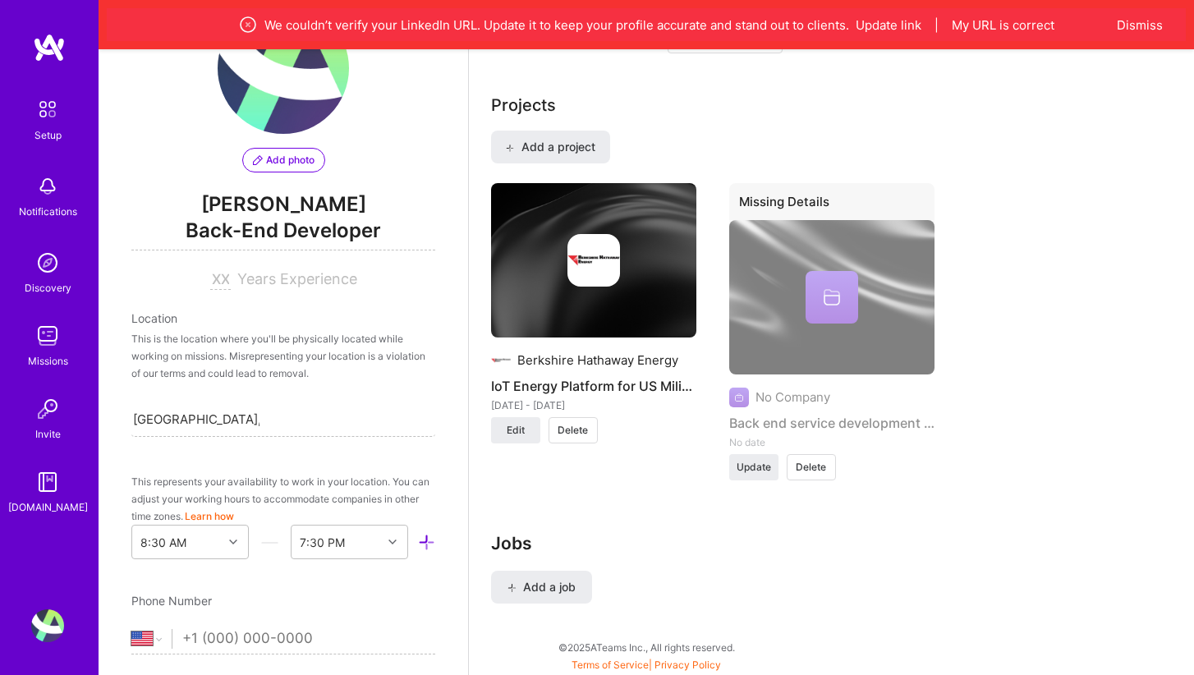
scroll to position [82, 0]
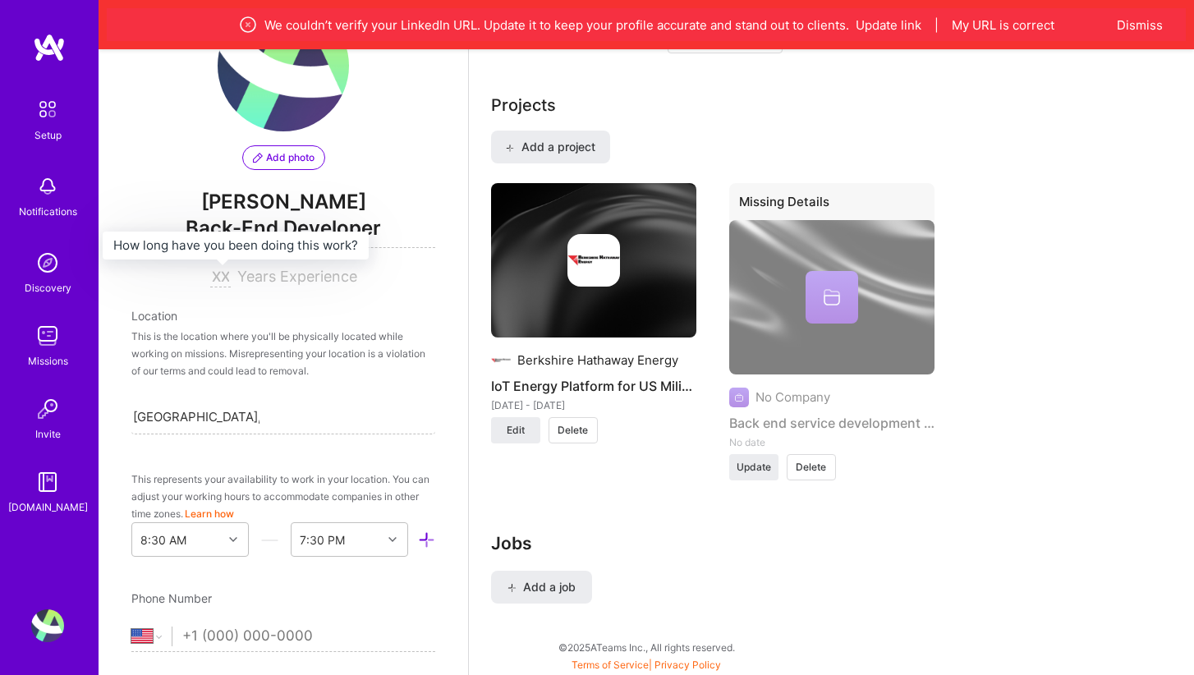
click at [221, 280] on input at bounding box center [220, 278] width 21 height 20
type input "19"
click at [301, 307] on div "Location" at bounding box center [283, 315] width 304 height 17
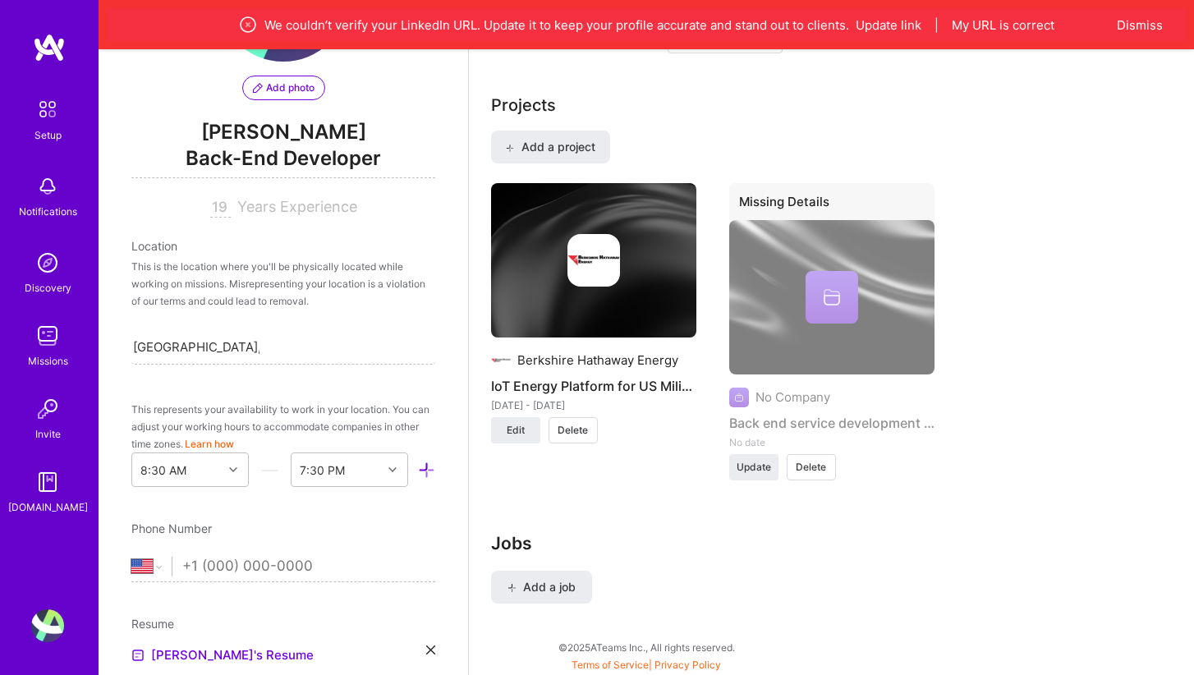
scroll to position [154, 0]
click at [254, 348] on input "[GEOGRAPHIC_DATA], [GEOGRAPHIC_DATA]" at bounding box center [196, 345] width 126 height 17
click at [269, 346] on div "[GEOGRAPHIC_DATA], [GEOGRAPHIC_DATA]" at bounding box center [283, 345] width 304 height 34
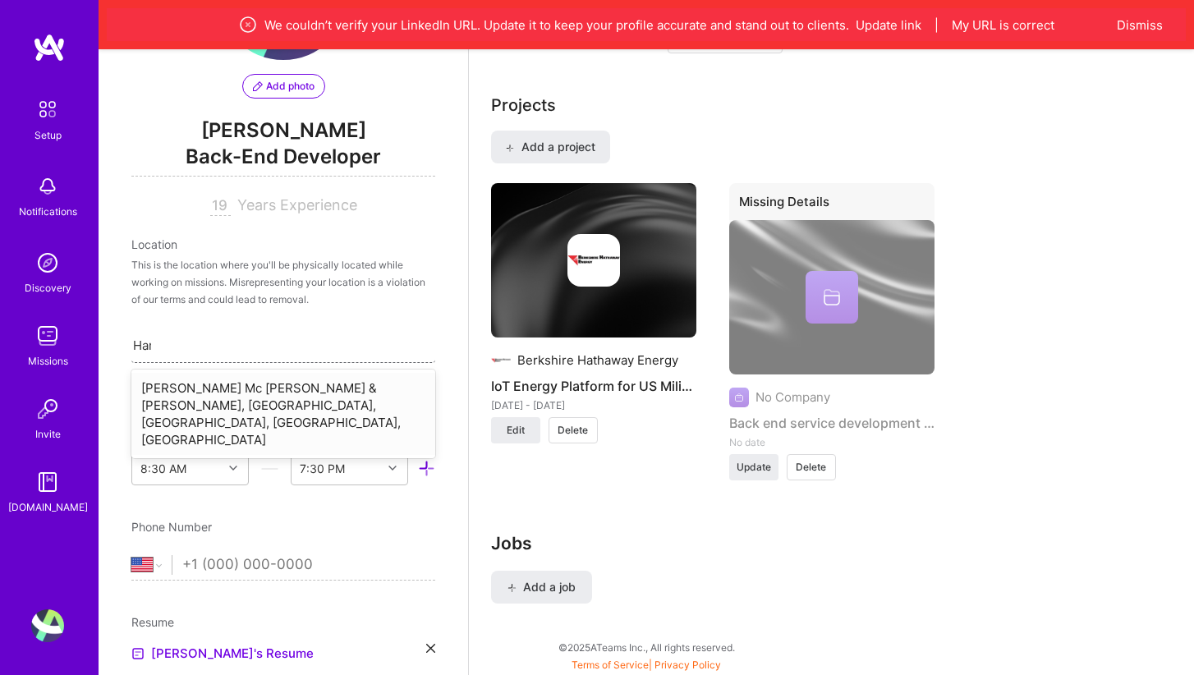
type input "Hamb"
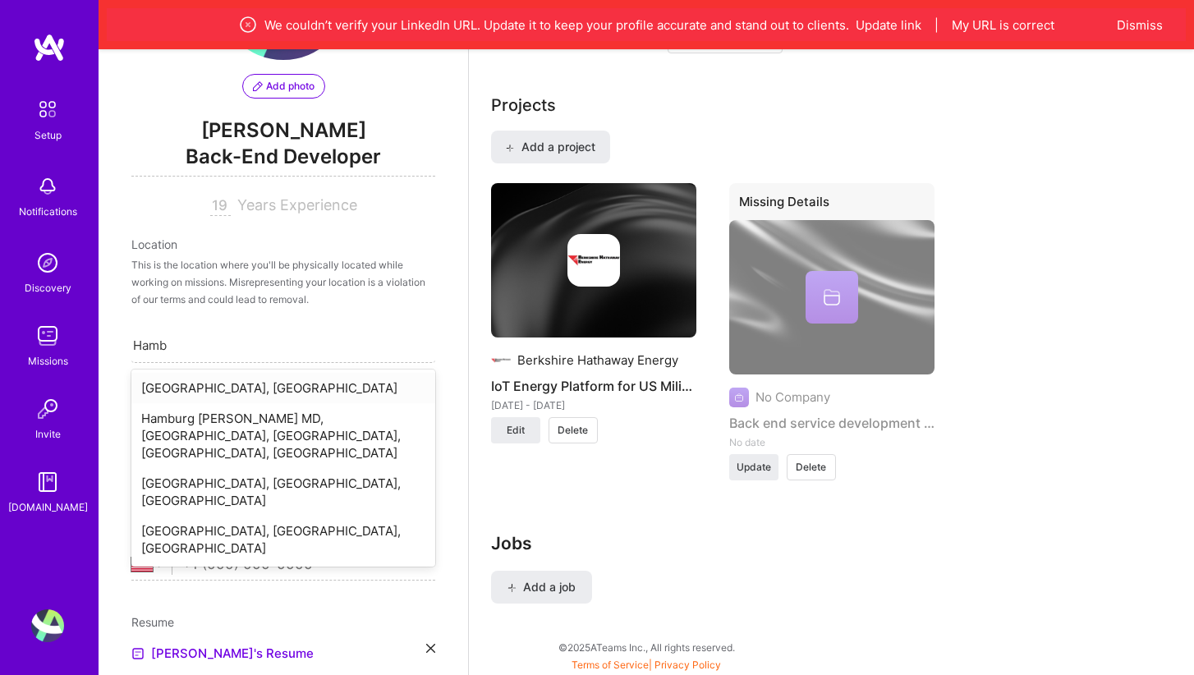
click at [237, 388] on div "[GEOGRAPHIC_DATA], [GEOGRAPHIC_DATA]" at bounding box center [283, 388] width 304 height 30
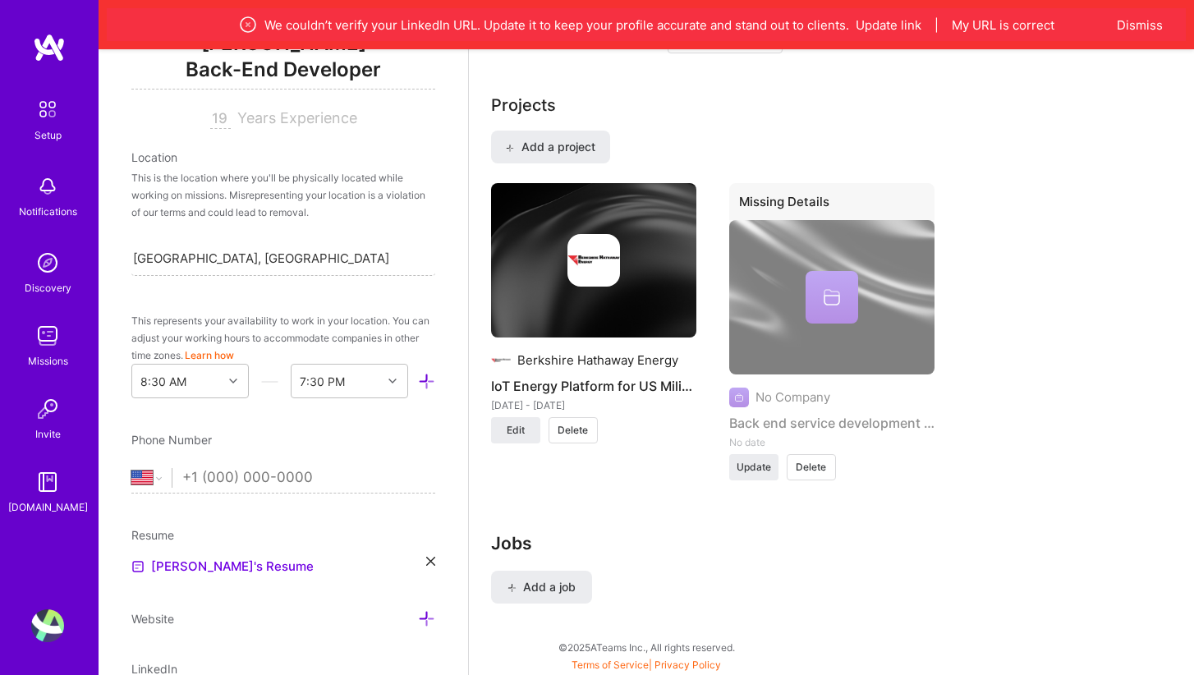
scroll to position [245, 0]
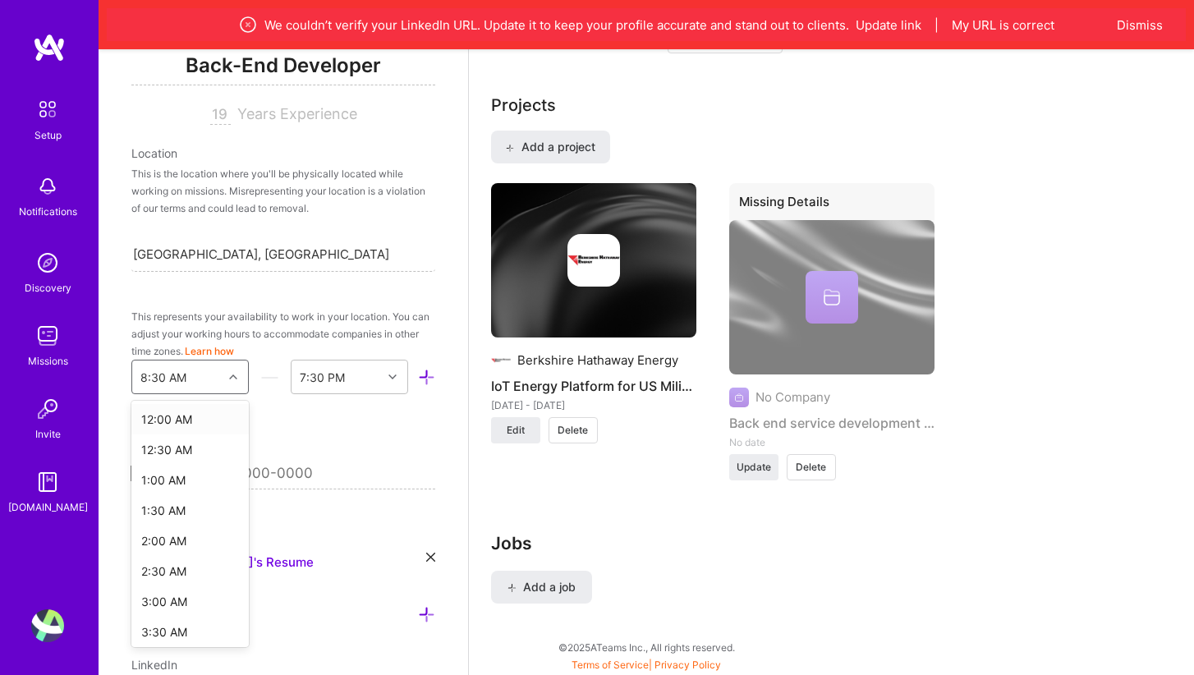
click at [237, 375] on div at bounding box center [235, 376] width 25 height 21
click at [176, 540] on div "9:30 AM" at bounding box center [189, 535] width 117 height 30
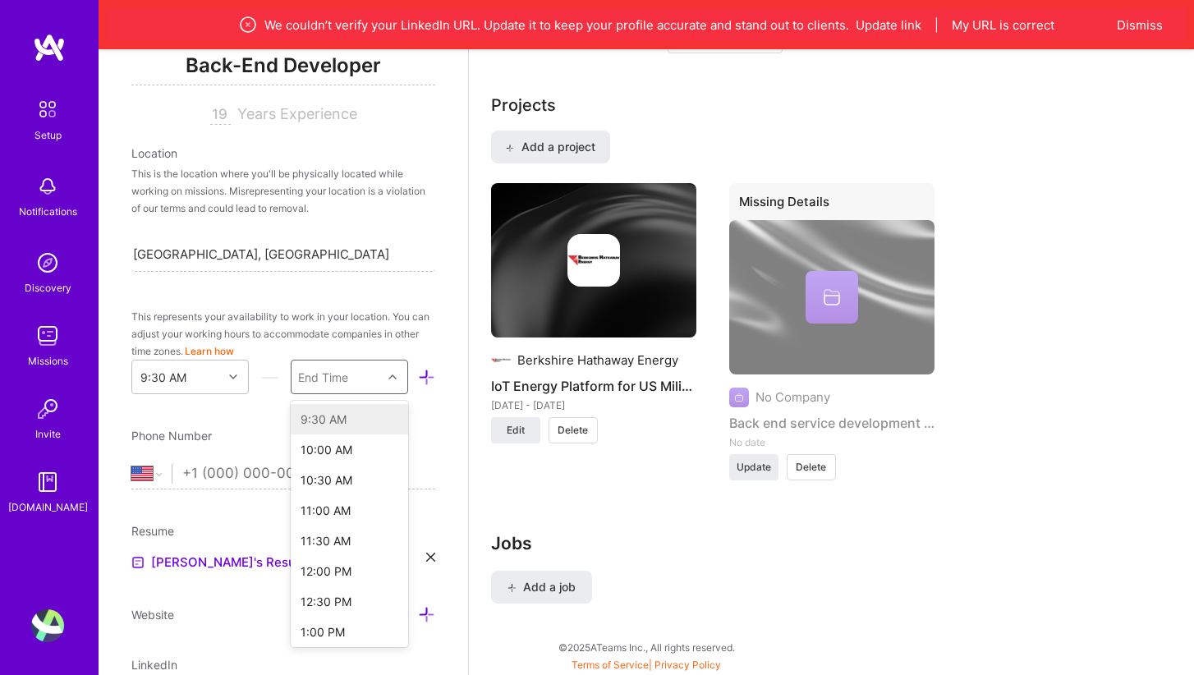
click at [385, 379] on div at bounding box center [394, 376] width 25 height 21
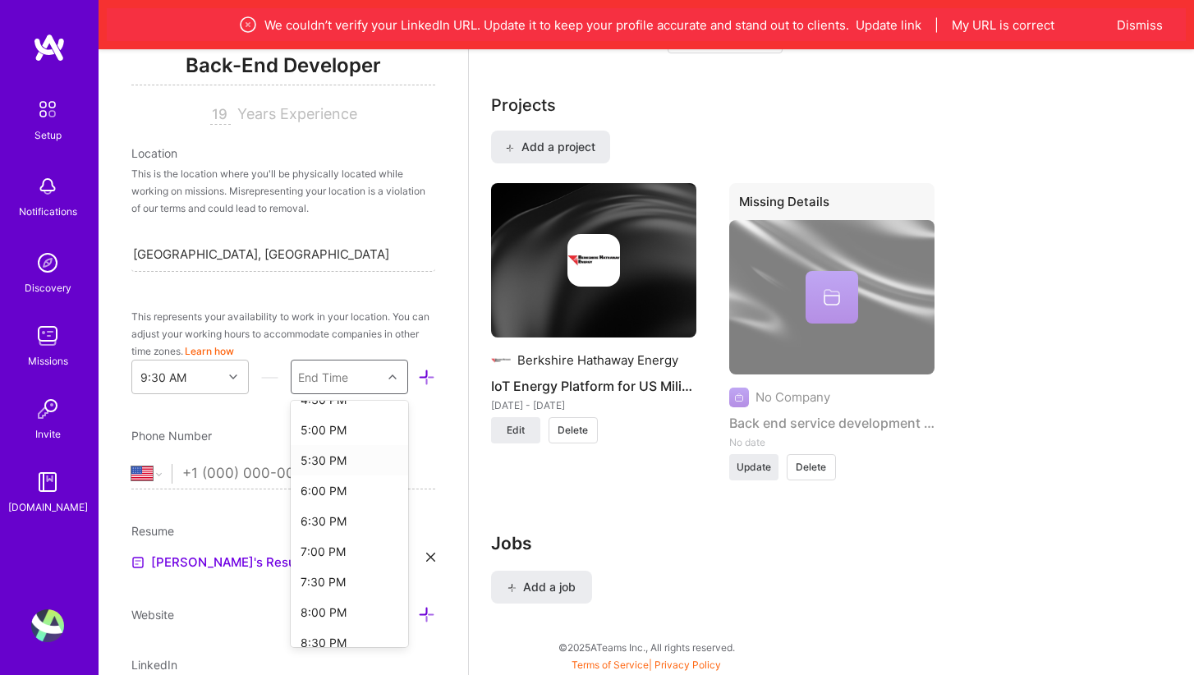
scroll to position [448, 0]
click at [332, 456] on div "5:30 PM" at bounding box center [349, 458] width 117 height 30
click at [246, 470] on input "tel" at bounding box center [308, 474] width 253 height 48
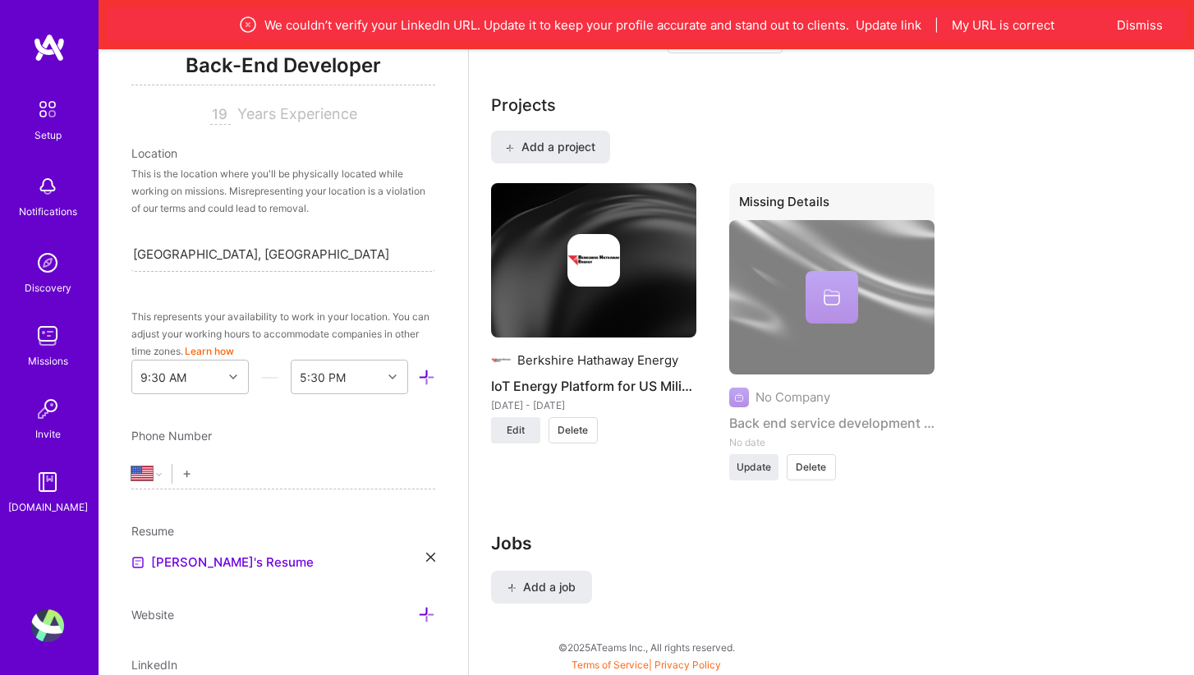
type input "+4"
select select "DE"
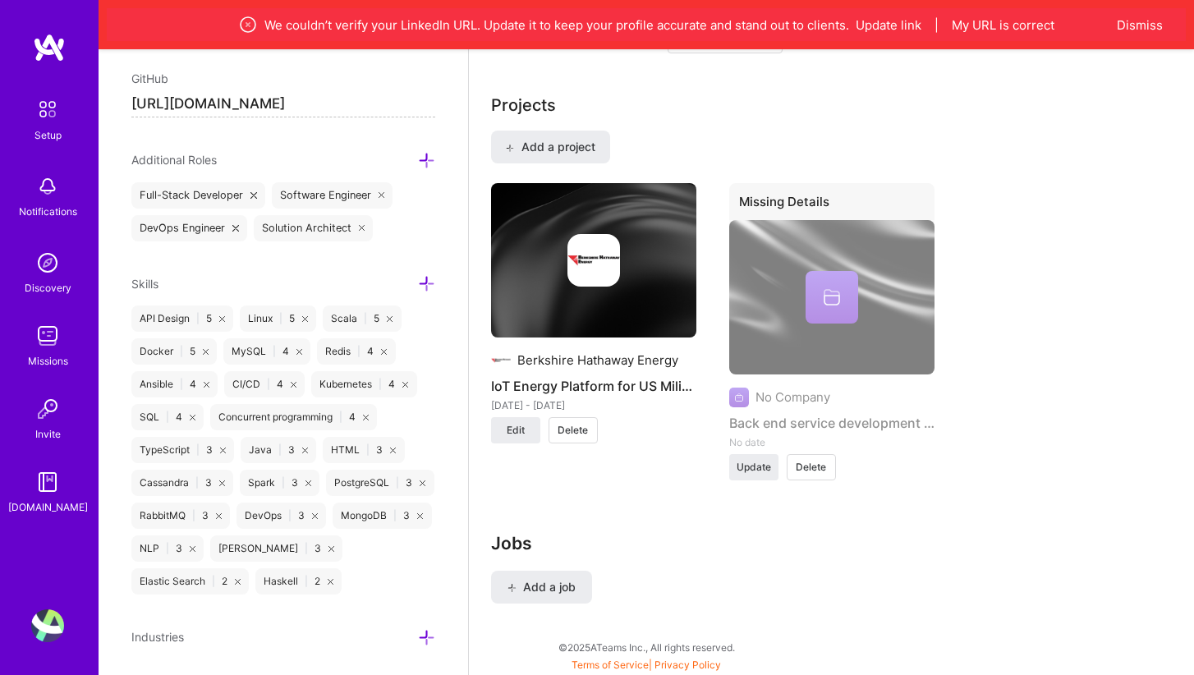
scroll to position [947, 0]
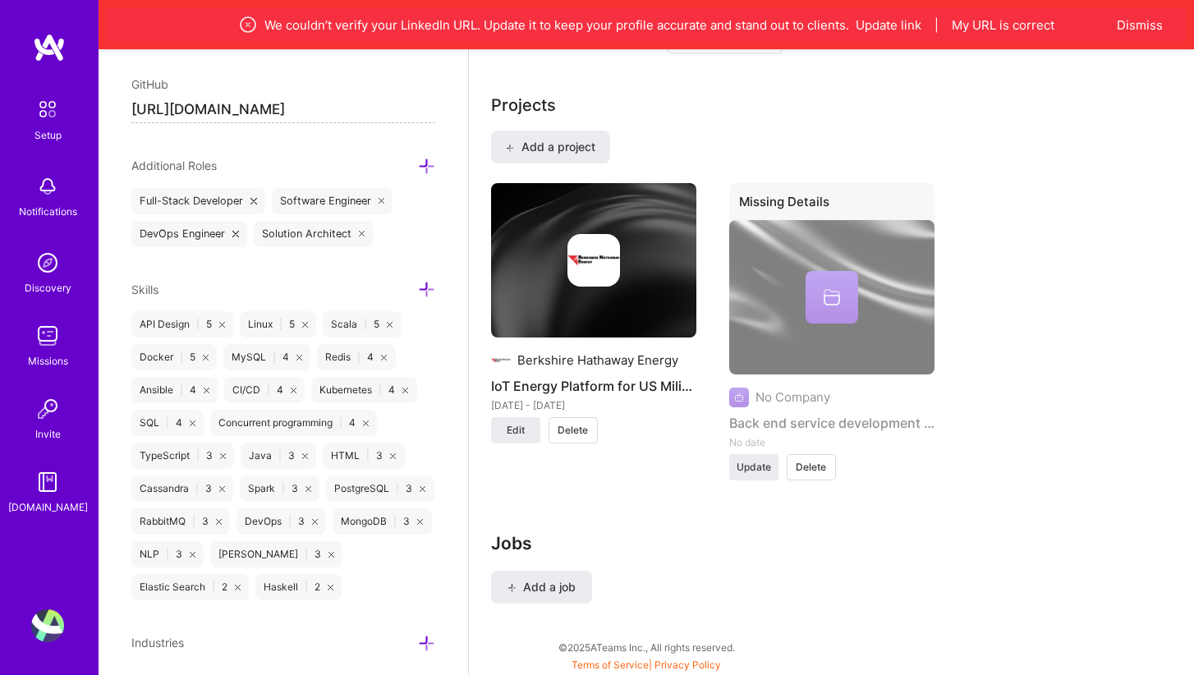
type input "[PHONE_NUMBER]"
click at [360, 234] on icon at bounding box center [362, 234] width 7 height 7
click at [429, 168] on icon at bounding box center [426, 166] width 17 height 17
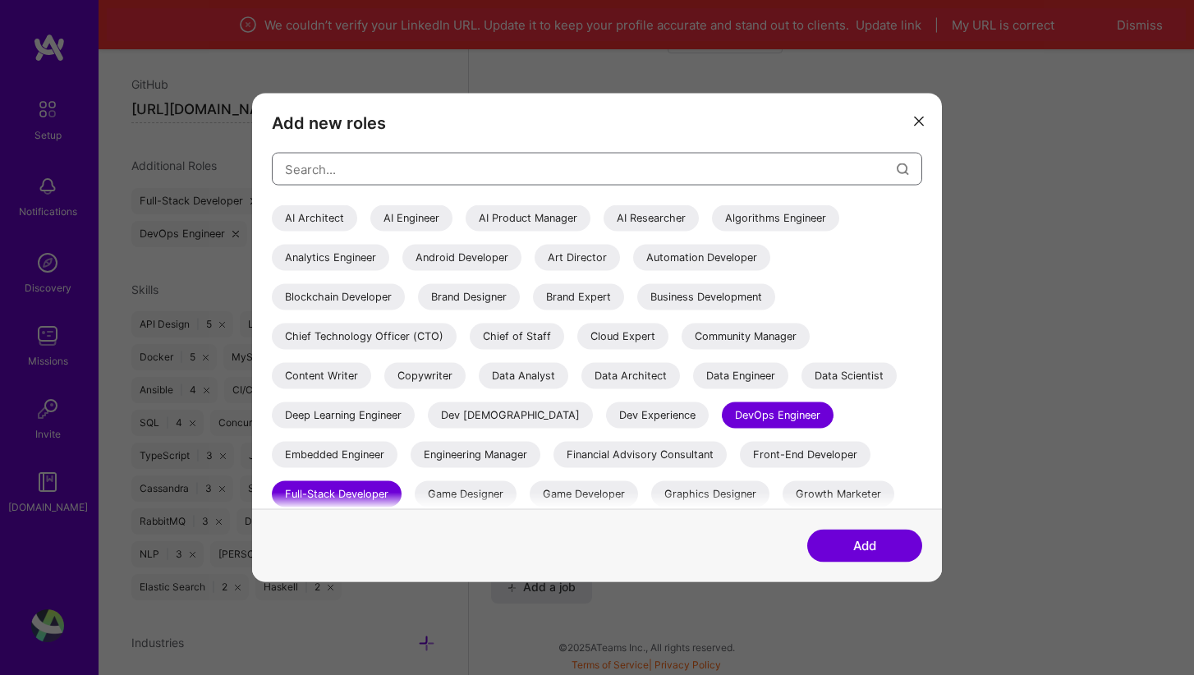
click at [422, 174] on input "modal" at bounding box center [591, 169] width 612 height 42
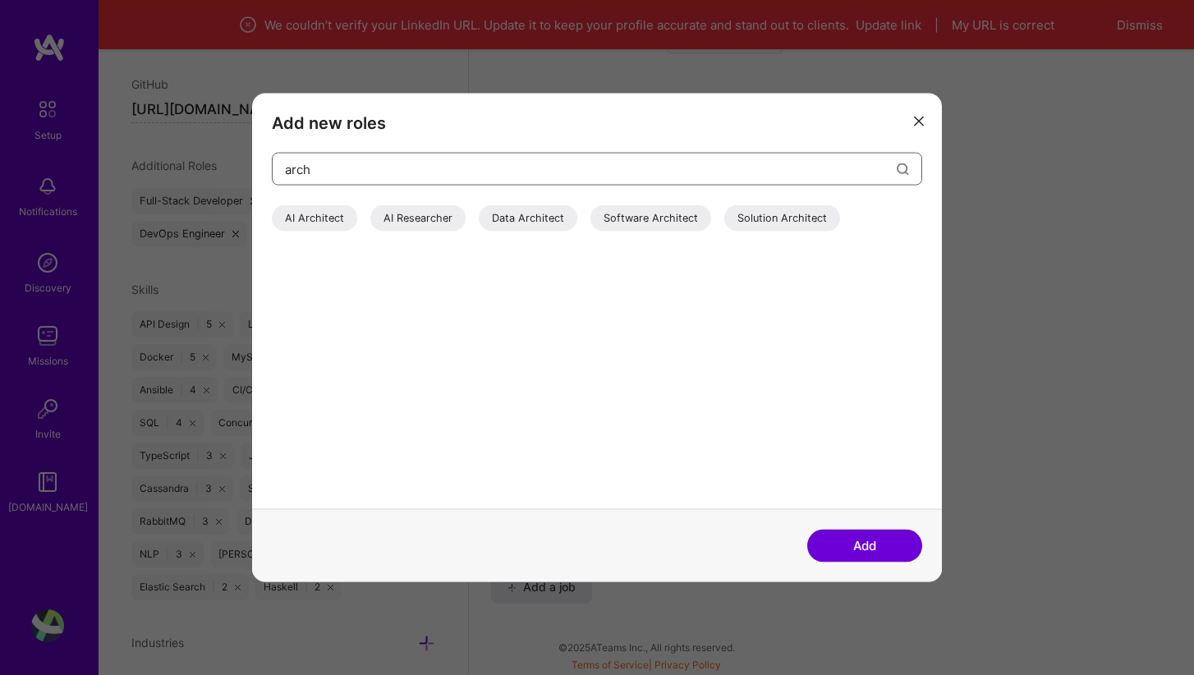
type input "arch"
click at [621, 227] on div "Software Architect" at bounding box center [650, 218] width 121 height 26
click at [865, 550] on button "Add" at bounding box center [864, 545] width 115 height 33
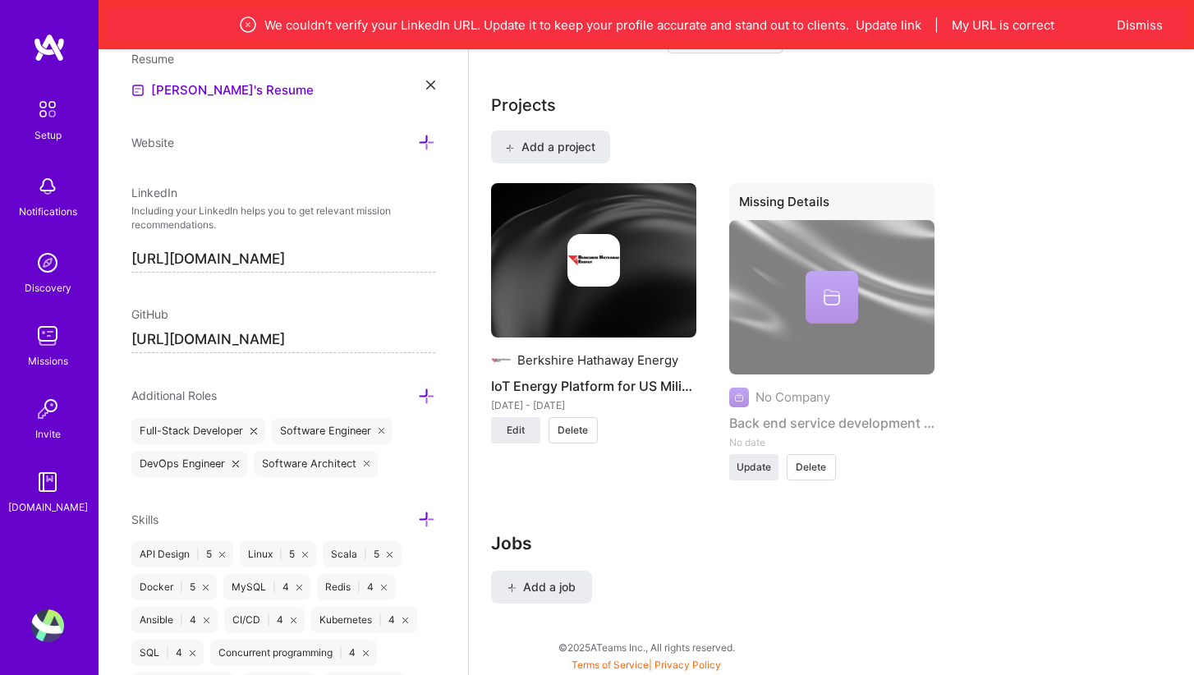
scroll to position [809, 0]
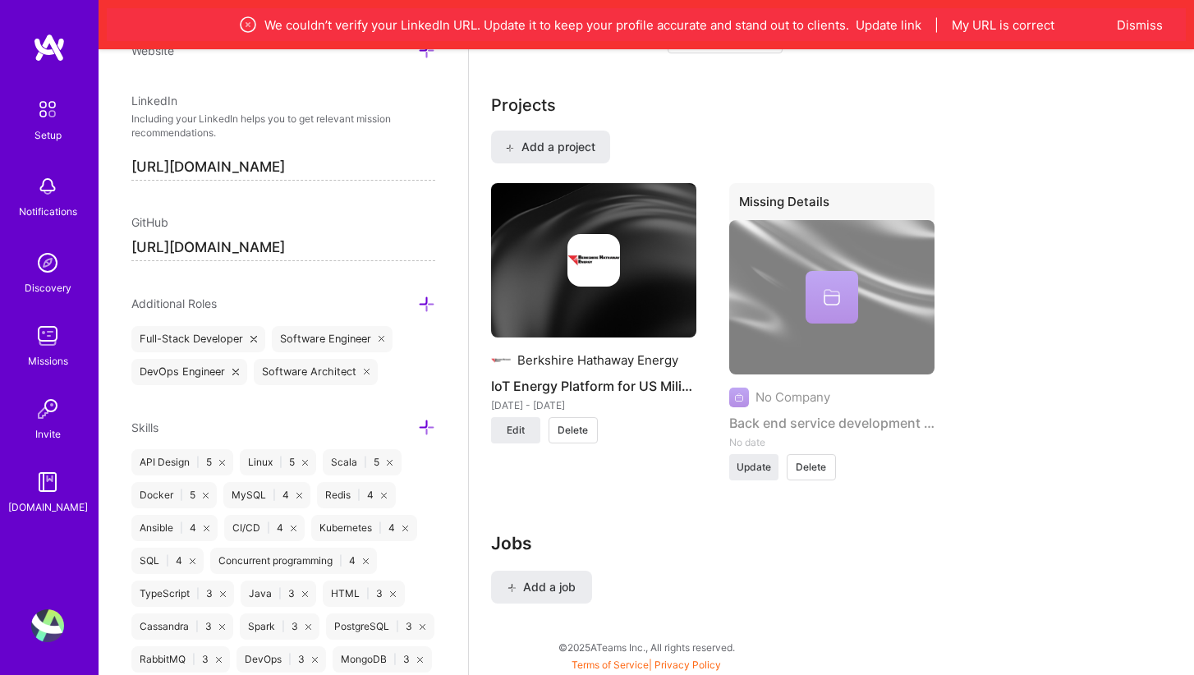
click at [425, 306] on icon at bounding box center [426, 304] width 17 height 17
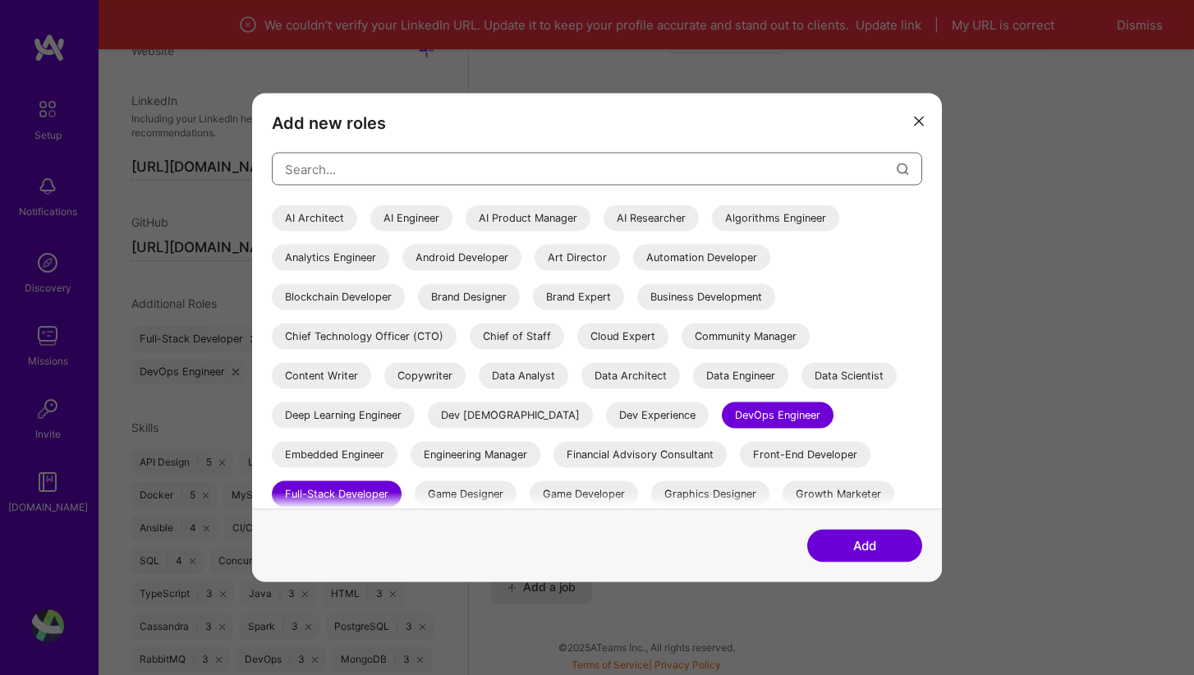
click at [410, 164] on input "modal" at bounding box center [591, 169] width 612 height 42
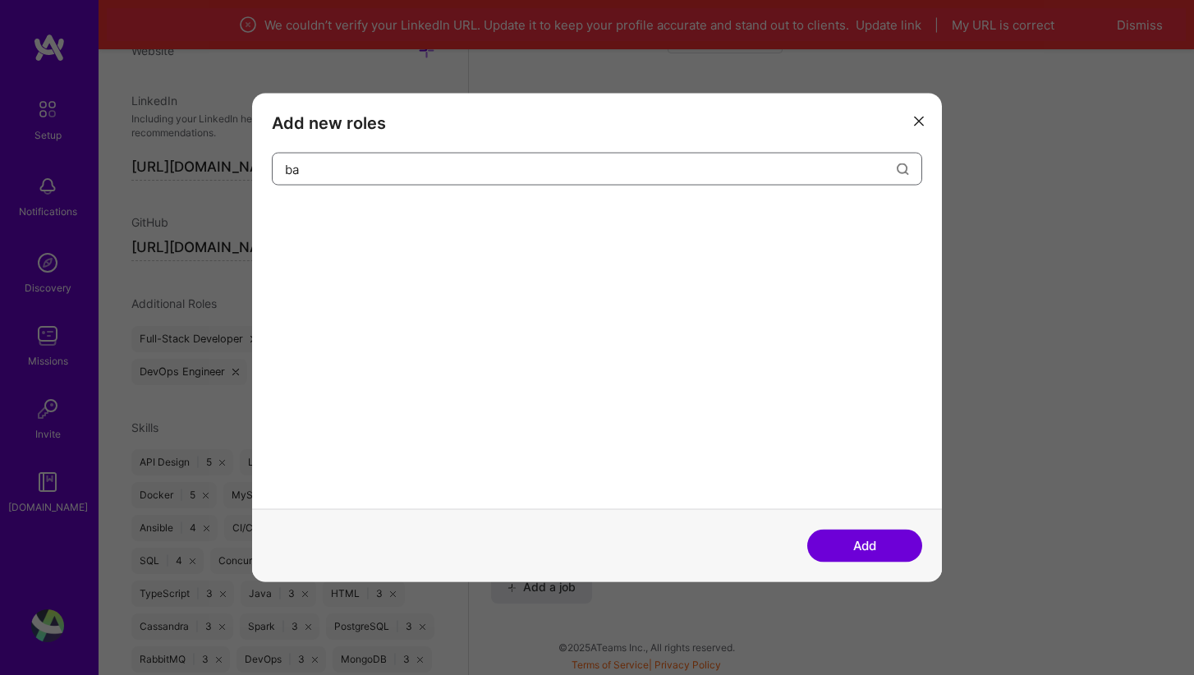
type input "b"
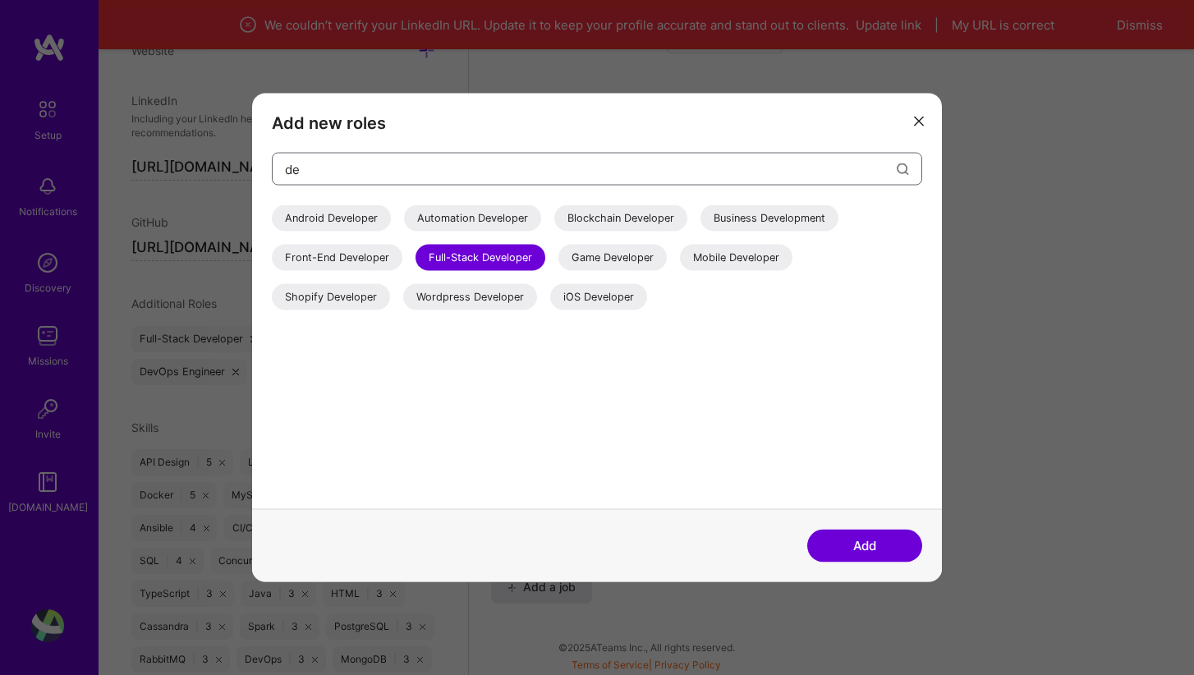
type input "d"
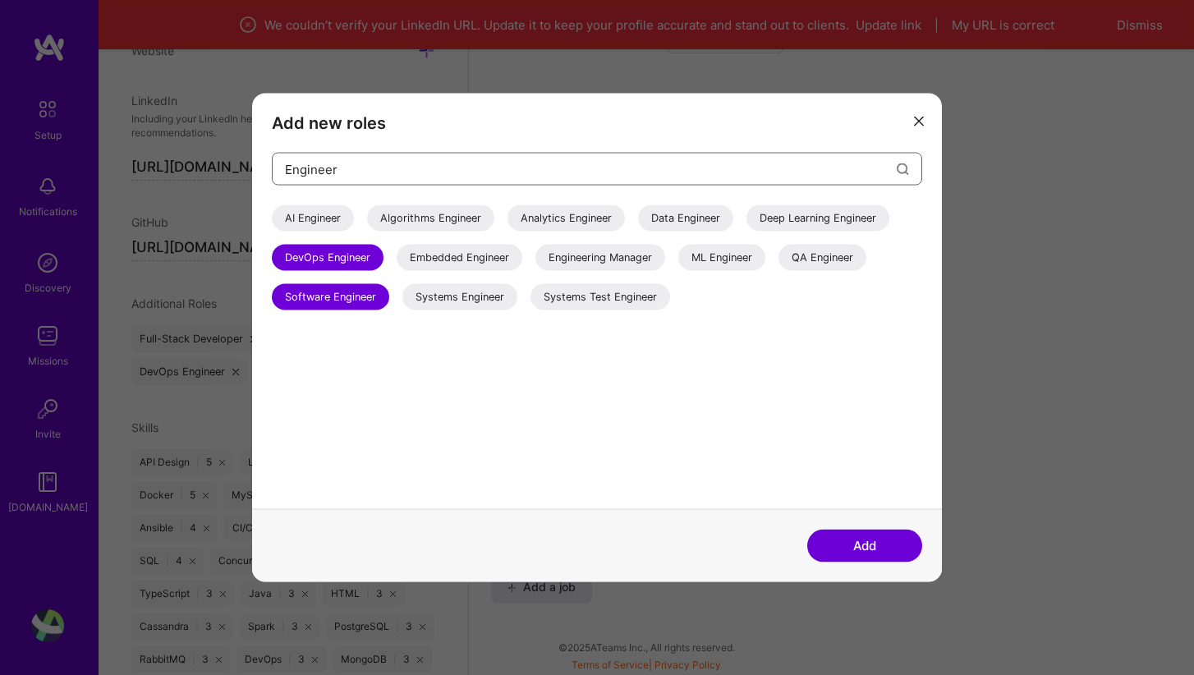
type input "Engineer"
click at [921, 119] on icon "modal" at bounding box center [919, 121] width 10 height 10
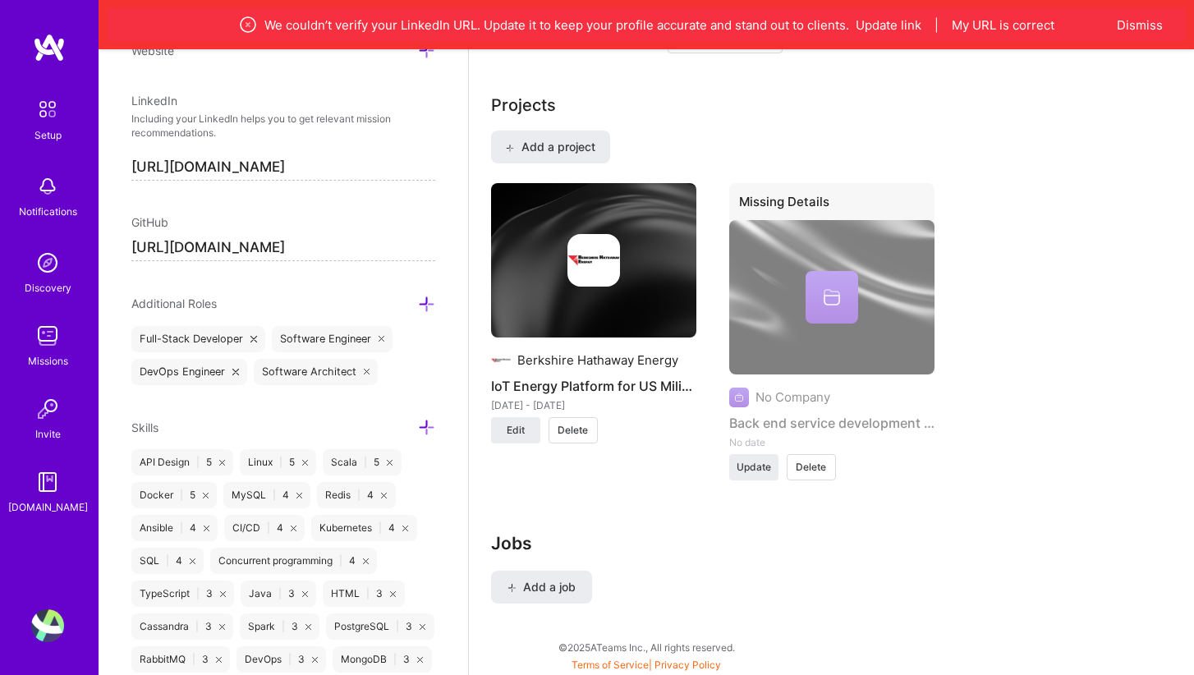
click at [254, 338] on icon at bounding box center [253, 339] width 7 height 7
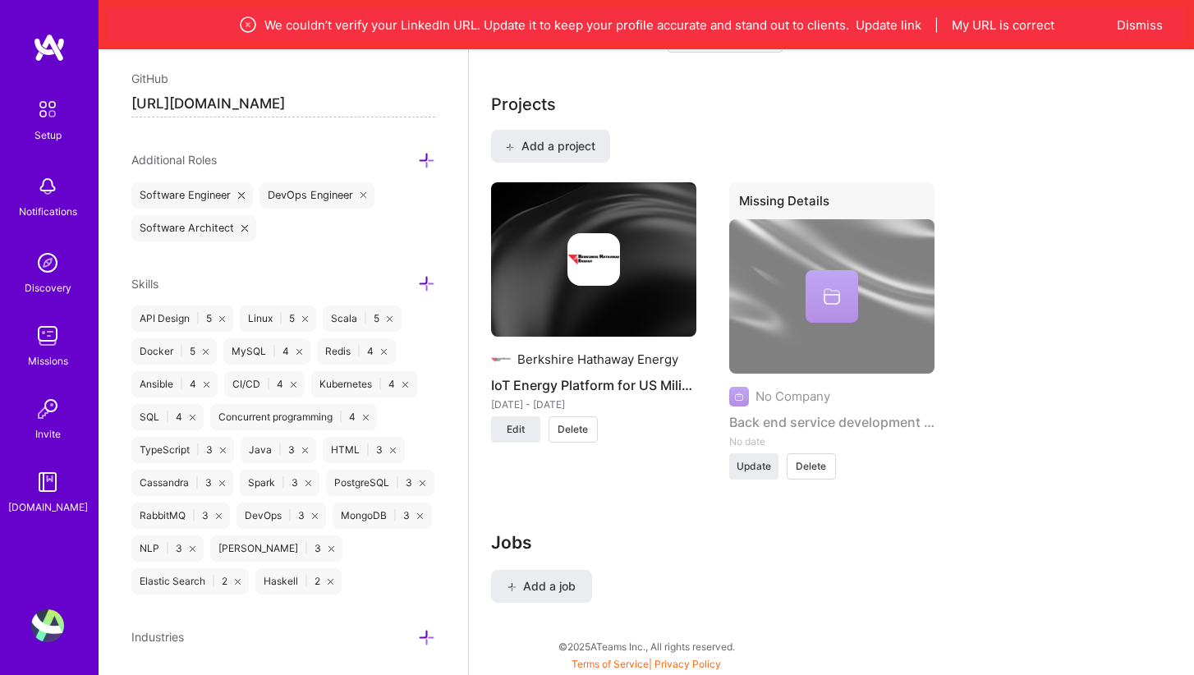
scroll to position [1359, 0]
click at [1151, 27] on button "Dismiss" at bounding box center [1140, 24] width 46 height 17
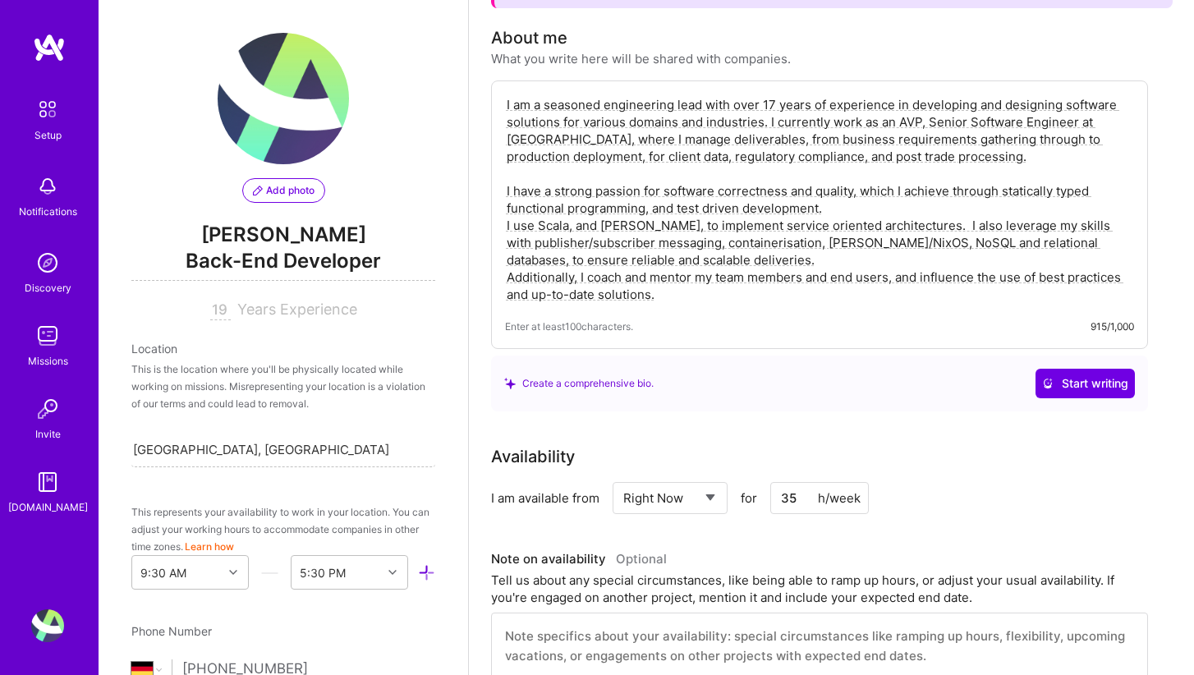
scroll to position [353, 0]
click at [775, 103] on textarea "I am a seasoned engineering lead with over 17 years of experience in developing…" at bounding box center [819, 200] width 629 height 210
click at [549, 104] on textarea "I am a seasoned engineering lead with over 19 years of experience in developing…" at bounding box center [819, 200] width 629 height 210
click at [697, 294] on textarea "Seasoned engineering lead with over 19 years of experience in developing and de…" at bounding box center [819, 200] width 629 height 210
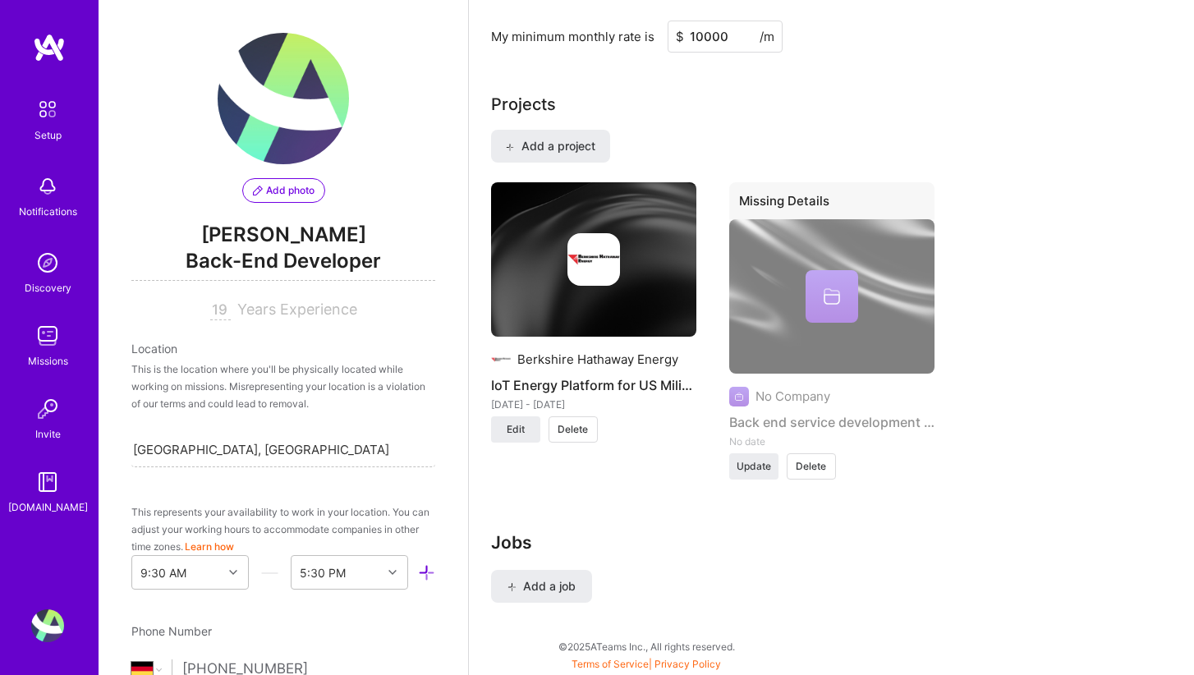
scroll to position [1310, 0]
type textarea "Seasoned engineering lead with over 19 years of experience in developing and de…"
click at [348, 258] on span "Back-End Developer" at bounding box center [283, 264] width 304 height 34
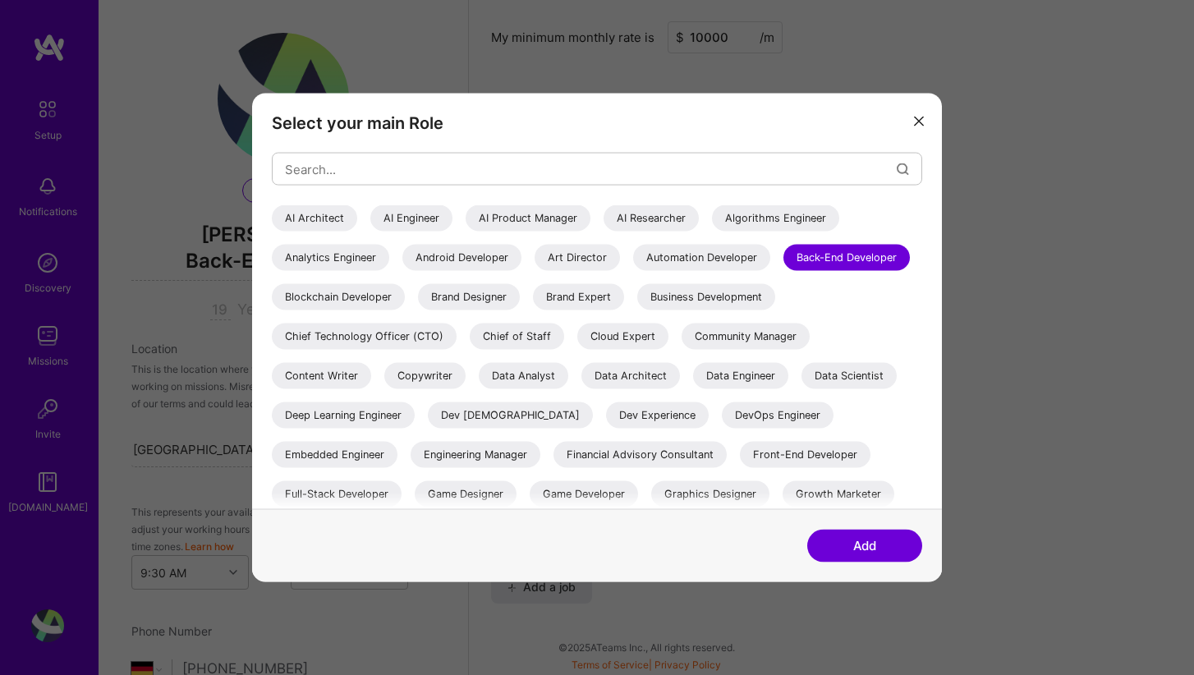
scroll to position [0, 0]
click at [750, 174] on input "modal" at bounding box center [591, 169] width 612 height 42
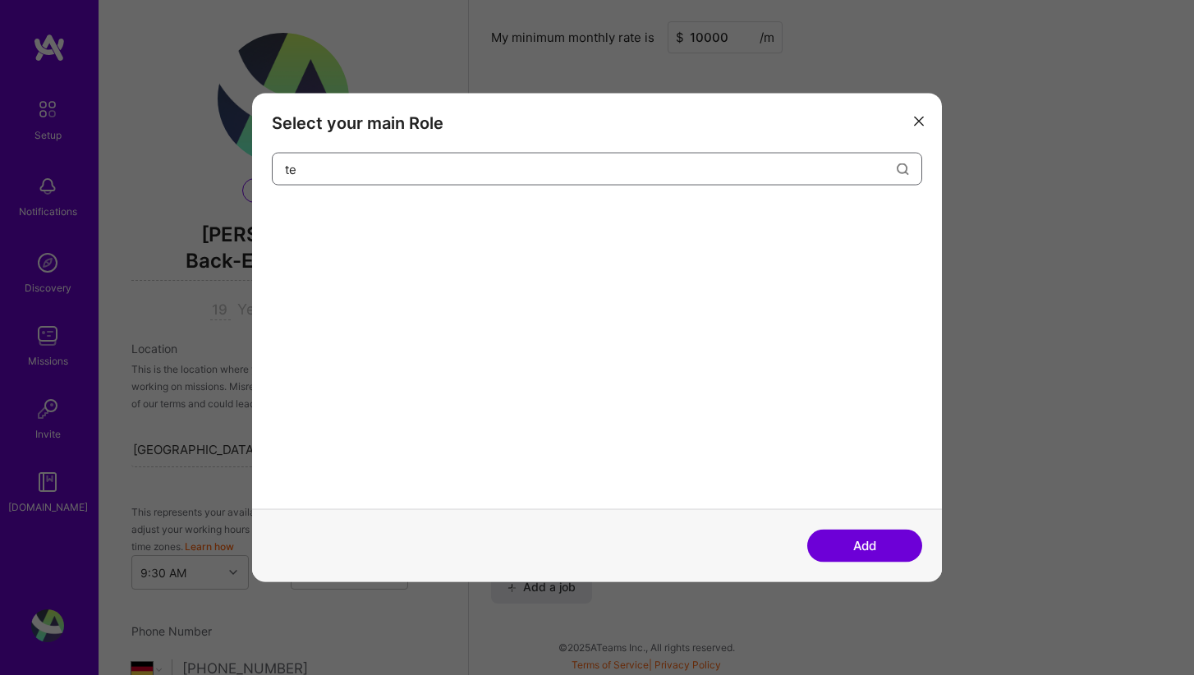
type input "t"
type input "l"
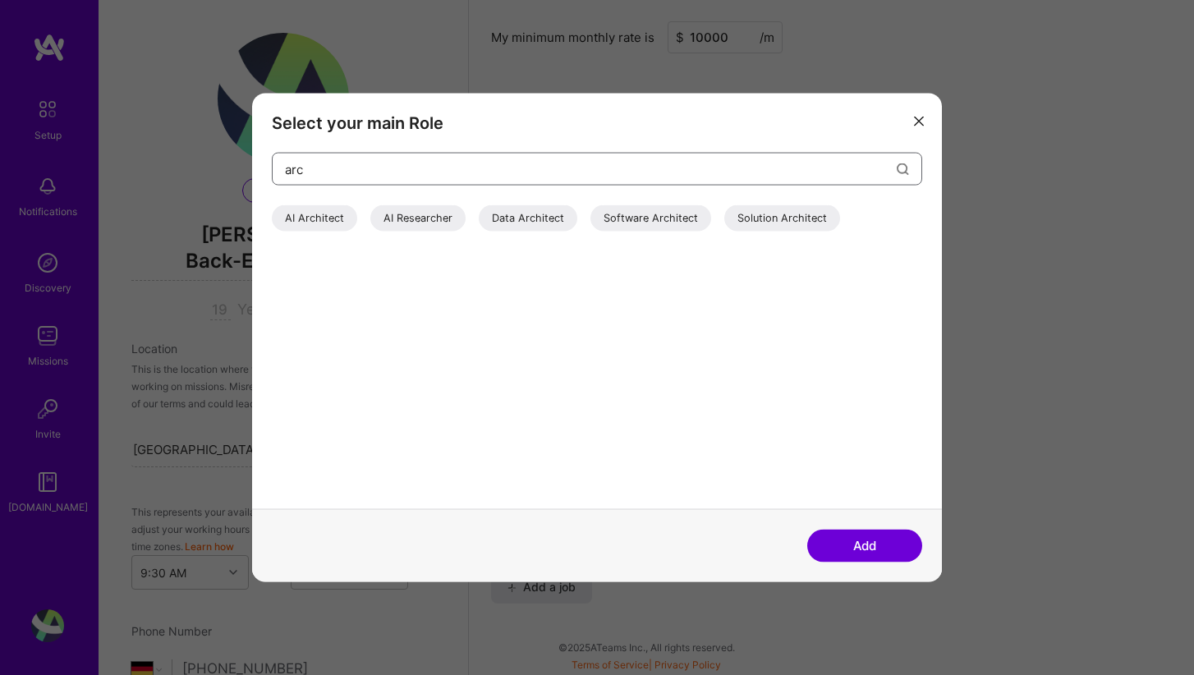
type input "arc"
click at [674, 219] on div "Software Architect" at bounding box center [650, 218] width 121 height 26
click at [866, 544] on button "Add" at bounding box center [864, 545] width 115 height 33
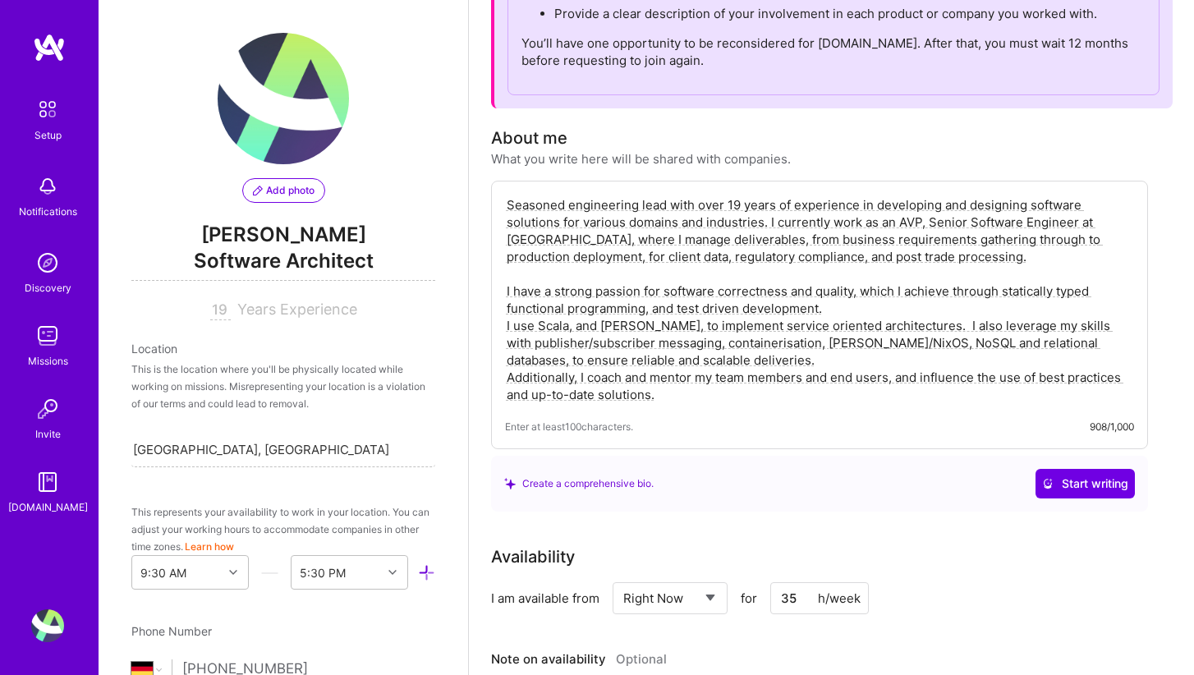
scroll to position [240, 0]
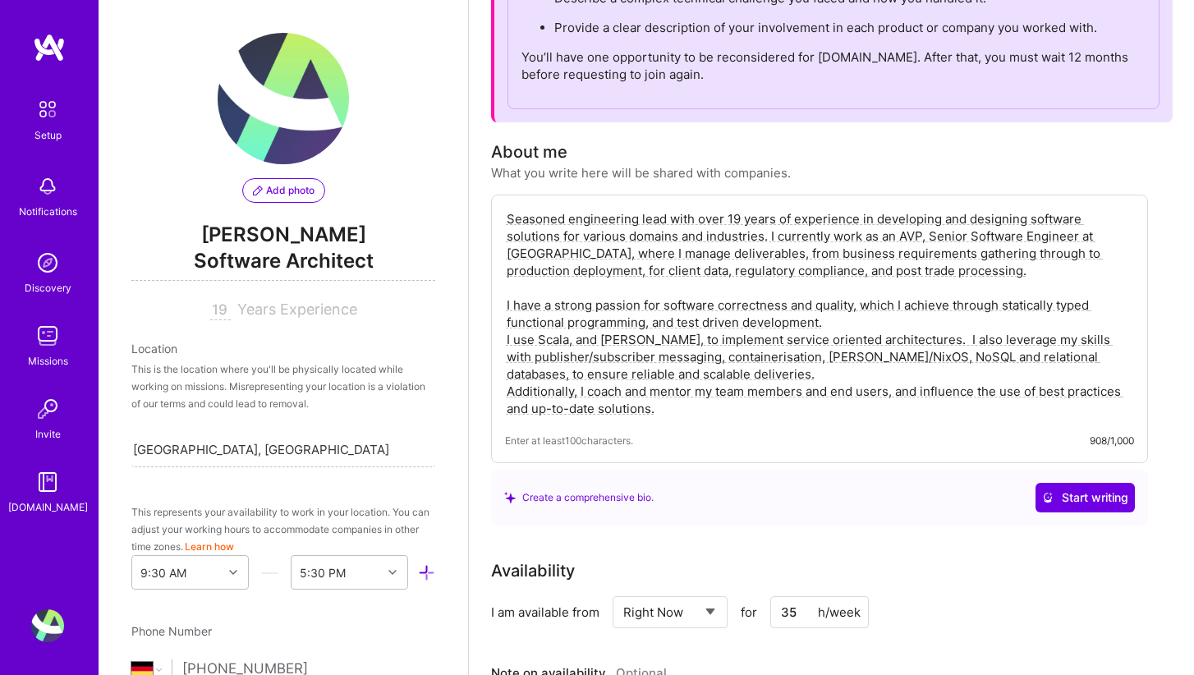
click at [781, 412] on textarea "Seasoned engineering lead with over 19 years of experience in developing and de…" at bounding box center [819, 314] width 629 height 210
click at [721, 406] on textarea "Seasoned engineering lead with over 19 years of experience in developing and de…" at bounding box center [819, 314] width 629 height 210
drag, startPoint x: 696, startPoint y: 410, endPoint x: 473, endPoint y: 216, distance: 295.7
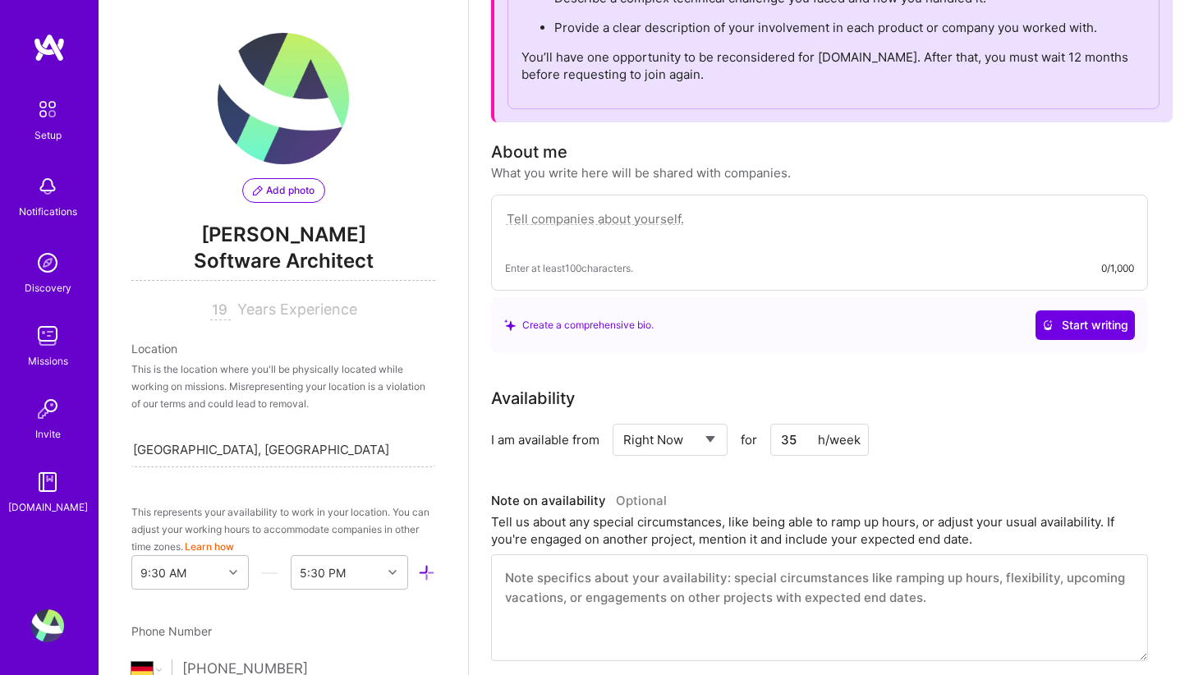
paste textarea "Seasoned engineering lead with over 19 years building scalable software solutio…"
type textarea "Seasoned engineering lead with over 19 years building scalable software solutio…"
paste textarea "Seasoned engineering lead with 19 years building scalable software across finan…"
type textarea "Seasoned engineering lead with 19 years building scalable software across finan…"
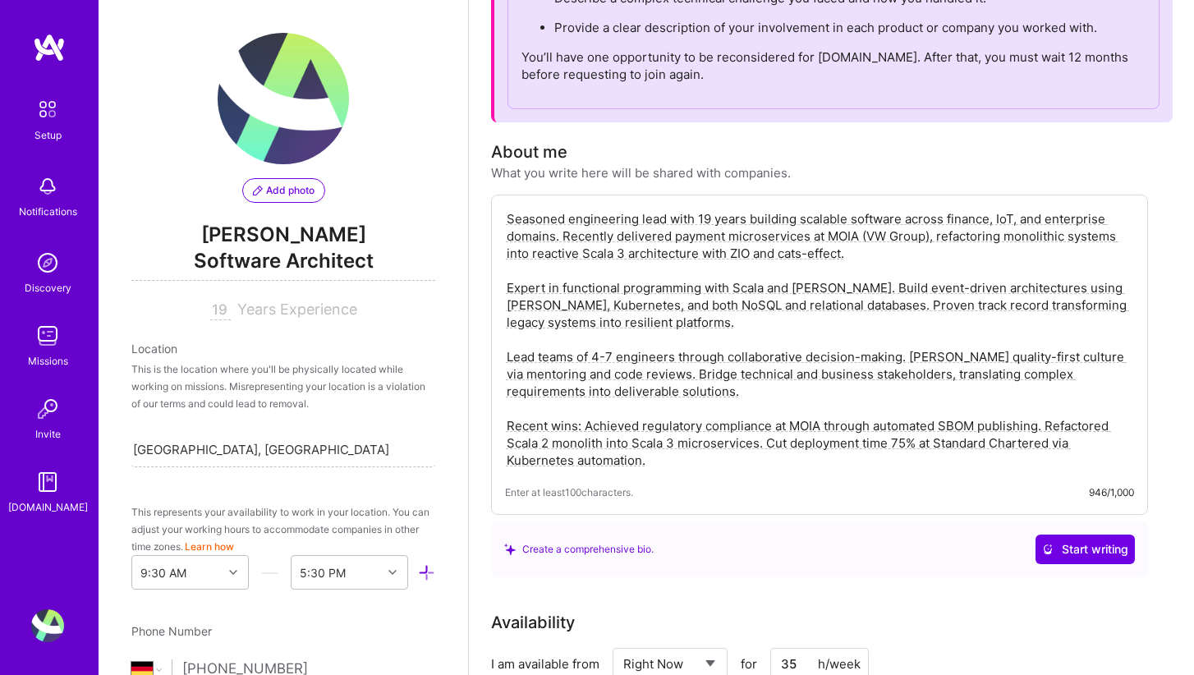
click at [672, 269] on textarea "Seasoned engineering lead with 19 years building scalable software across finan…" at bounding box center [819, 340] width 629 height 262
click at [1013, 222] on textarea "Seasoned engineering lead with 19 years building scalable software across finan…" at bounding box center [819, 340] width 629 height 262
click at [692, 469] on textarea "Seasoned engineering lead with 19 years building scalable software across finan…" at bounding box center [819, 340] width 629 height 262
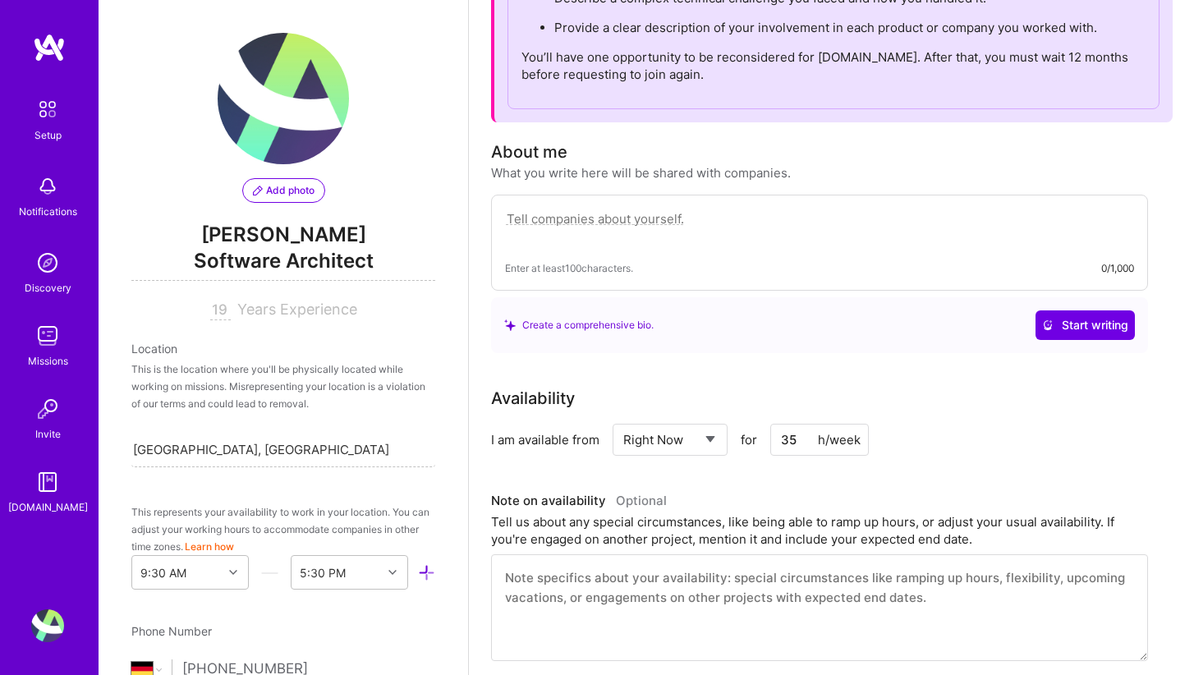
paste textarea "Seasoned engineering lead with 19 years building scalable software across finan…"
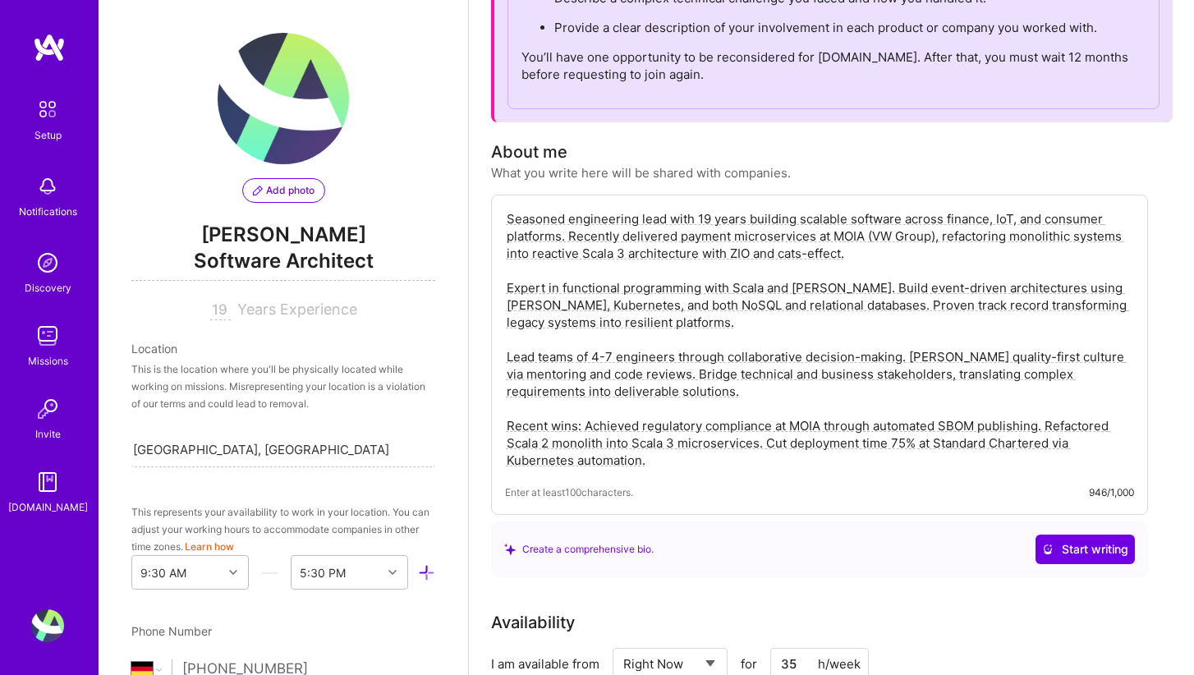
click at [1014, 223] on textarea "Seasoned engineering lead with 19 years building scalable software across finan…" at bounding box center [819, 340] width 629 height 262
click at [1015, 250] on textarea "Seasoned engineering lead with 19 years building scalable software across finan…" at bounding box center [819, 340] width 629 height 262
click at [844, 254] on textarea "Seasoned engineering lead with 19 years building scalable software across finan…" at bounding box center [819, 340] width 629 height 262
click at [559, 259] on textarea "Seasoned engineering lead with 19 years building scalable software across finan…" at bounding box center [819, 340] width 629 height 262
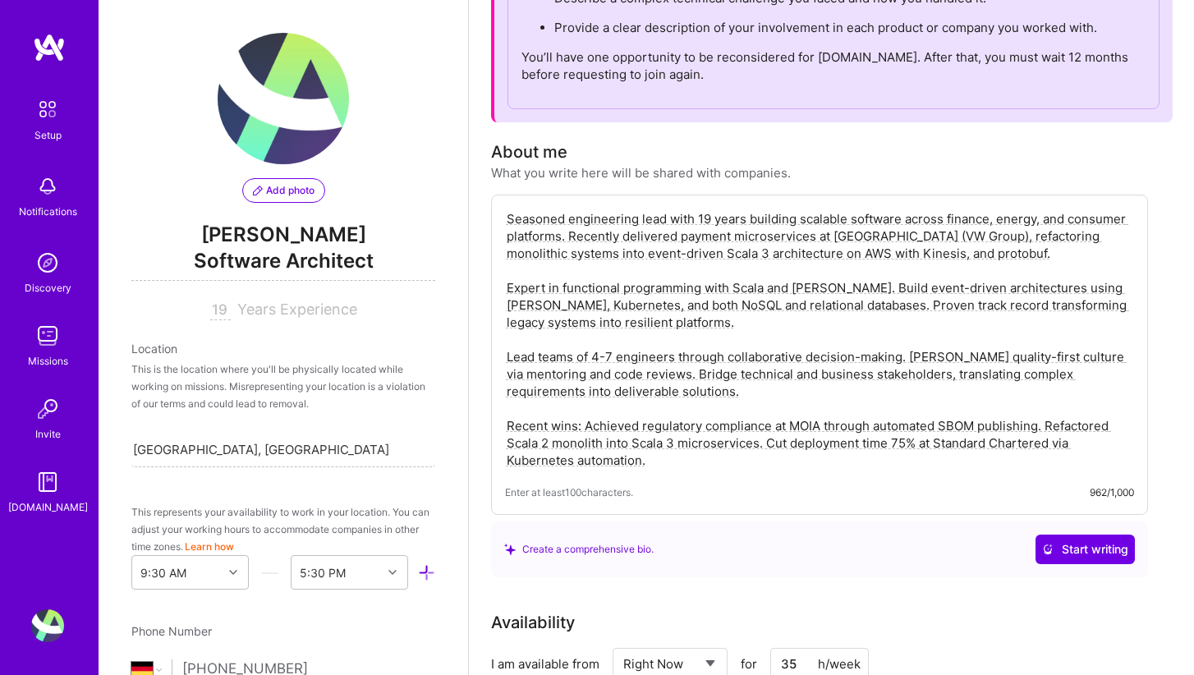
click at [634, 290] on textarea "Seasoned engineering lead with 19 years building scalable software across finan…" at bounding box center [819, 340] width 629 height 262
click at [656, 254] on textarea "Seasoned engineering lead with 19 years building scalable software across finan…" at bounding box center [819, 340] width 629 height 262
click at [833, 253] on textarea "Seasoned engineering lead with 19 years building scalable software across finan…" at bounding box center [819, 340] width 629 height 262
click at [835, 293] on textarea "Seasoned engineering lead with 19 years building scalable software across finan…" at bounding box center [819, 340] width 629 height 262
click at [881, 287] on textarea "Seasoned engineering lead with 19 years building scalable software across finan…" at bounding box center [819, 340] width 629 height 262
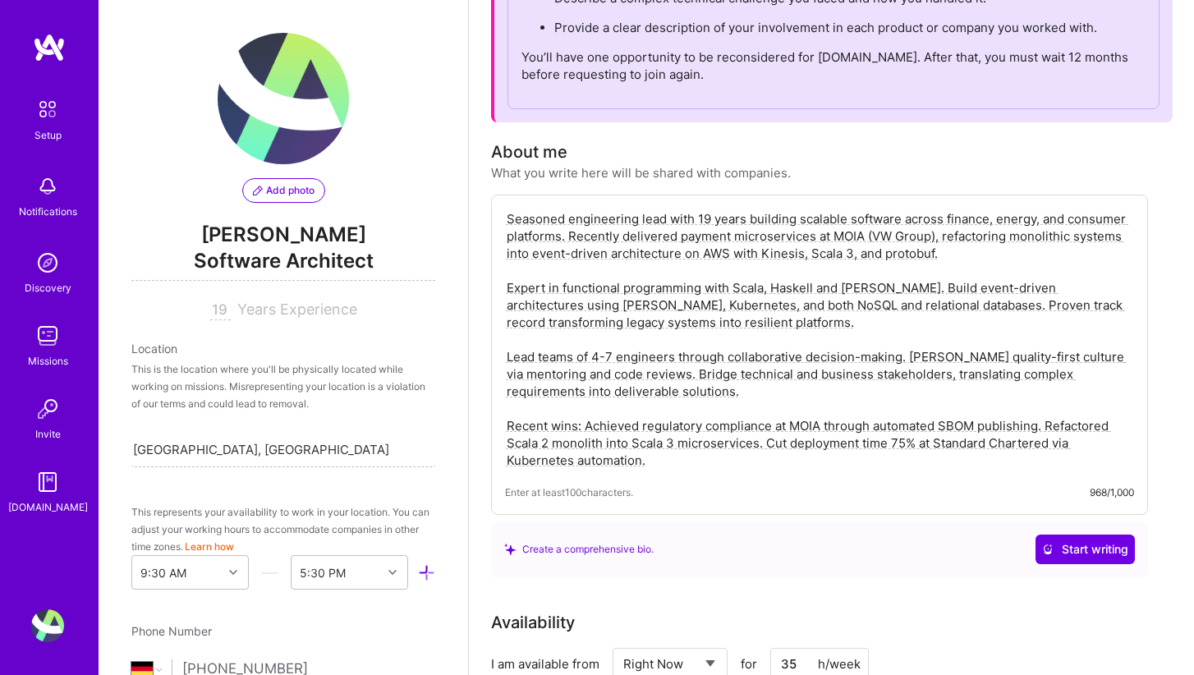
click at [881, 287] on textarea "Seasoned engineering lead with 19 years building scalable software across finan…" at bounding box center [819, 340] width 629 height 262
click at [869, 322] on textarea "Seasoned engineering lead with 19 years building scalable software across finan…" at bounding box center [819, 340] width 629 height 262
click at [1121, 290] on textarea "Seasoned engineering lead with 19 years building scalable software across finan…" at bounding box center [819, 340] width 629 height 262
click at [581, 306] on textarea "Seasoned engineering lead with 19 years building scalable software across finan…" at bounding box center [819, 340] width 629 height 262
click at [754, 307] on textarea "Seasoned engineering lead with 19 years building scalable software across finan…" at bounding box center [819, 340] width 629 height 262
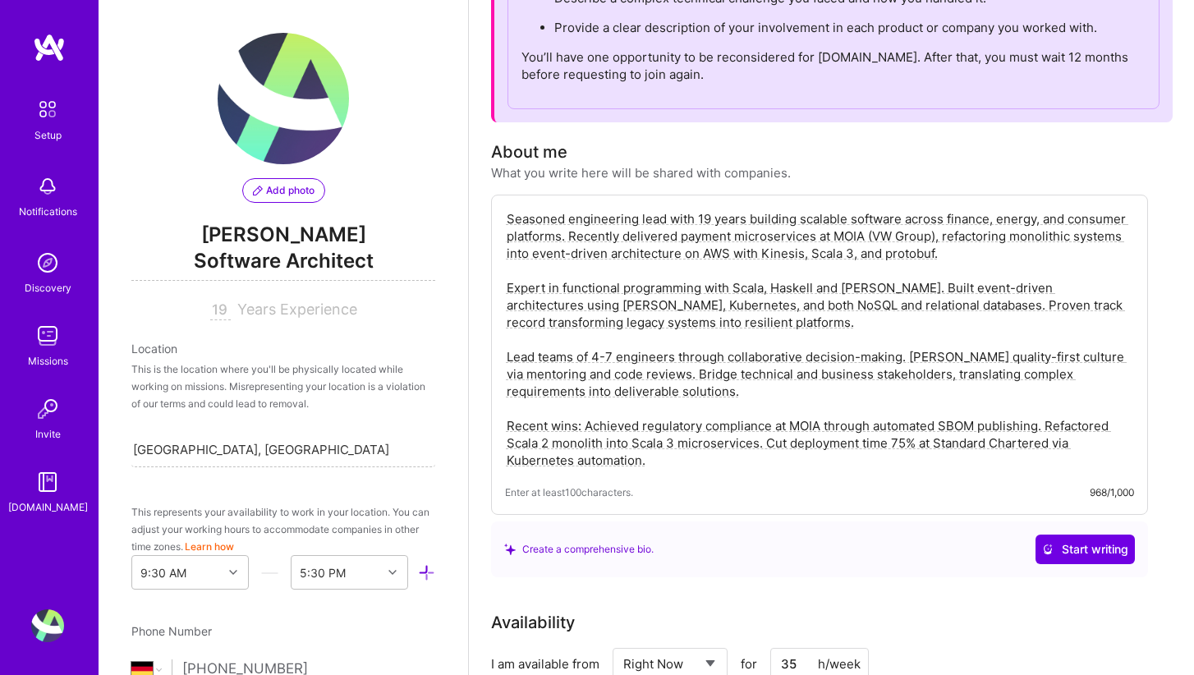
click at [786, 329] on textarea "Seasoned engineering lead with 19 years building scalable software across finan…" at bounding box center [819, 340] width 629 height 262
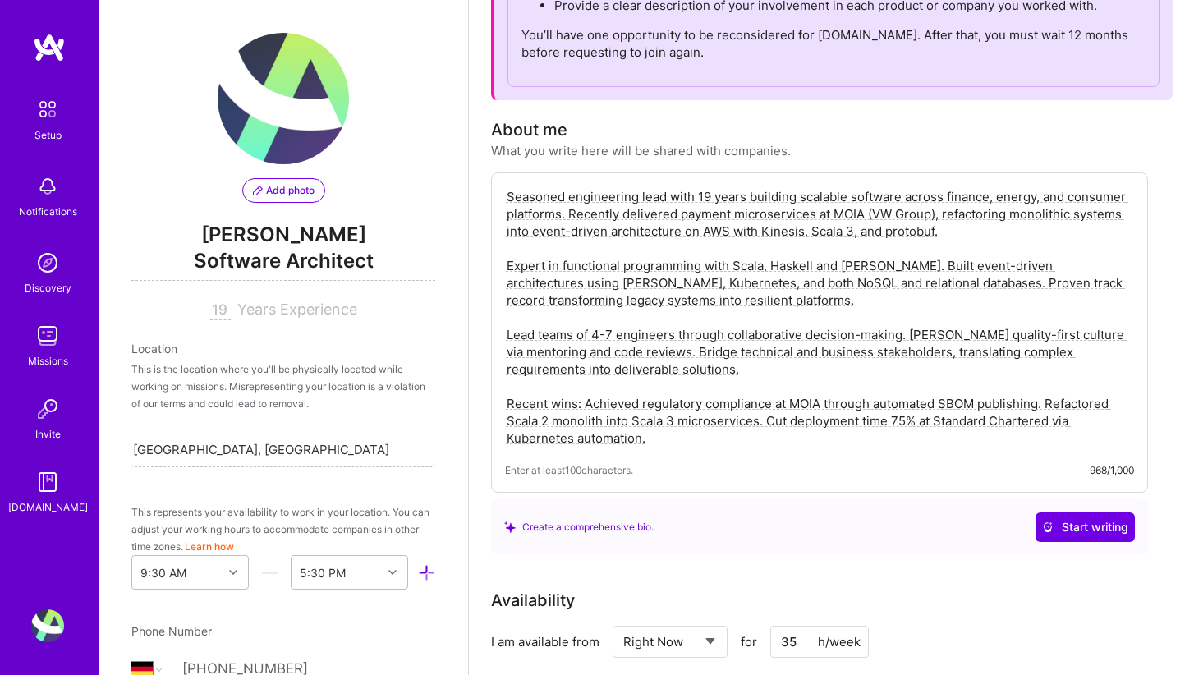
scroll to position [263, 0]
click at [1120, 266] on textarea "Seasoned engineering lead with 19 years building scalable software across finan…" at bounding box center [819, 317] width 629 height 262
click at [935, 315] on textarea "Seasoned engineering lead with 19 years building scalable software across finan…" at bounding box center [819, 317] width 629 height 262
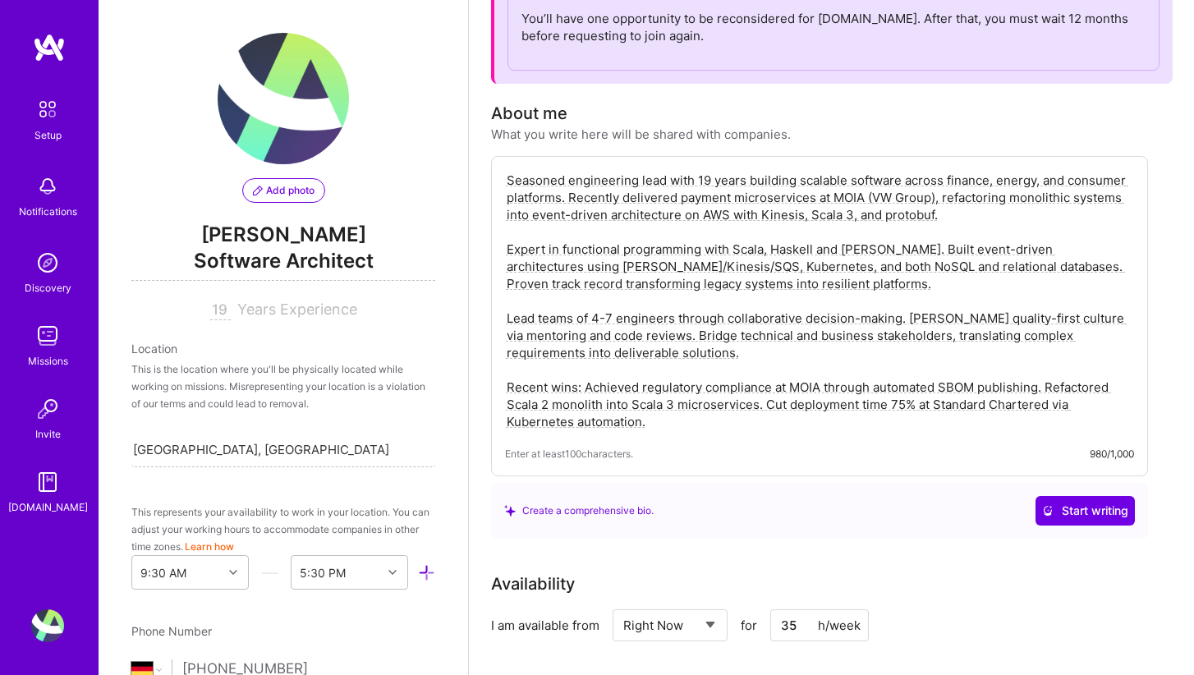
scroll to position [279, 0]
click at [729, 342] on textarea "Seasoned engineering lead with 19 years building scalable software across finan…" at bounding box center [819, 300] width 629 height 262
click at [945, 318] on textarea "Seasoned engineering lead with 19 years building scalable software across finan…" at bounding box center [819, 300] width 629 height 262
click at [796, 354] on textarea "Seasoned engineering lead with 19 years building scalable software across finan…" at bounding box center [819, 300] width 629 height 262
click at [716, 338] on textarea "Seasoned engineering lead with 19 years building scalable software across finan…" at bounding box center [819, 300] width 629 height 262
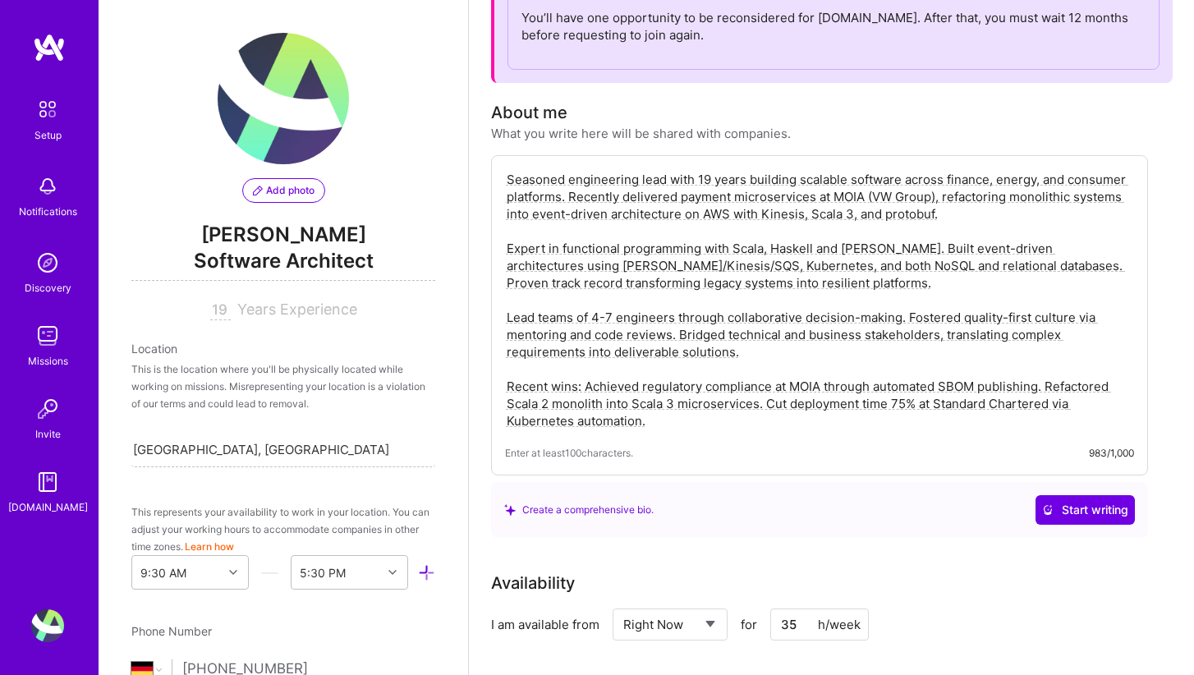
click at [772, 364] on textarea "Seasoned engineering lead with 19 years building scalable software across finan…" at bounding box center [819, 300] width 629 height 262
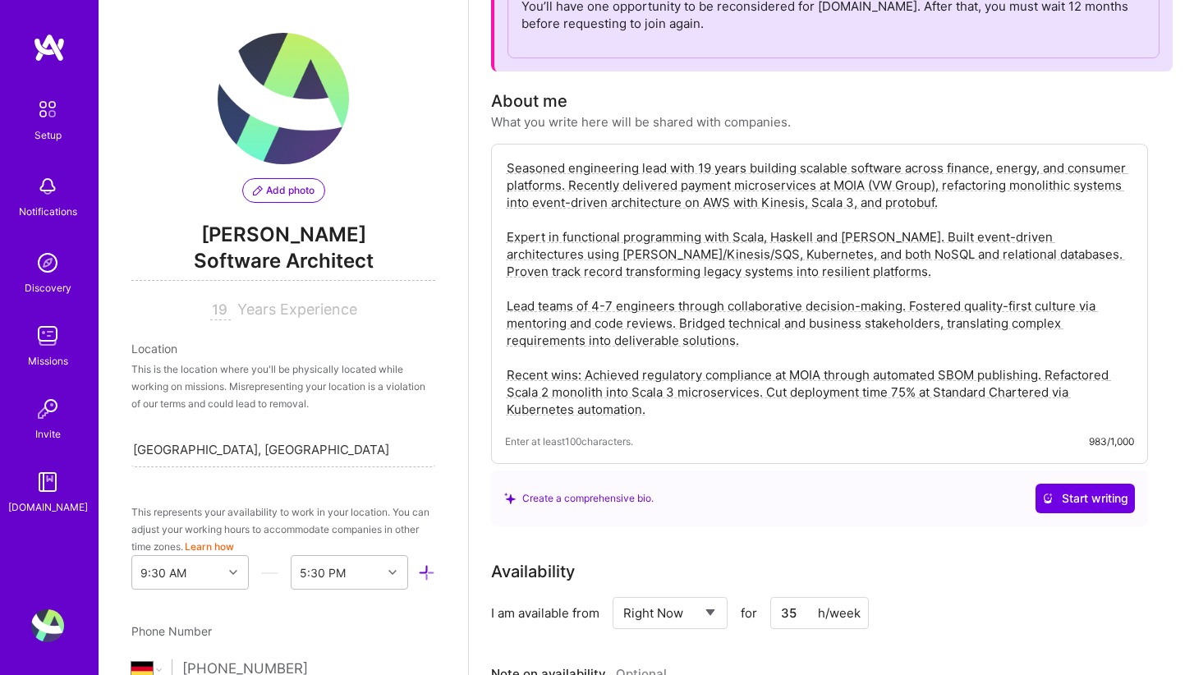
scroll to position [292, 0]
click at [874, 373] on textarea "Seasoned engineering lead with 19 years building scalable software across finan…" at bounding box center [819, 287] width 629 height 262
click at [732, 406] on textarea "Seasoned engineering lead with 19 years building scalable software across finan…" at bounding box center [819, 287] width 629 height 262
click at [956, 394] on textarea "Seasoned engineering lead with 19 years building scalable software across finan…" at bounding box center [819, 287] width 629 height 262
click at [920, 408] on textarea "Seasoned engineering lead with 19 years building scalable software across finan…" at bounding box center [819, 287] width 629 height 262
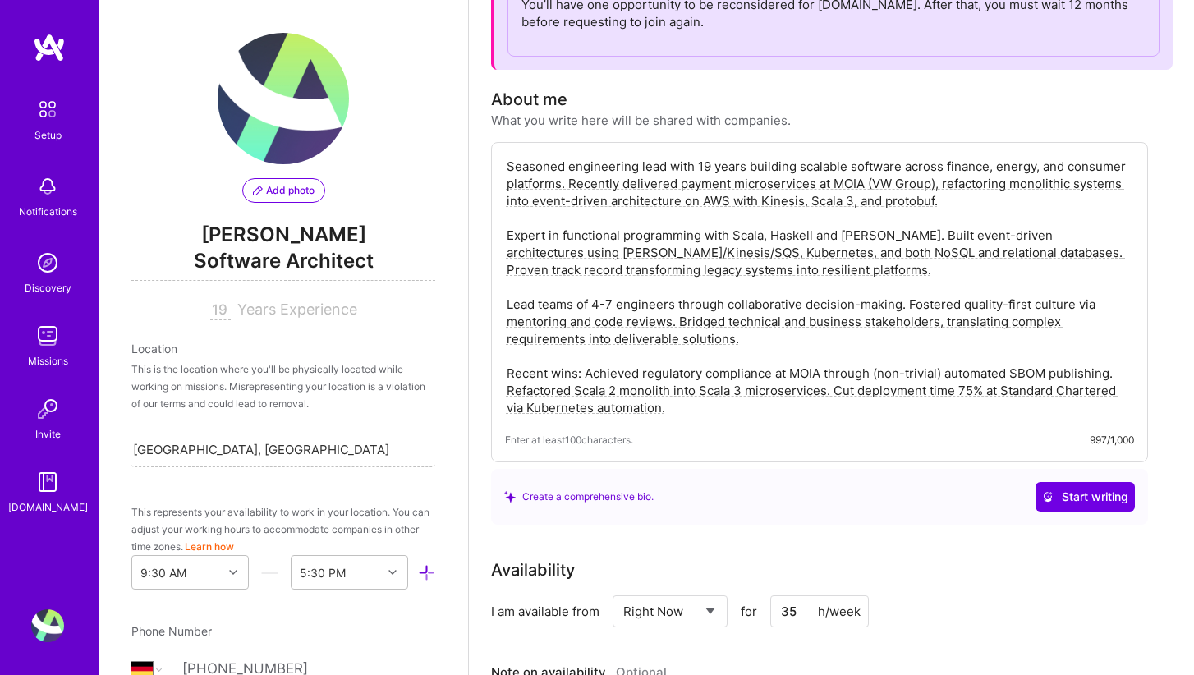
click at [633, 405] on textarea "Seasoned engineering lead with 19 years building scalable software across finan…" at bounding box center [819, 287] width 629 height 262
click at [958, 392] on textarea "Seasoned engineering lead with 19 years building scalable software across finan…" at bounding box center [819, 287] width 629 height 262
click at [935, 415] on textarea "Seasoned engineering lead with 19 years building scalable software across finan…" at bounding box center [819, 287] width 629 height 262
click at [818, 430] on div "Seasoned engineering lead with 19 years building scalable software across finan…" at bounding box center [819, 302] width 657 height 320
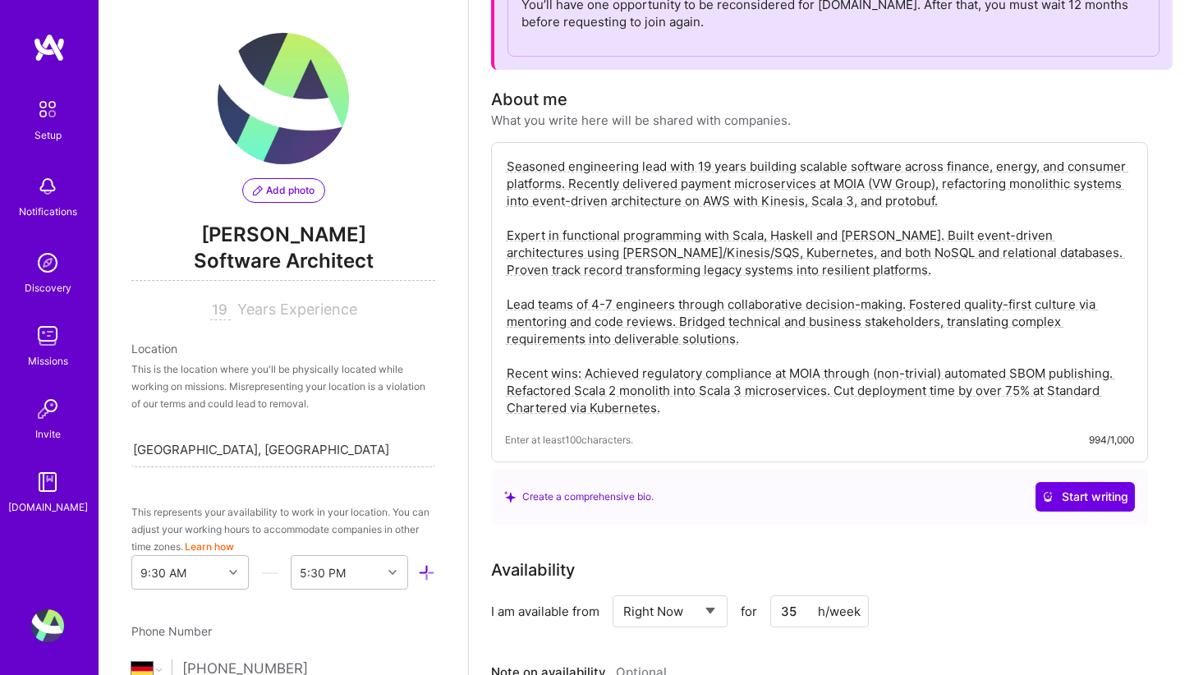
click at [946, 374] on textarea "Seasoned engineering lead with 19 years building scalable software across finan…" at bounding box center [819, 287] width 629 height 262
click at [1040, 374] on textarea "Seasoned engineering lead with 19 years building scalable software across finan…" at bounding box center [819, 287] width 629 height 262
click at [692, 409] on textarea "Seasoned engineering lead with 19 years building scalable software across finan…" at bounding box center [819, 287] width 629 height 262
type textarea "Seasoned engineering lead with 19 years building scalable software across finan…"
click at [935, 494] on div "Create a comprehensive bio. Start writing" at bounding box center [819, 497] width 631 height 30
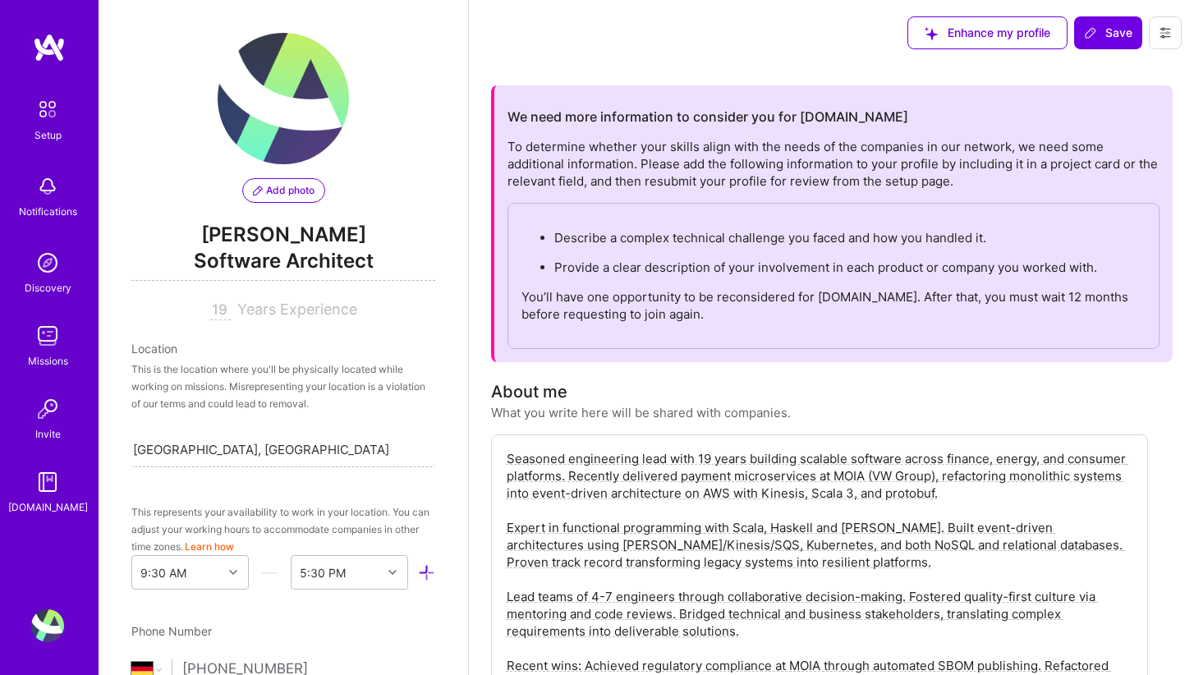
scroll to position [0, 0]
click at [1106, 33] on span "Save" at bounding box center [1108, 33] width 48 height 16
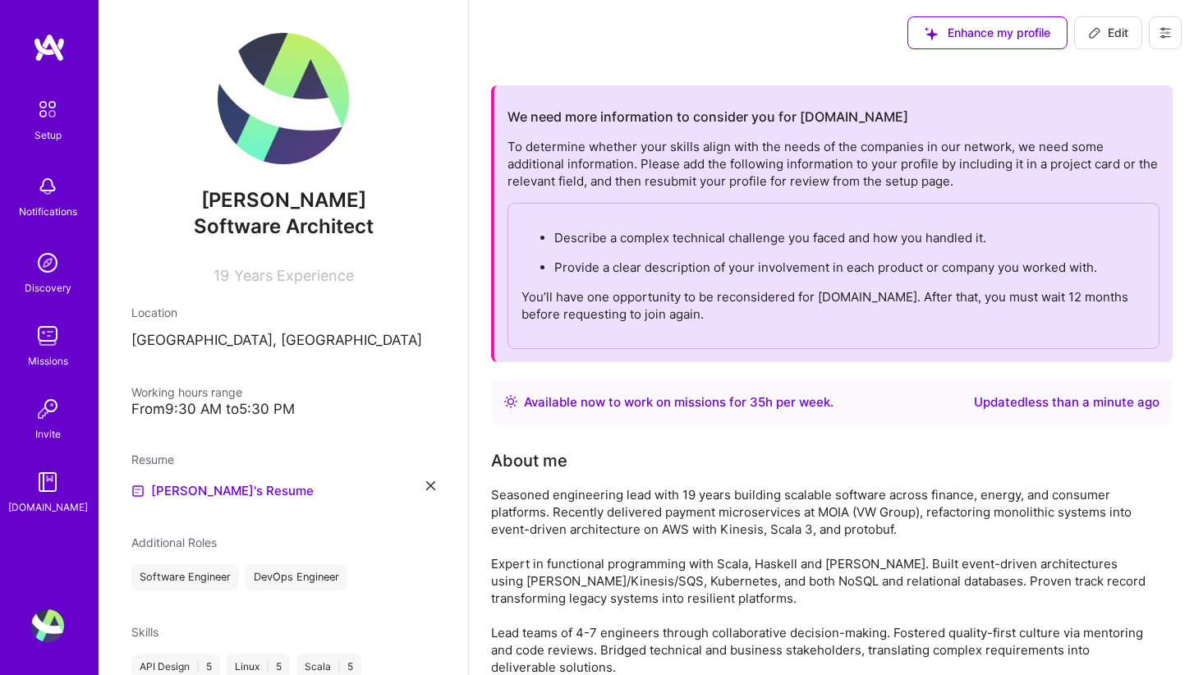
click at [1164, 40] on button at bounding box center [1165, 32] width 33 height 33
click at [738, 38] on div "Enhance my profile Edit" at bounding box center [831, 33] width 725 height 66
click at [55, 115] on img at bounding box center [47, 109] width 34 height 34
